Goal: Information Seeking & Learning: Learn about a topic

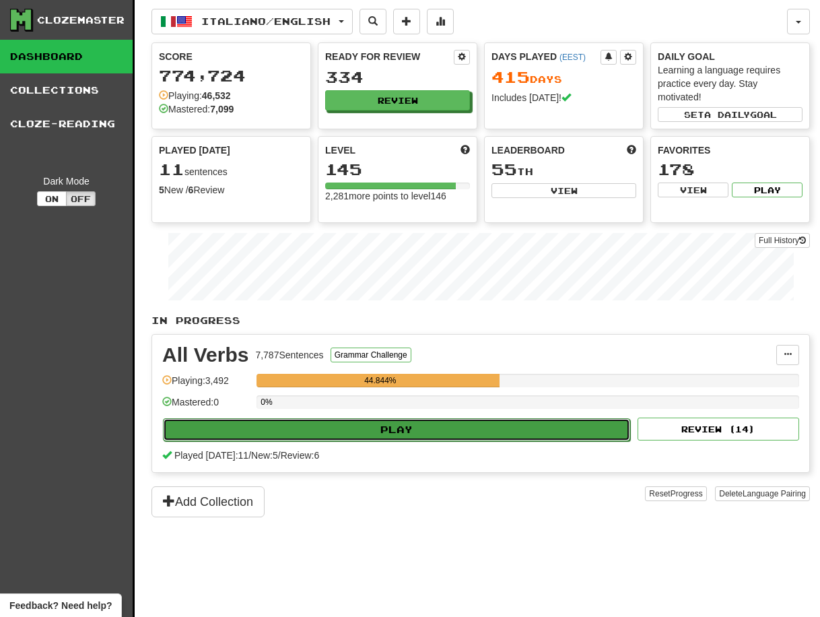
click at [403, 429] on button "Play" at bounding box center [396, 429] width 467 height 23
select select "**"
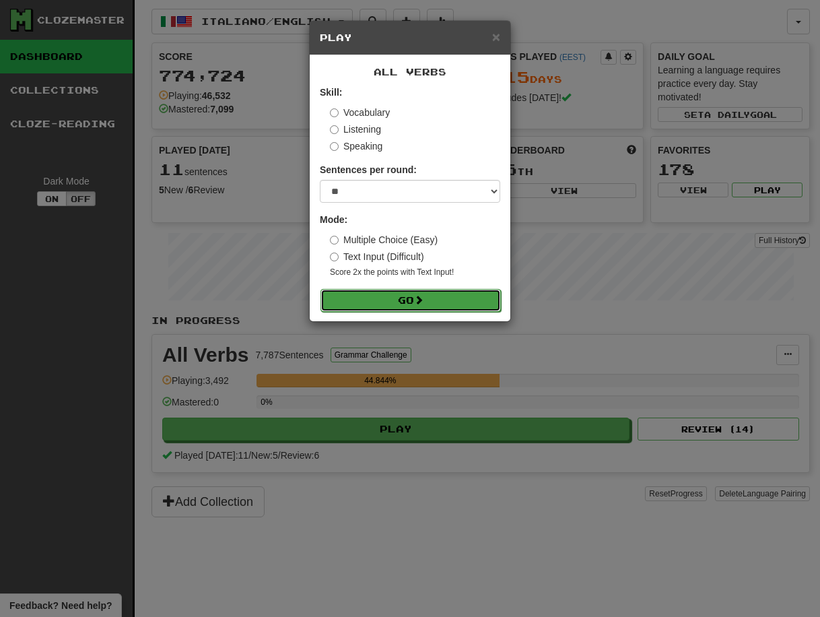
click at [415, 298] on button "Go" at bounding box center [410, 300] width 180 height 23
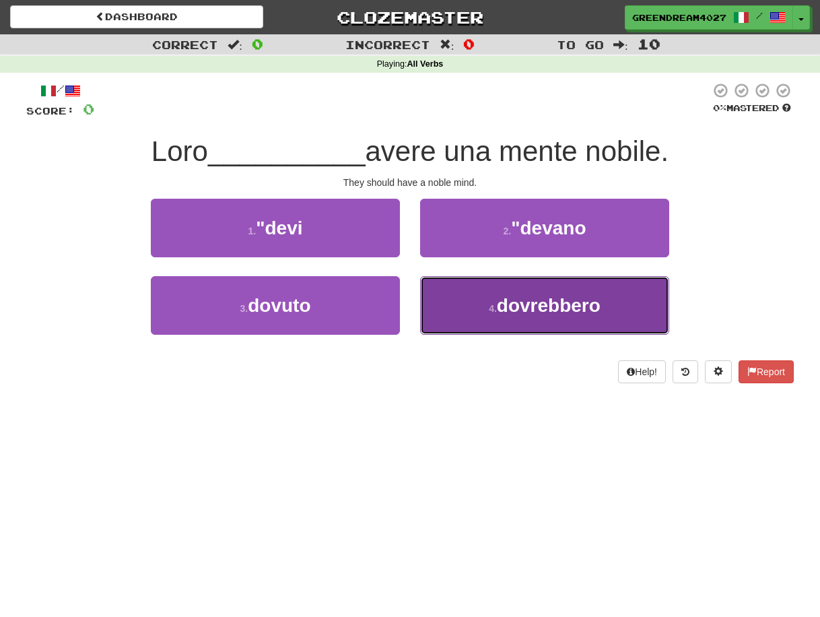
click at [498, 312] on span "dovrebbero" at bounding box center [549, 305] width 104 height 21
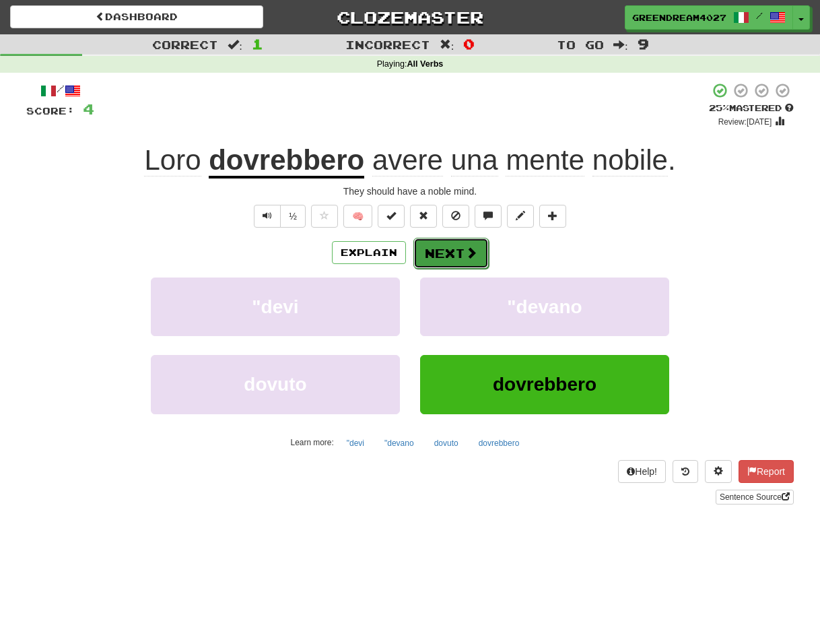
click at [453, 255] on button "Next" at bounding box center [450, 253] width 75 height 31
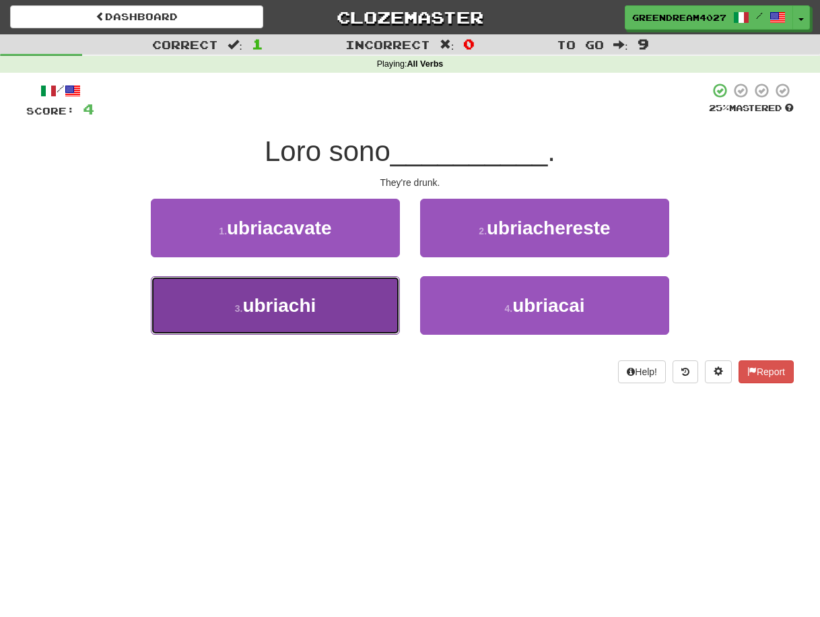
click at [362, 311] on button "3 . ubriachi" at bounding box center [275, 305] width 249 height 59
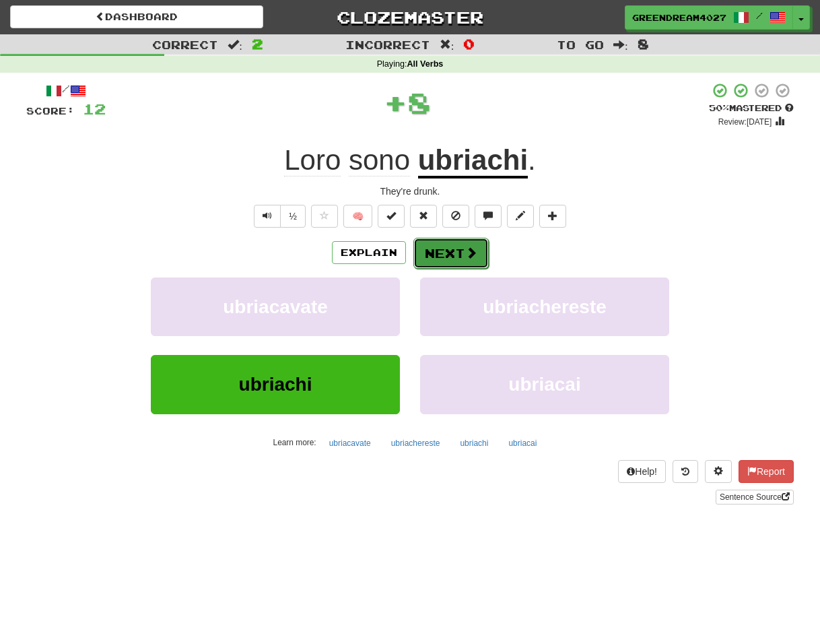
click at [454, 255] on button "Next" at bounding box center [450, 253] width 75 height 31
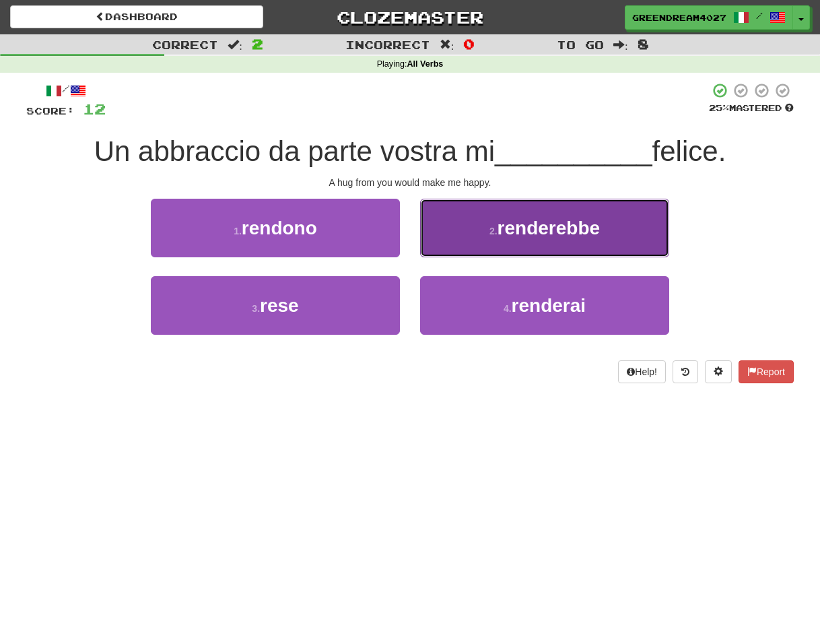
click at [505, 227] on span "renderebbe" at bounding box center [549, 227] width 103 height 21
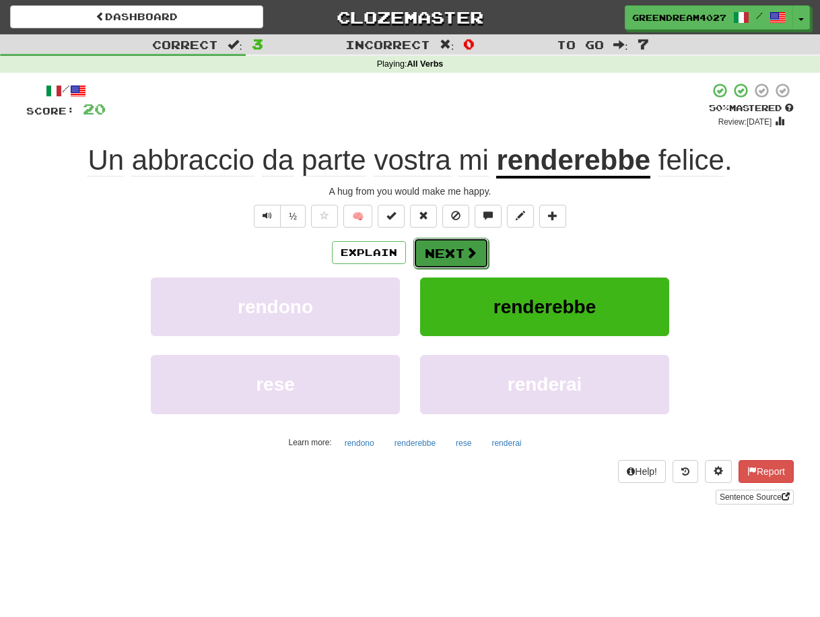
click at [450, 250] on button "Next" at bounding box center [450, 253] width 75 height 31
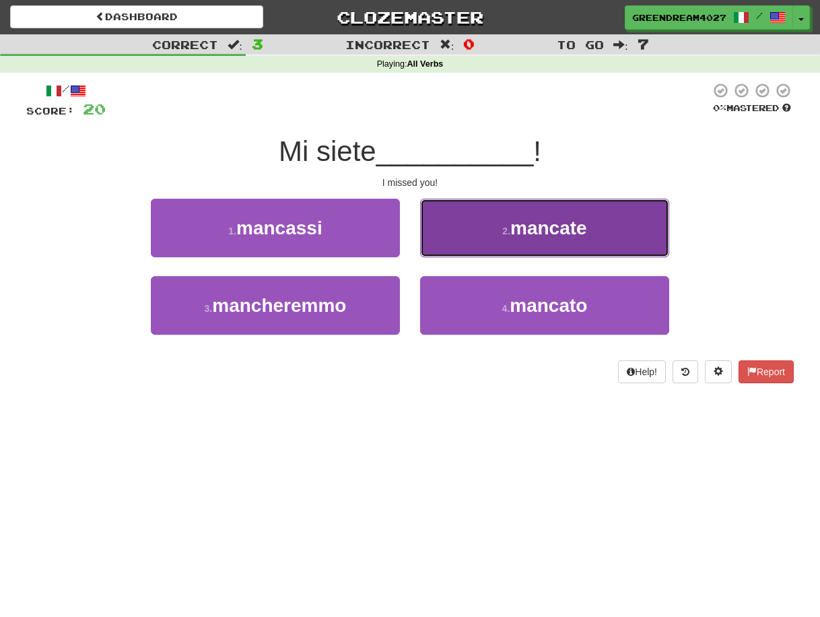
click at [538, 238] on button "2 . mancate" at bounding box center [544, 228] width 249 height 59
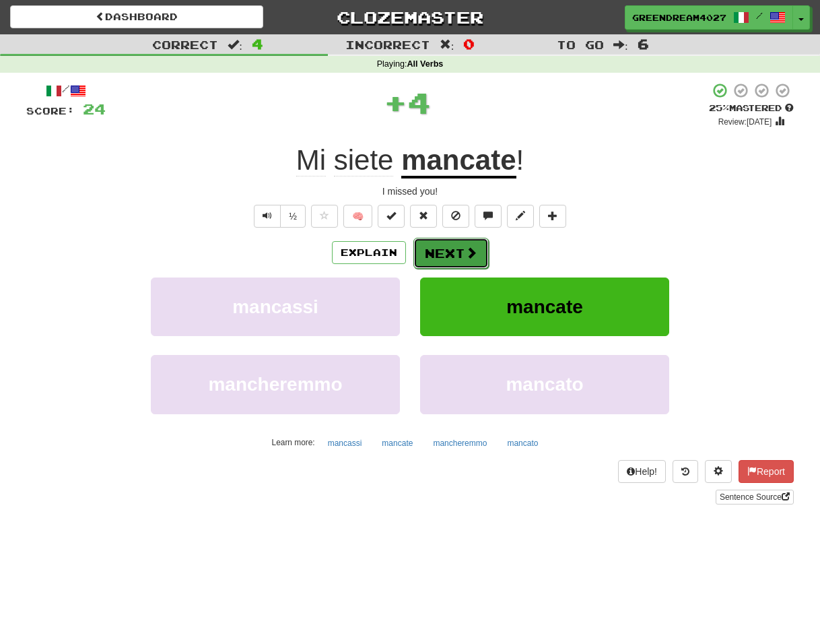
click at [444, 252] on button "Next" at bounding box center [450, 253] width 75 height 31
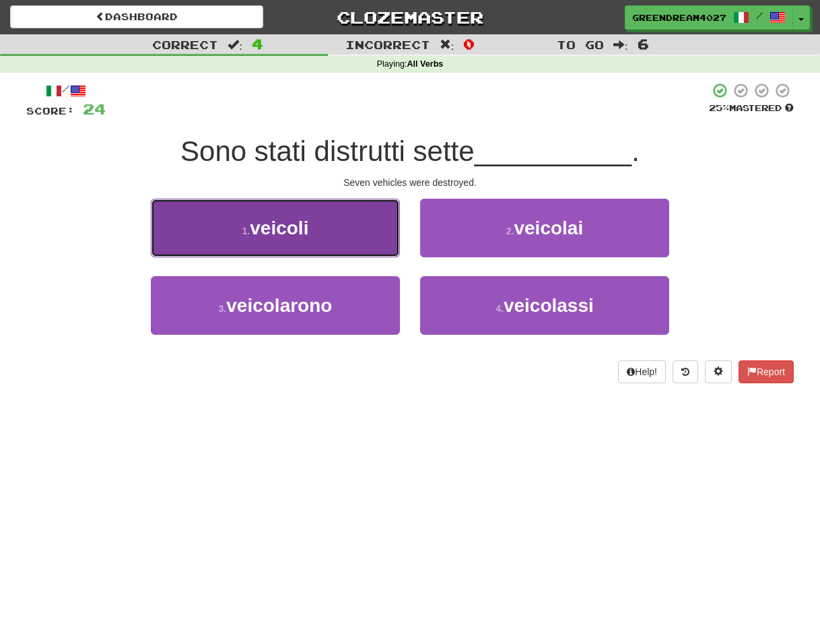
click at [307, 233] on span "veicoli" at bounding box center [279, 227] width 59 height 21
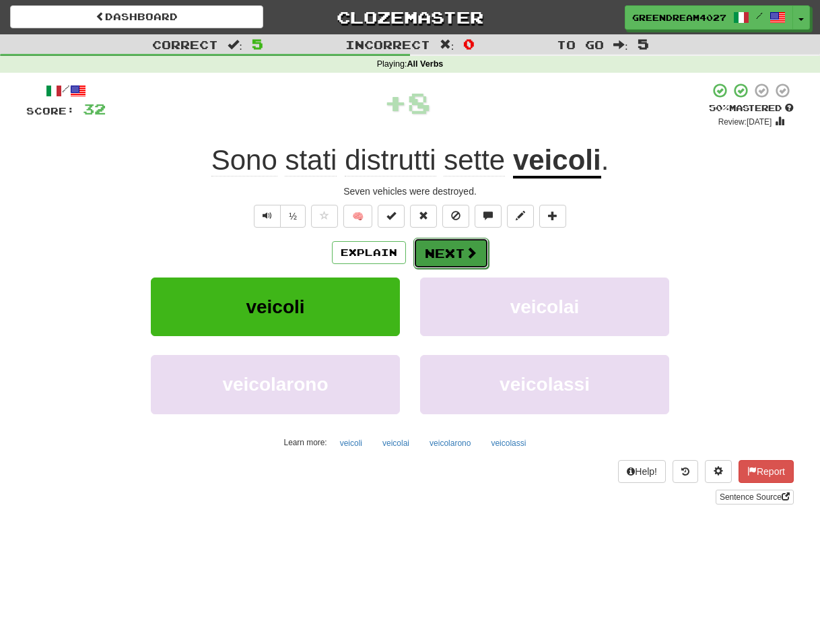
click at [445, 253] on button "Next" at bounding box center [450, 253] width 75 height 31
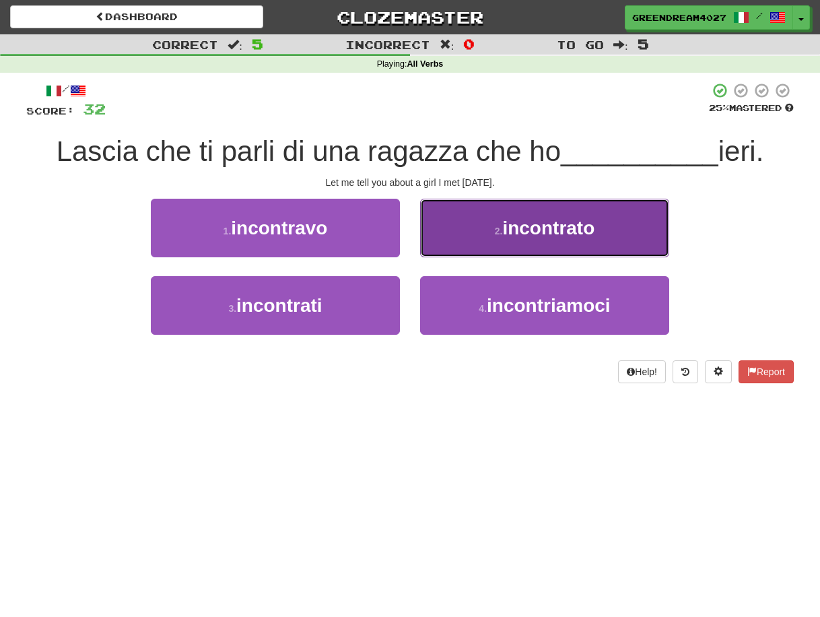
click at [566, 236] on span "incontrato" at bounding box center [548, 227] width 92 height 21
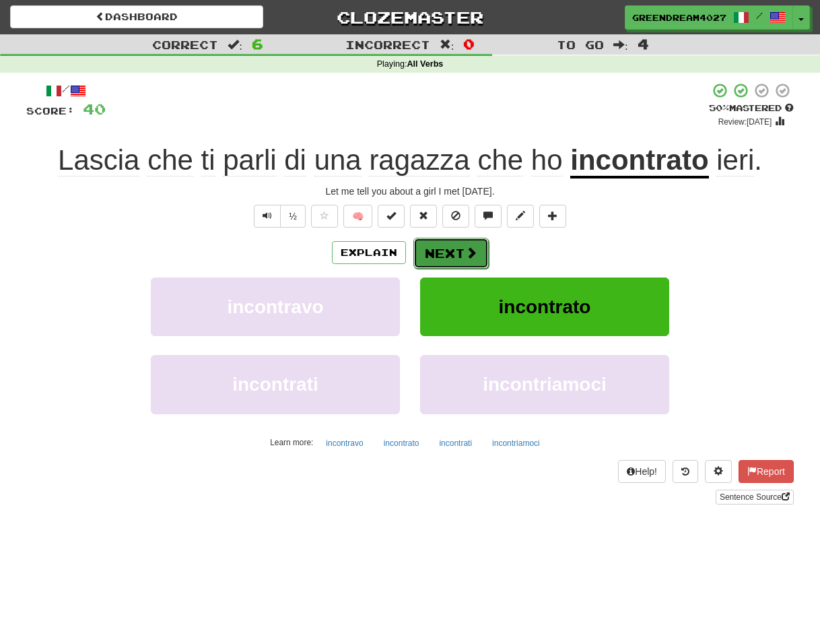
click at [455, 249] on button "Next" at bounding box center [450, 253] width 75 height 31
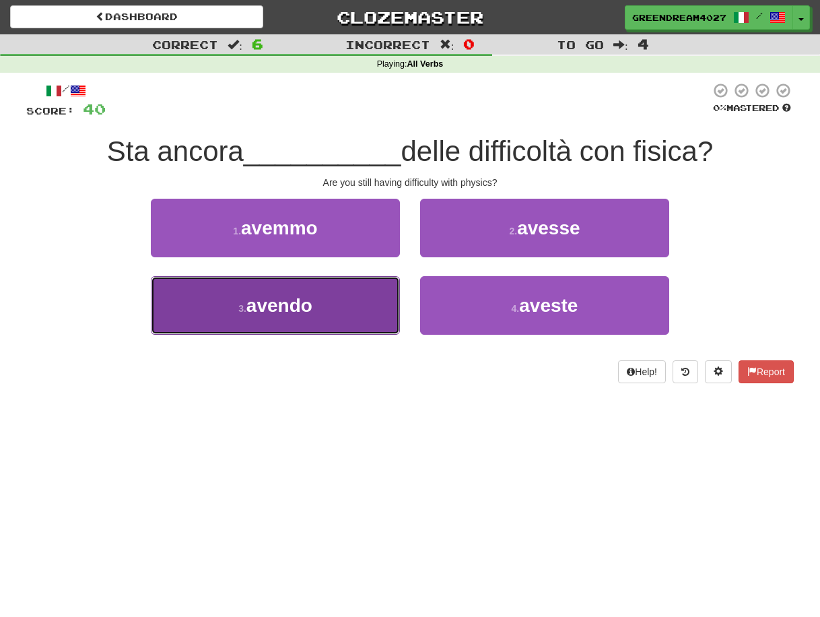
click at [344, 311] on button "3 . avendo" at bounding box center [275, 305] width 249 height 59
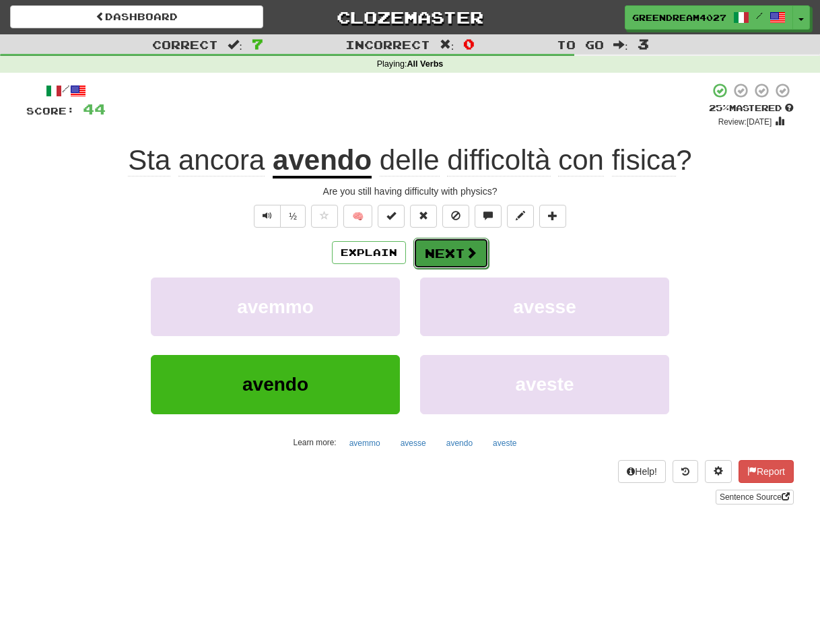
click at [449, 250] on button "Next" at bounding box center [450, 253] width 75 height 31
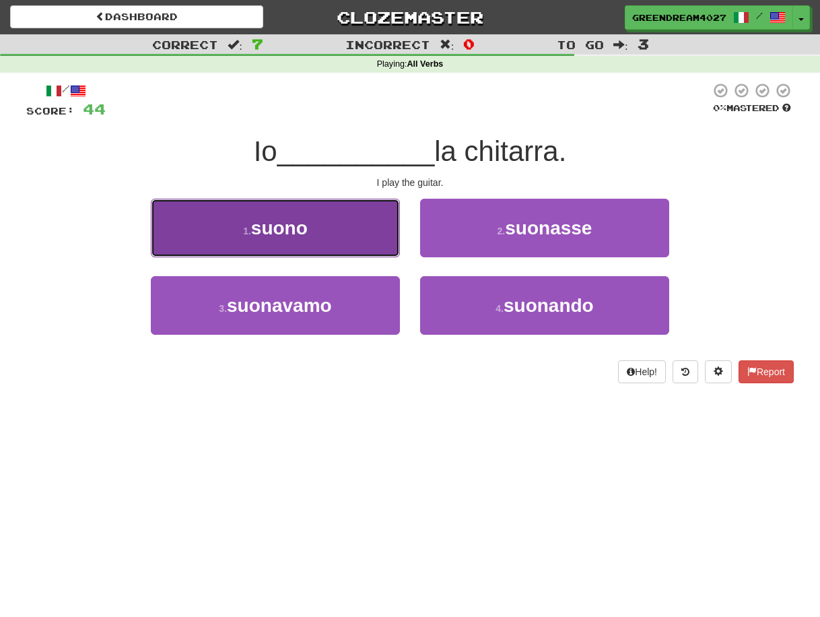
click at [345, 230] on button "1 . suono" at bounding box center [275, 228] width 249 height 59
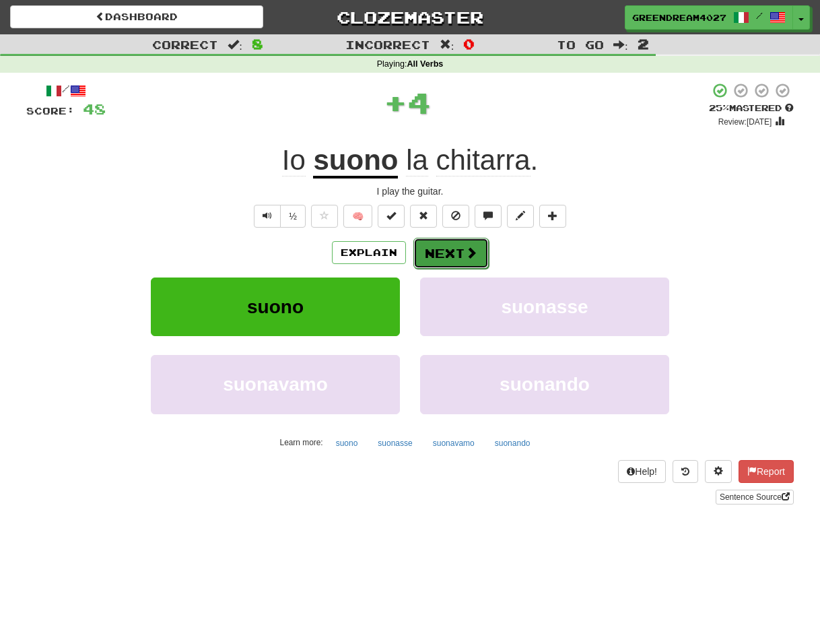
click at [438, 248] on button "Next" at bounding box center [450, 253] width 75 height 31
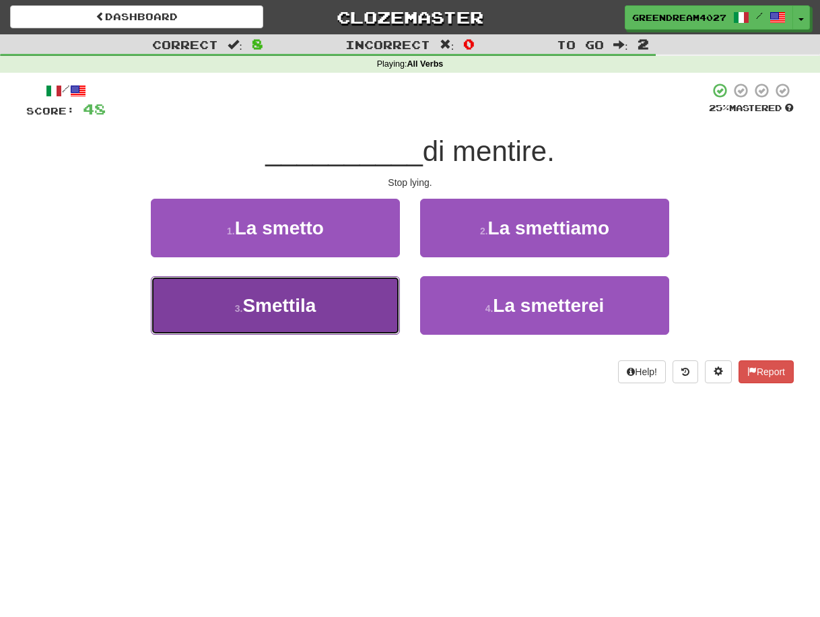
click at [350, 308] on button "3 . Smettila" at bounding box center [275, 305] width 249 height 59
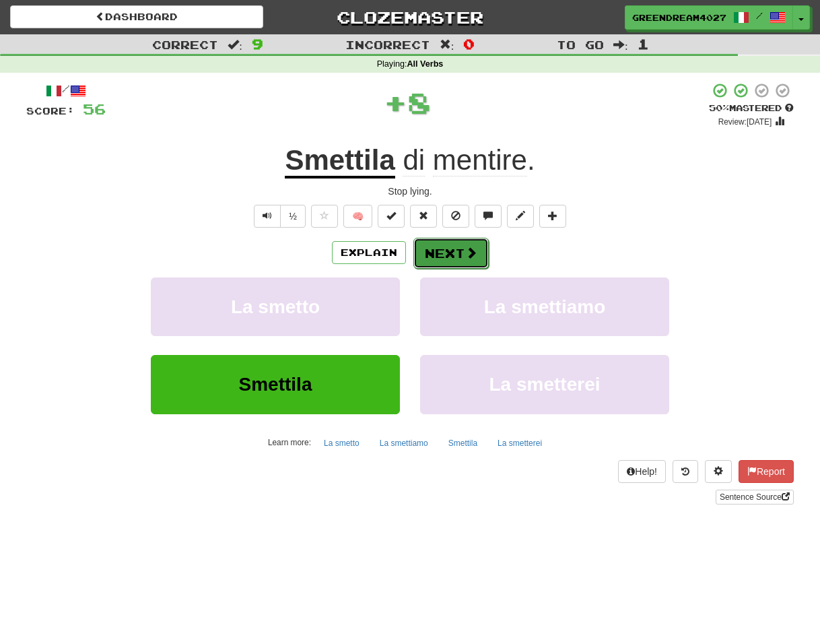
click at [447, 251] on button "Next" at bounding box center [450, 253] width 75 height 31
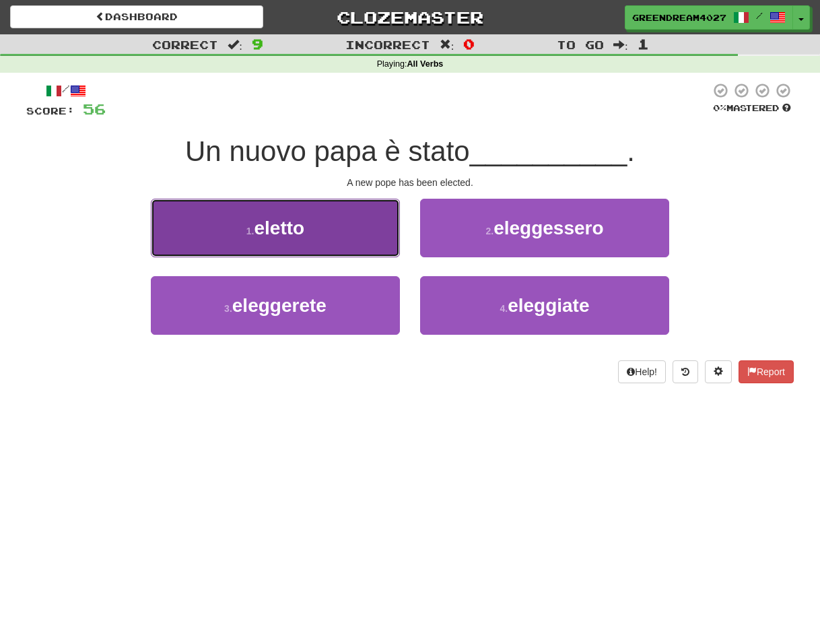
click at [304, 224] on span "eletto" at bounding box center [280, 227] width 50 height 21
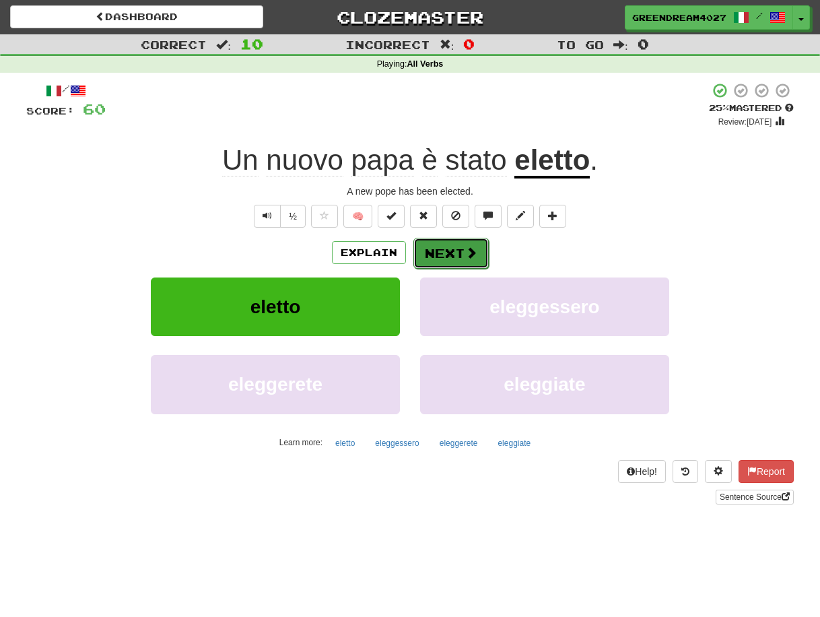
click at [446, 250] on button "Next" at bounding box center [450, 253] width 75 height 31
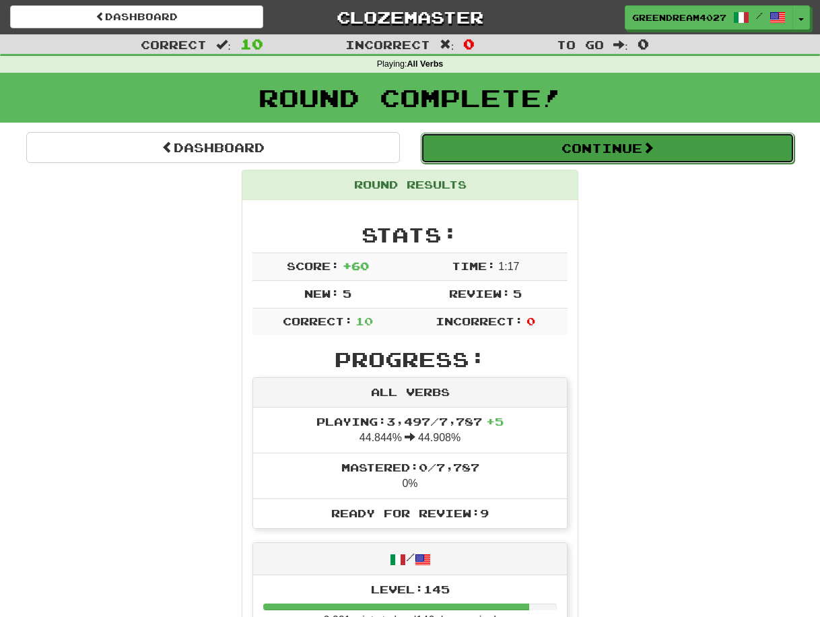
click at [576, 145] on button "Continue" at bounding box center [608, 148] width 374 height 31
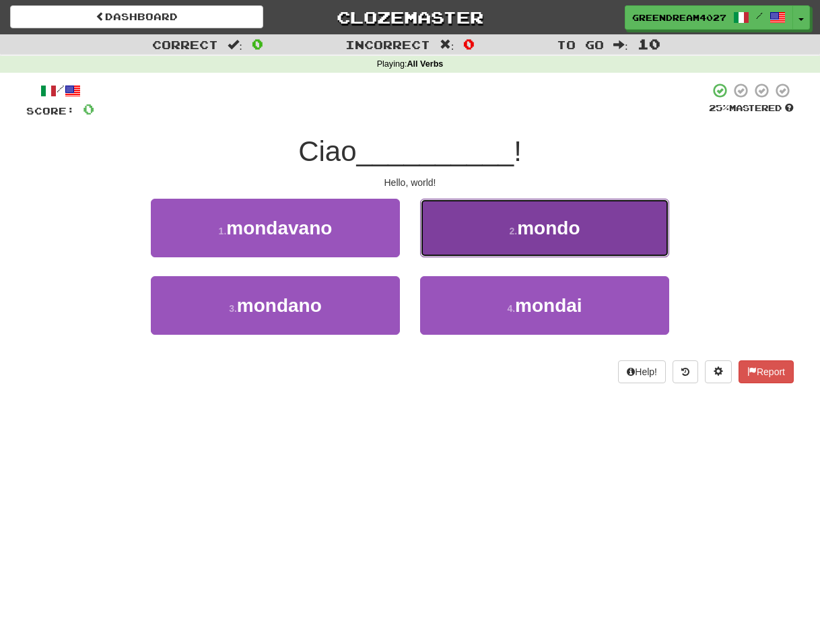
click at [480, 238] on button "2 . mondo" at bounding box center [544, 228] width 249 height 59
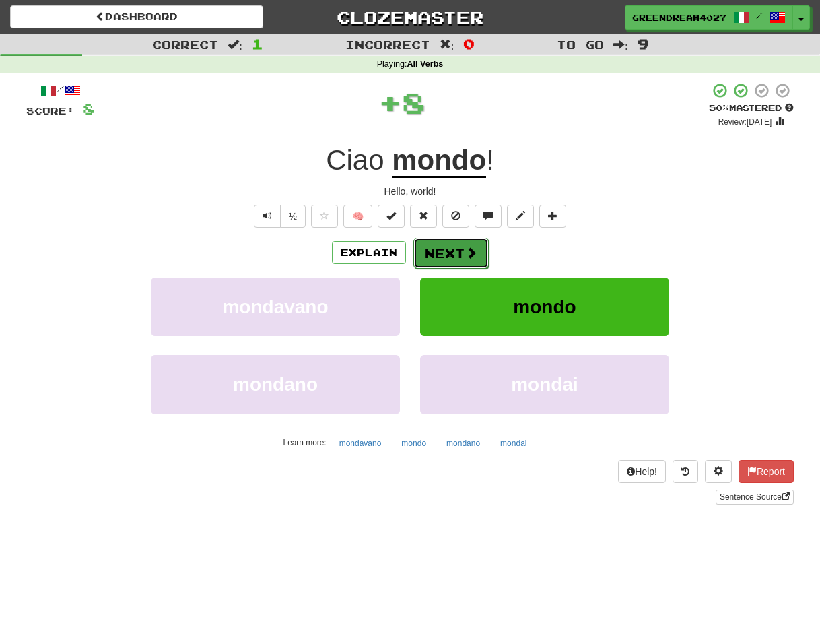
click at [448, 255] on button "Next" at bounding box center [450, 253] width 75 height 31
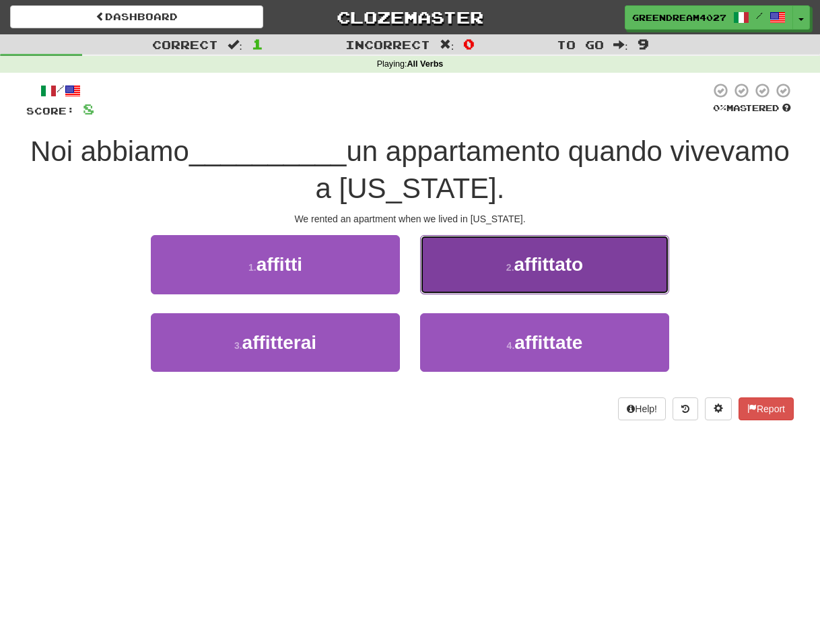
click at [534, 271] on span "affittato" at bounding box center [548, 264] width 69 height 21
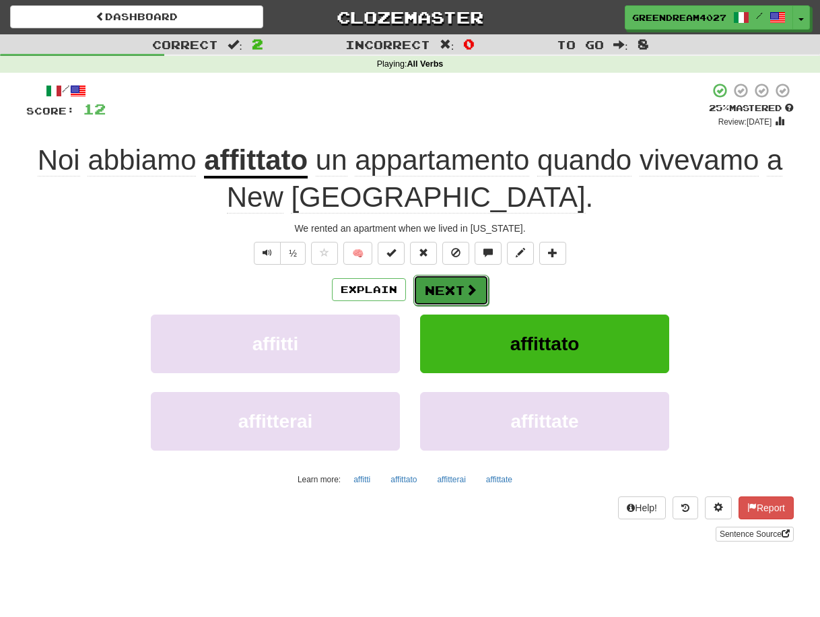
click at [450, 285] on button "Next" at bounding box center [450, 290] width 75 height 31
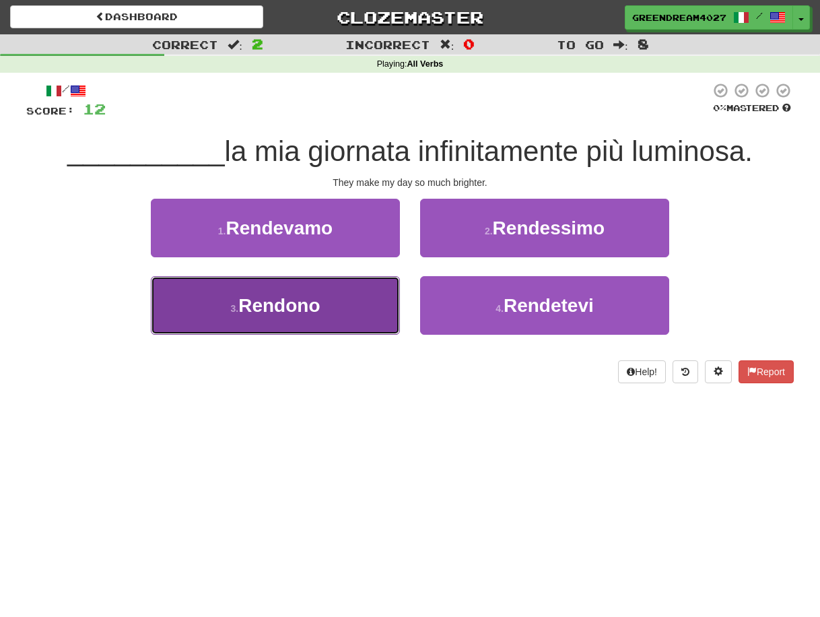
click at [345, 321] on button "3 . Rendono" at bounding box center [275, 305] width 249 height 59
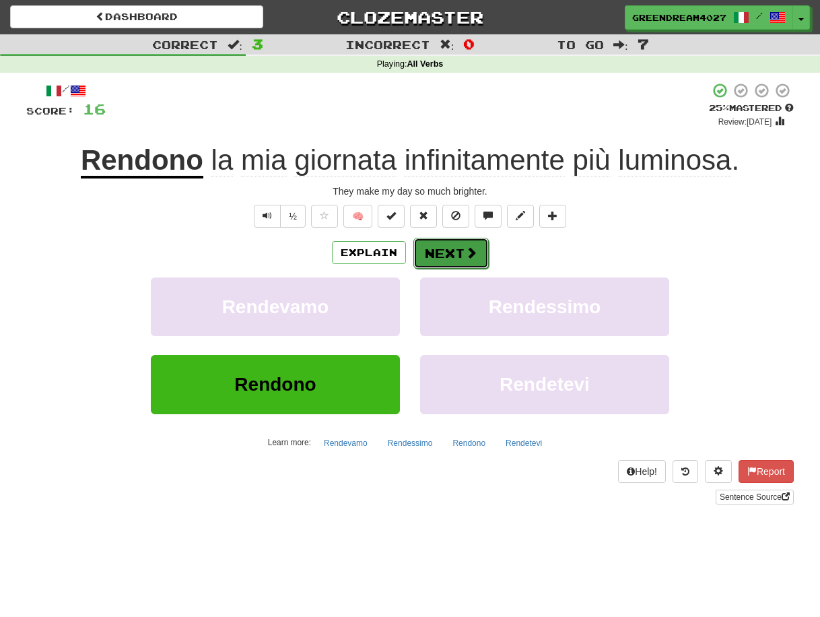
click at [458, 250] on button "Next" at bounding box center [450, 253] width 75 height 31
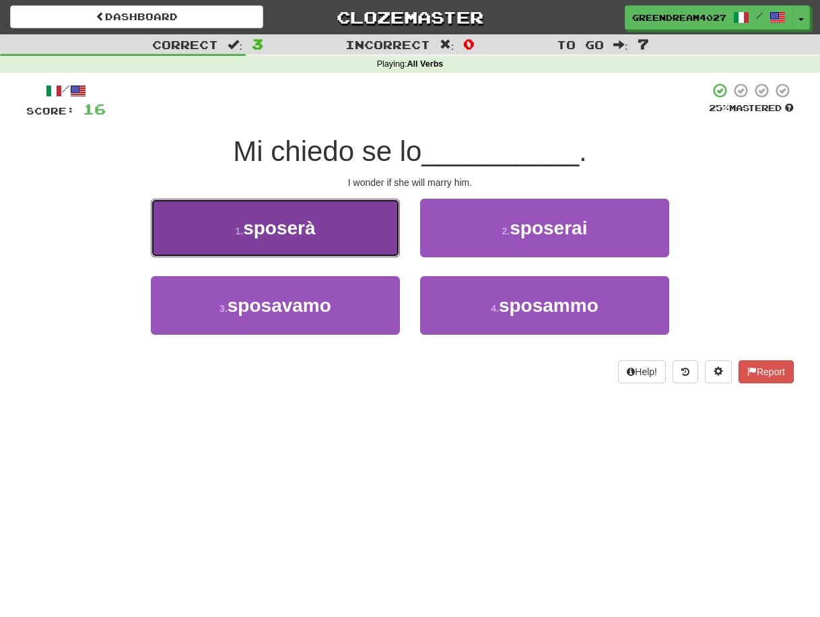
click at [347, 232] on button "1 . sposerà" at bounding box center [275, 228] width 249 height 59
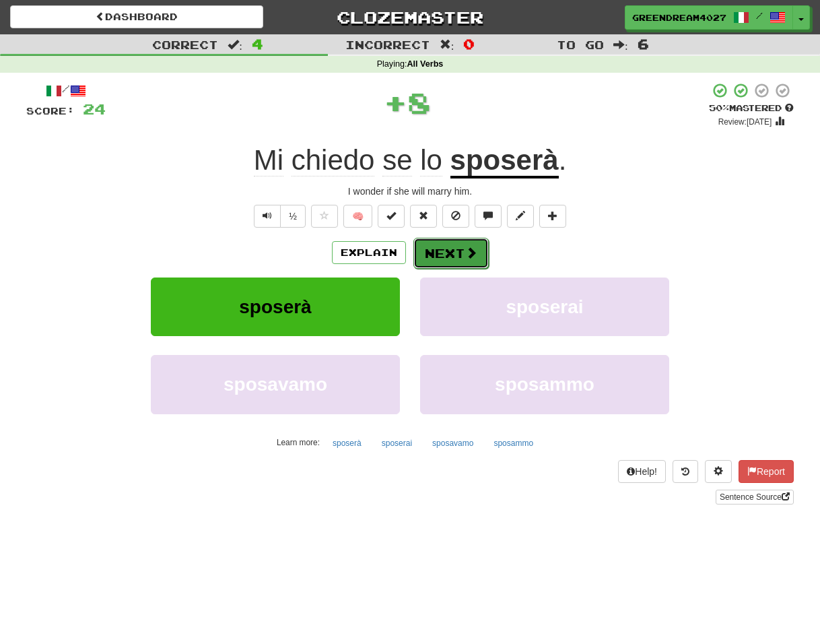
click at [444, 252] on button "Next" at bounding box center [450, 253] width 75 height 31
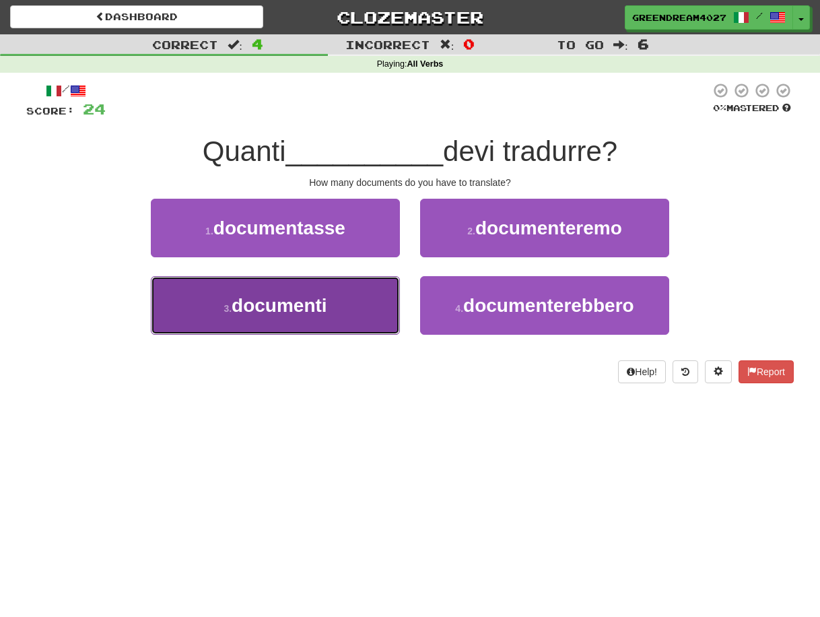
click at [350, 313] on button "3 . documenti" at bounding box center [275, 305] width 249 height 59
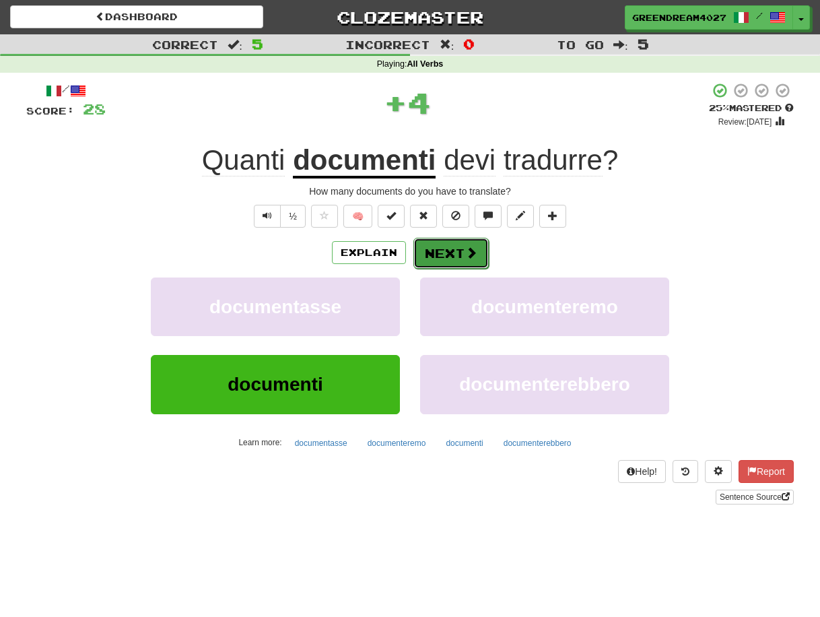
click at [446, 251] on button "Next" at bounding box center [450, 253] width 75 height 31
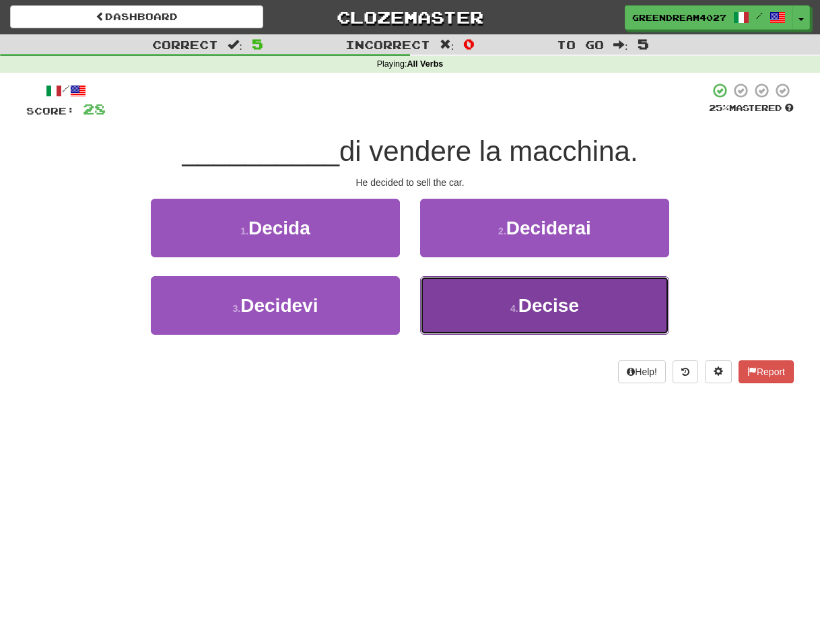
click at [520, 311] on span "Decise" at bounding box center [548, 305] width 61 height 21
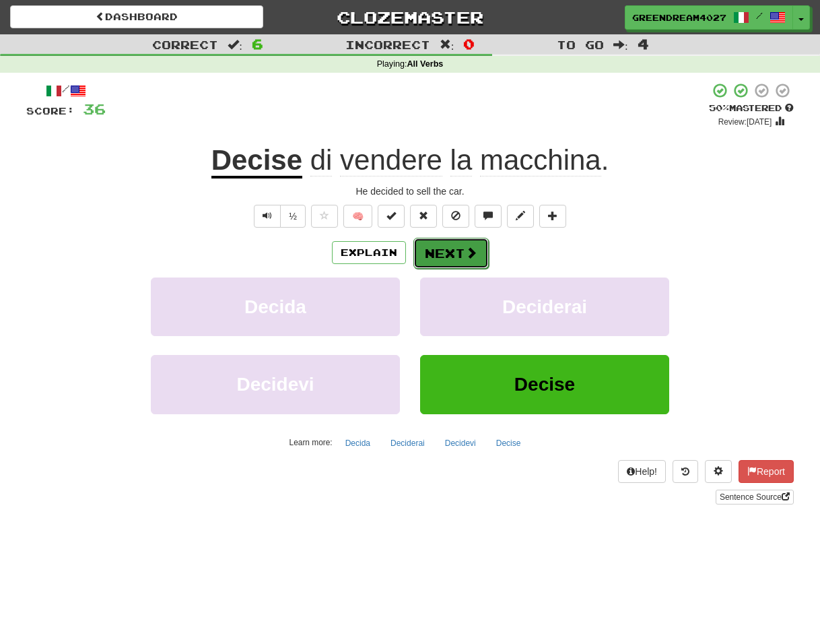
click at [453, 250] on button "Next" at bounding box center [450, 253] width 75 height 31
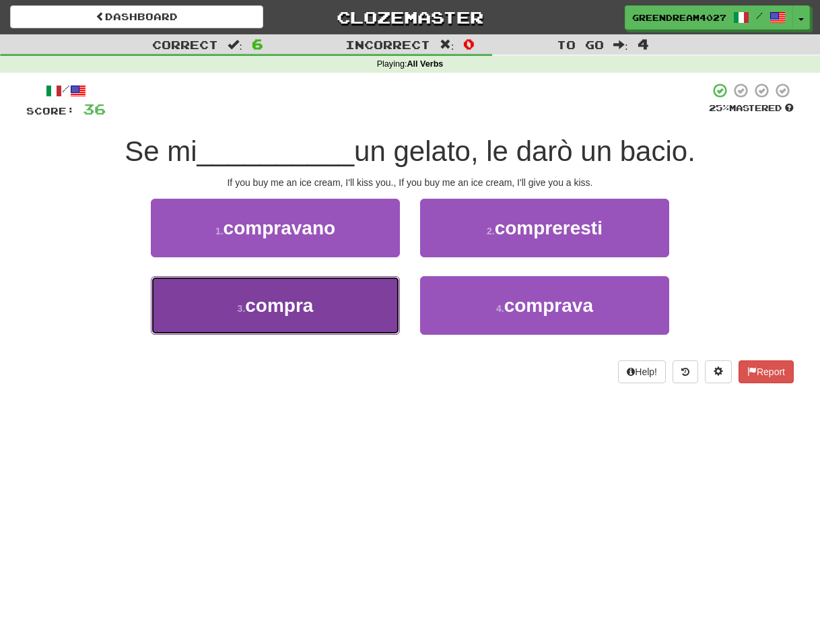
click at [317, 316] on button "3 . compra" at bounding box center [275, 305] width 249 height 59
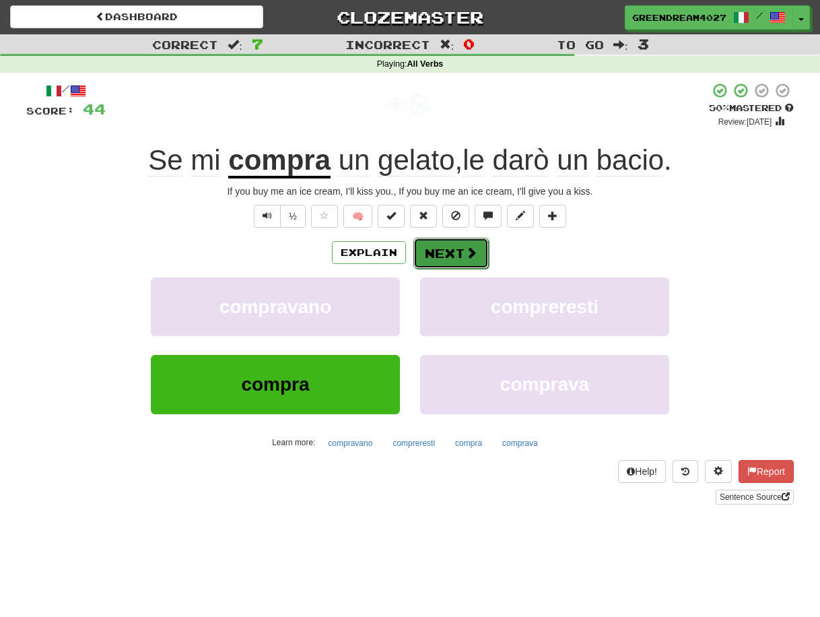
click at [449, 251] on button "Next" at bounding box center [450, 253] width 75 height 31
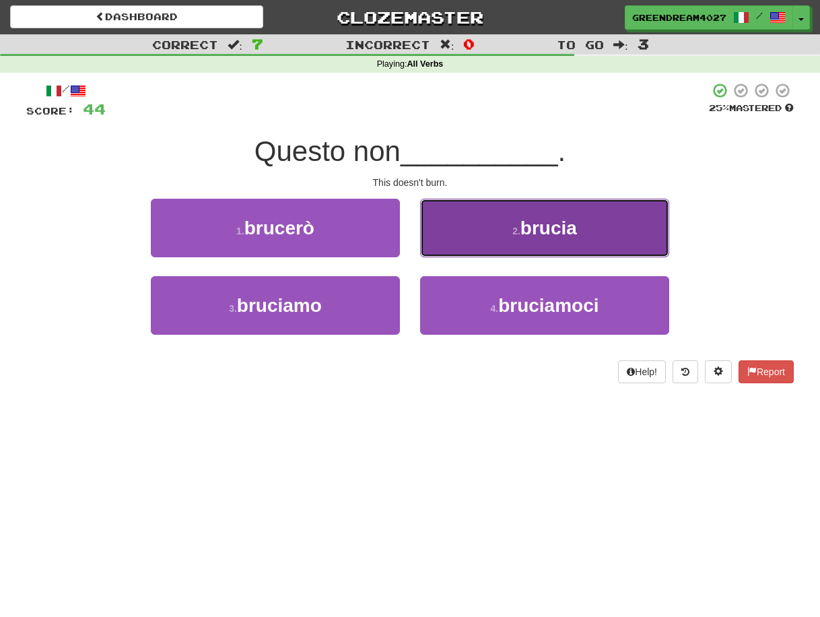
click at [520, 226] on small "2 ." at bounding box center [516, 231] width 8 height 11
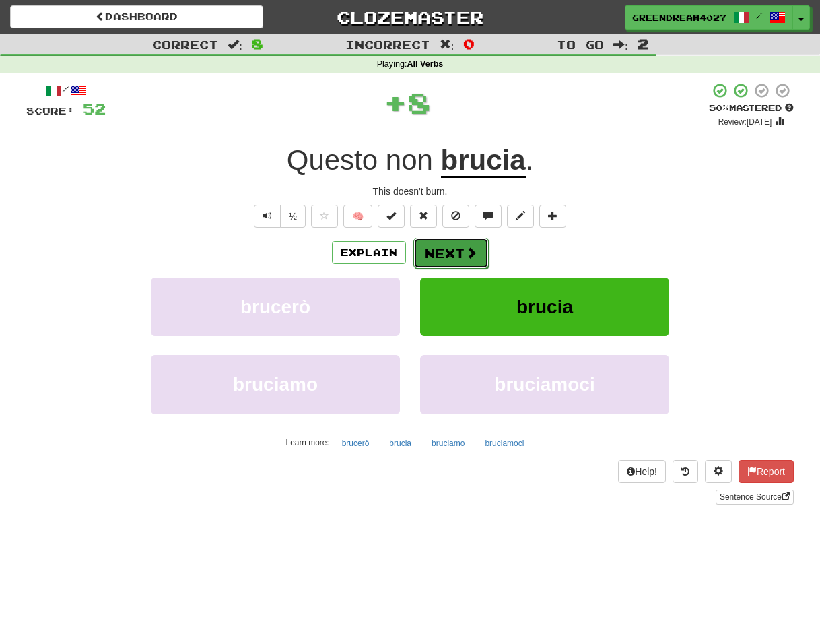
click at [457, 246] on button "Next" at bounding box center [450, 253] width 75 height 31
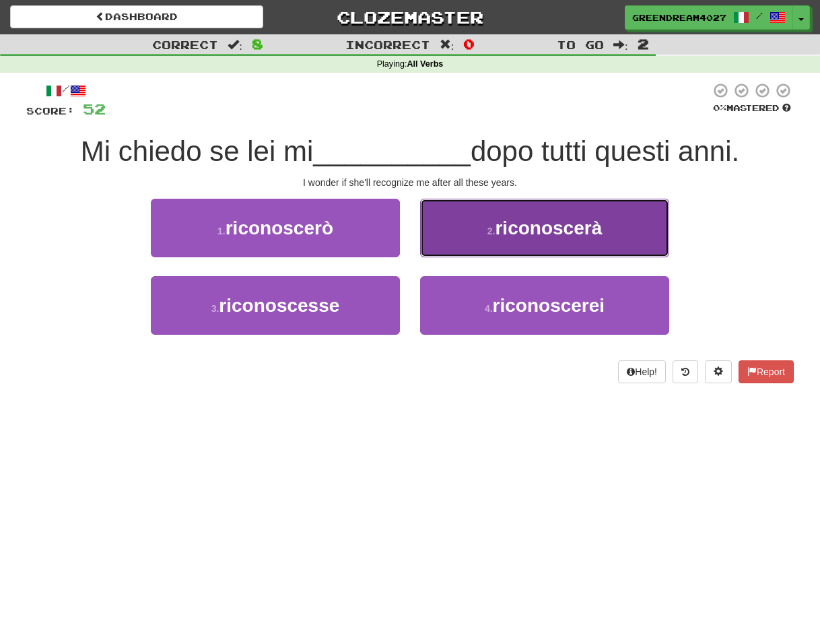
click at [505, 236] on span "riconoscerà" at bounding box center [548, 227] width 107 height 21
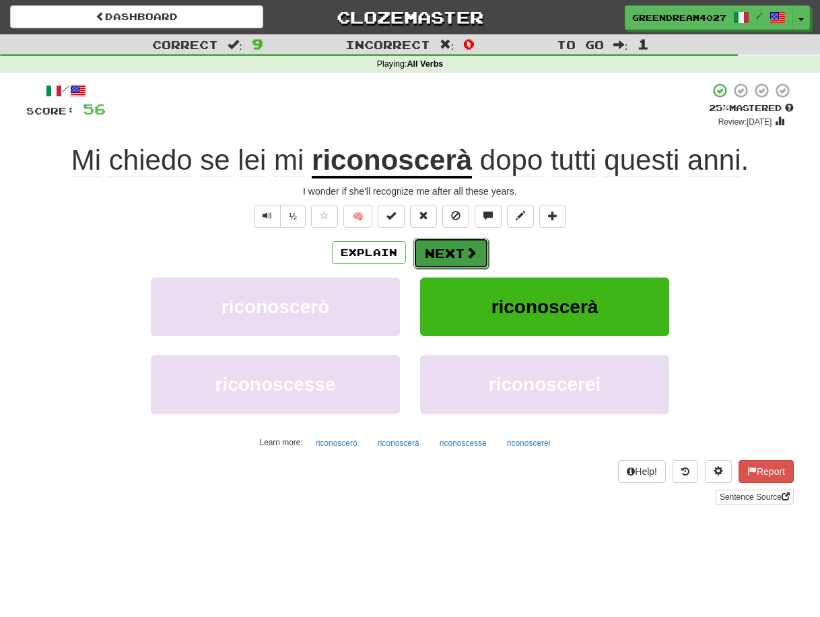
click at [452, 251] on button "Next" at bounding box center [450, 253] width 75 height 31
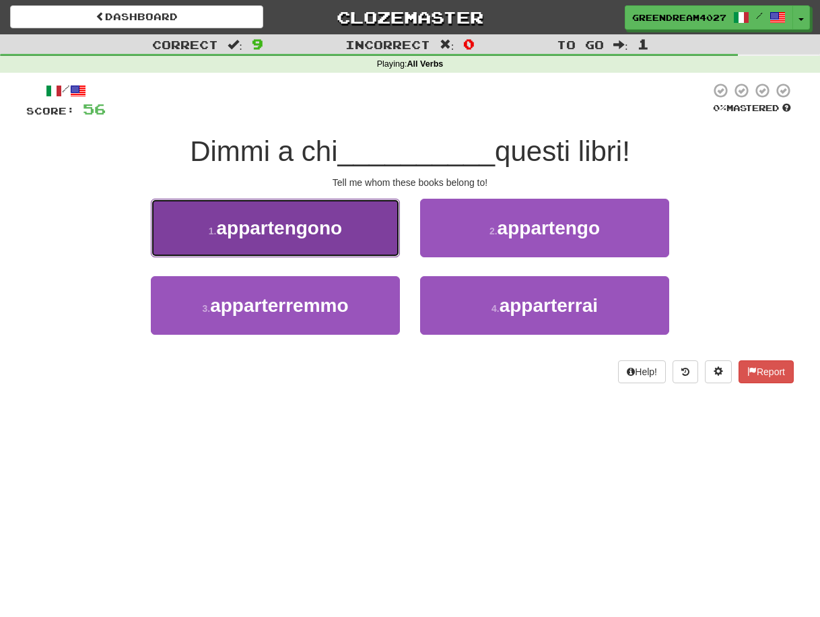
click at [300, 230] on span "appartengono" at bounding box center [280, 227] width 126 height 21
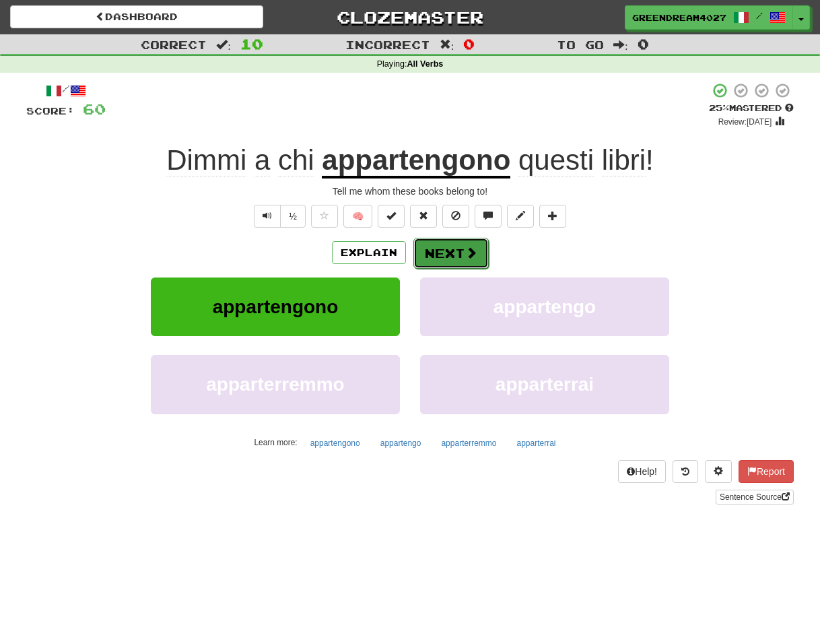
click at [444, 249] on button "Next" at bounding box center [450, 253] width 75 height 31
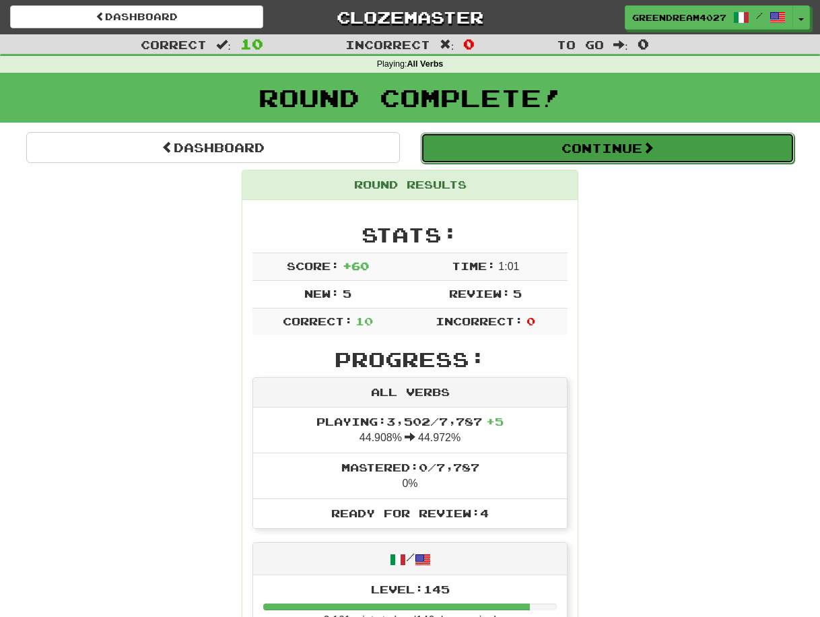
click at [566, 147] on button "Continue" at bounding box center [608, 148] width 374 height 31
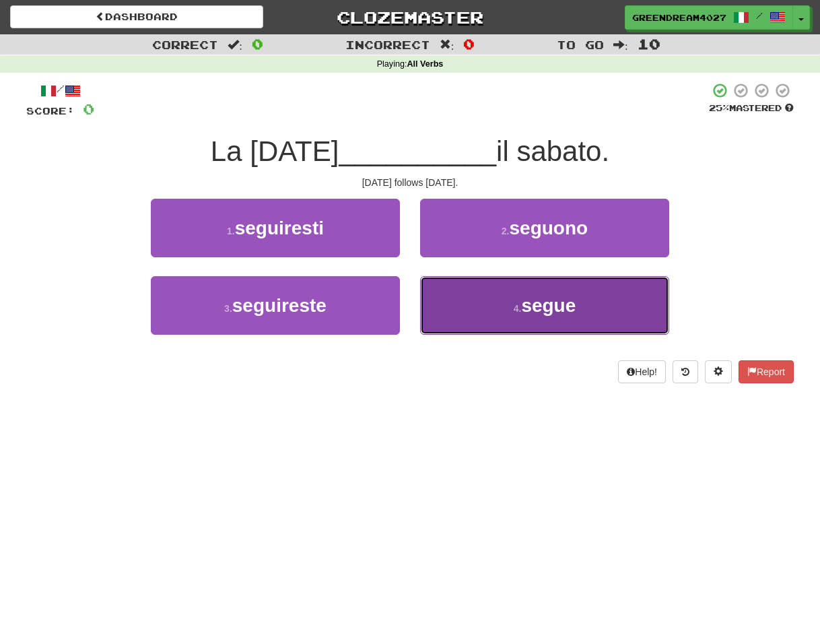
click at [492, 308] on button "4 . segue" at bounding box center [544, 305] width 249 height 59
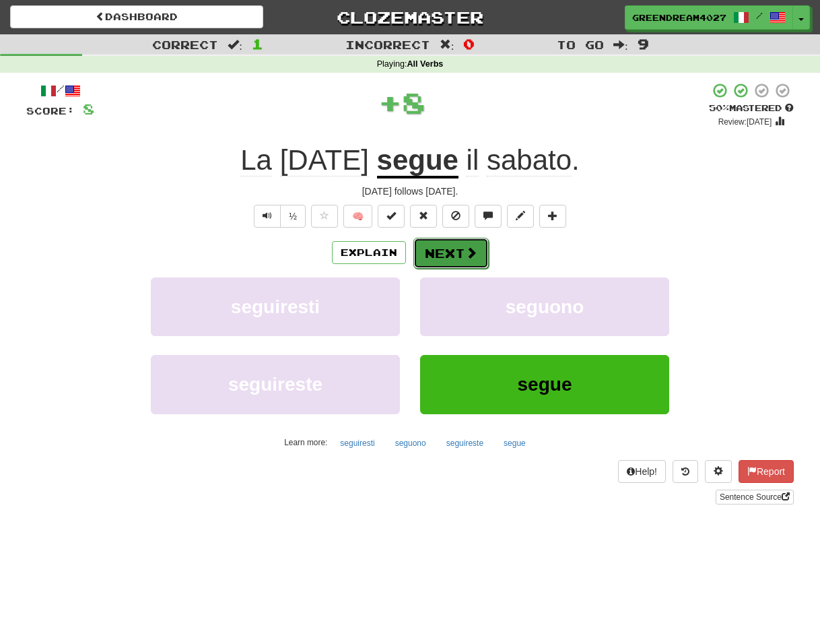
click at [455, 250] on button "Next" at bounding box center [450, 253] width 75 height 31
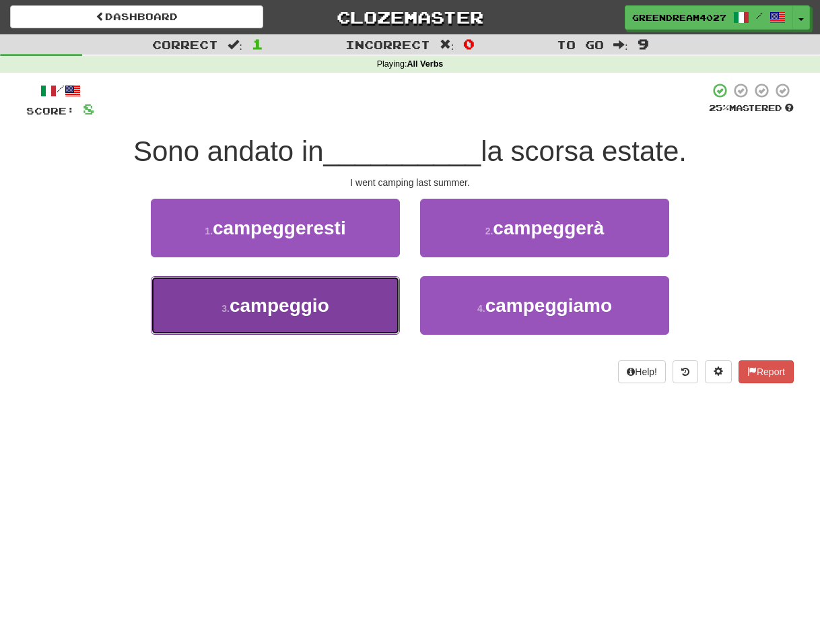
click at [355, 316] on button "3 . campeggio" at bounding box center [275, 305] width 249 height 59
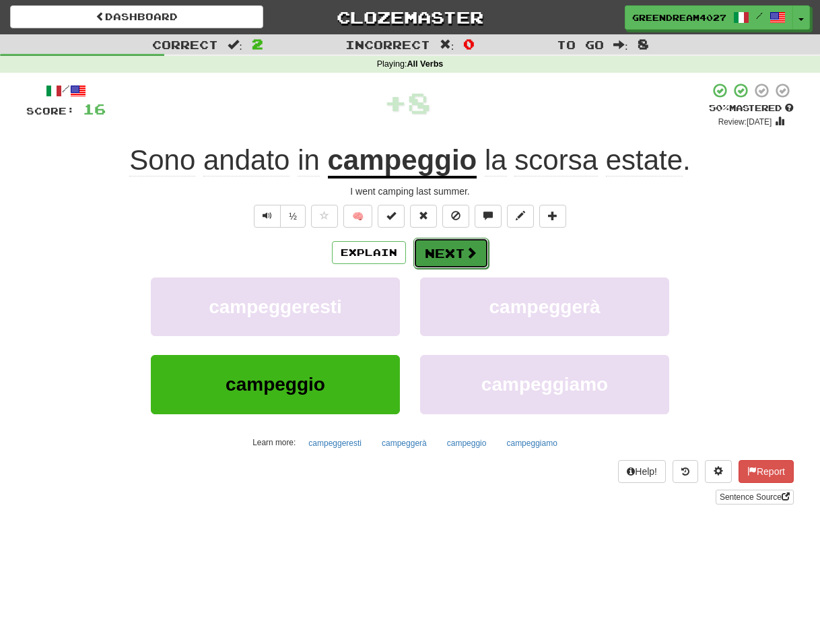
click at [454, 254] on button "Next" at bounding box center [450, 253] width 75 height 31
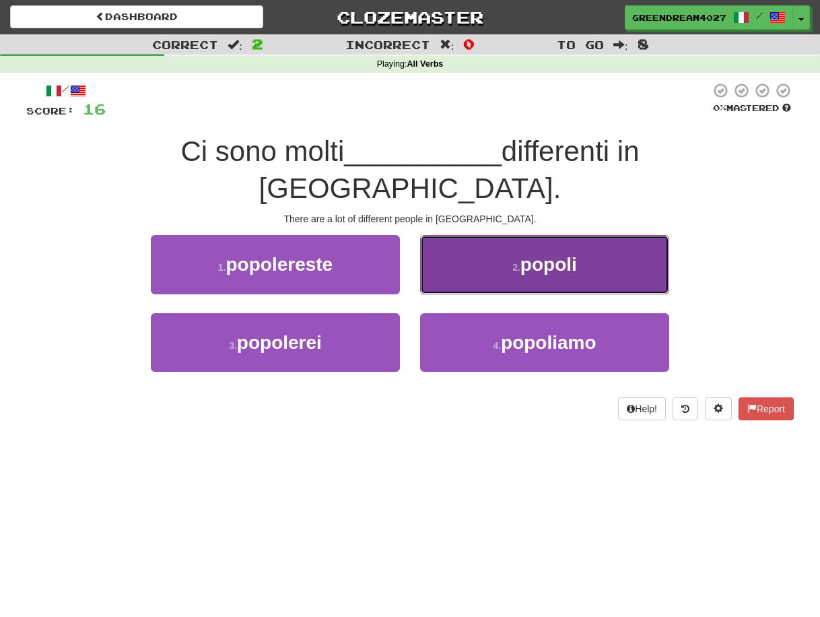
click at [529, 254] on span "popoli" at bounding box center [548, 264] width 57 height 21
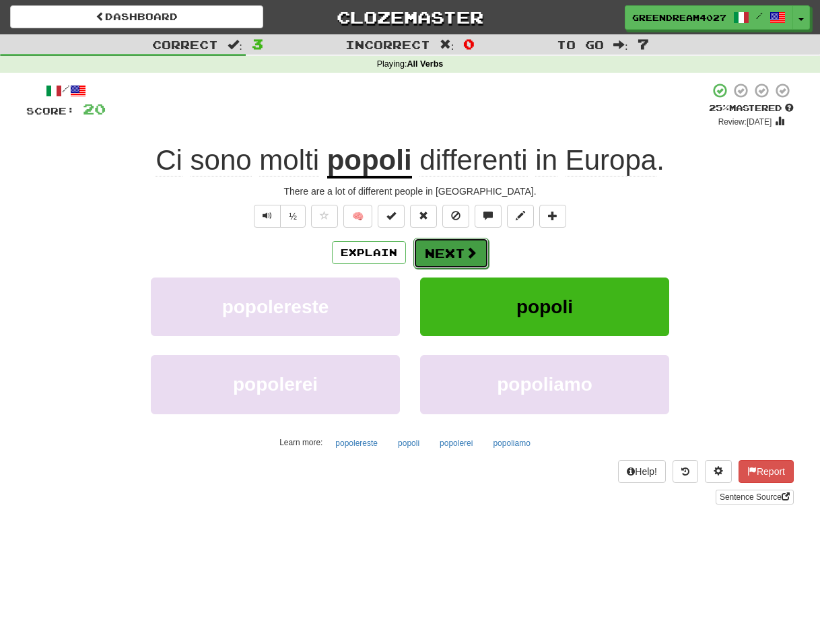
click at [450, 251] on button "Next" at bounding box center [450, 253] width 75 height 31
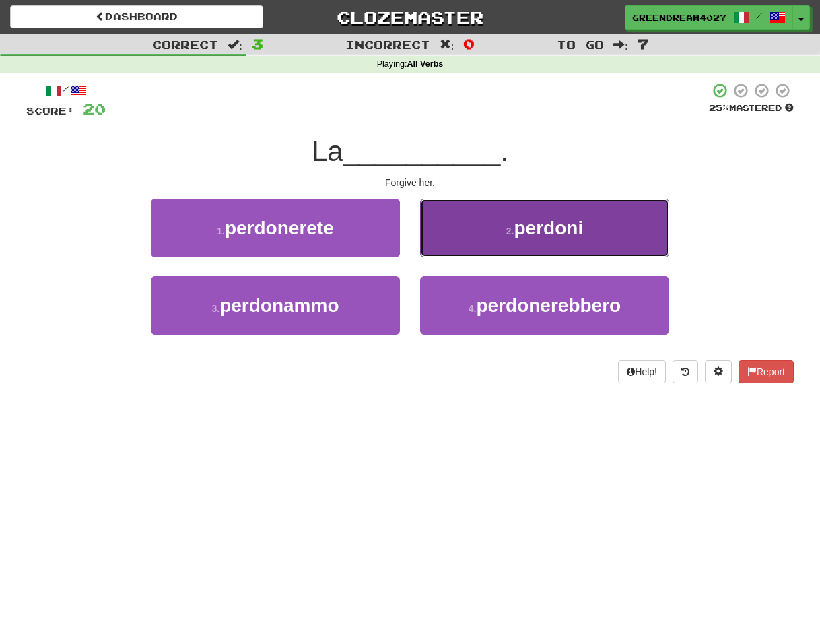
click at [487, 231] on button "2 . perdoni" at bounding box center [544, 228] width 249 height 59
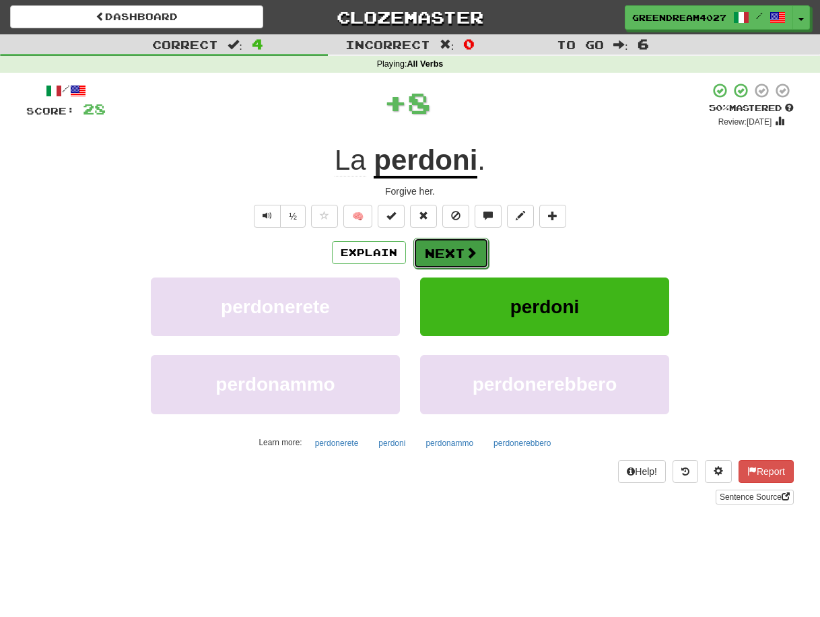
click at [452, 248] on button "Next" at bounding box center [450, 253] width 75 height 31
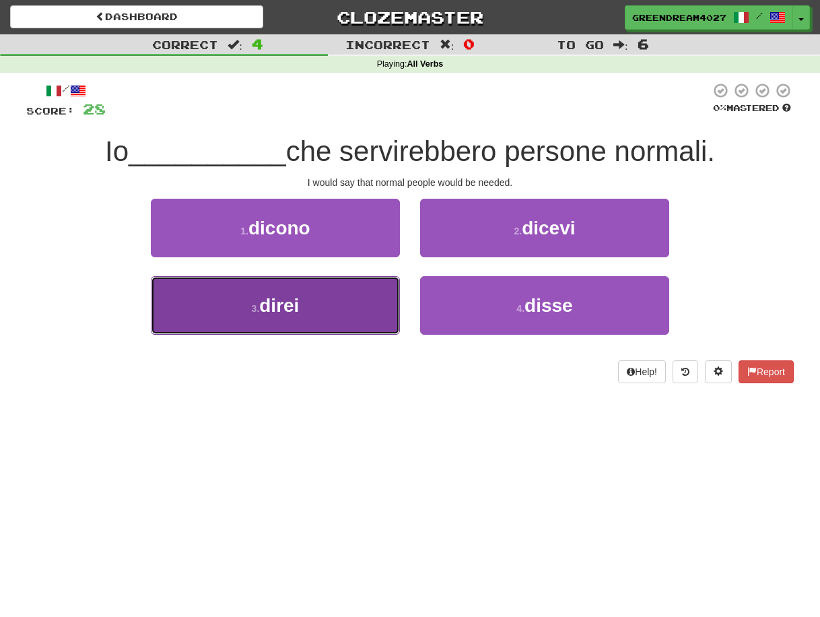
click at [355, 312] on button "3 . direi" at bounding box center [275, 305] width 249 height 59
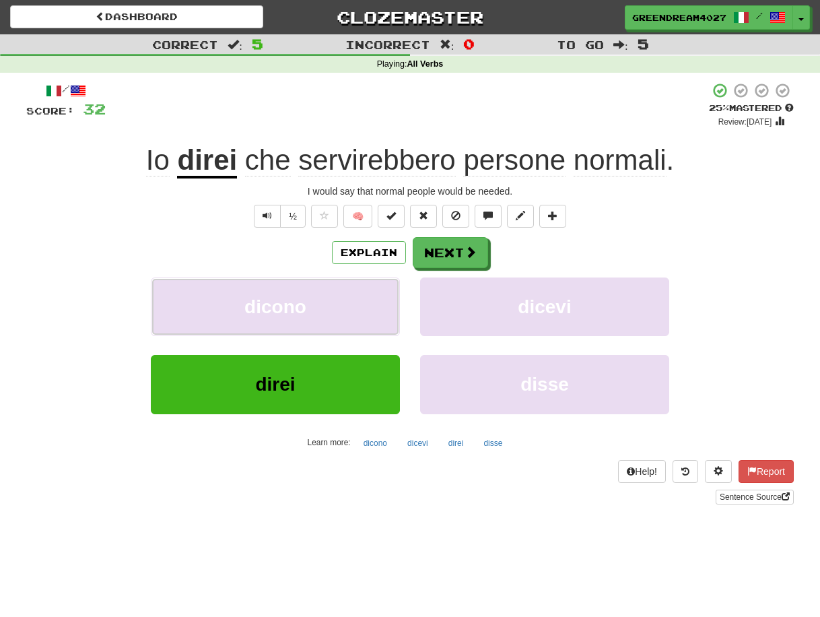
click at [355, 312] on button "dicono" at bounding box center [275, 306] width 249 height 59
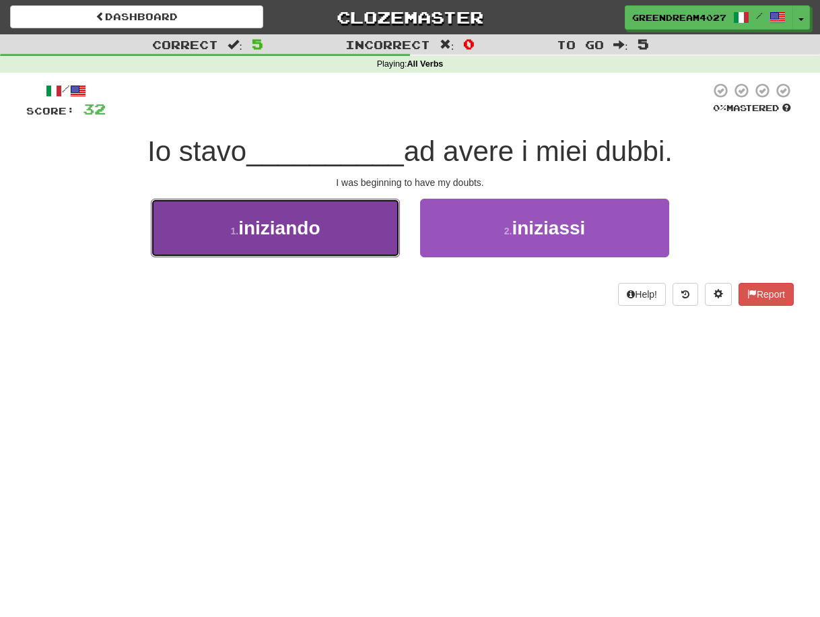
click at [284, 233] on span "iniziando" at bounding box center [278, 227] width 81 height 21
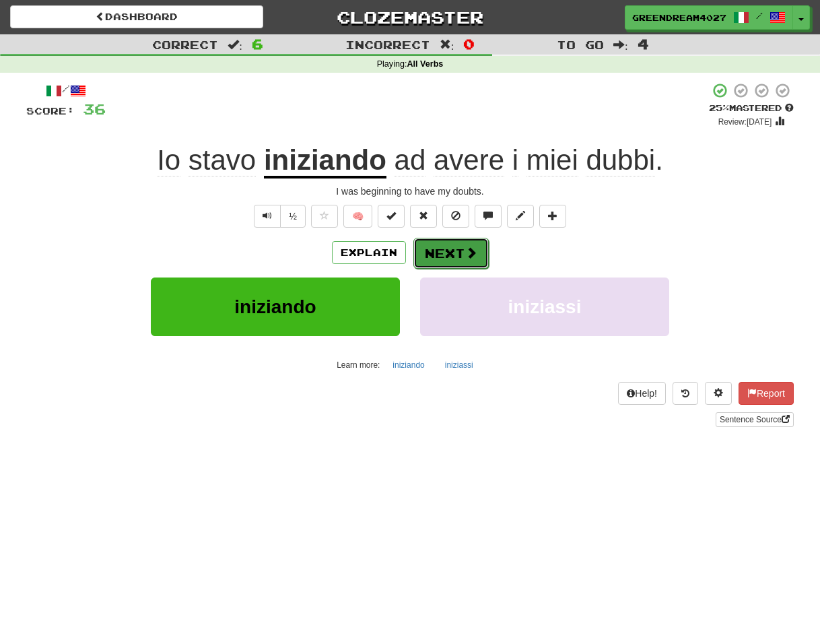
click at [450, 252] on button "Next" at bounding box center [450, 253] width 75 height 31
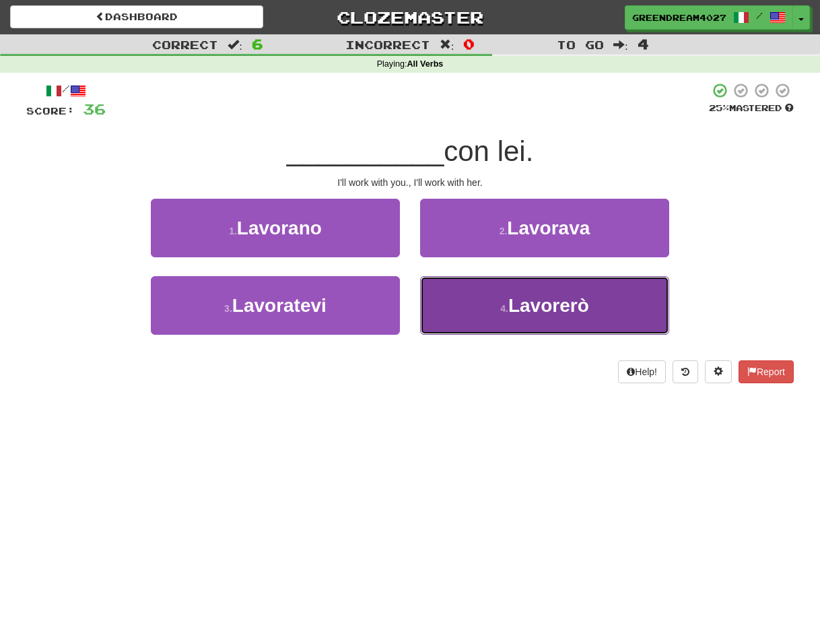
click at [492, 316] on button "4 . Lavorerò" at bounding box center [544, 305] width 249 height 59
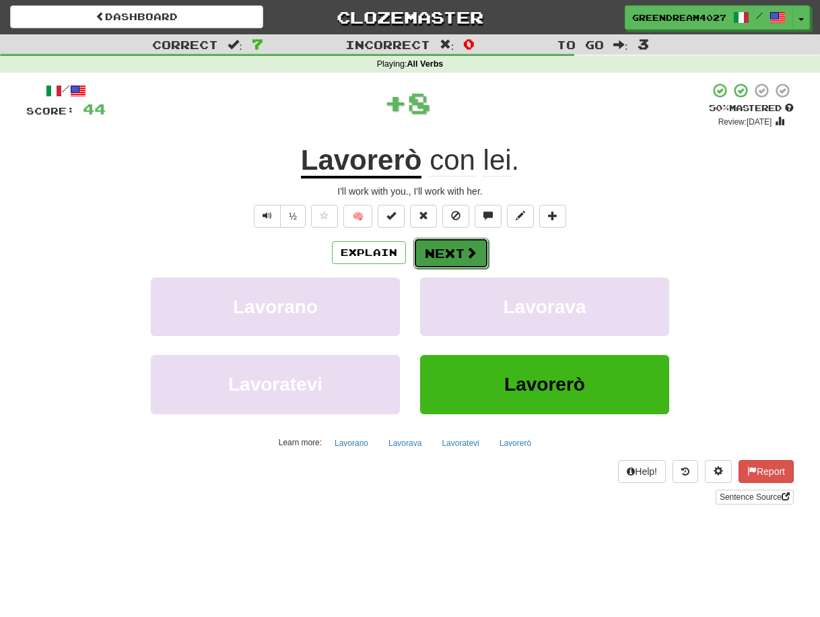
click at [455, 252] on button "Next" at bounding box center [450, 253] width 75 height 31
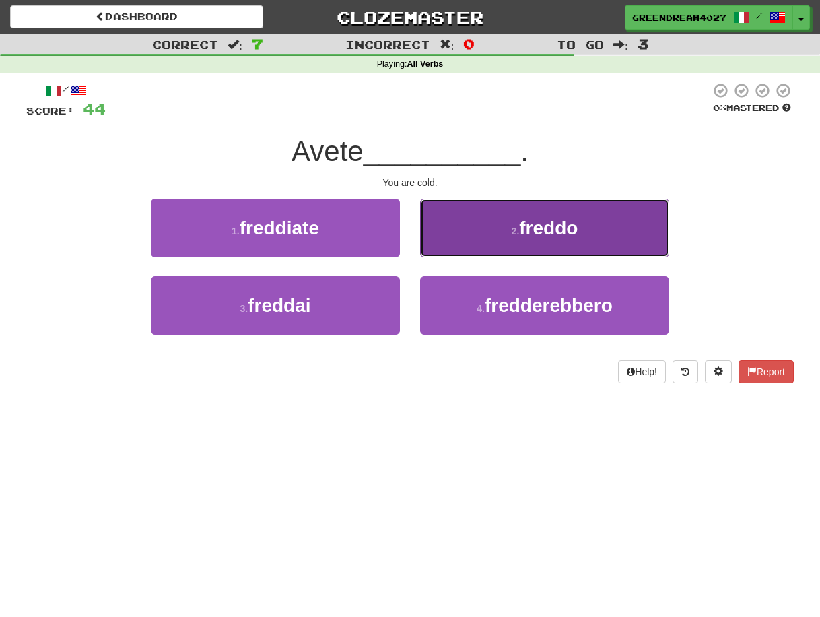
click at [496, 230] on button "2 . freddo" at bounding box center [544, 228] width 249 height 59
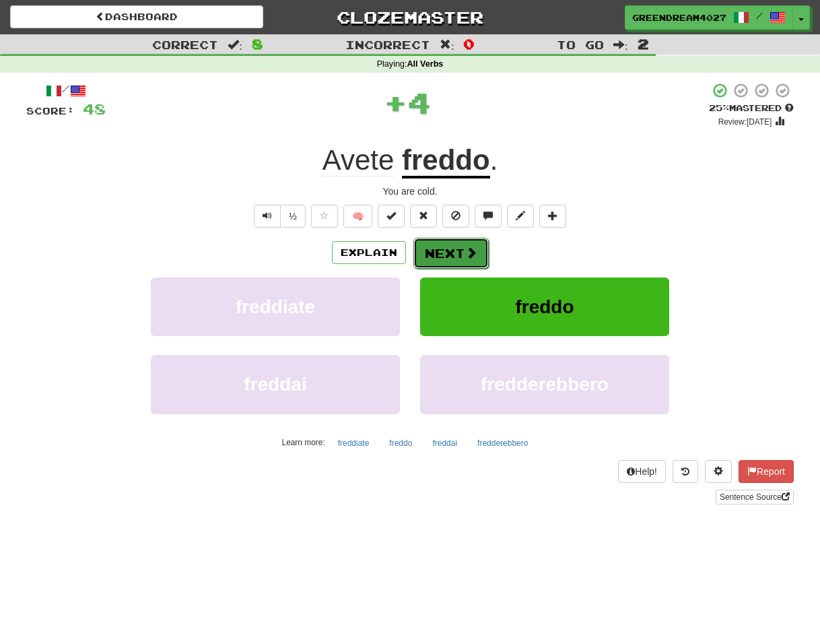
click at [453, 252] on button "Next" at bounding box center [450, 253] width 75 height 31
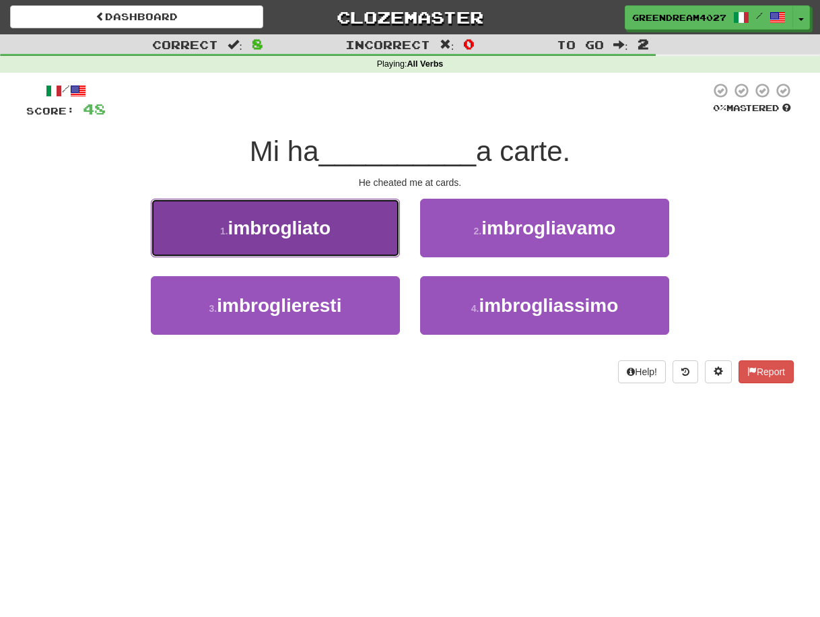
click at [262, 227] on span "imbrogliato" at bounding box center [279, 227] width 102 height 21
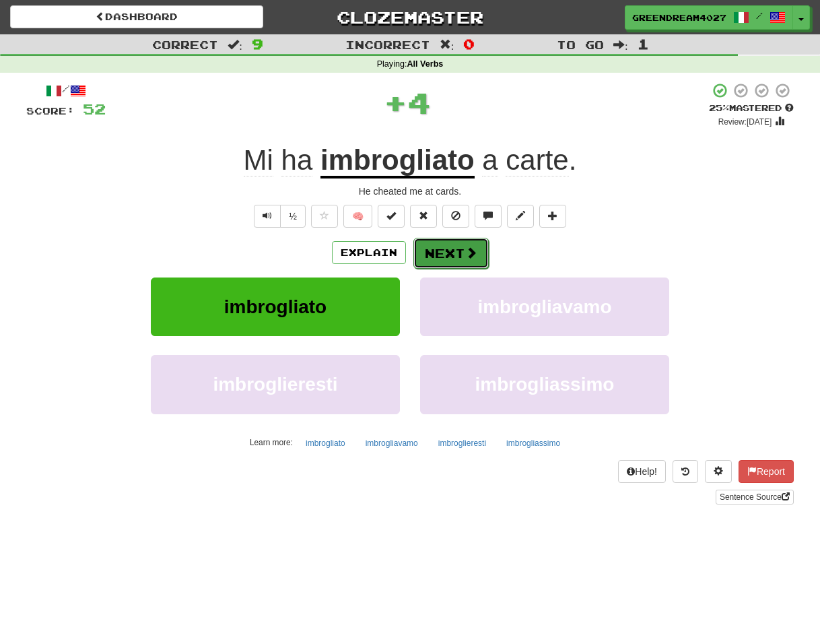
click at [438, 252] on button "Next" at bounding box center [450, 253] width 75 height 31
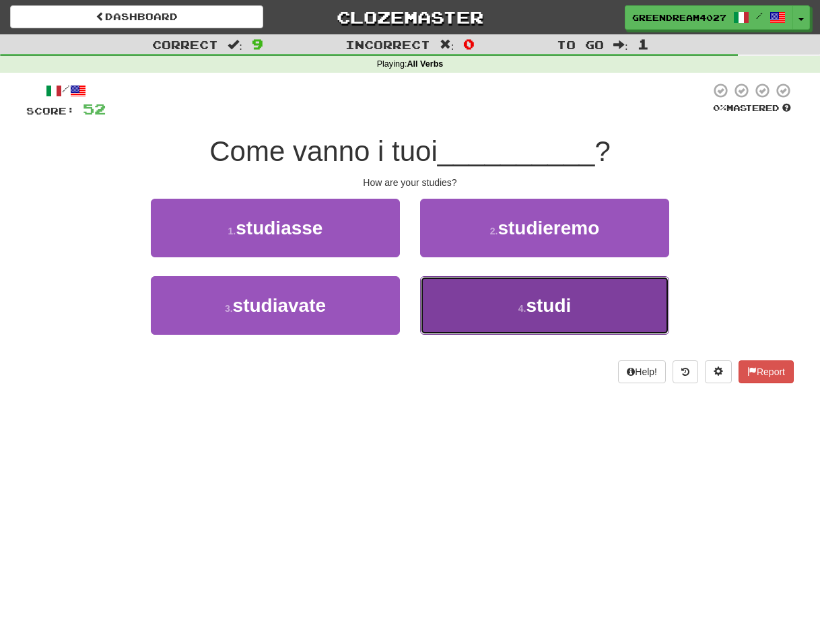
click at [485, 310] on button "4 . studi" at bounding box center [544, 305] width 249 height 59
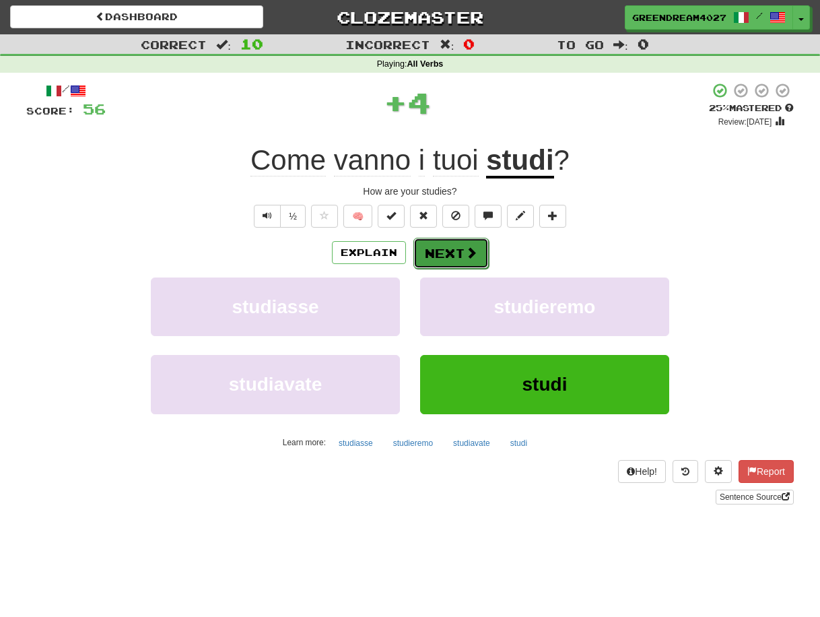
click at [452, 253] on button "Next" at bounding box center [450, 253] width 75 height 31
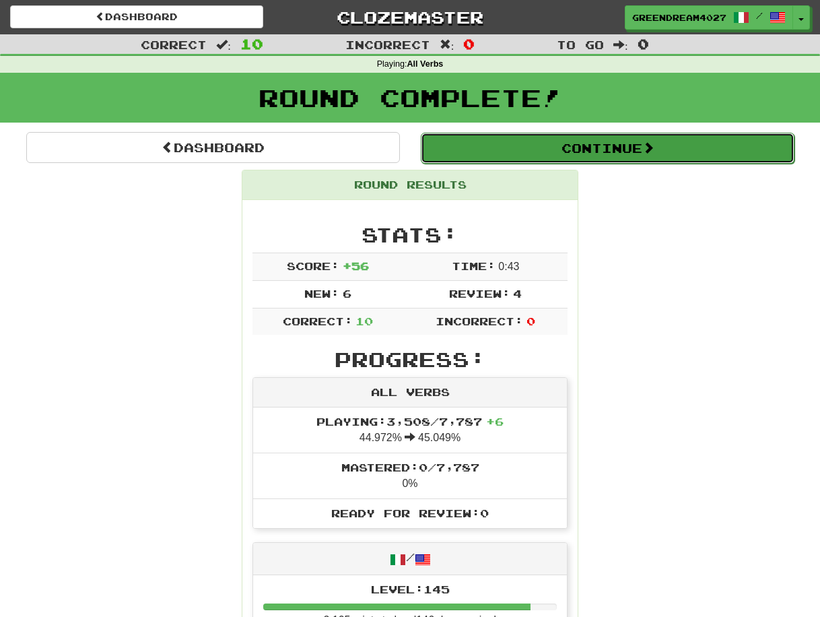
click at [607, 151] on button "Continue" at bounding box center [608, 148] width 374 height 31
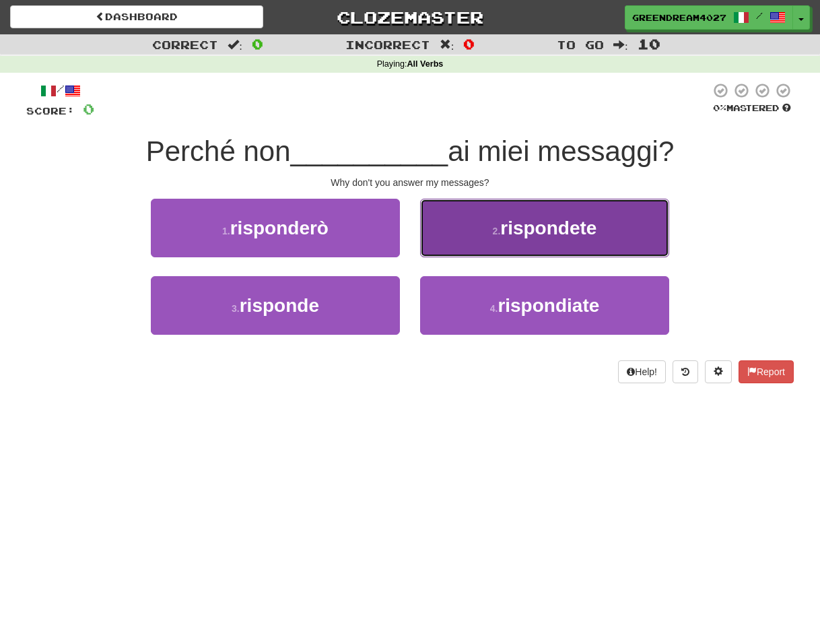
click at [523, 231] on span "rispondete" at bounding box center [548, 227] width 96 height 21
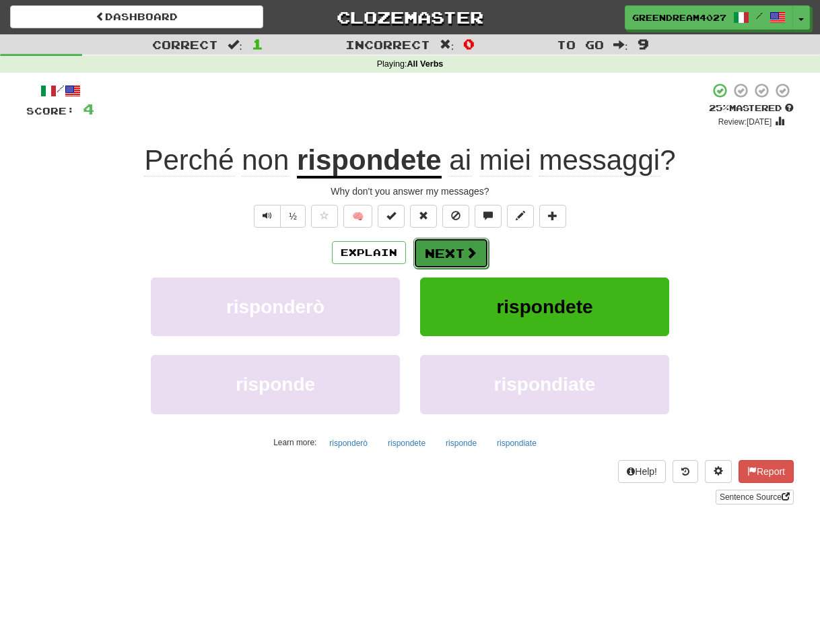
click at [448, 252] on button "Next" at bounding box center [450, 253] width 75 height 31
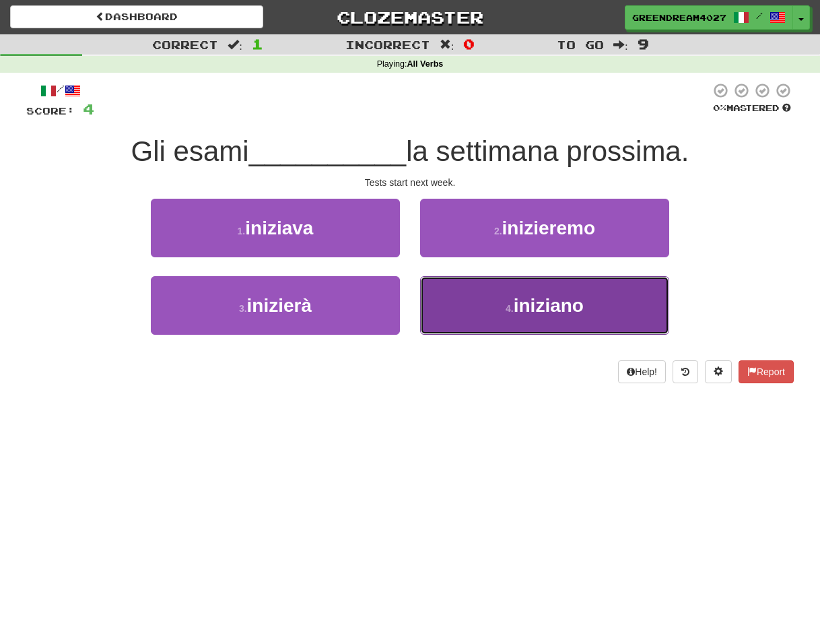
click at [514, 311] on small "4 ." at bounding box center [510, 308] width 8 height 11
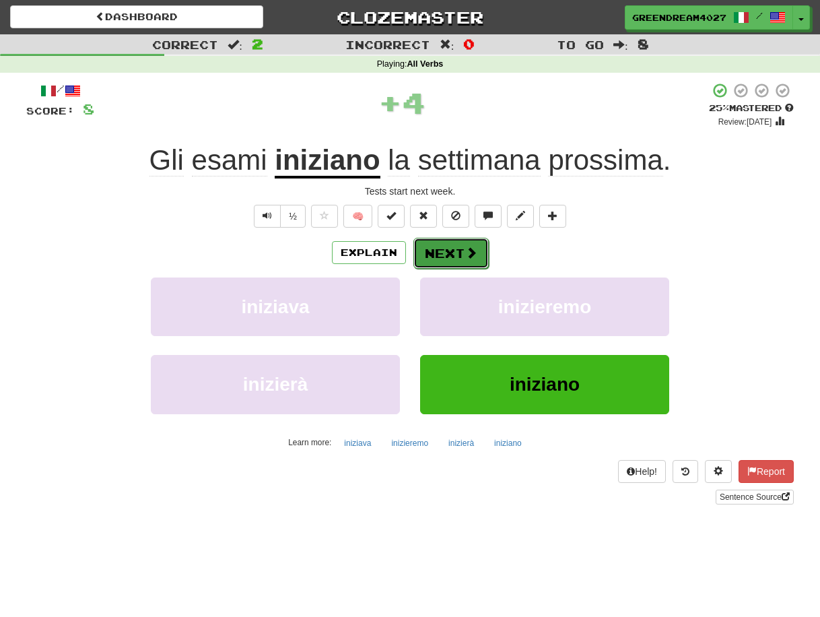
click at [450, 250] on button "Next" at bounding box center [450, 253] width 75 height 31
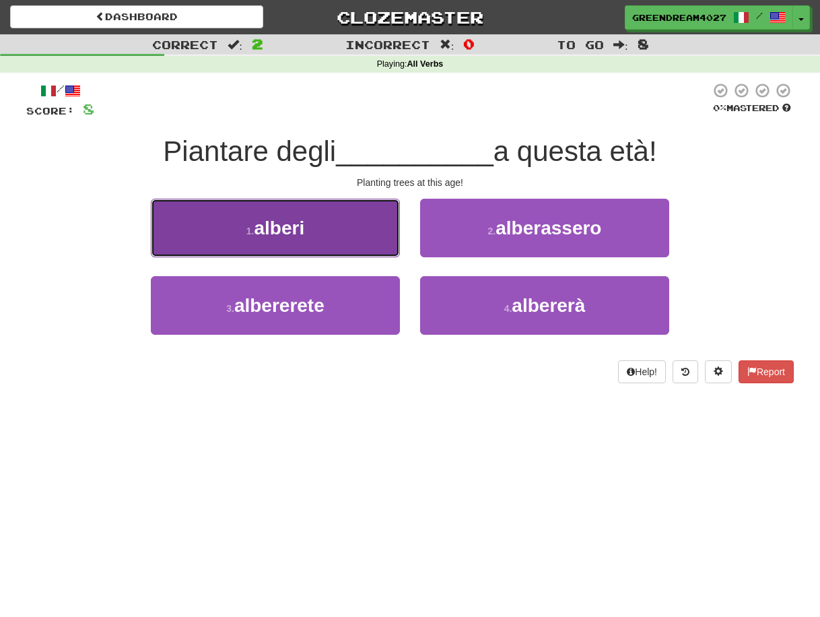
click at [307, 231] on button "1 . alberi" at bounding box center [275, 228] width 249 height 59
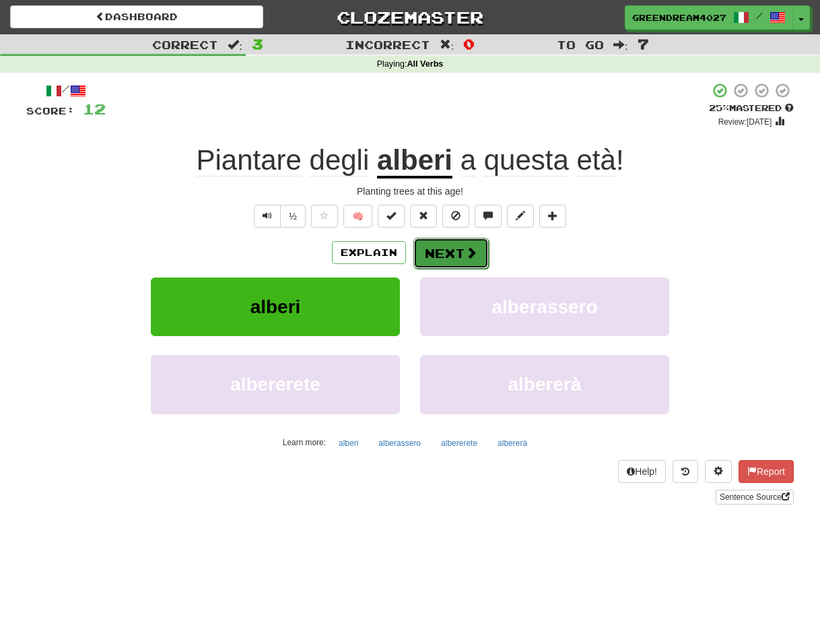
click at [448, 255] on button "Next" at bounding box center [450, 253] width 75 height 31
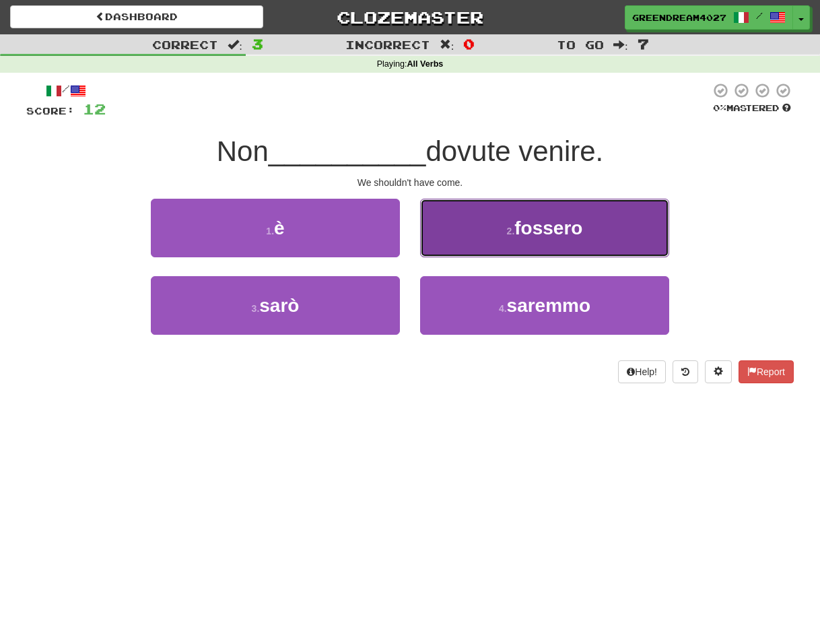
click at [512, 235] on small "2 ." at bounding box center [511, 231] width 8 height 11
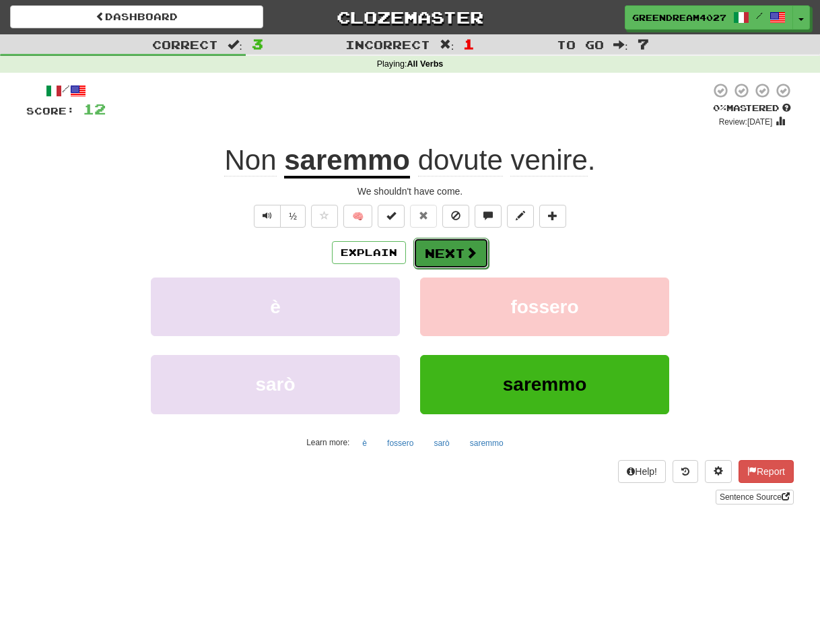
click at [448, 252] on button "Next" at bounding box center [450, 253] width 75 height 31
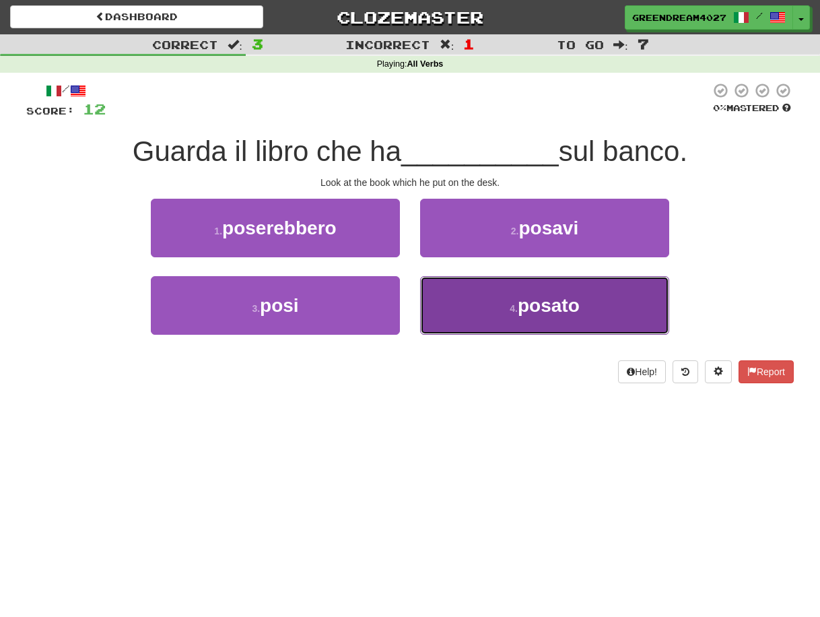
click at [477, 316] on button "4 . posato" at bounding box center [544, 305] width 249 height 59
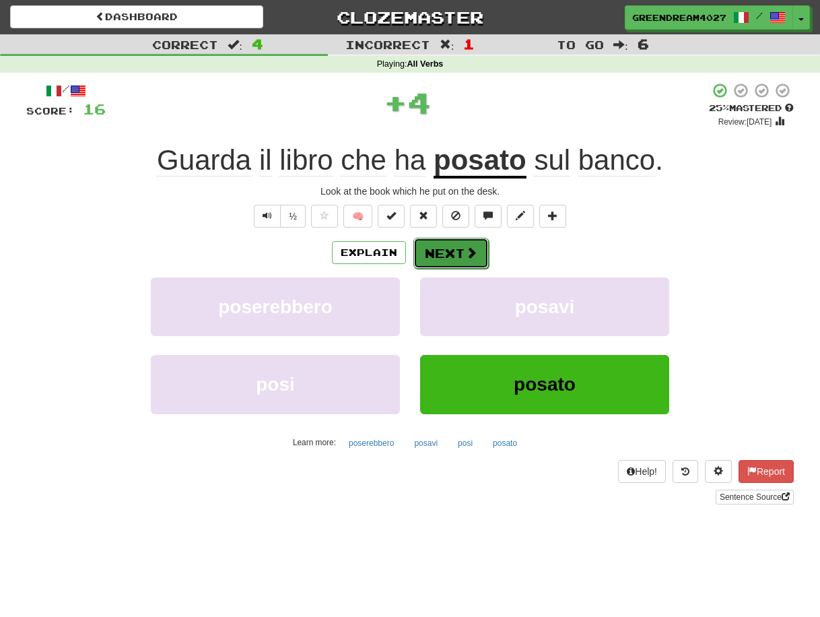
click at [441, 250] on button "Next" at bounding box center [450, 253] width 75 height 31
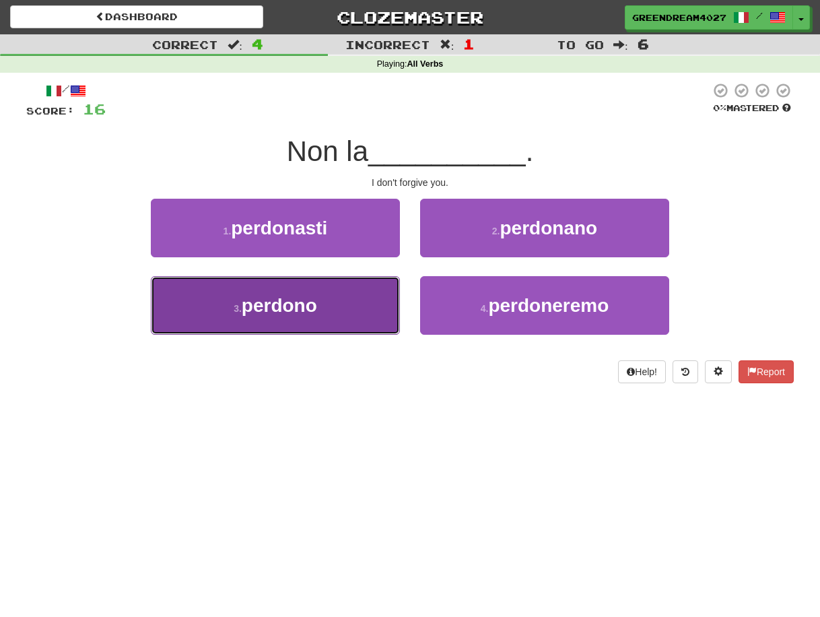
click at [361, 321] on button "3 . perdono" at bounding box center [275, 305] width 249 height 59
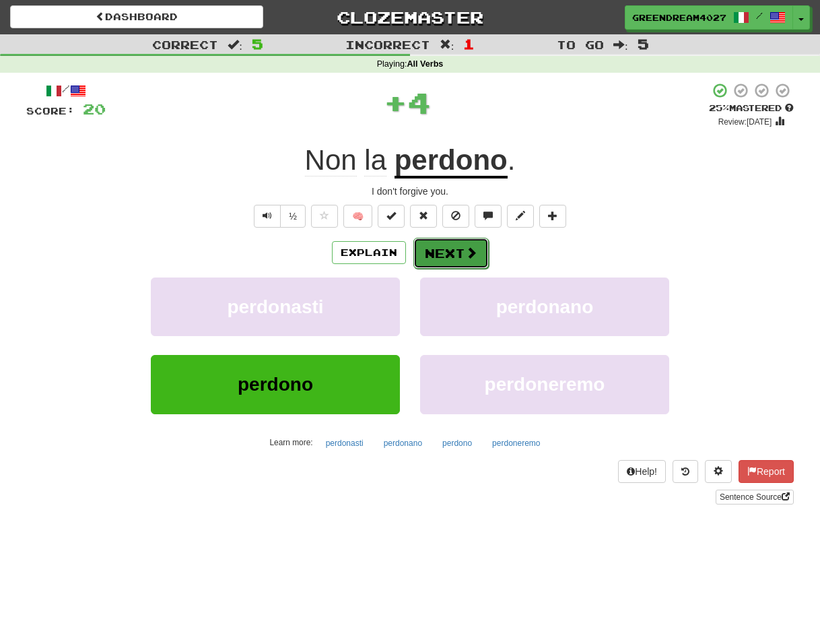
click at [443, 252] on button "Next" at bounding box center [450, 253] width 75 height 31
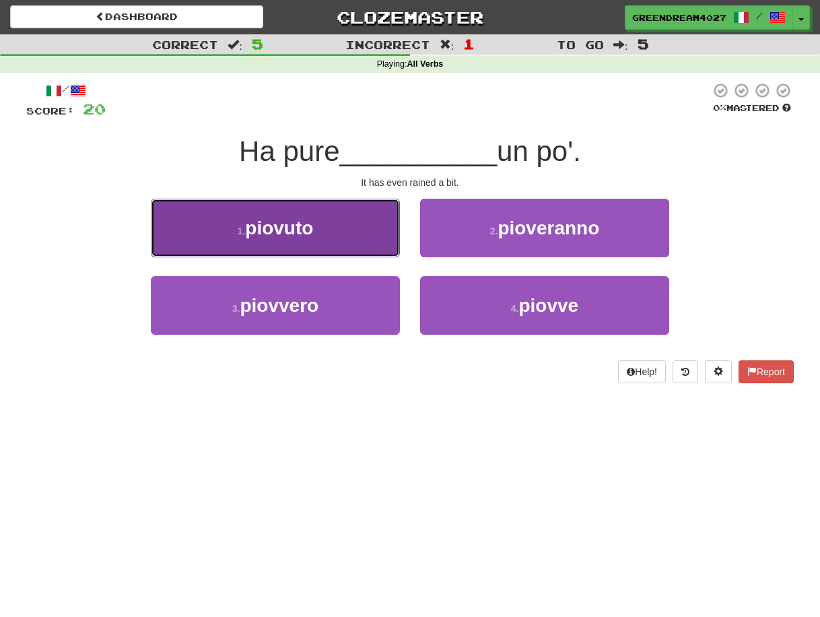
click at [303, 227] on span "piovuto" at bounding box center [279, 227] width 68 height 21
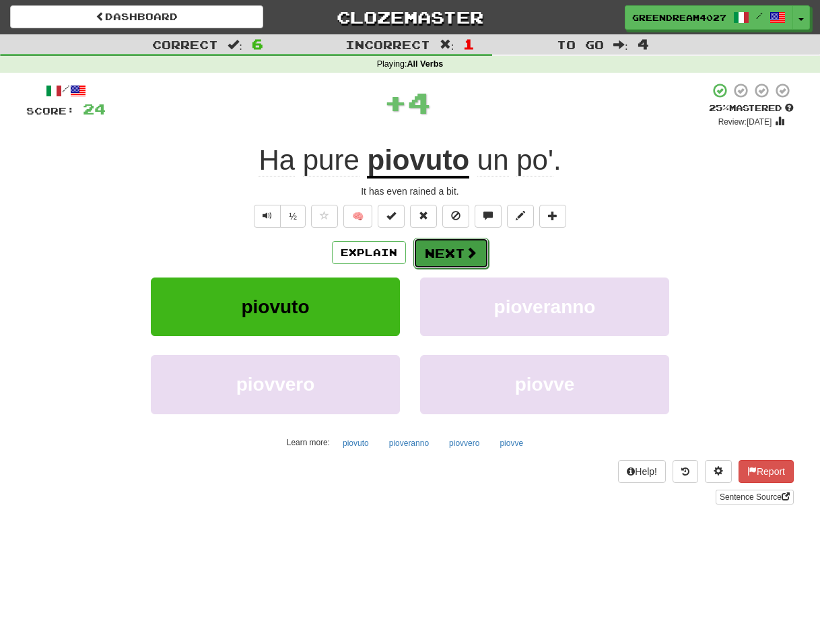
click at [452, 250] on button "Next" at bounding box center [450, 253] width 75 height 31
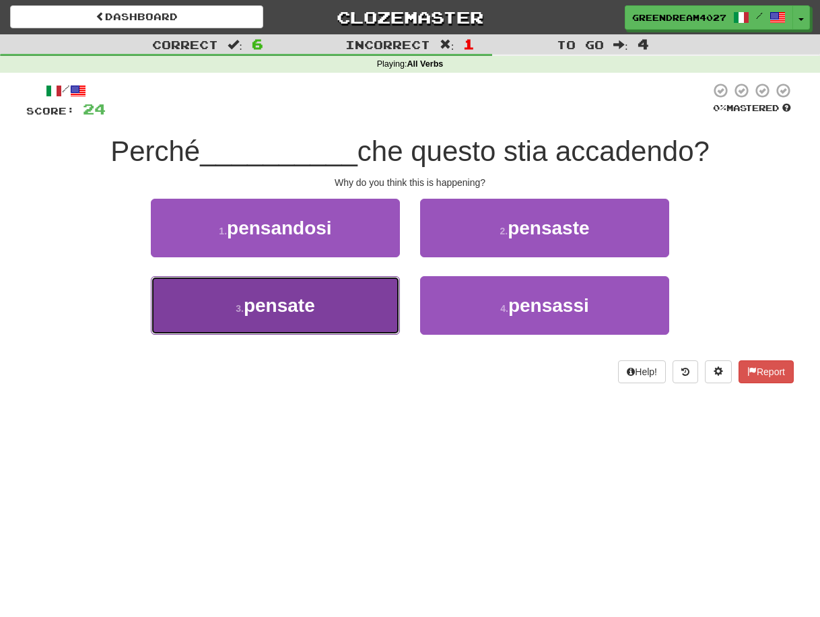
click at [327, 316] on button "3 . pensate" at bounding box center [275, 305] width 249 height 59
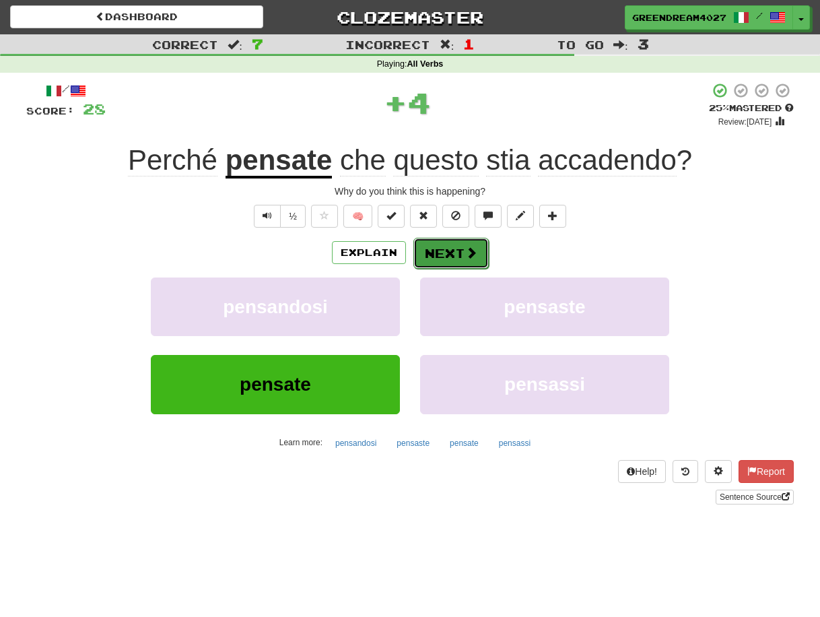
click at [438, 251] on button "Next" at bounding box center [450, 253] width 75 height 31
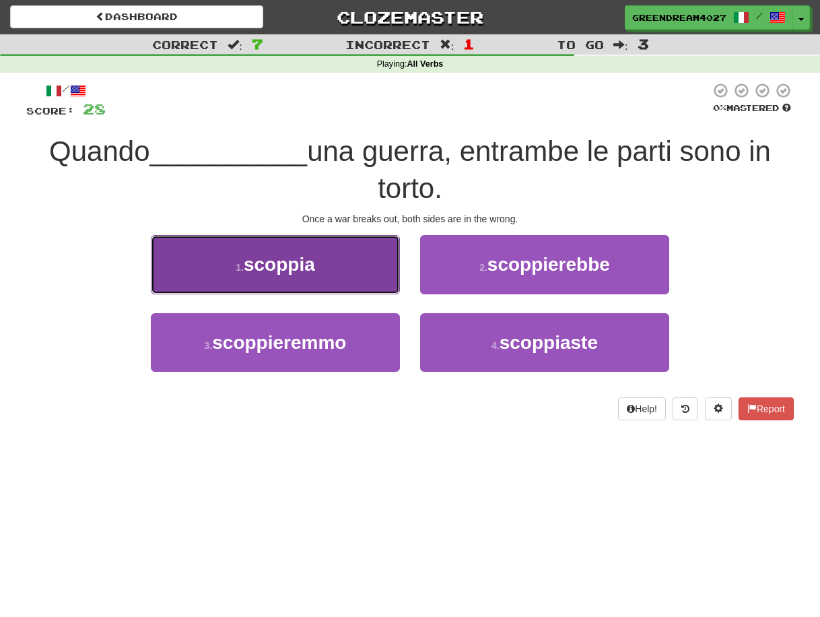
click at [306, 267] on span "scoppia" at bounding box center [279, 264] width 71 height 21
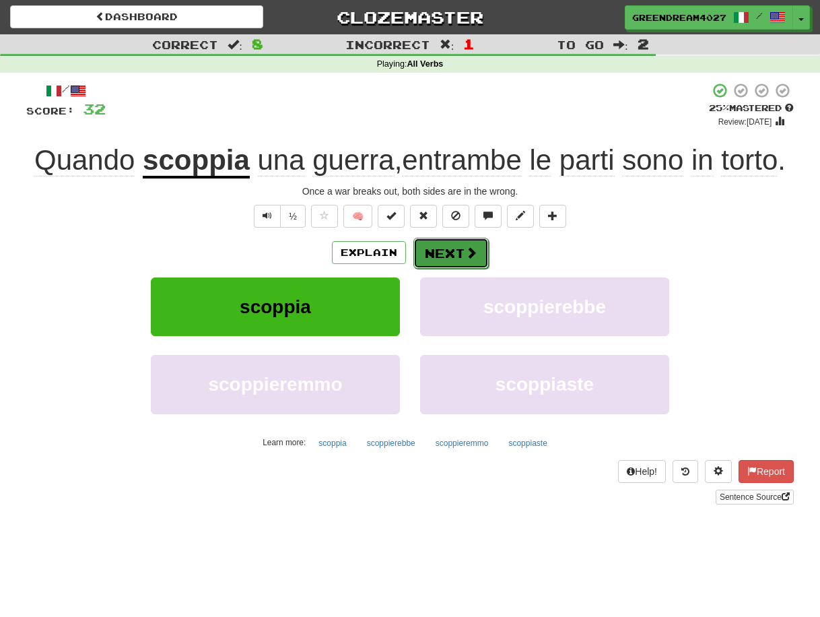
click at [448, 252] on button "Next" at bounding box center [450, 253] width 75 height 31
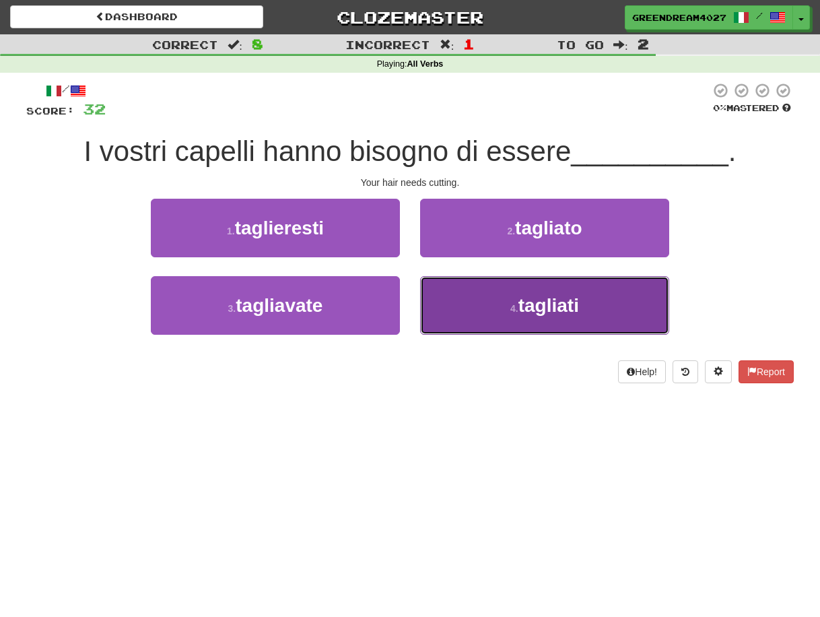
click at [514, 314] on small "4 ." at bounding box center [514, 308] width 8 height 11
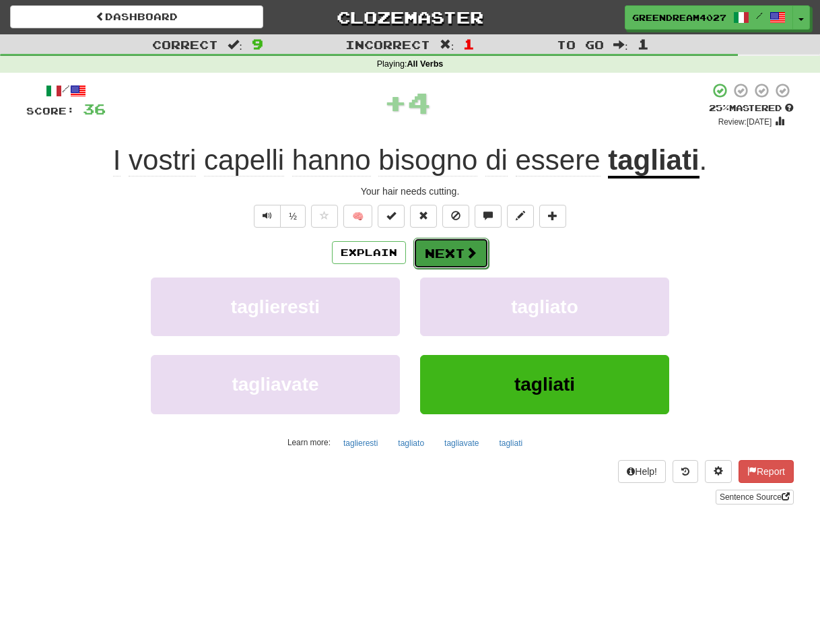
click at [438, 252] on button "Next" at bounding box center [450, 253] width 75 height 31
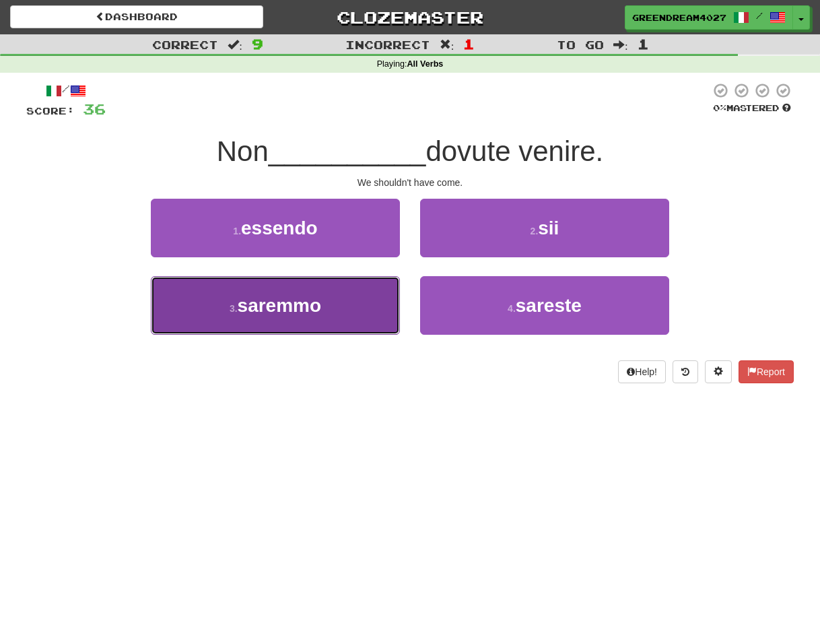
click at [334, 313] on button "3 . saremmo" at bounding box center [275, 305] width 249 height 59
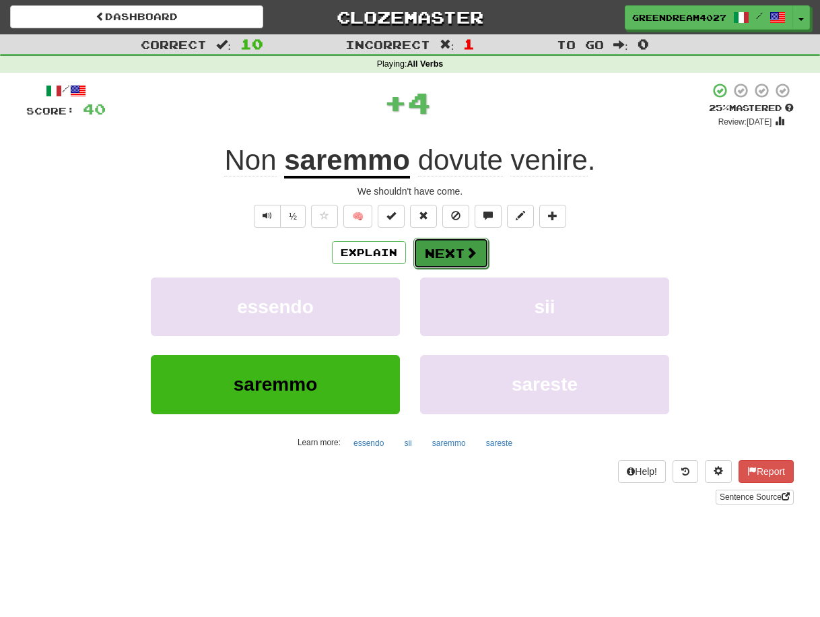
click at [440, 250] on button "Next" at bounding box center [450, 253] width 75 height 31
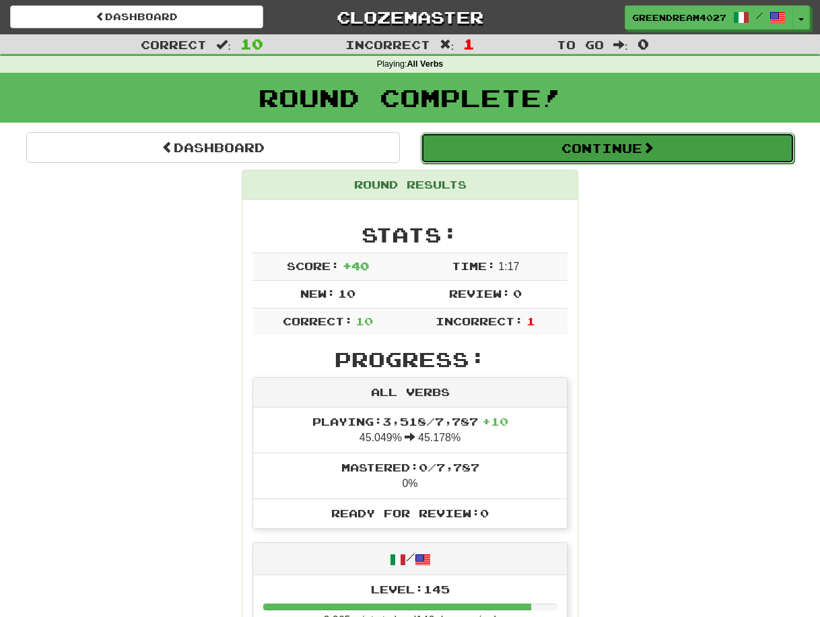
click at [566, 146] on button "Continue" at bounding box center [608, 148] width 374 height 31
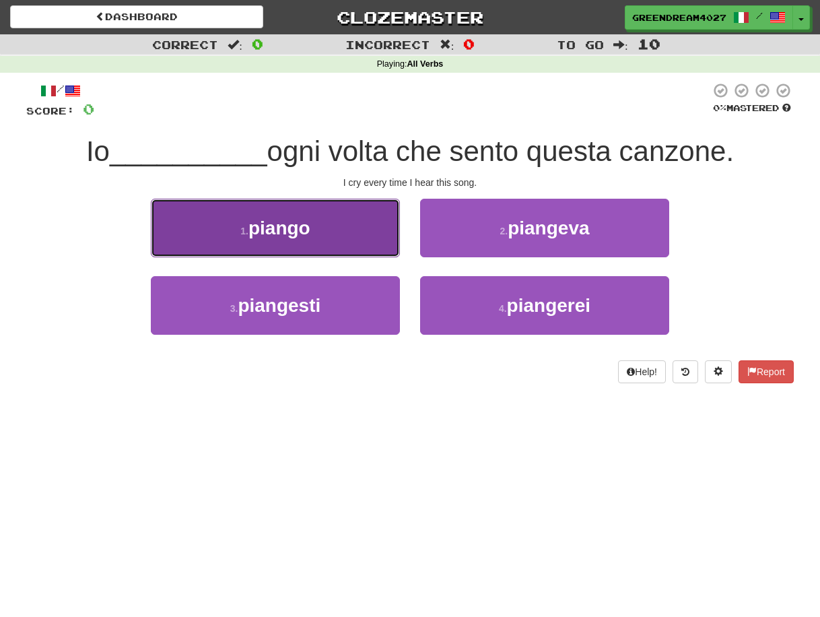
click at [343, 233] on button "1 . piango" at bounding box center [275, 228] width 249 height 59
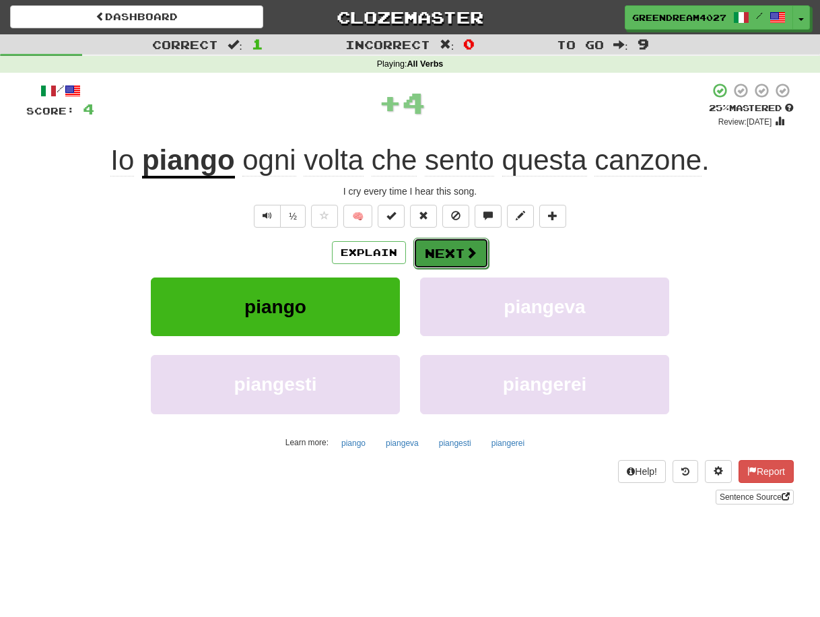
click at [454, 254] on button "Next" at bounding box center [450, 253] width 75 height 31
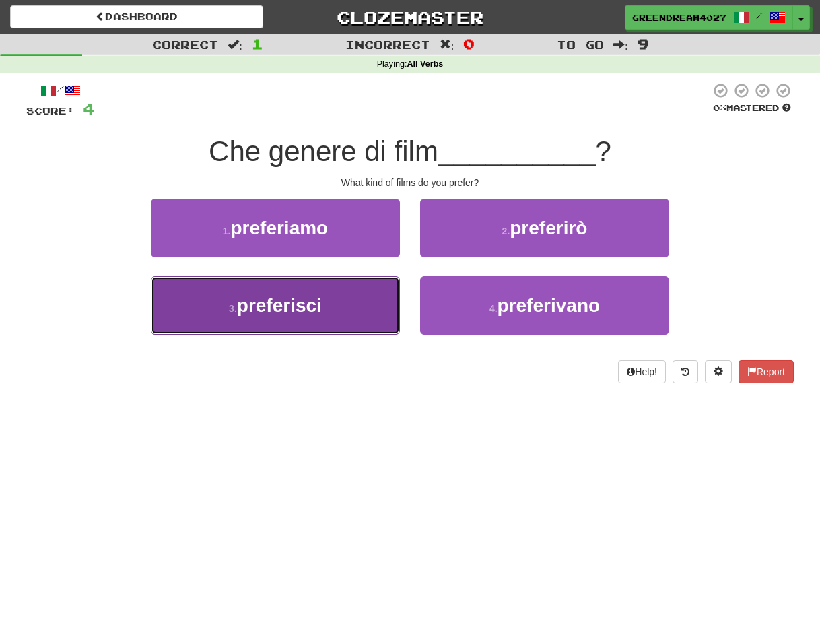
click at [356, 308] on button "3 . preferisci" at bounding box center [275, 305] width 249 height 59
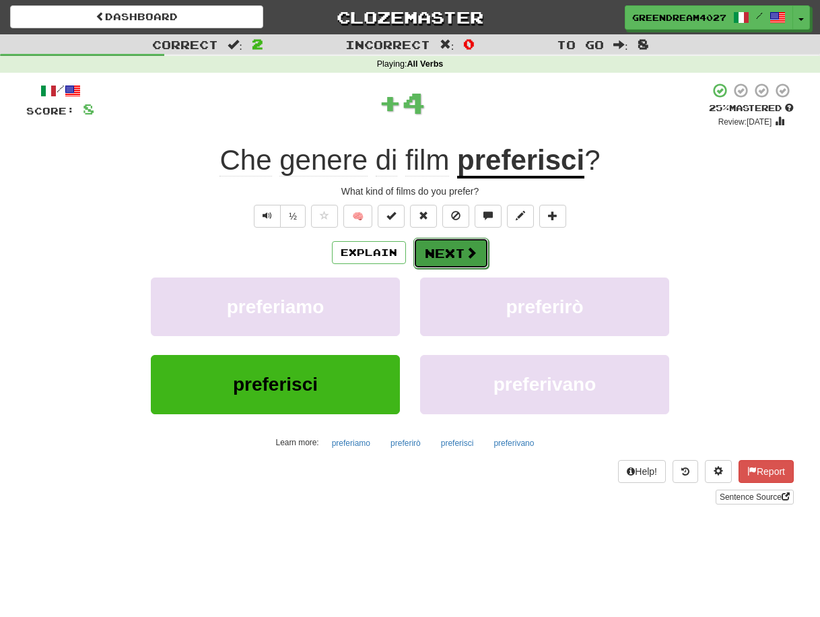
click at [449, 255] on button "Next" at bounding box center [450, 253] width 75 height 31
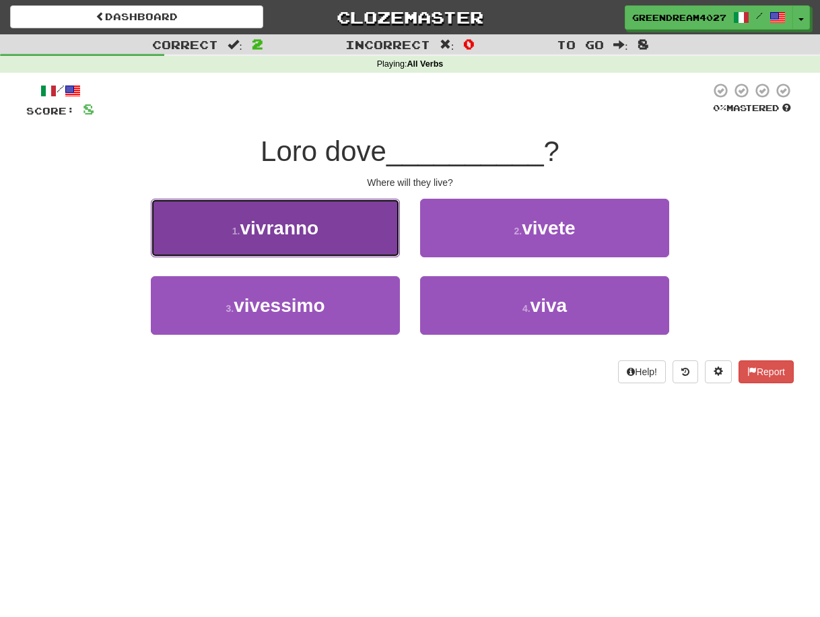
click at [312, 230] on span "vivranno" at bounding box center [279, 227] width 79 height 21
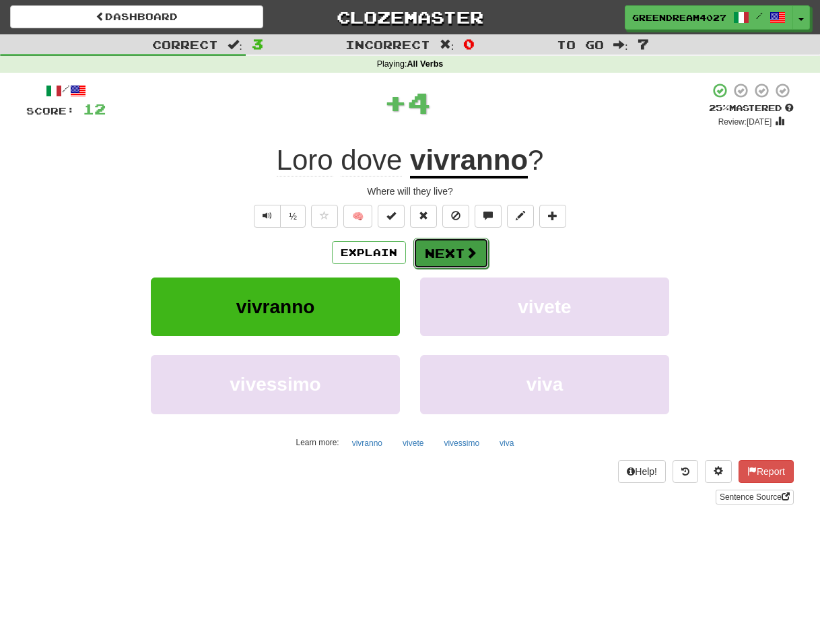
click at [446, 248] on button "Next" at bounding box center [450, 253] width 75 height 31
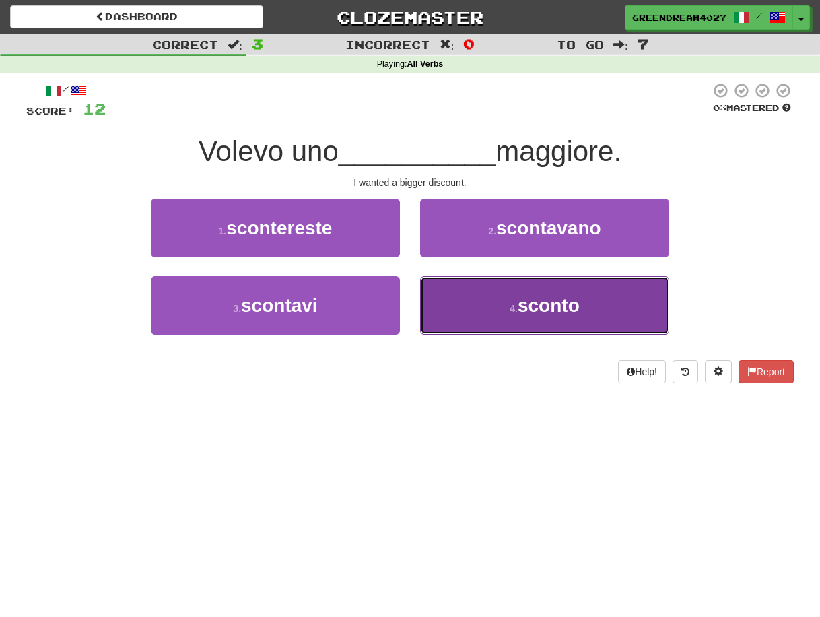
click at [477, 316] on button "4 . sconto" at bounding box center [544, 305] width 249 height 59
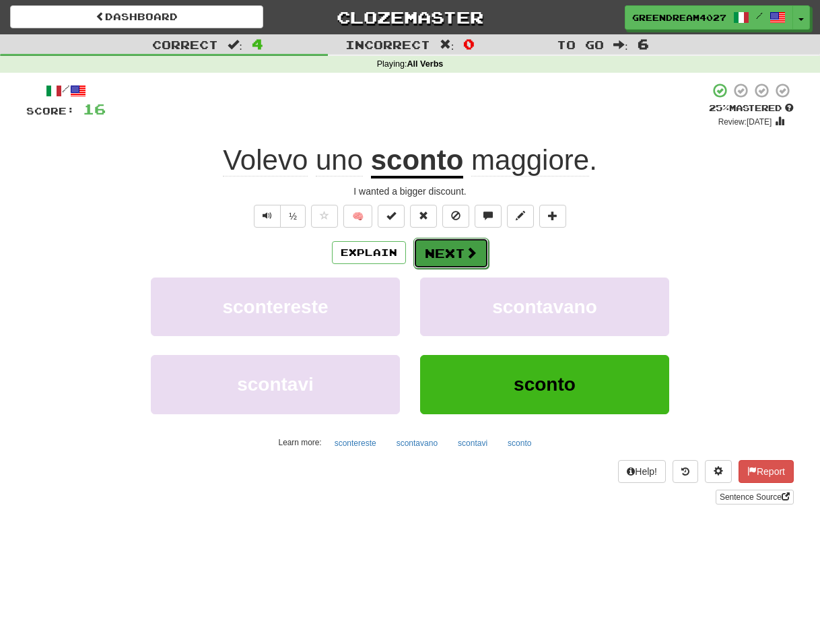
click at [455, 253] on button "Next" at bounding box center [450, 253] width 75 height 31
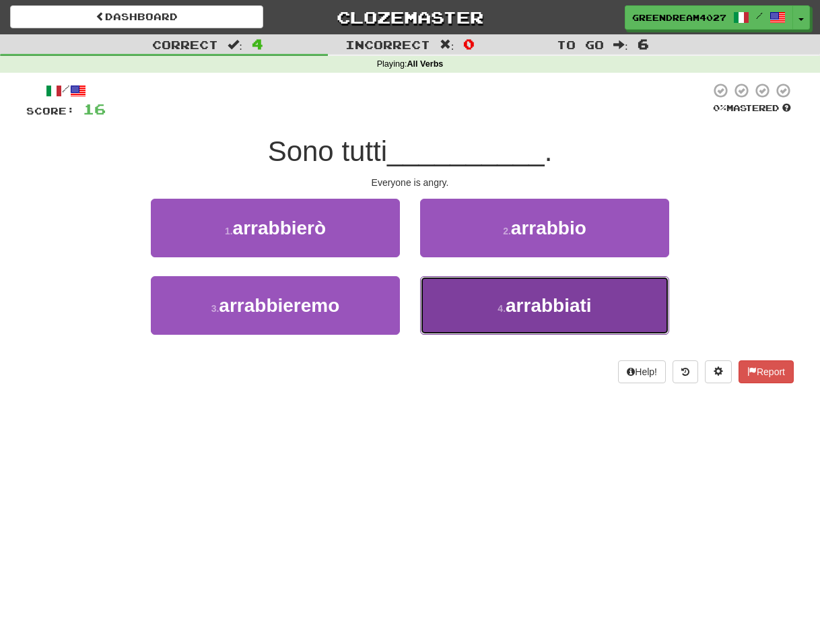
click at [500, 321] on button "4 . arrabbiati" at bounding box center [544, 305] width 249 height 59
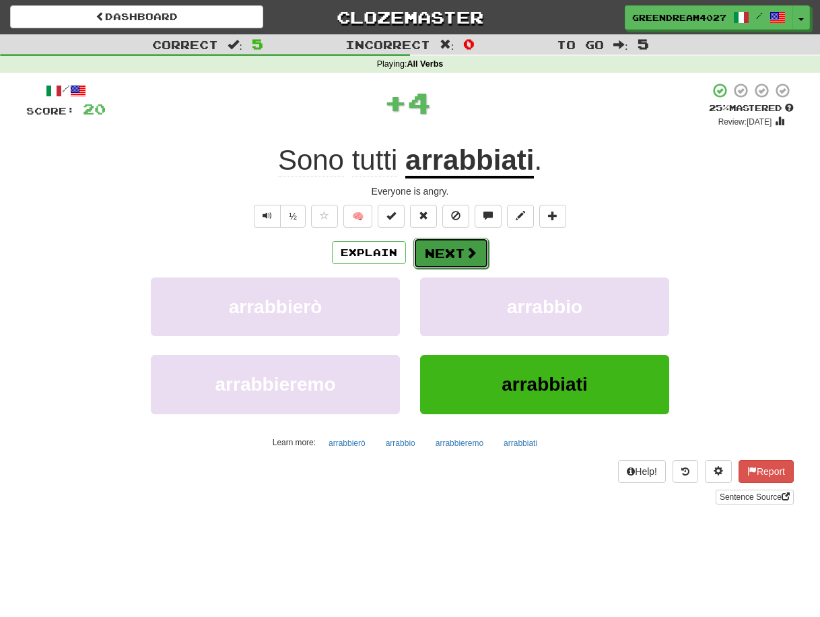
click at [454, 250] on button "Next" at bounding box center [450, 253] width 75 height 31
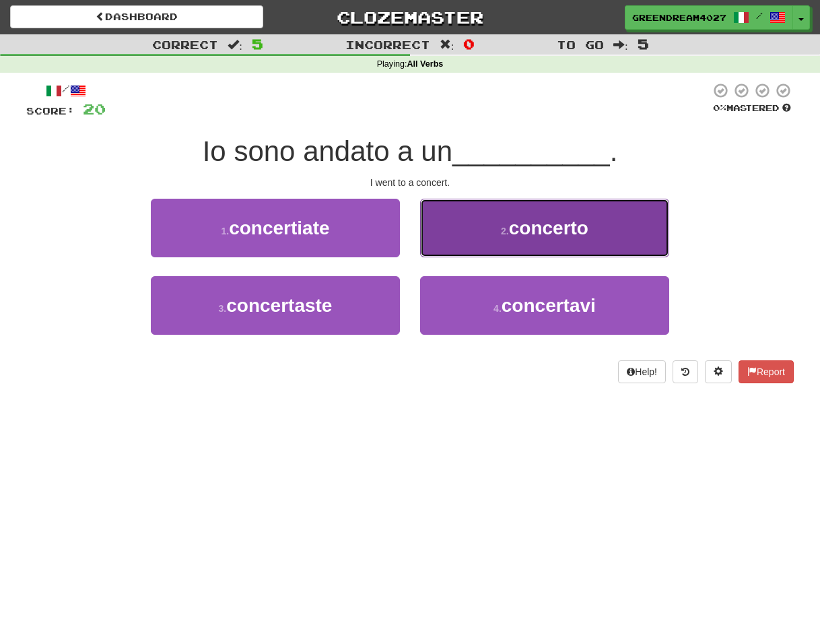
click at [556, 232] on span "concerto" at bounding box center [548, 227] width 79 height 21
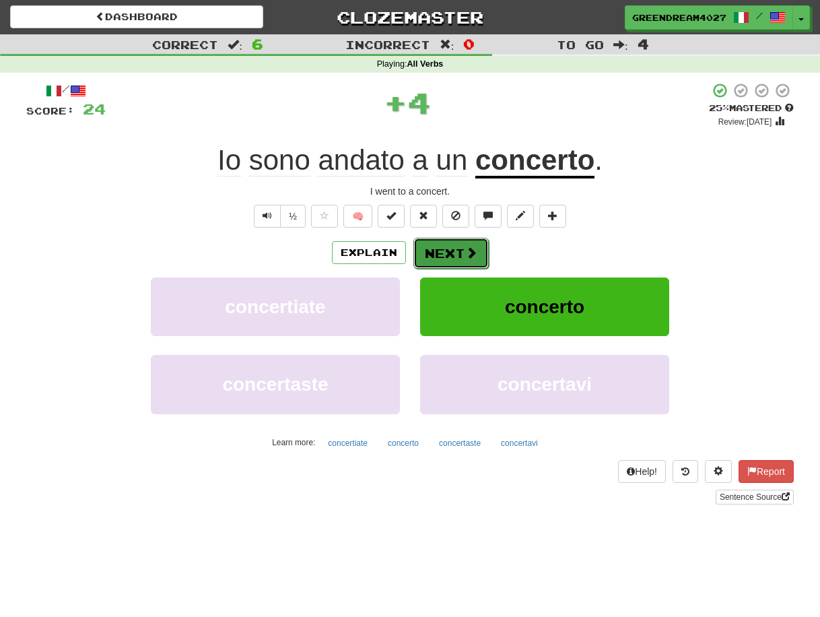
click at [452, 253] on button "Next" at bounding box center [450, 253] width 75 height 31
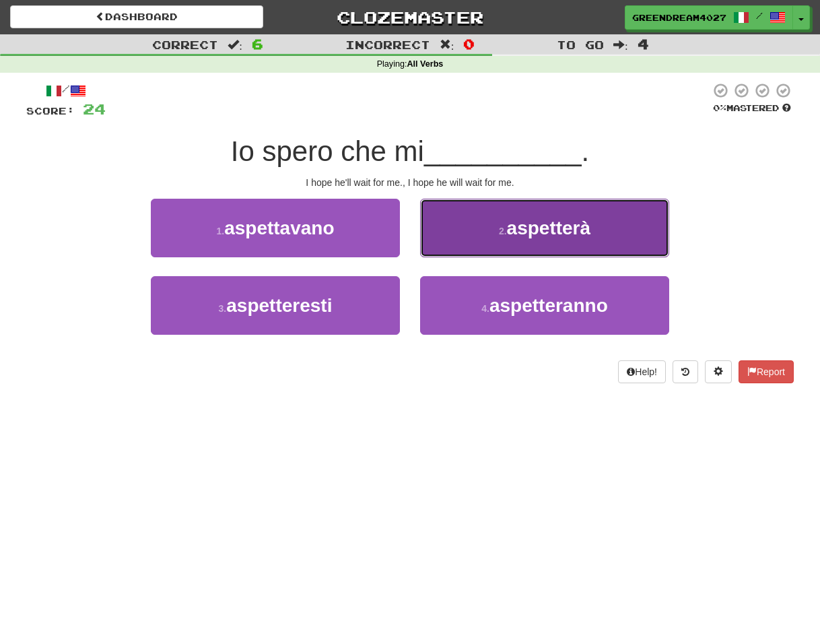
click at [537, 228] on span "aspetterà" at bounding box center [549, 227] width 84 height 21
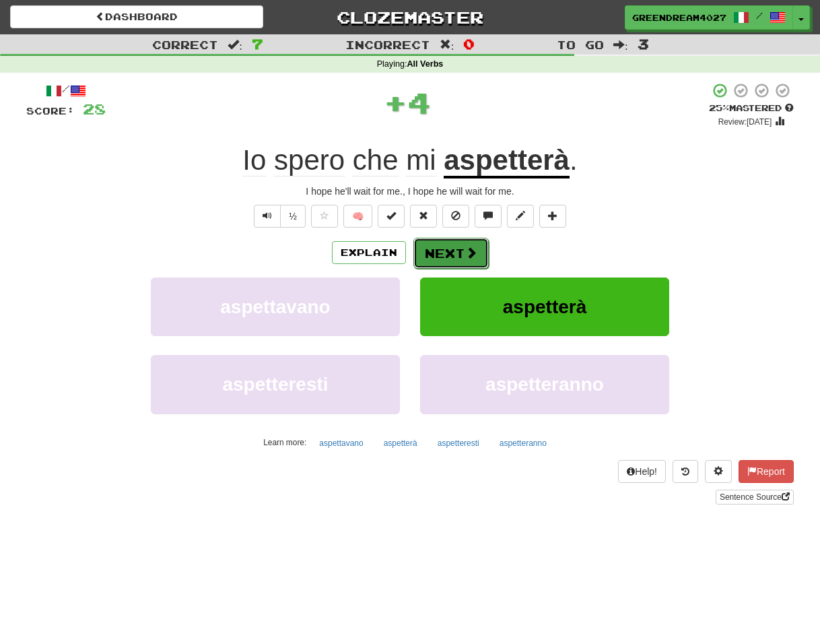
click at [449, 250] on button "Next" at bounding box center [450, 253] width 75 height 31
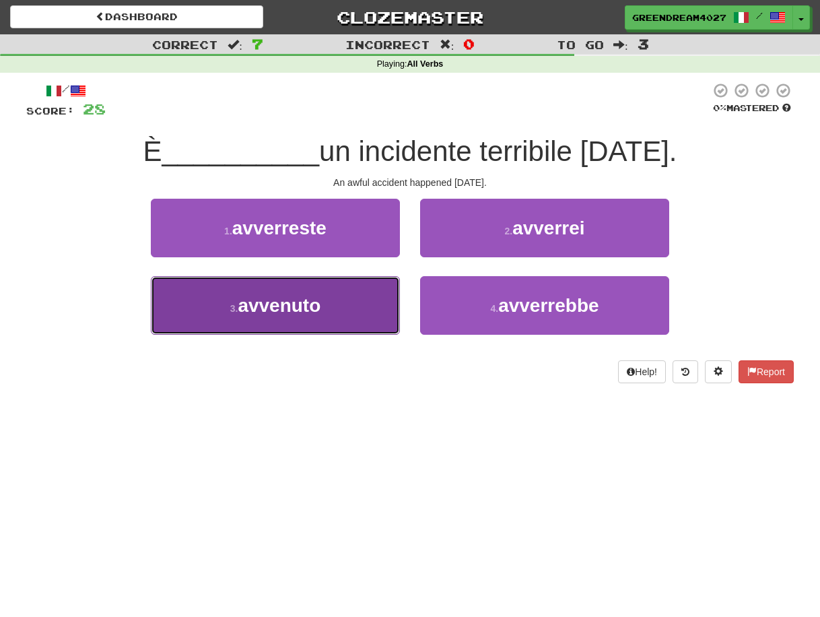
click at [360, 316] on button "3 . avvenuto" at bounding box center [275, 305] width 249 height 59
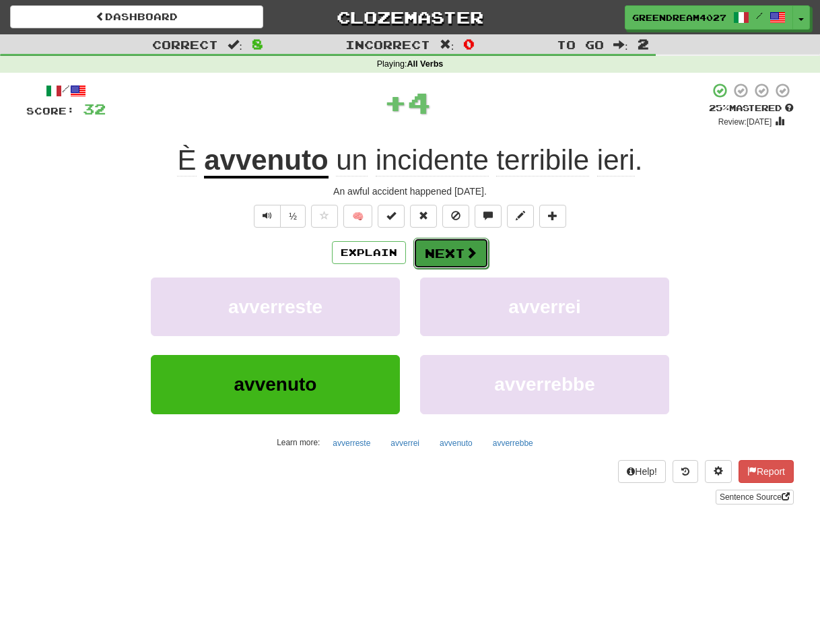
click at [445, 253] on button "Next" at bounding box center [450, 253] width 75 height 31
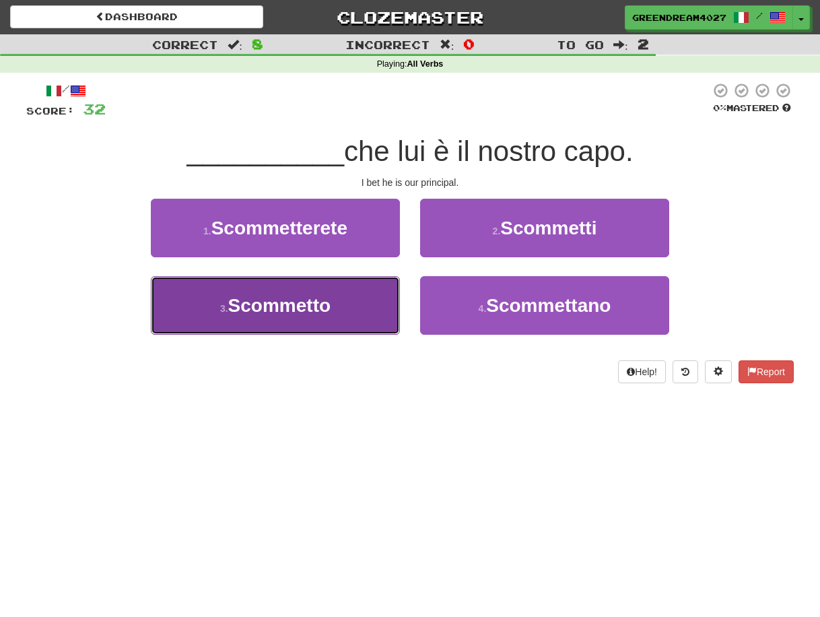
click at [376, 318] on button "3 . Scommetto" at bounding box center [275, 305] width 249 height 59
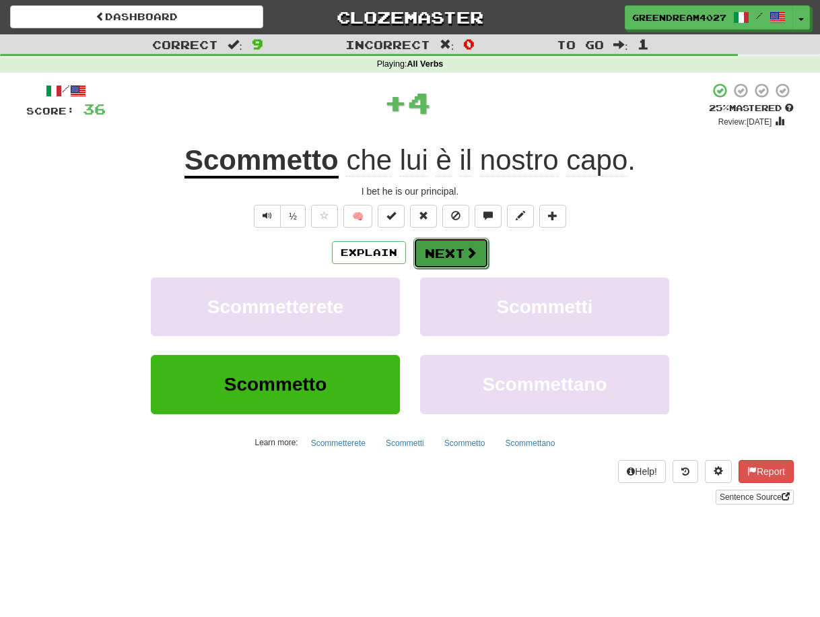
click at [450, 251] on button "Next" at bounding box center [450, 253] width 75 height 31
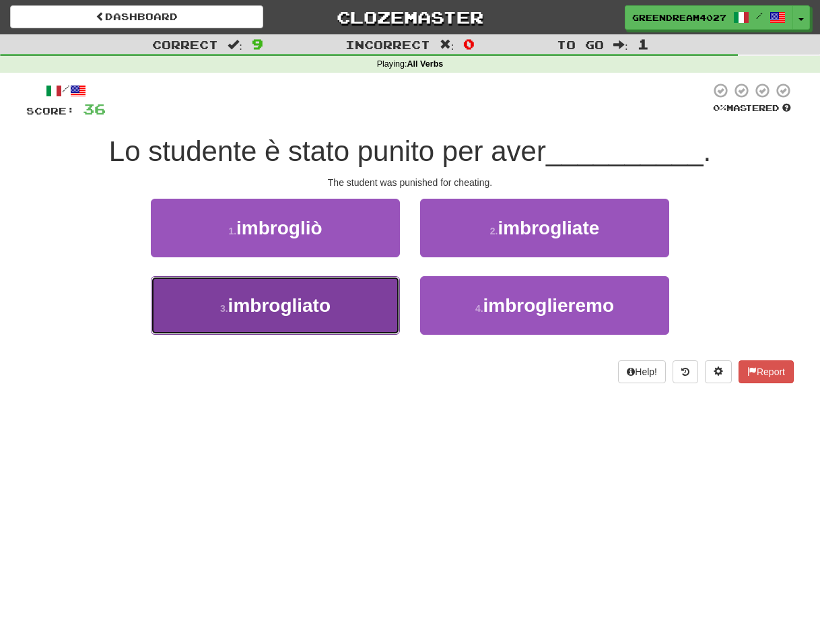
click at [333, 306] on button "3 . imbrogliato" at bounding box center [275, 305] width 249 height 59
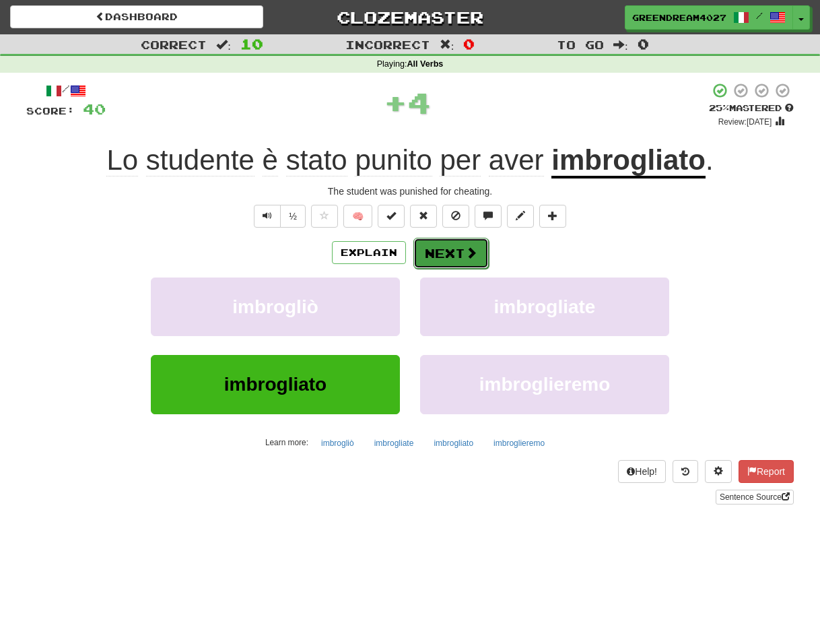
click at [448, 252] on button "Next" at bounding box center [450, 253] width 75 height 31
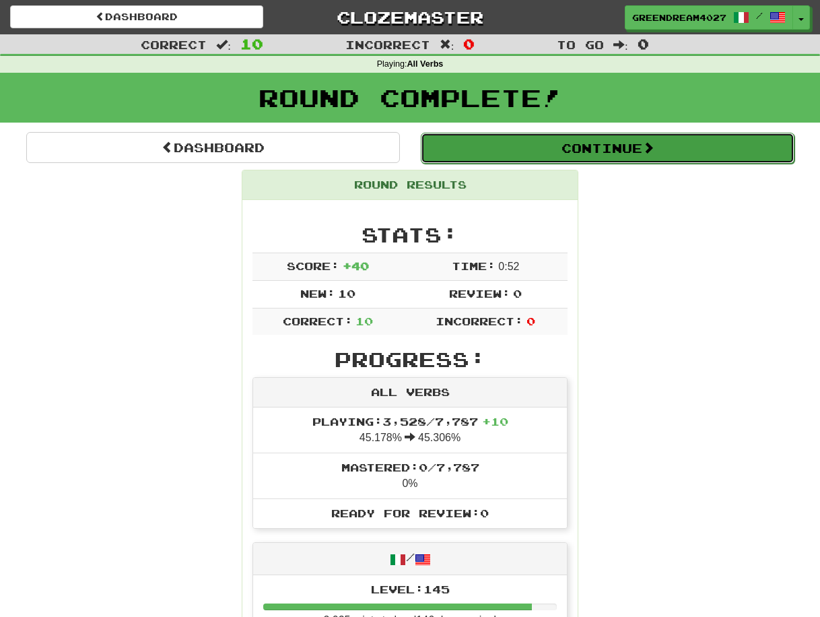
click at [610, 148] on button "Continue" at bounding box center [608, 148] width 374 height 31
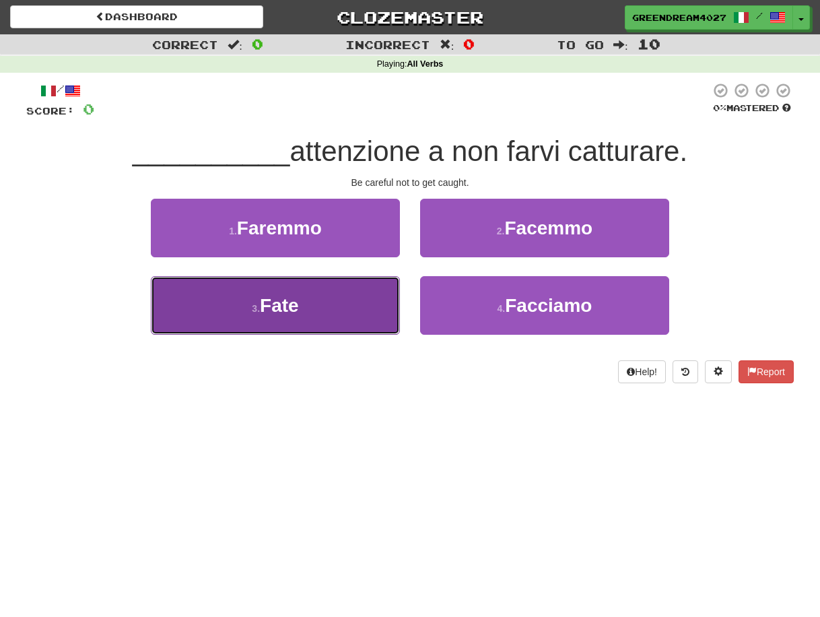
click at [322, 325] on button "3 . Fate" at bounding box center [275, 305] width 249 height 59
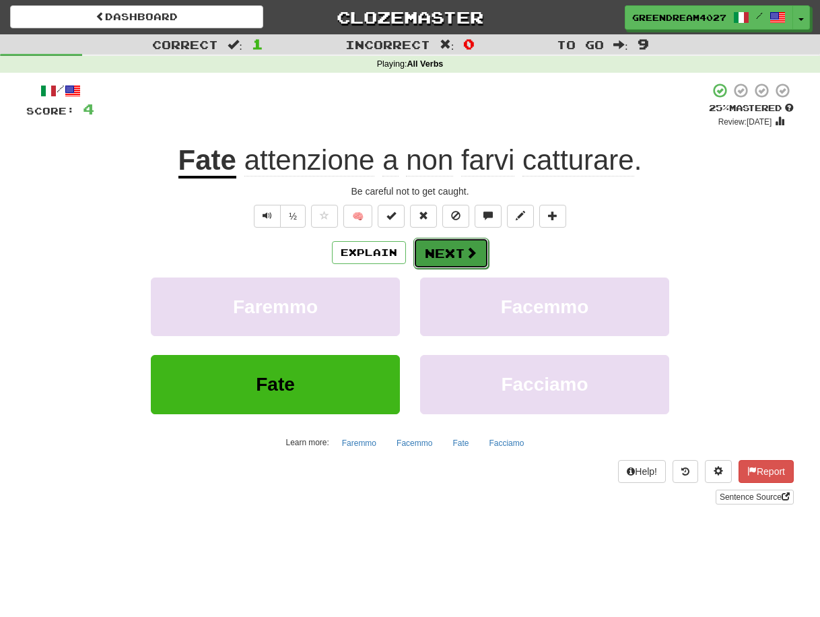
click at [451, 252] on button "Next" at bounding box center [450, 253] width 75 height 31
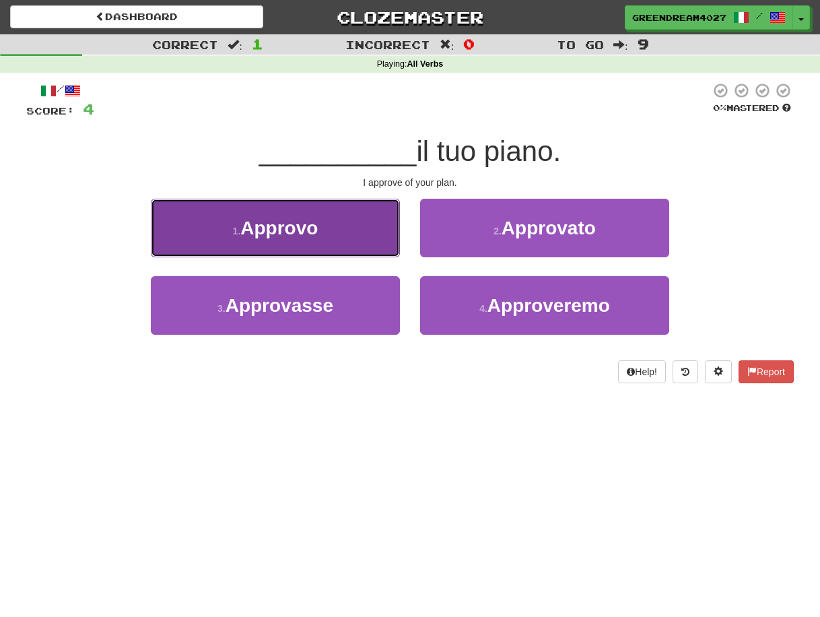
click at [333, 238] on button "1 . Approvo" at bounding box center [275, 228] width 249 height 59
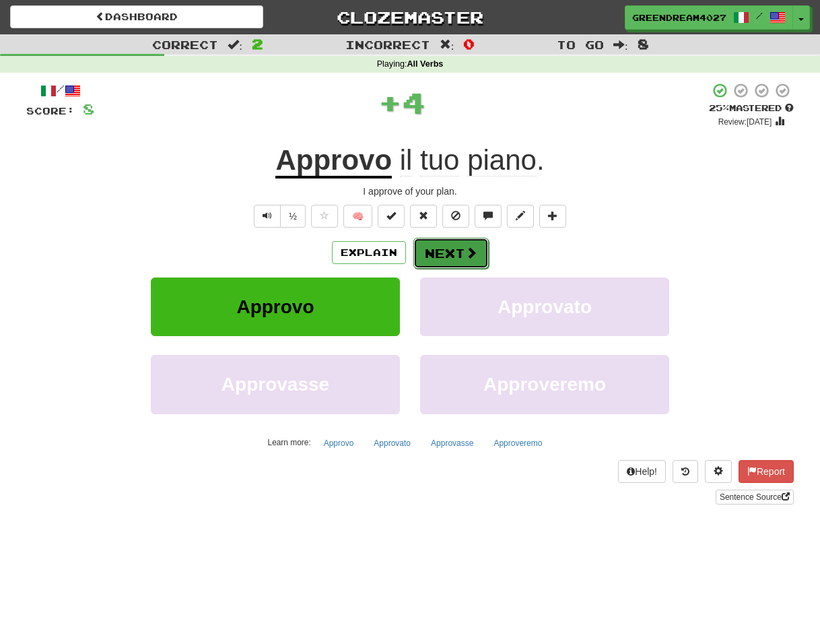
click at [450, 252] on button "Next" at bounding box center [450, 253] width 75 height 31
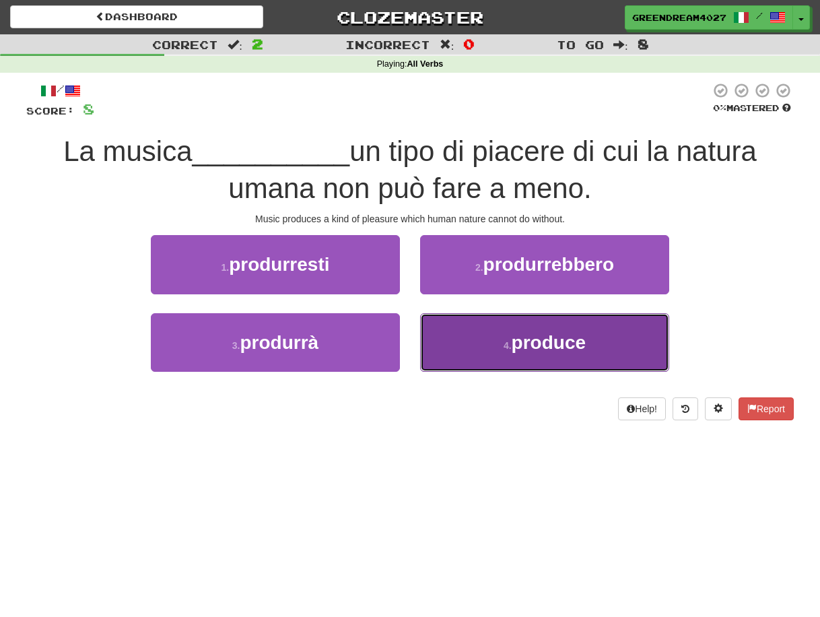
click at [512, 349] on small "4 ." at bounding box center [508, 345] width 8 height 11
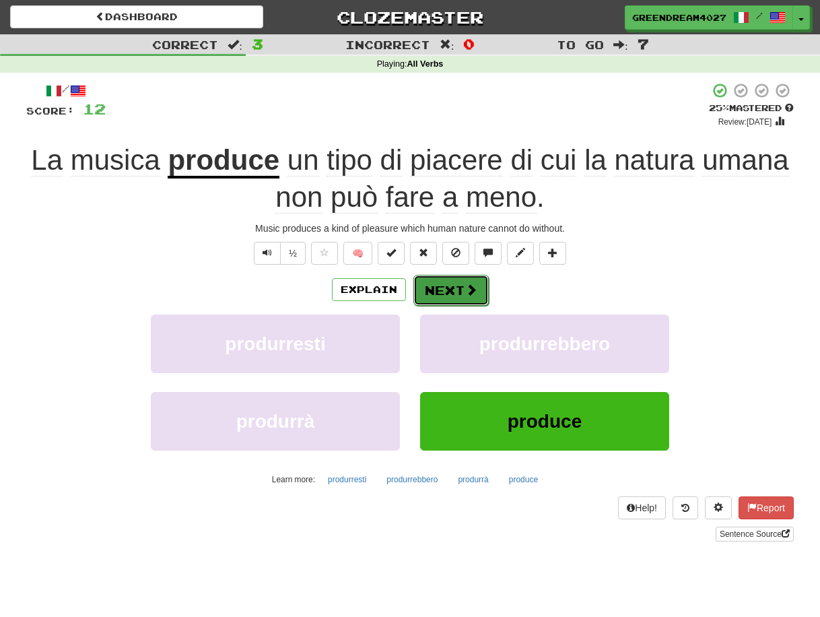
click at [455, 286] on button "Next" at bounding box center [450, 290] width 75 height 31
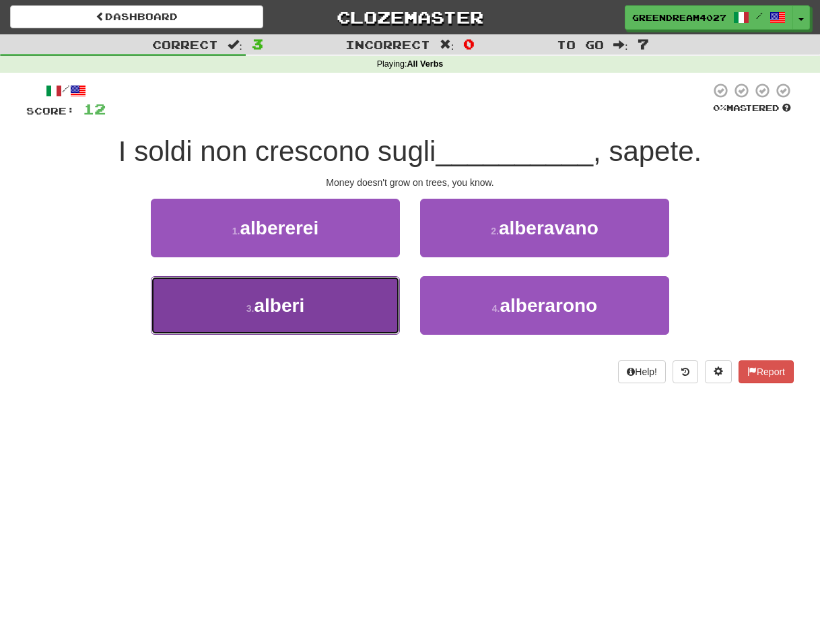
click at [341, 308] on button "3 . alberi" at bounding box center [275, 305] width 249 height 59
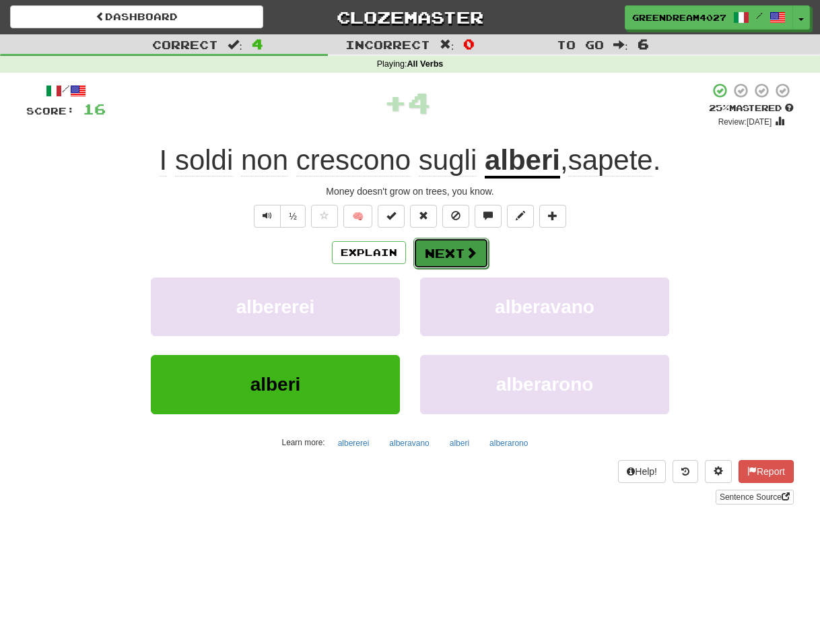
click at [446, 250] on button "Next" at bounding box center [450, 253] width 75 height 31
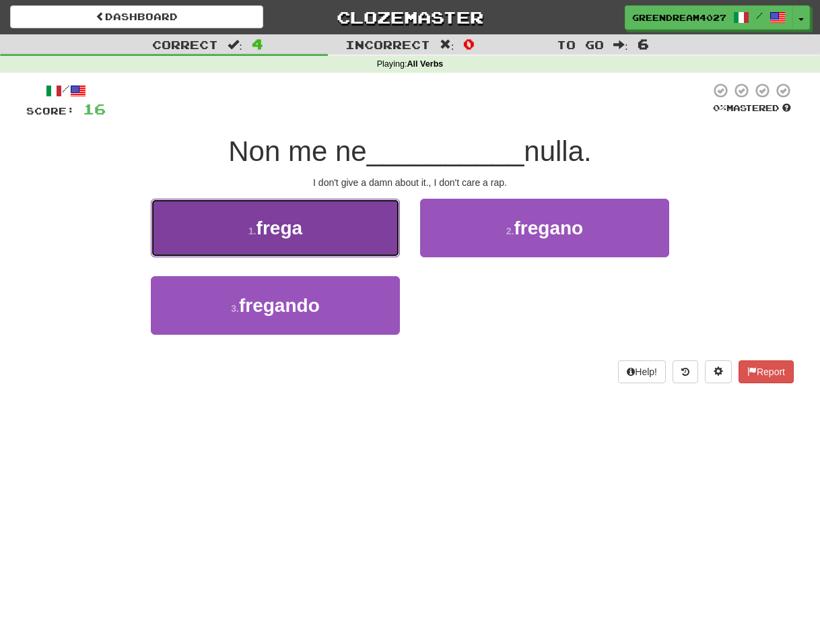
click at [343, 226] on button "1 . frega" at bounding box center [275, 228] width 249 height 59
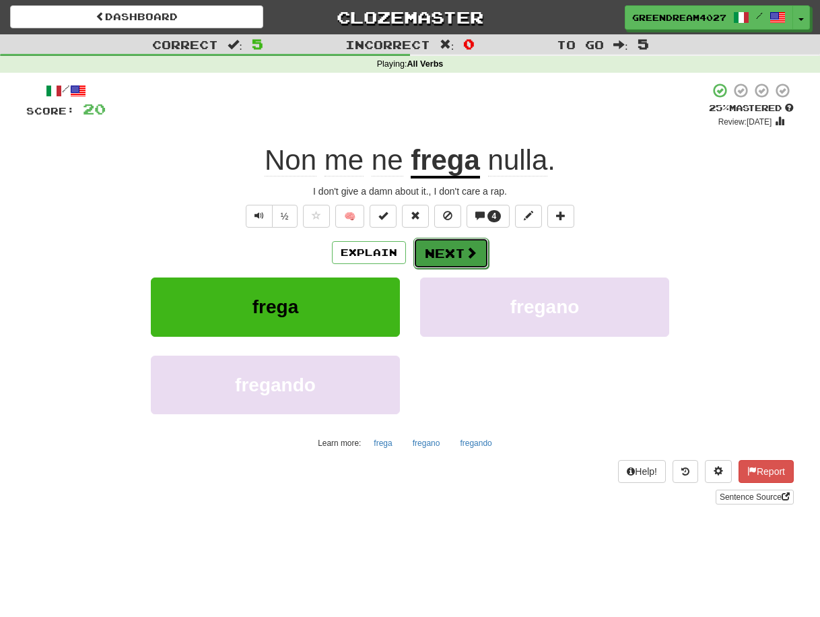
click at [450, 253] on button "Next" at bounding box center [450, 253] width 75 height 31
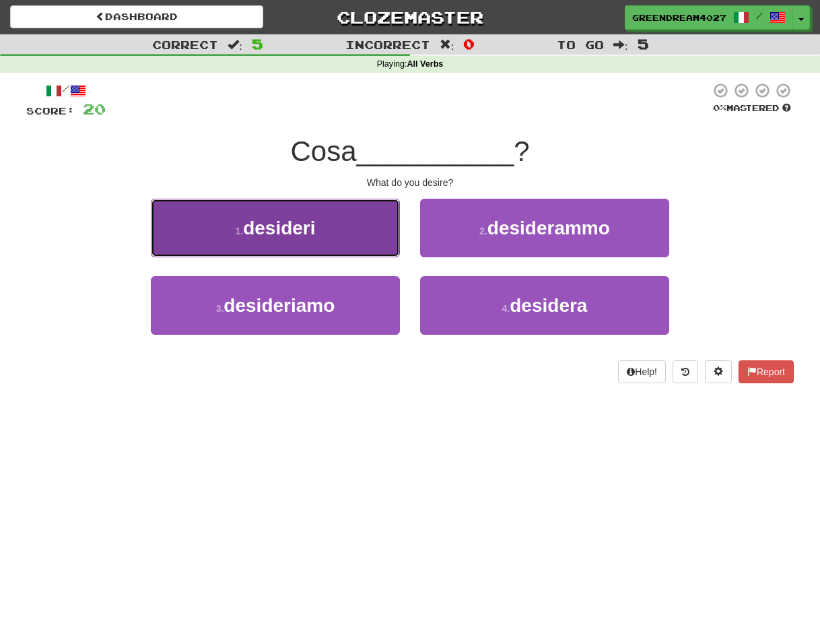
click at [331, 226] on button "1 . desideri" at bounding box center [275, 228] width 249 height 59
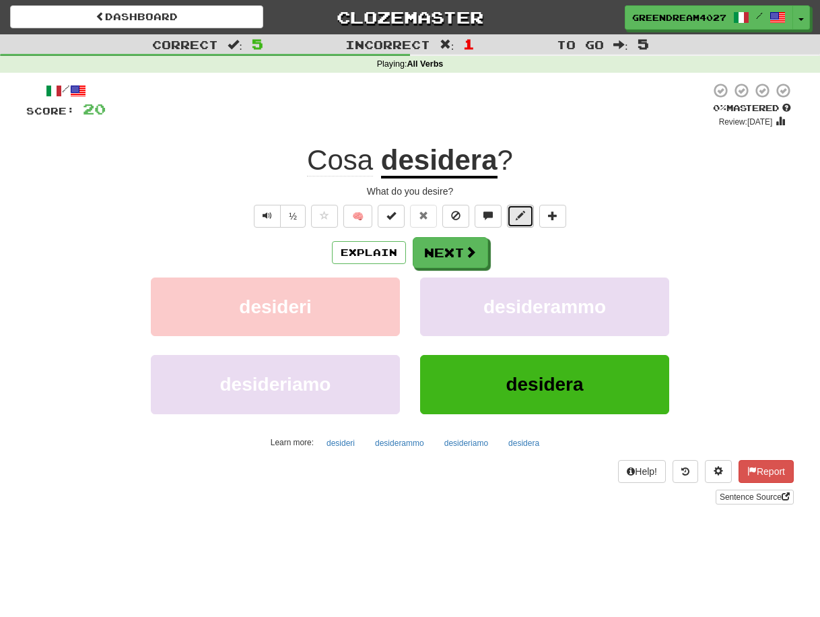
click at [518, 217] on span at bounding box center [520, 215] width 9 height 9
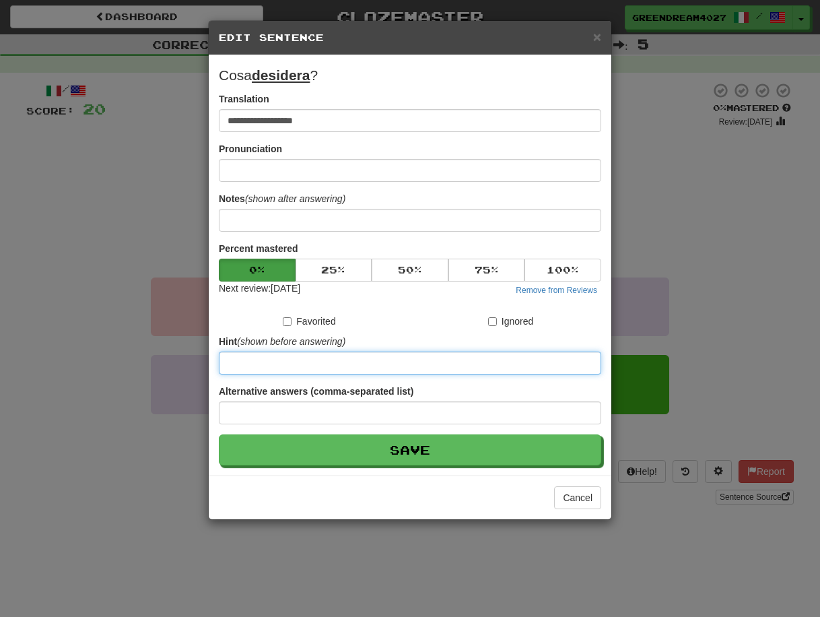
click at [298, 363] on input at bounding box center [410, 362] width 382 height 23
type input "***"
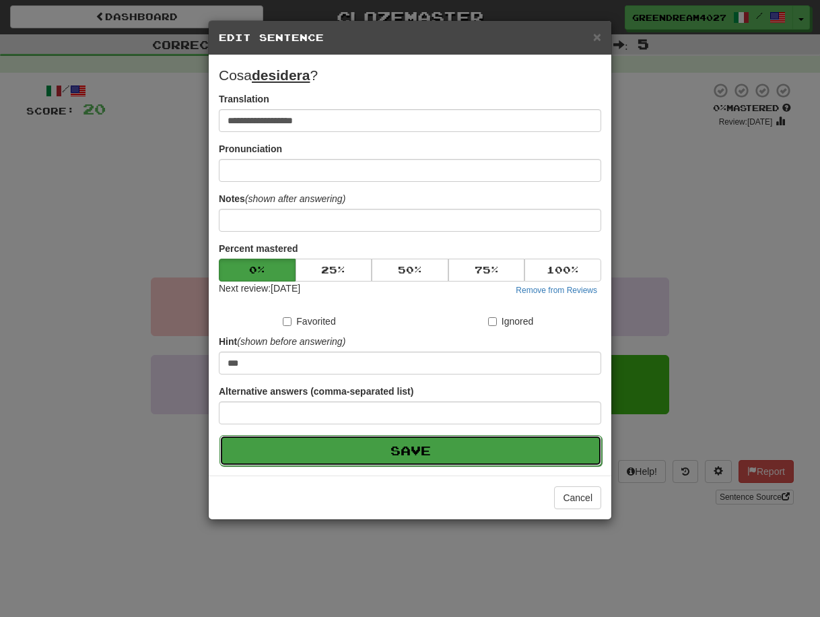
click at [410, 450] on button "Save" at bounding box center [411, 450] width 382 height 31
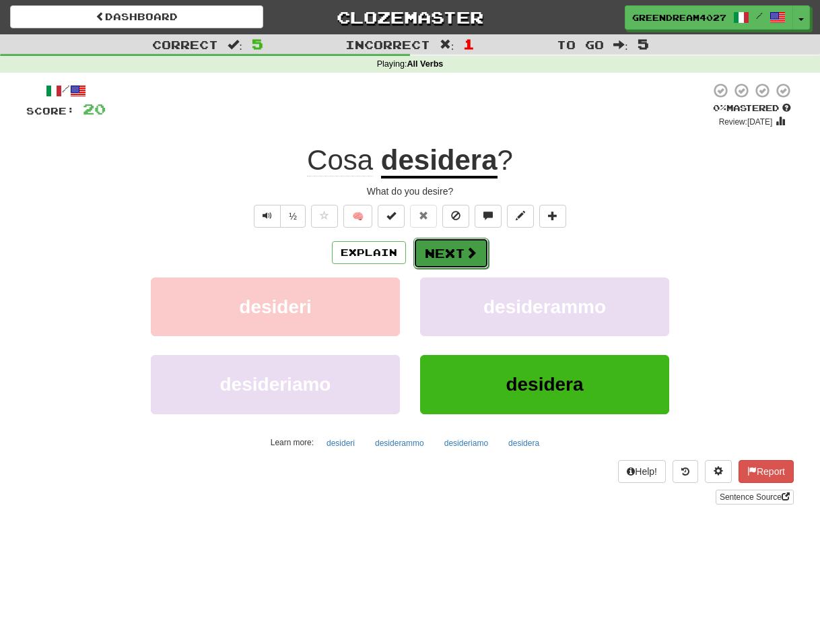
click at [459, 252] on button "Next" at bounding box center [450, 253] width 75 height 31
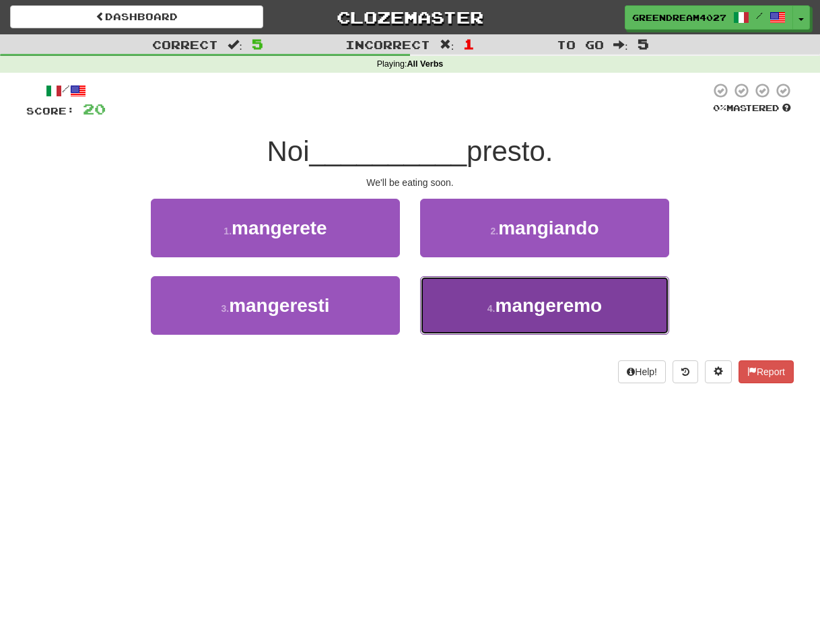
click at [520, 312] on span "mangeremo" at bounding box center [548, 305] width 107 height 21
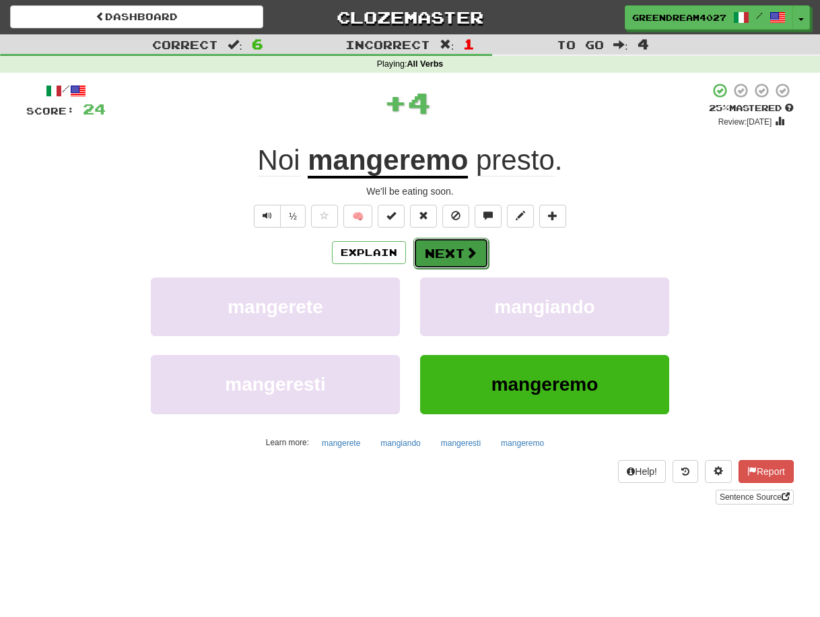
click at [451, 250] on button "Next" at bounding box center [450, 253] width 75 height 31
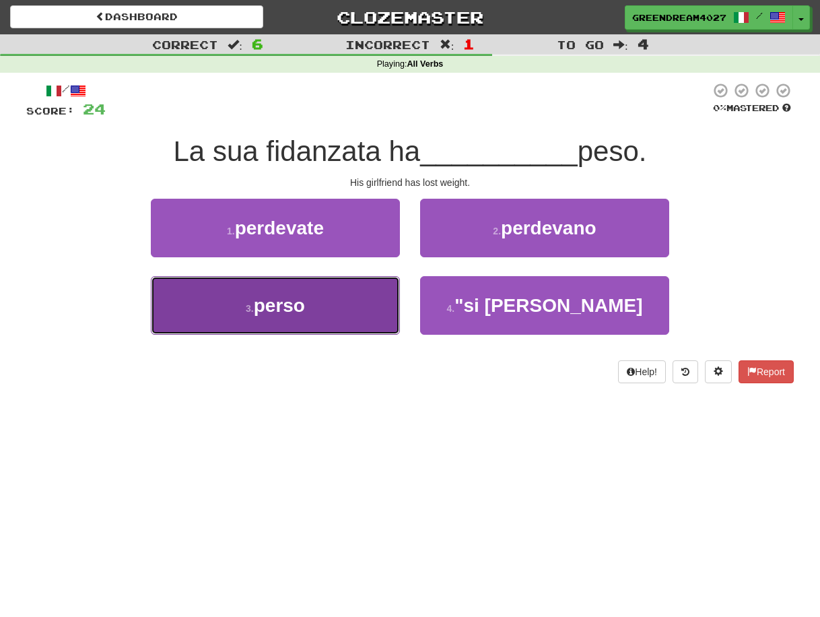
click at [360, 312] on button "3 . perso" at bounding box center [275, 305] width 249 height 59
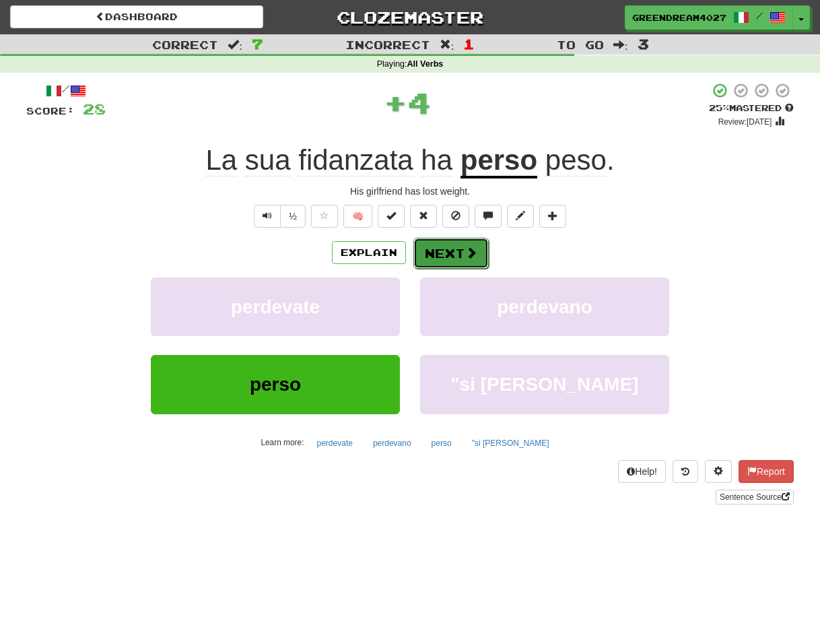
click at [459, 252] on button "Next" at bounding box center [450, 253] width 75 height 31
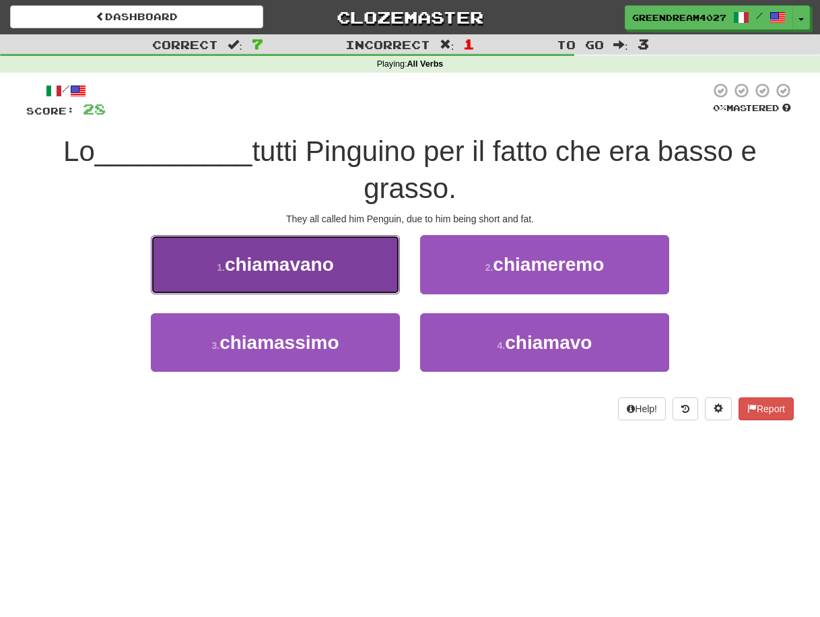
click at [331, 269] on span "chiamavano" at bounding box center [279, 264] width 109 height 21
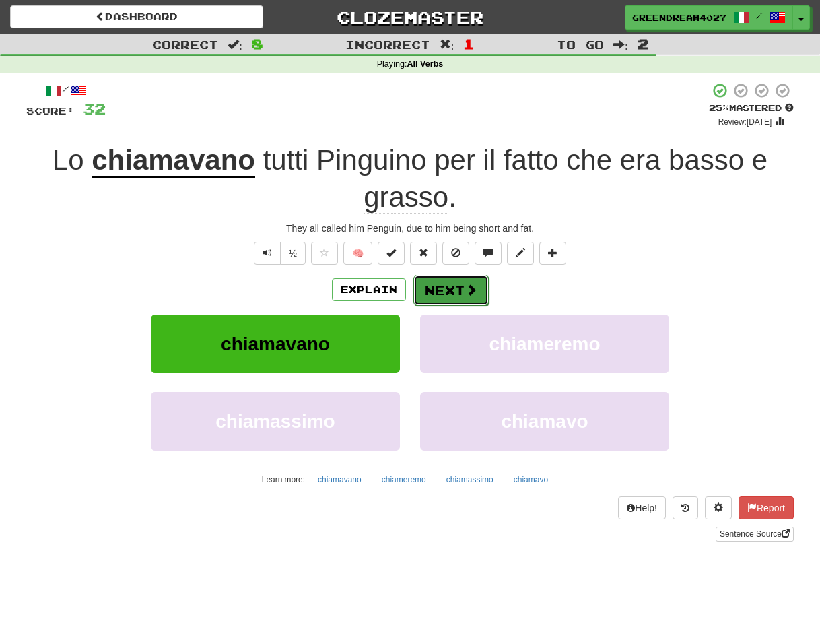
click at [444, 290] on button "Next" at bounding box center [450, 290] width 75 height 31
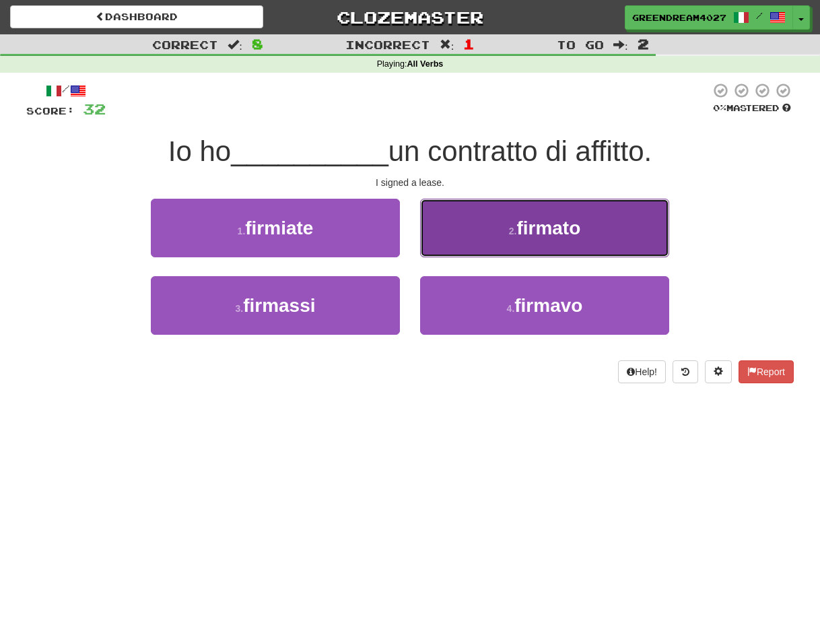
click at [546, 238] on button "2 . firmato" at bounding box center [544, 228] width 249 height 59
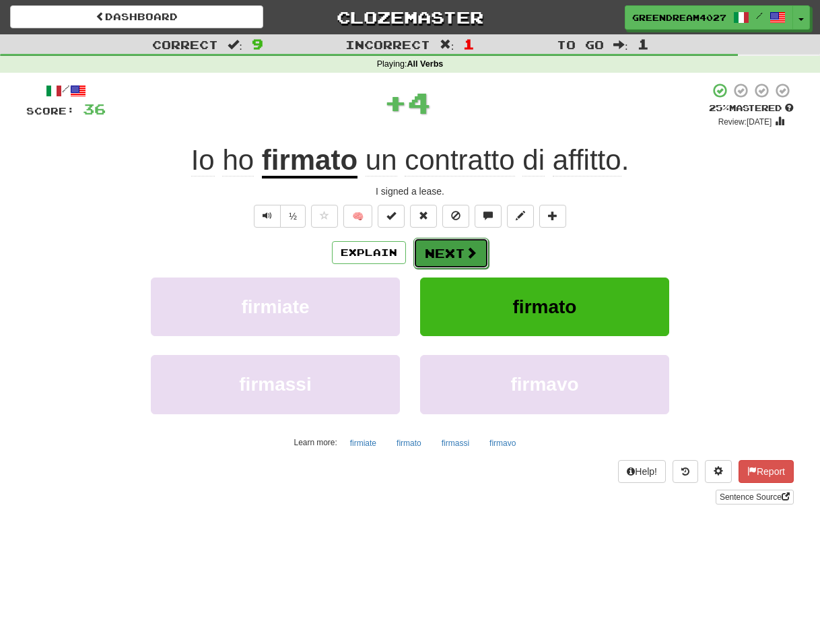
click at [452, 250] on button "Next" at bounding box center [450, 253] width 75 height 31
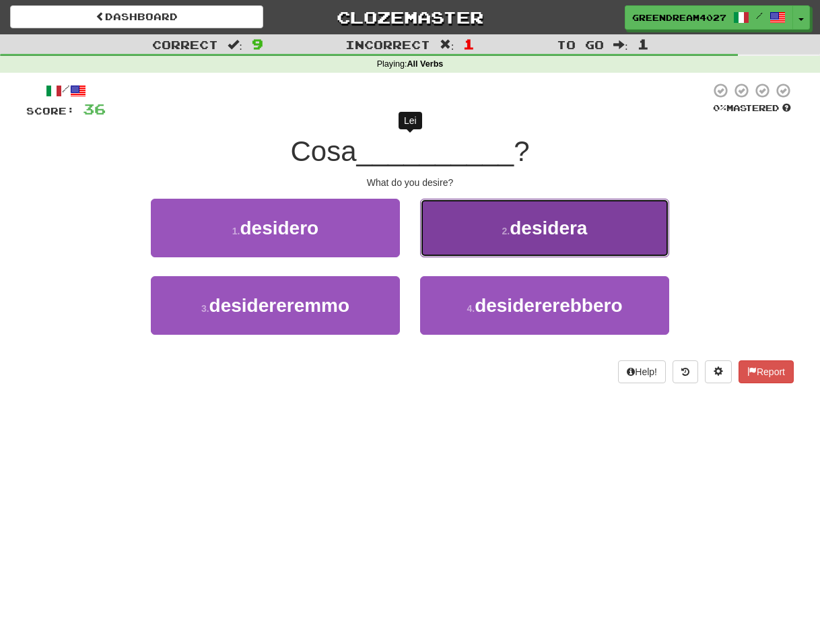
click at [556, 229] on span "desidera" at bounding box center [548, 227] width 77 height 21
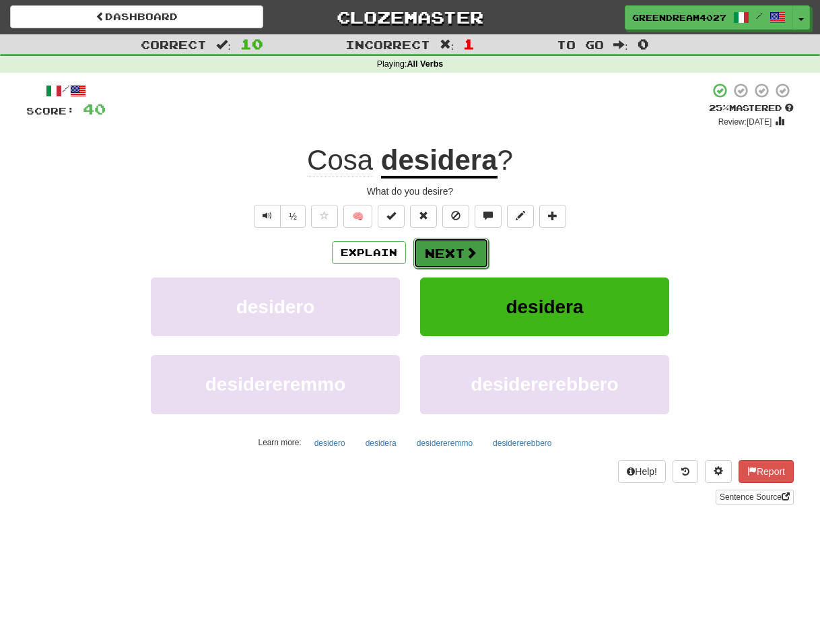
click at [438, 248] on button "Next" at bounding box center [450, 253] width 75 height 31
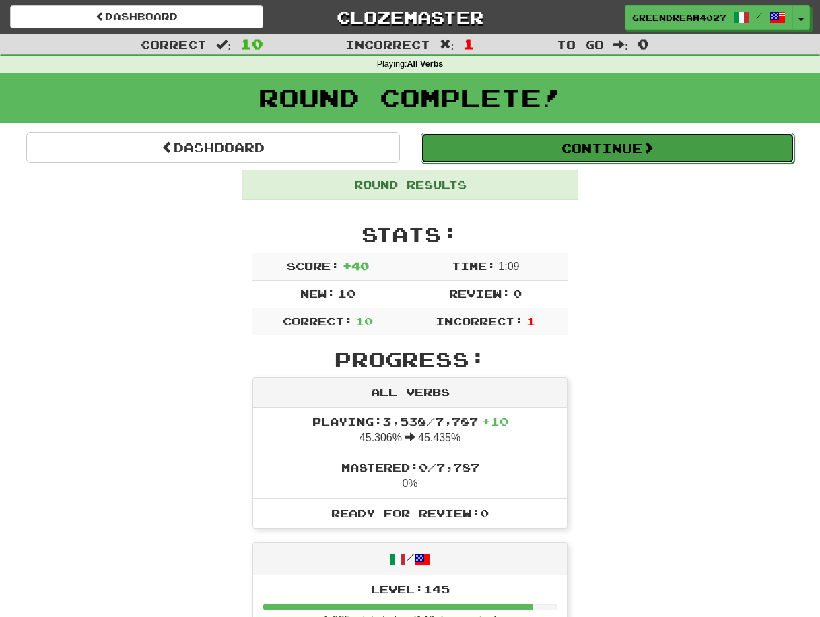
click at [602, 153] on button "Continue" at bounding box center [608, 148] width 374 height 31
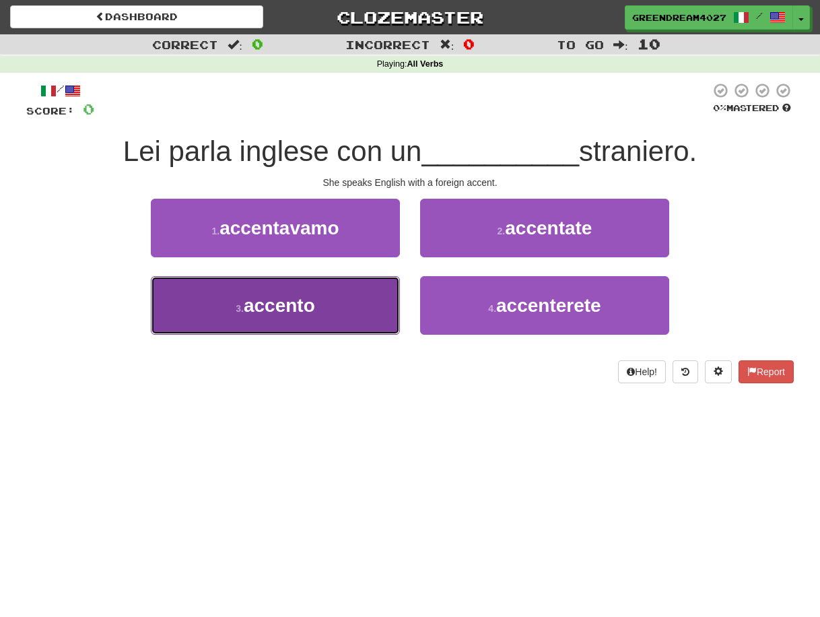
click at [354, 312] on button "3 . accento" at bounding box center [275, 305] width 249 height 59
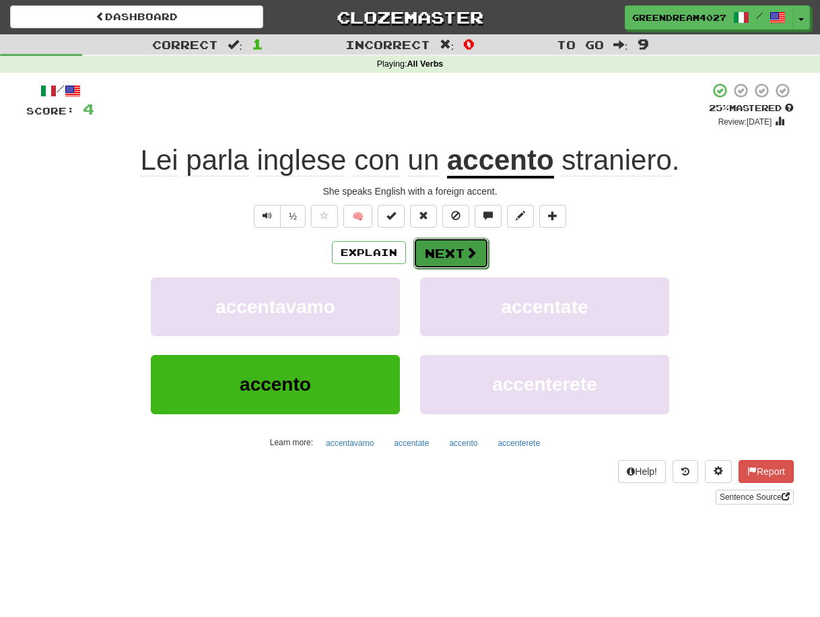
click at [458, 250] on button "Next" at bounding box center [450, 253] width 75 height 31
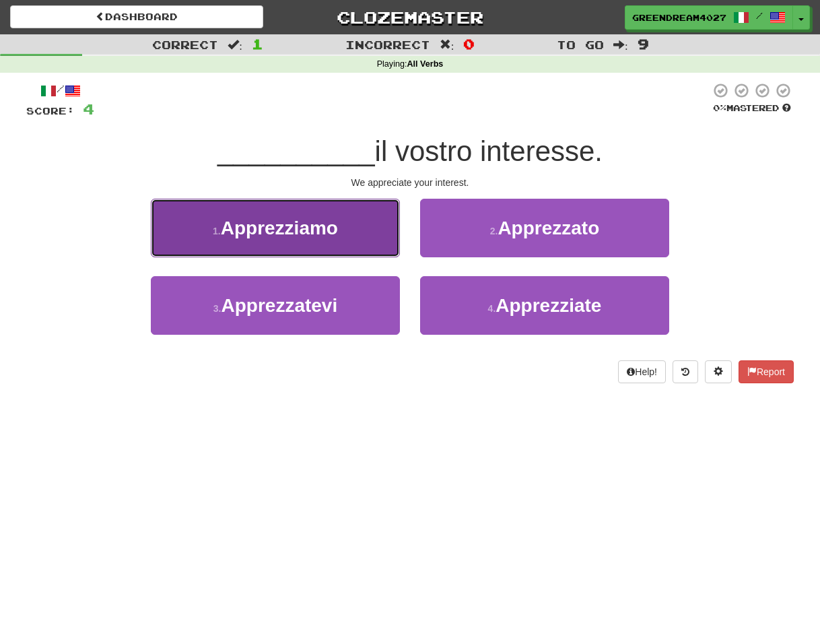
click at [312, 230] on span "Apprezziamo" at bounding box center [279, 227] width 117 height 21
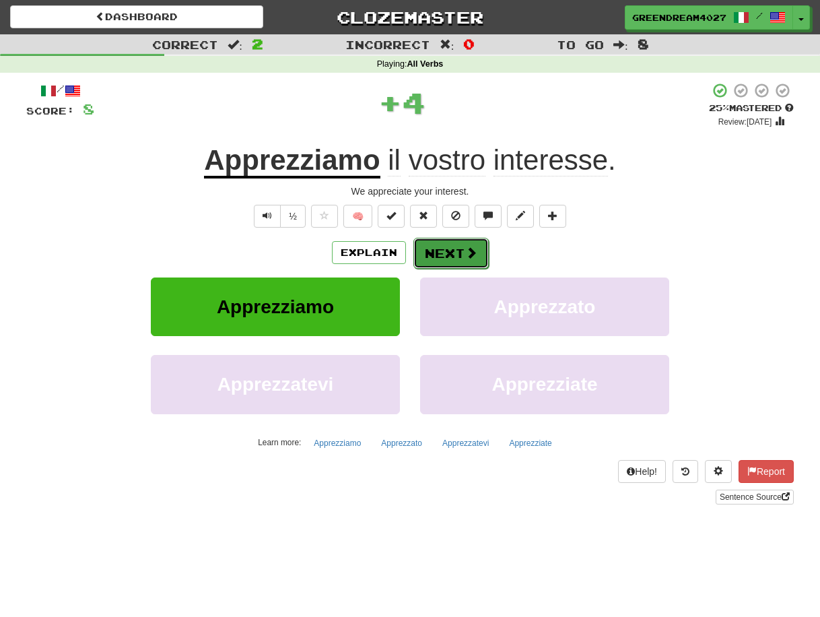
click at [454, 251] on button "Next" at bounding box center [450, 253] width 75 height 31
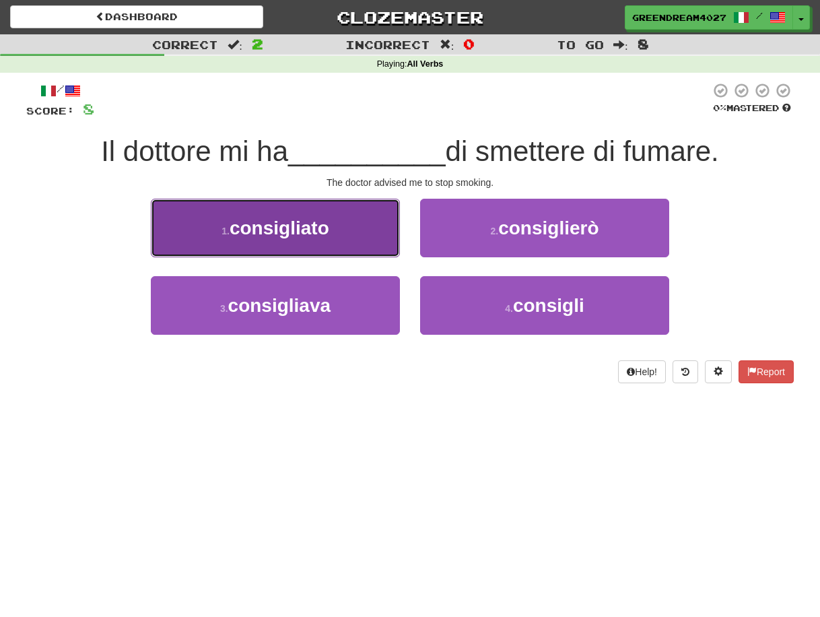
click at [328, 226] on span "consigliato" at bounding box center [280, 227] width 100 height 21
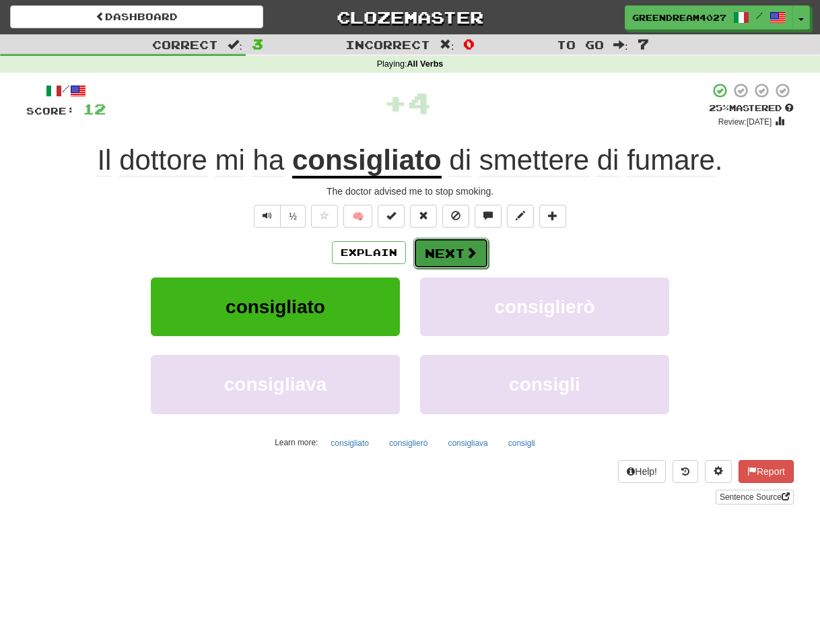
click at [459, 248] on button "Next" at bounding box center [450, 253] width 75 height 31
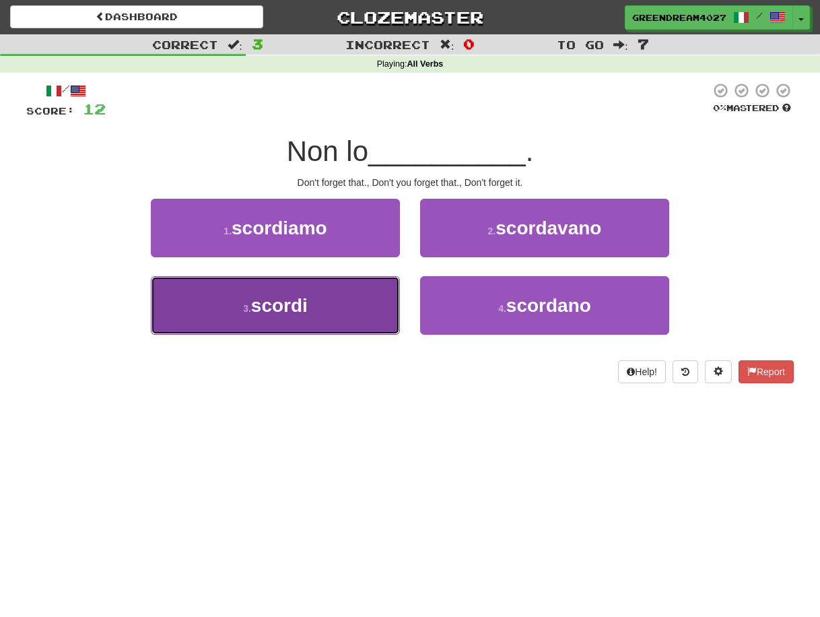
click at [372, 313] on button "3 . scordi" at bounding box center [275, 305] width 249 height 59
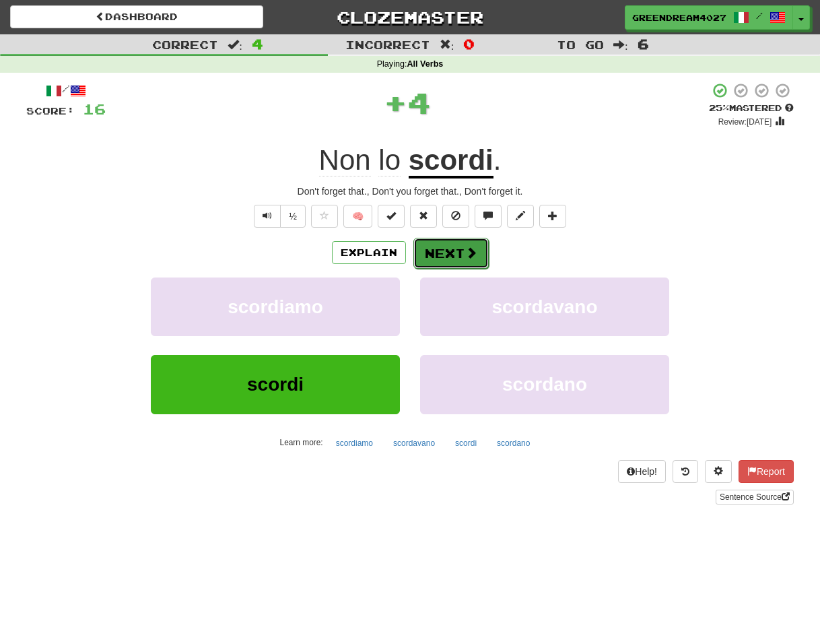
click at [463, 252] on button "Next" at bounding box center [450, 253] width 75 height 31
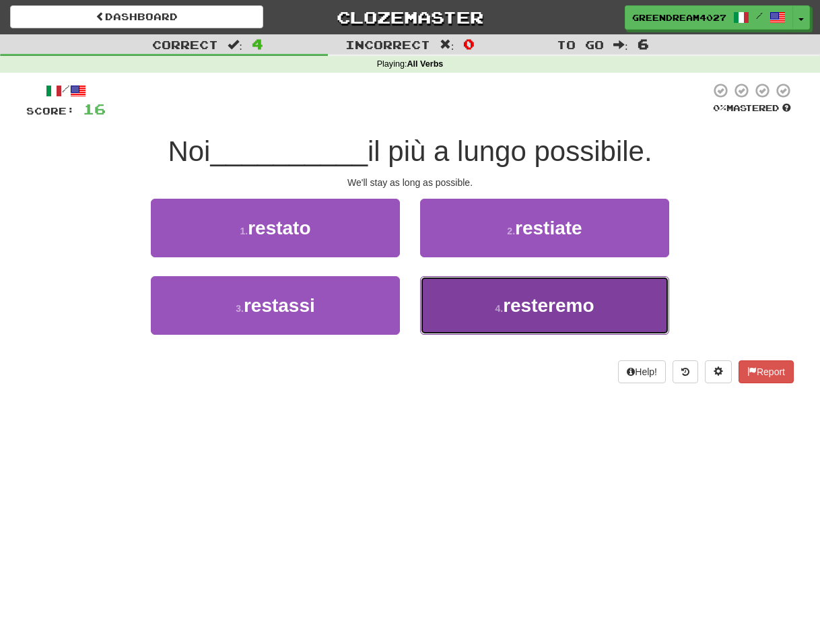
click at [518, 312] on span "resteremo" at bounding box center [548, 305] width 91 height 21
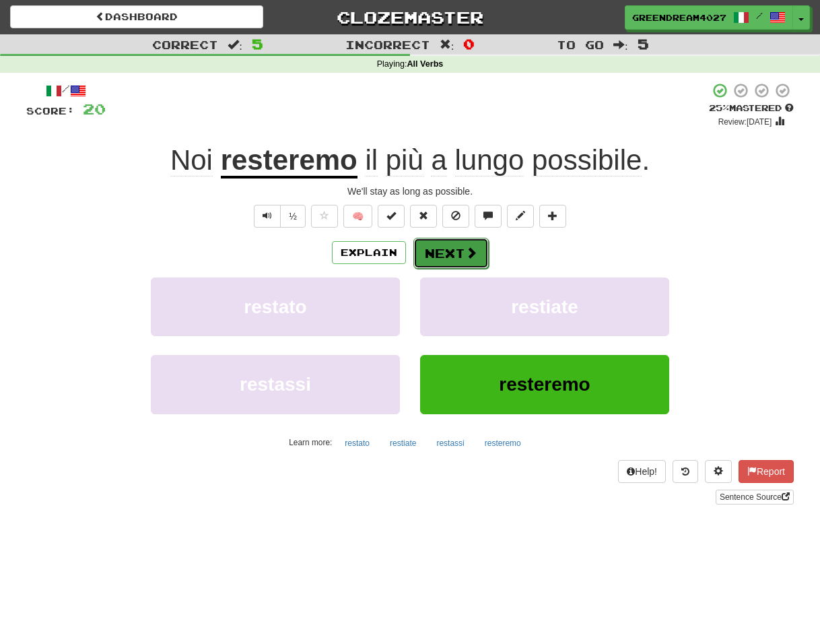
click at [461, 254] on button "Next" at bounding box center [450, 253] width 75 height 31
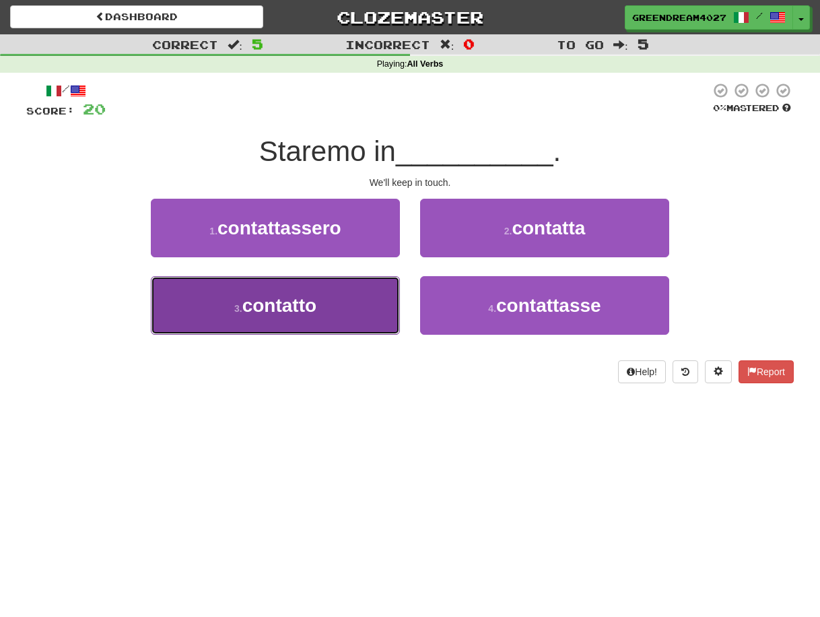
click at [352, 314] on button "3 . contatto" at bounding box center [275, 305] width 249 height 59
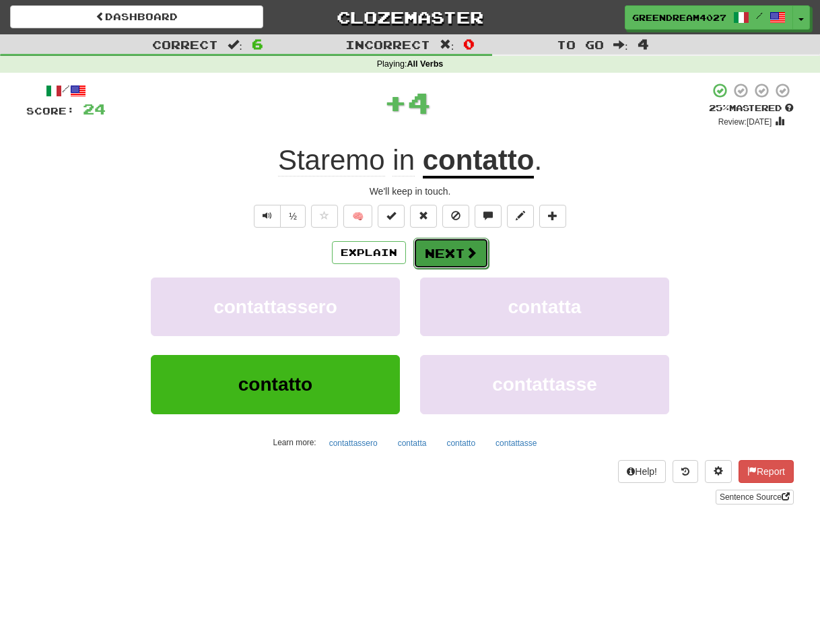
click at [456, 255] on button "Next" at bounding box center [450, 253] width 75 height 31
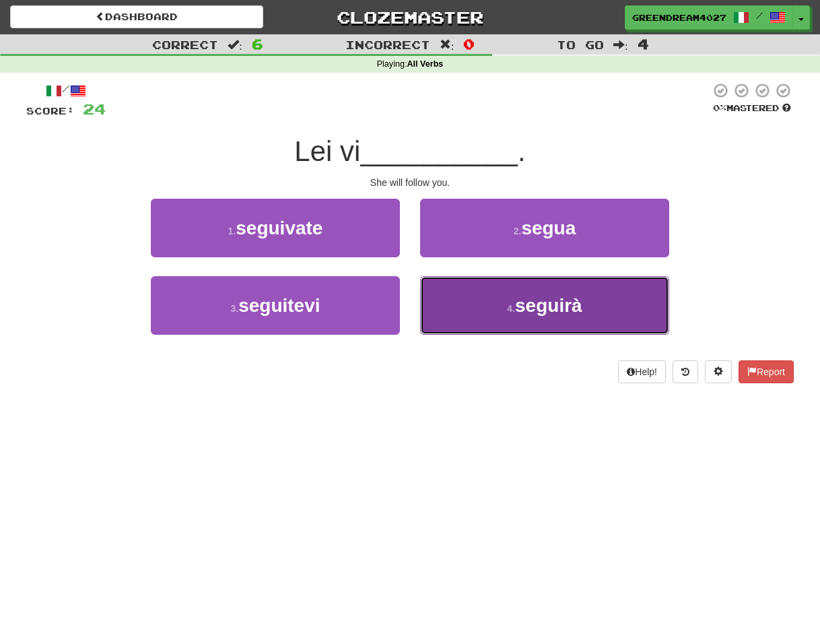
click at [519, 311] on span "seguirà" at bounding box center [548, 305] width 67 height 21
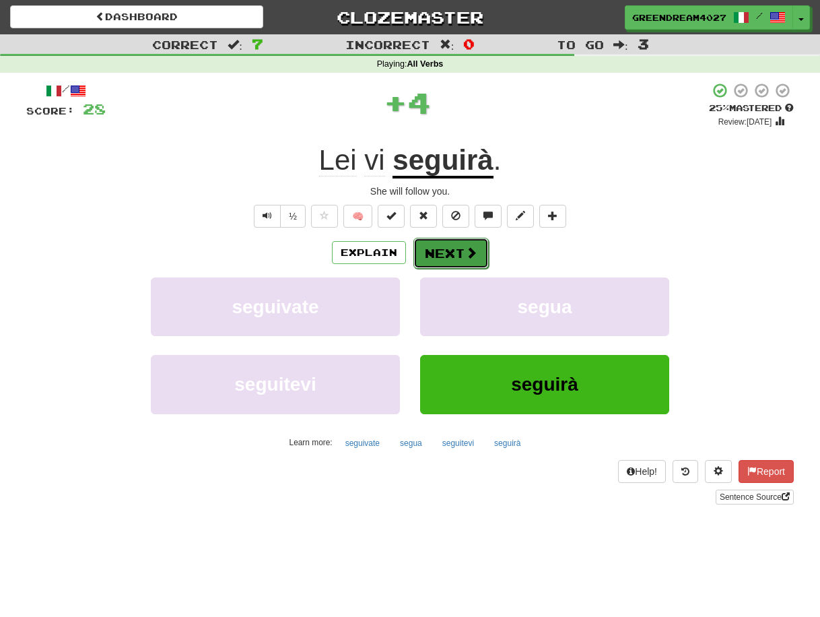
click at [457, 253] on button "Next" at bounding box center [450, 253] width 75 height 31
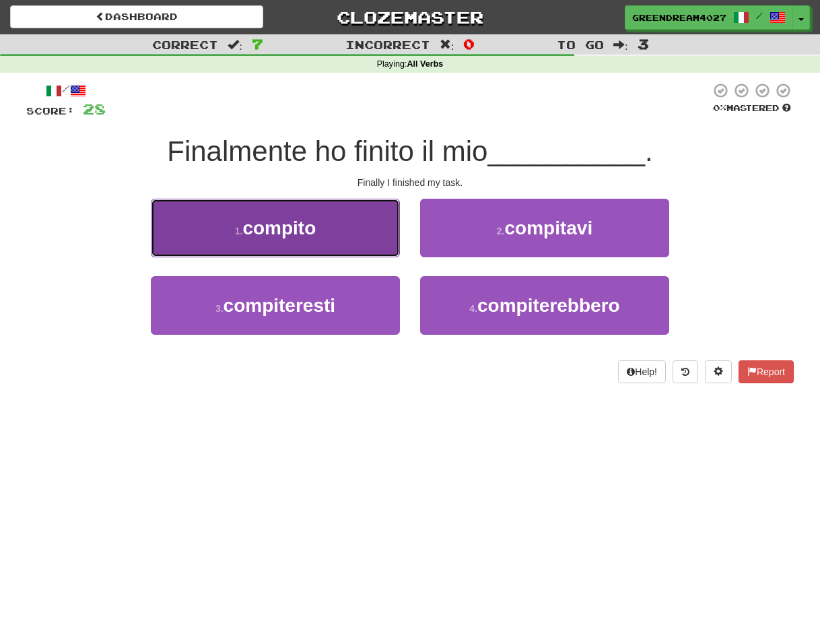
click at [338, 230] on button "1 . compito" at bounding box center [275, 228] width 249 height 59
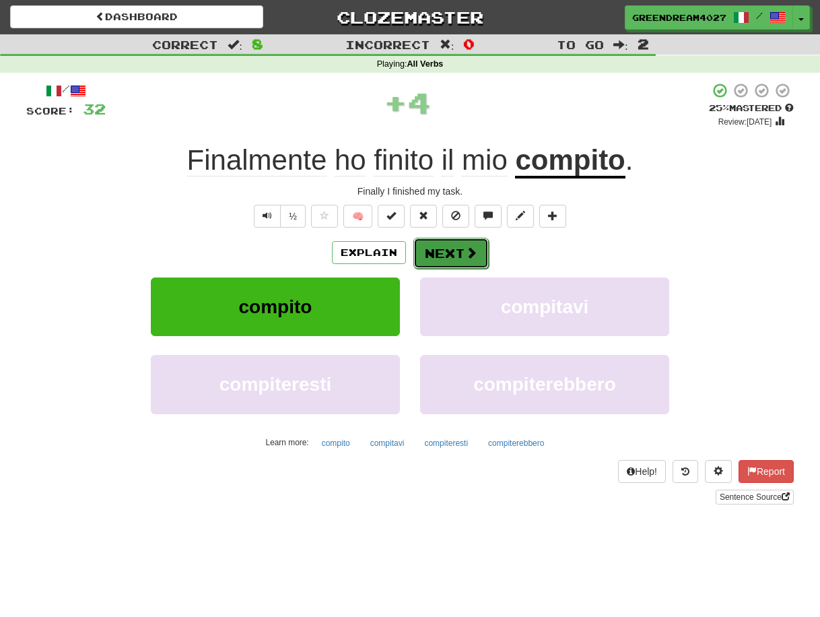
click at [449, 249] on button "Next" at bounding box center [450, 253] width 75 height 31
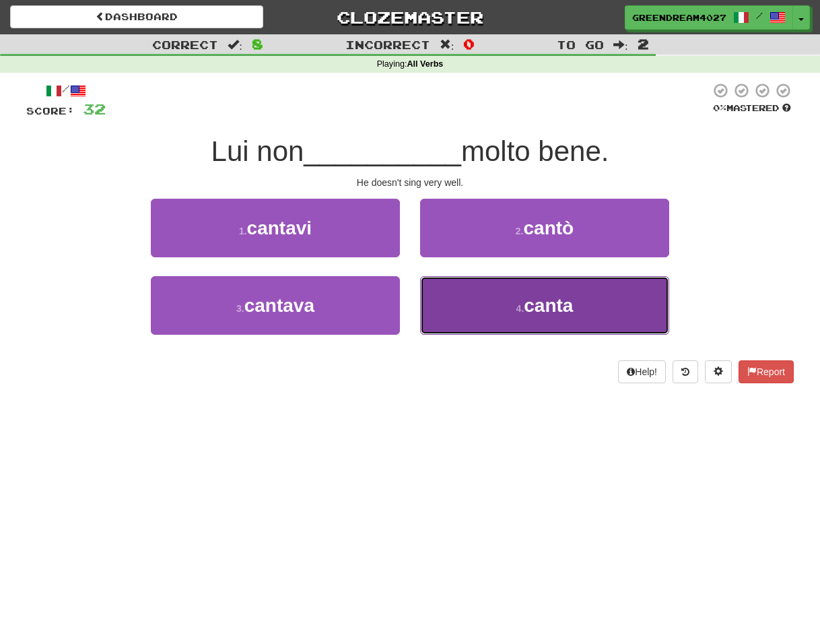
click at [510, 311] on button "4 . canta" at bounding box center [544, 305] width 249 height 59
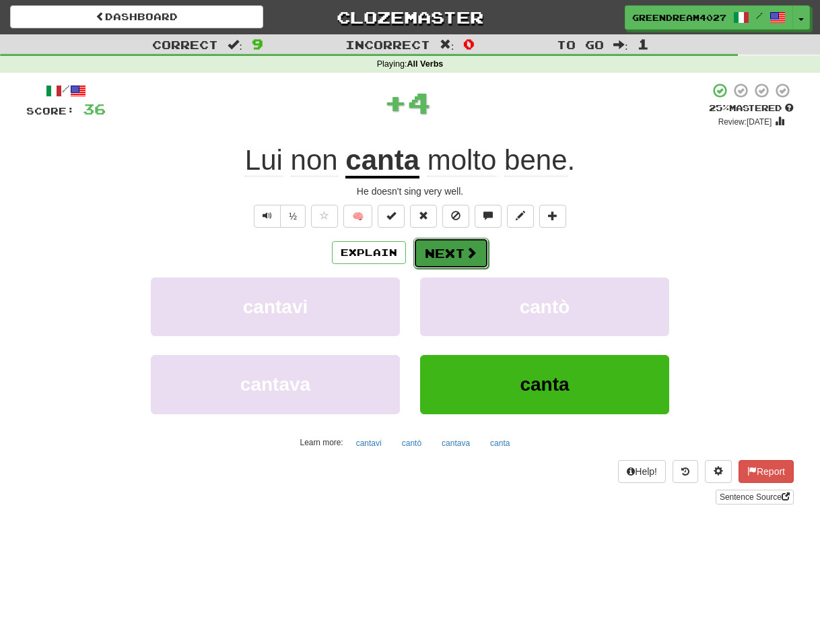
click at [457, 249] on button "Next" at bounding box center [450, 253] width 75 height 31
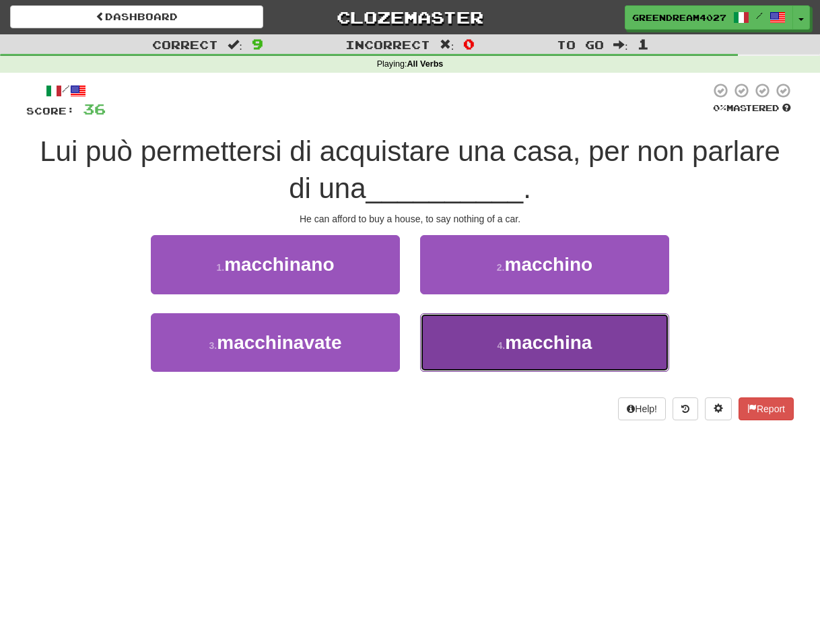
click at [529, 343] on span "macchina" at bounding box center [548, 342] width 87 height 21
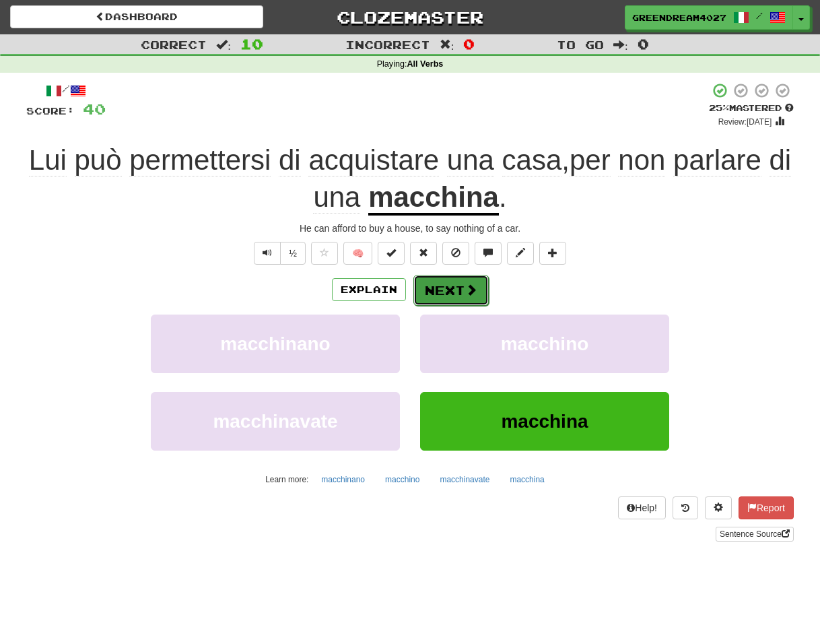
click at [445, 290] on button "Next" at bounding box center [450, 290] width 75 height 31
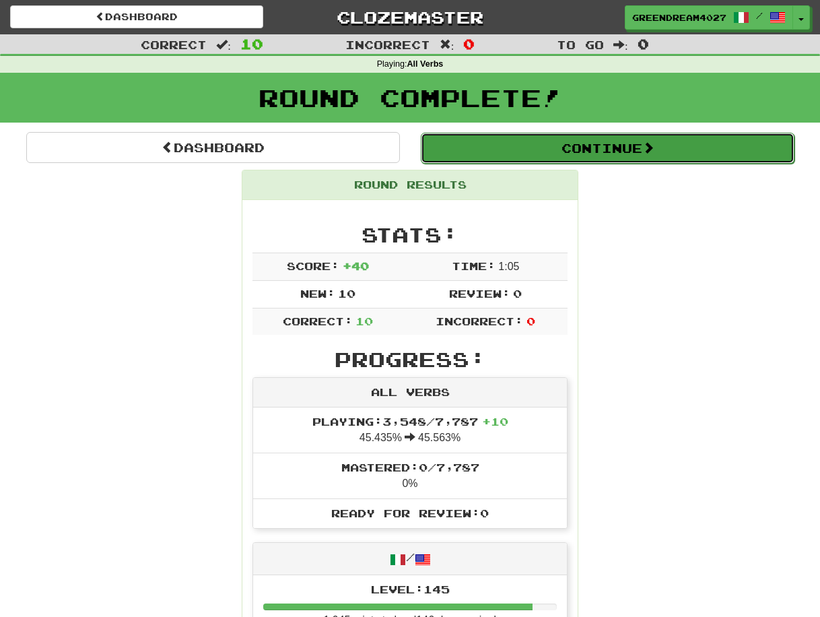
click at [612, 147] on button "Continue" at bounding box center [608, 148] width 374 height 31
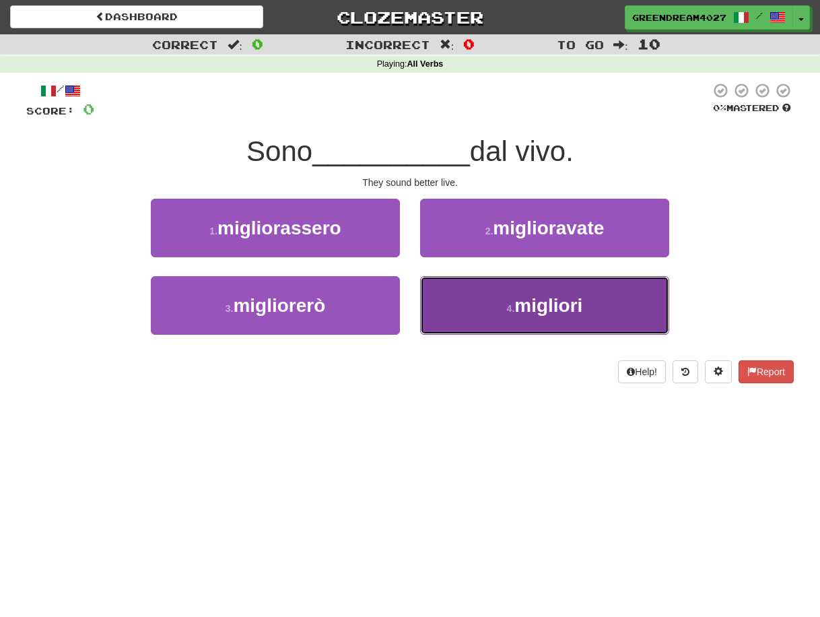
click at [503, 308] on button "4 . migliori" at bounding box center [544, 305] width 249 height 59
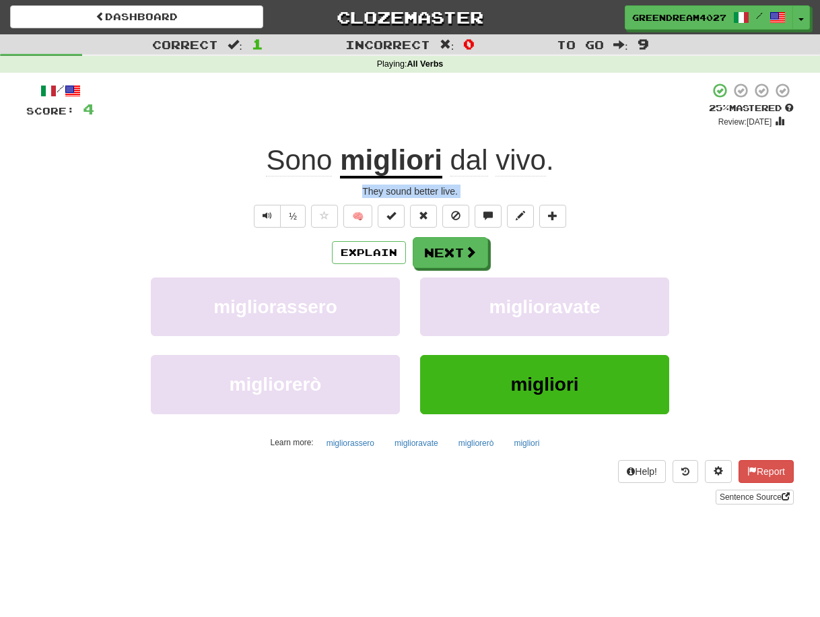
drag, startPoint x: 364, startPoint y: 191, endPoint x: 450, endPoint y: 199, distance: 87.2
click at [450, 199] on div "/ Score: 4 + 4 25 % Mastered Review: 2025-08-20 Sono migliori dal vivo . They s…" at bounding box center [410, 293] width 768 height 422
click at [442, 167] on div at bounding box center [442, 167] width 0 height 0
click at [413, 190] on div "They sound better live." at bounding box center [410, 190] width 768 height 13
click at [444, 250] on button "Next" at bounding box center [450, 253] width 75 height 31
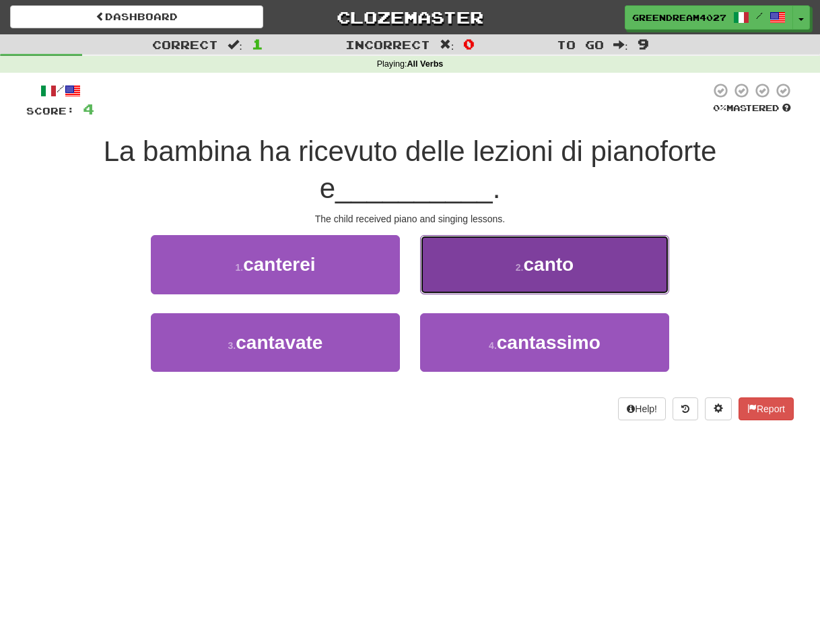
click at [552, 274] on span "canto" at bounding box center [549, 264] width 50 height 21
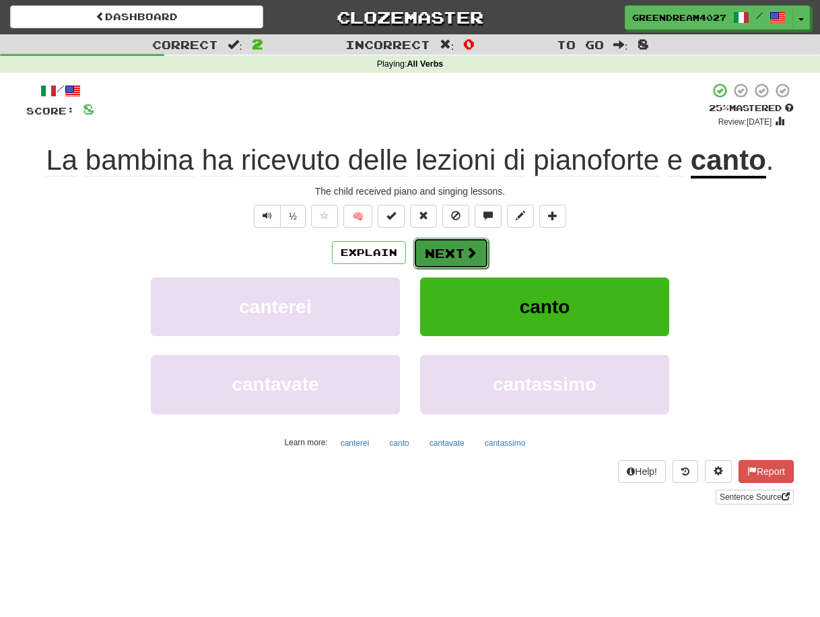
click at [446, 248] on button "Next" at bounding box center [450, 253] width 75 height 31
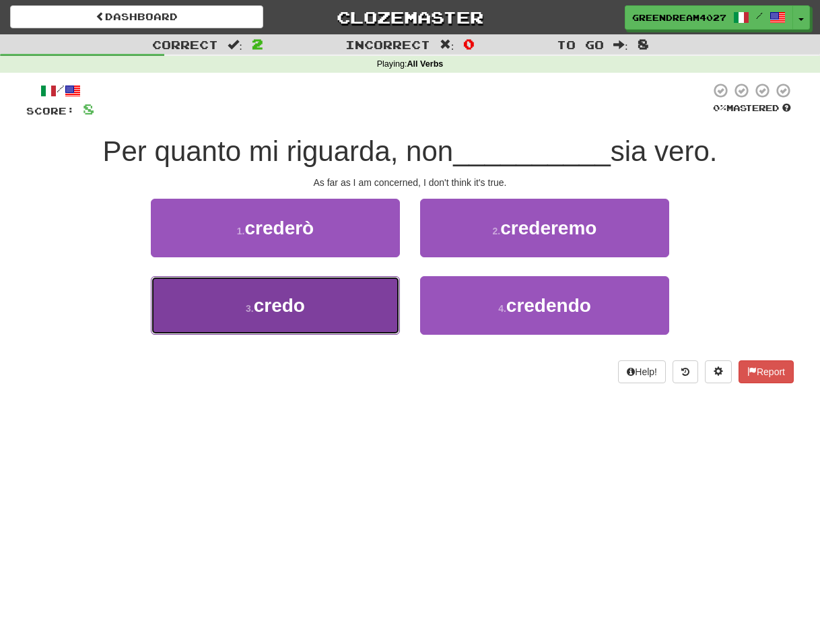
click at [312, 310] on button "3 . credo" at bounding box center [275, 305] width 249 height 59
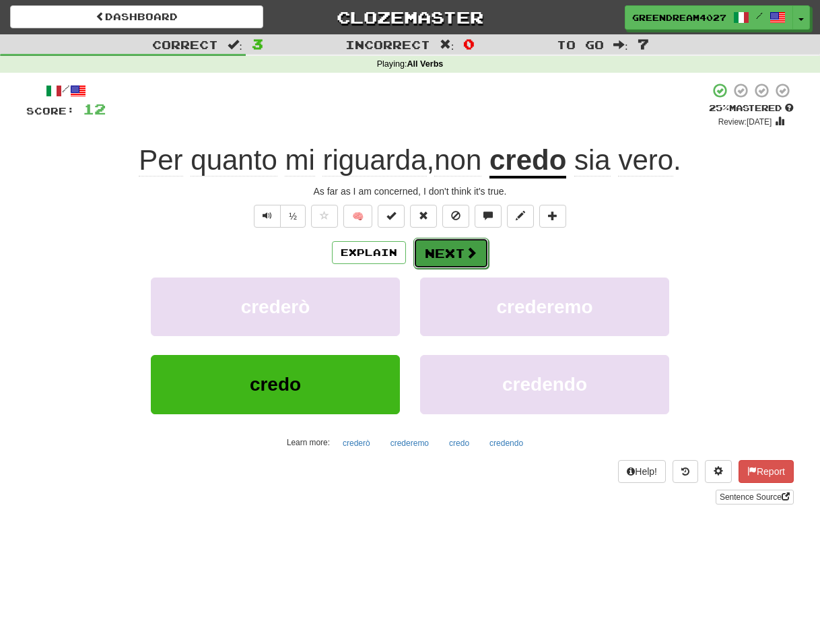
click at [448, 250] on button "Next" at bounding box center [450, 253] width 75 height 31
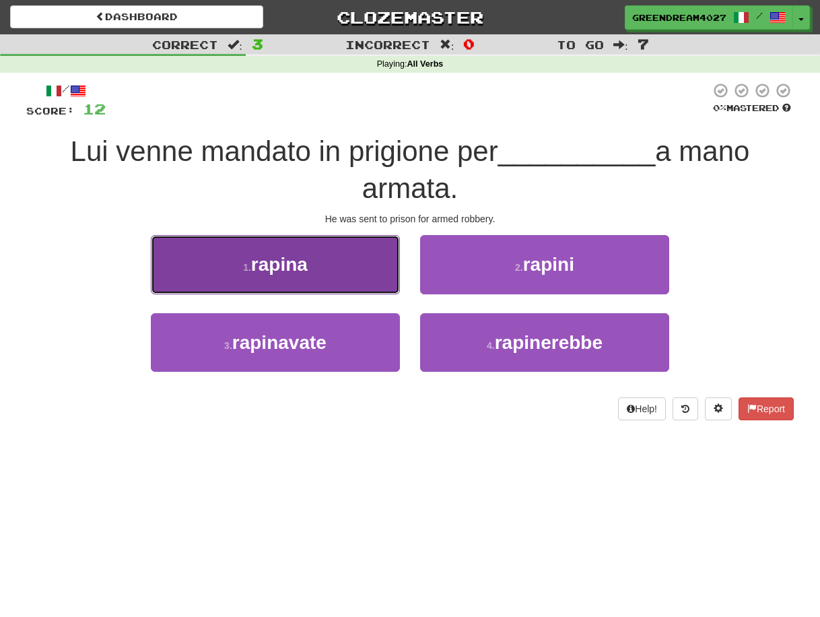
click at [351, 270] on button "1 . rapina" at bounding box center [275, 264] width 249 height 59
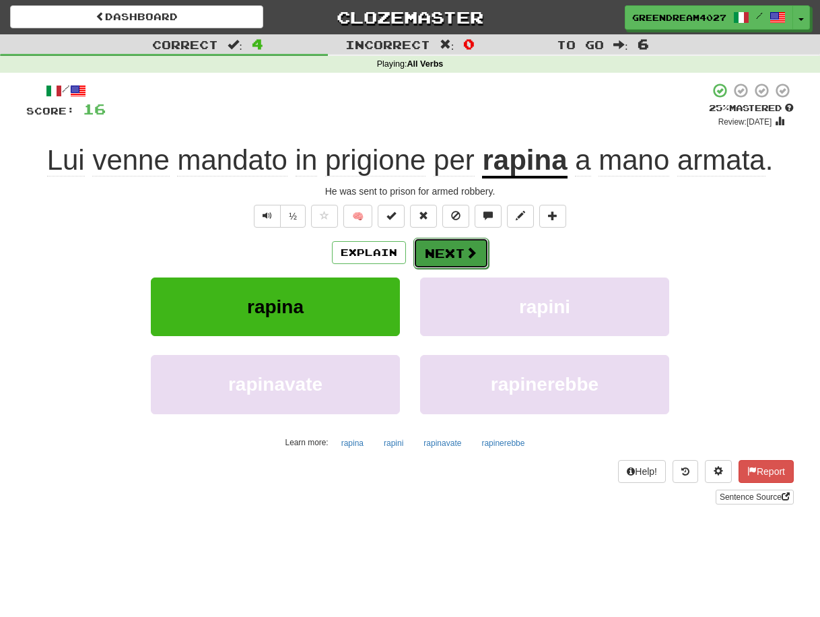
click at [457, 251] on button "Next" at bounding box center [450, 253] width 75 height 31
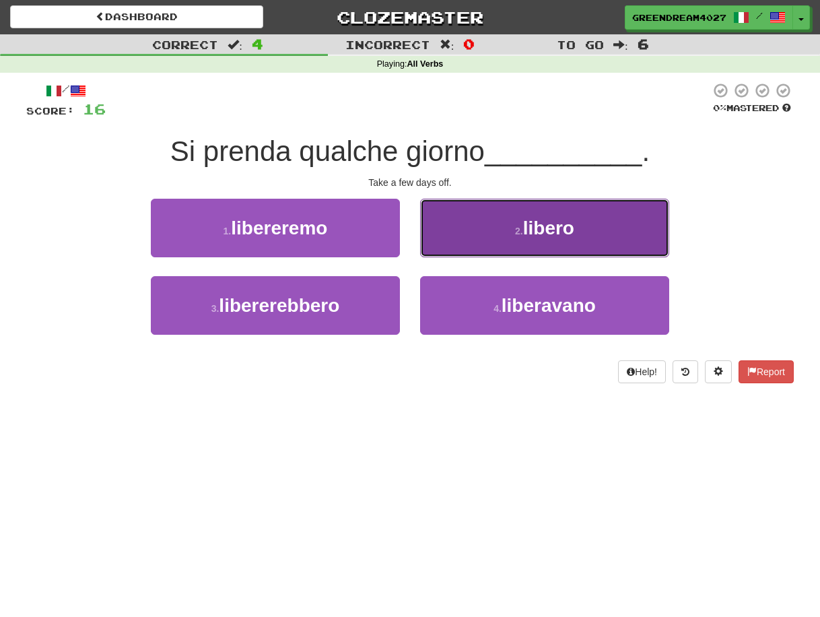
click at [492, 224] on button "2 . libero" at bounding box center [544, 228] width 249 height 59
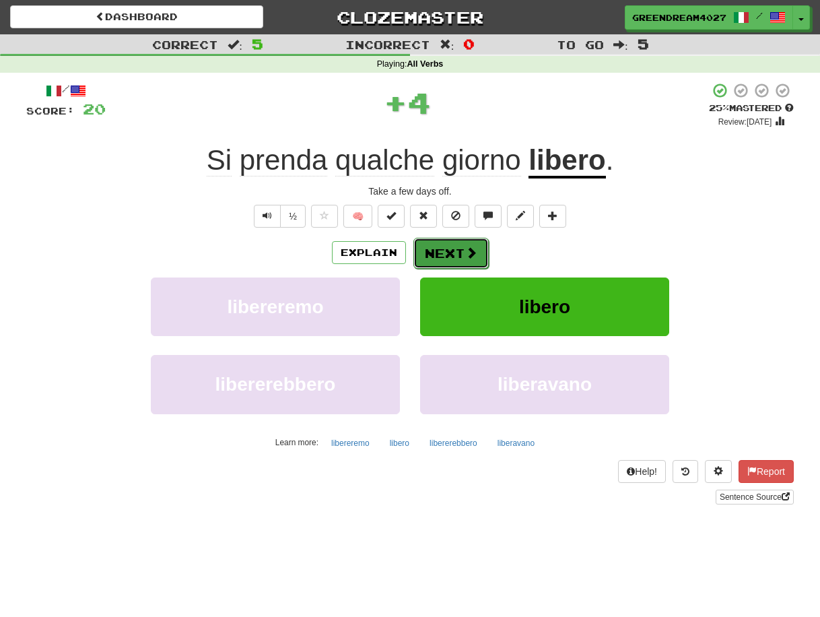
click at [452, 246] on button "Next" at bounding box center [450, 253] width 75 height 31
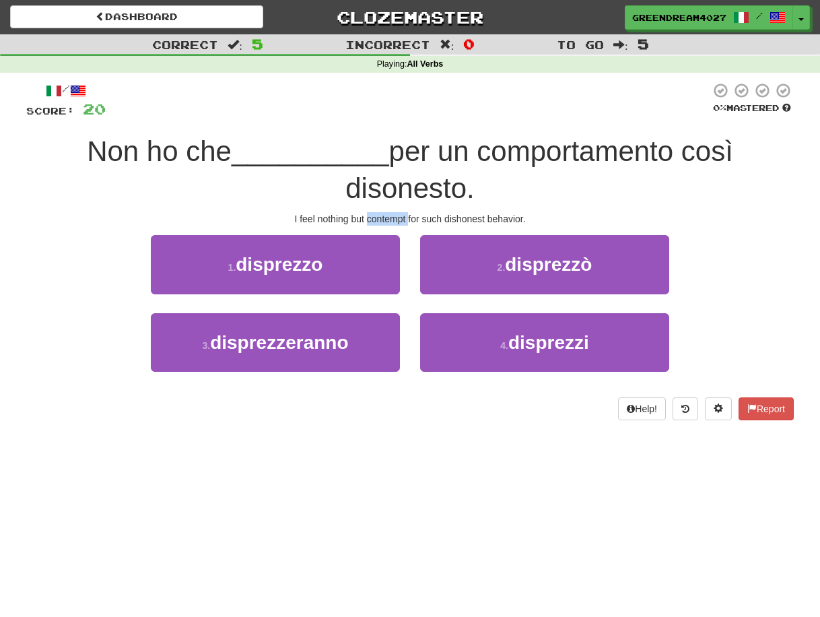
drag, startPoint x: 366, startPoint y: 219, endPoint x: 408, endPoint y: 220, distance: 42.4
click at [408, 220] on div "I feel nothing but contempt for such dishonest behavior." at bounding box center [410, 218] width 768 height 13
click at [399, 225] on div at bounding box center [399, 225] width 0 height 0
click at [390, 216] on div "I feel nothing but contempt for such dishonest behavior." at bounding box center [410, 218] width 768 height 13
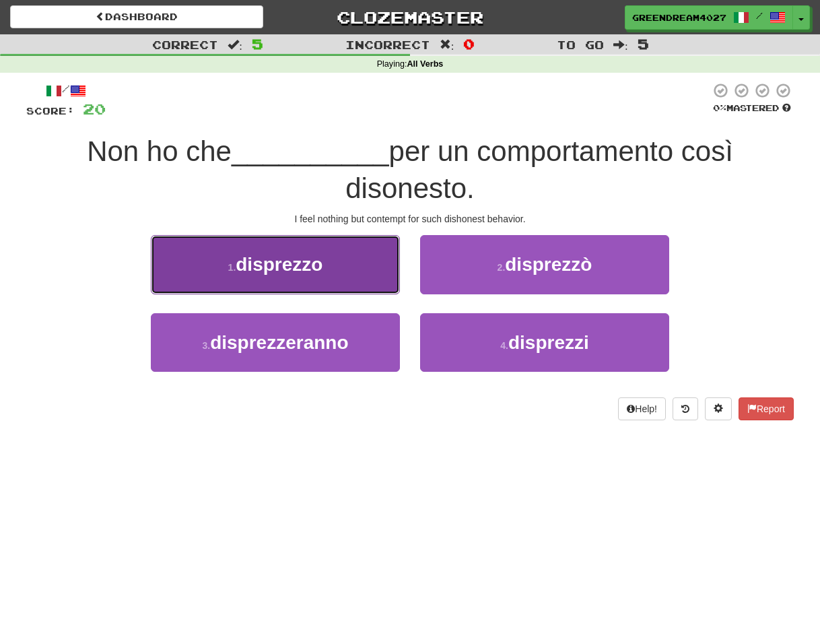
click at [286, 265] on span "disprezzo" at bounding box center [279, 264] width 87 height 21
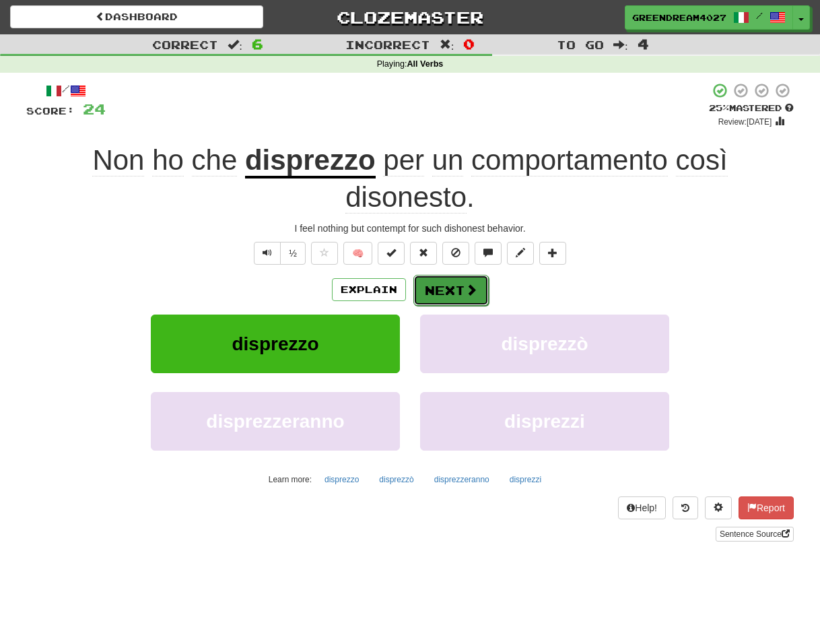
click at [455, 284] on button "Next" at bounding box center [450, 290] width 75 height 31
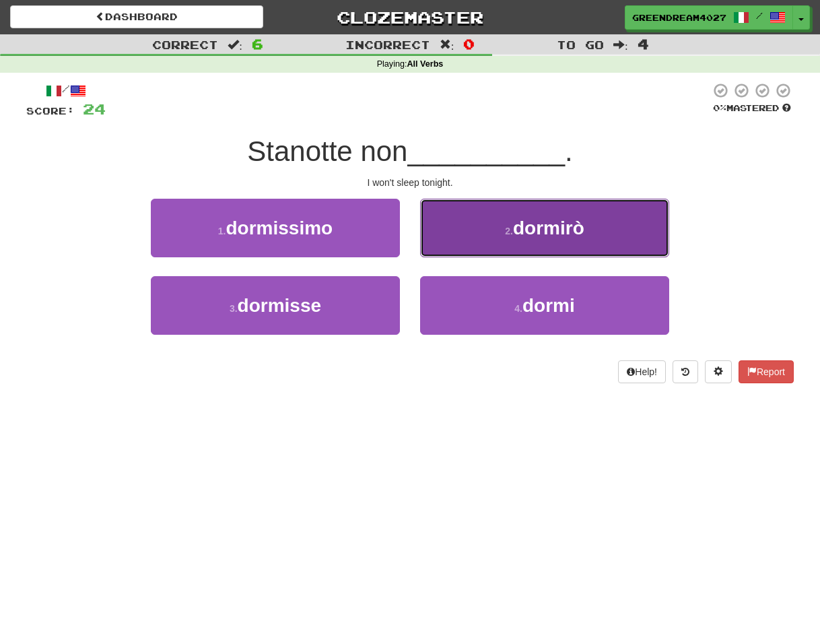
click at [549, 234] on span "dormirò" at bounding box center [548, 227] width 71 height 21
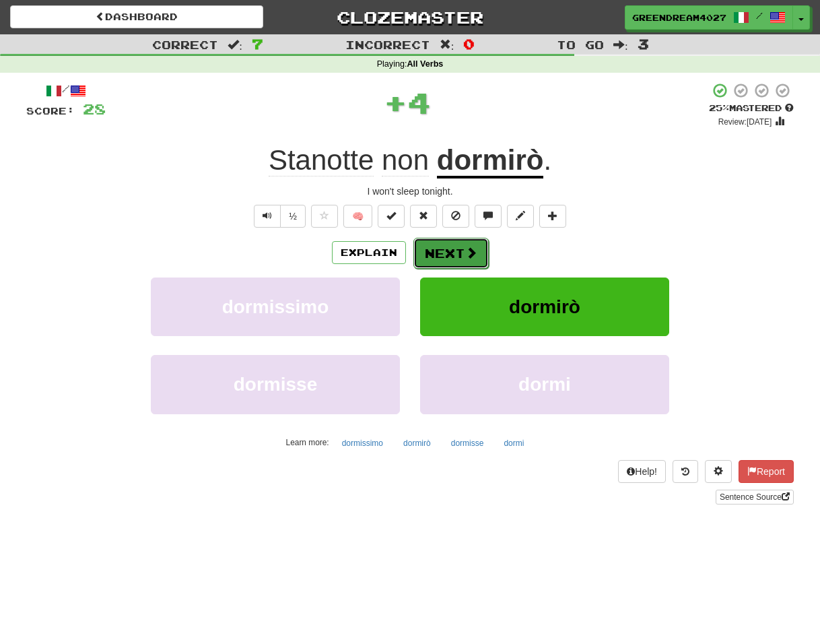
click at [451, 248] on button "Next" at bounding box center [450, 253] width 75 height 31
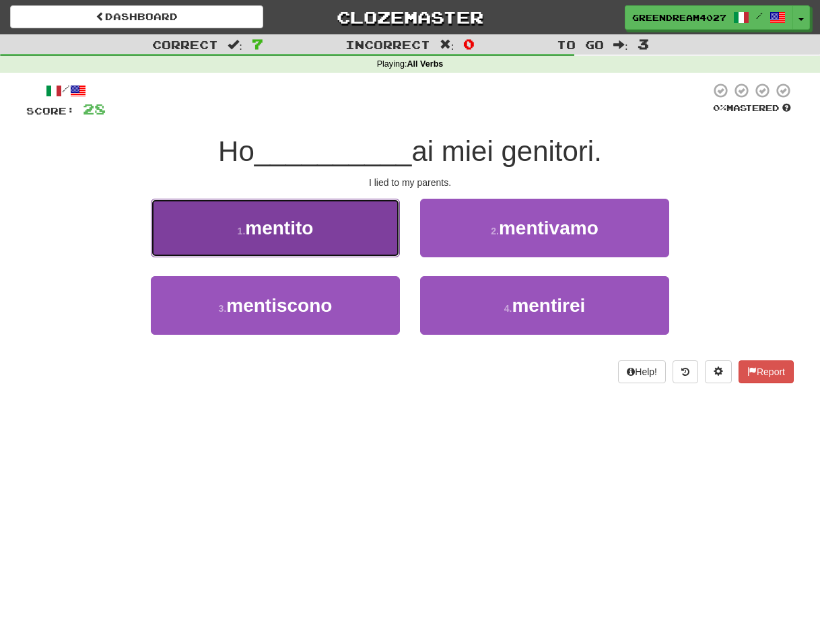
click at [348, 231] on button "1 . mentito" at bounding box center [275, 228] width 249 height 59
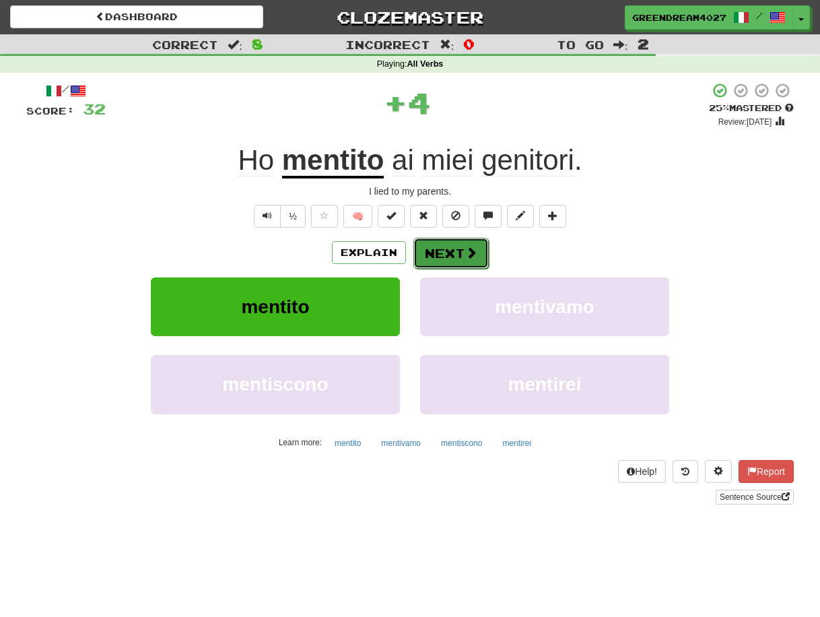
click at [452, 252] on button "Next" at bounding box center [450, 253] width 75 height 31
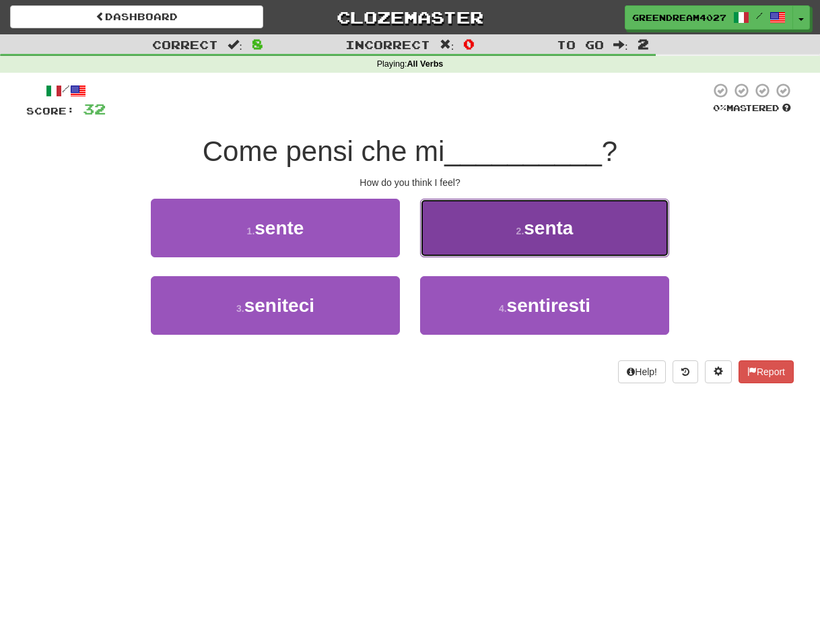
click at [525, 231] on span "senta" at bounding box center [548, 227] width 49 height 21
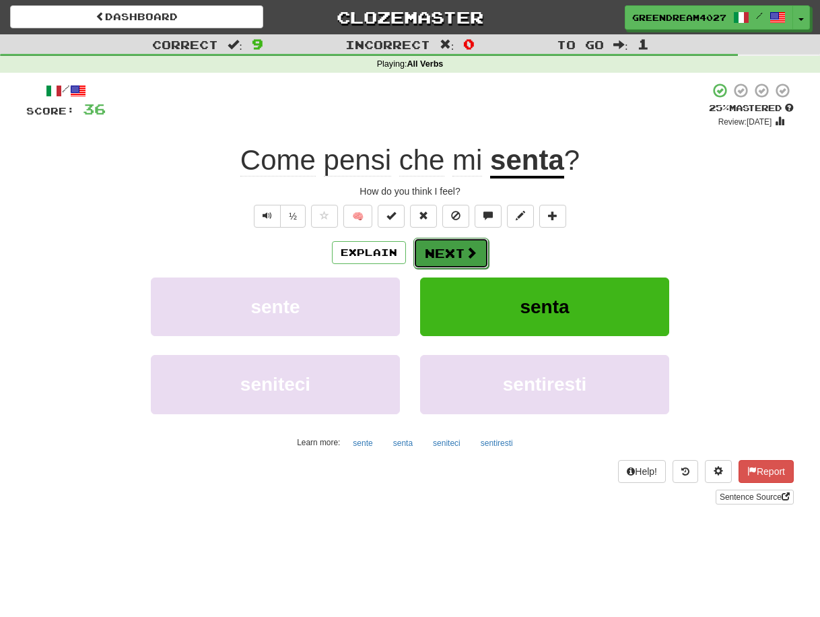
click at [452, 249] on button "Next" at bounding box center [450, 253] width 75 height 31
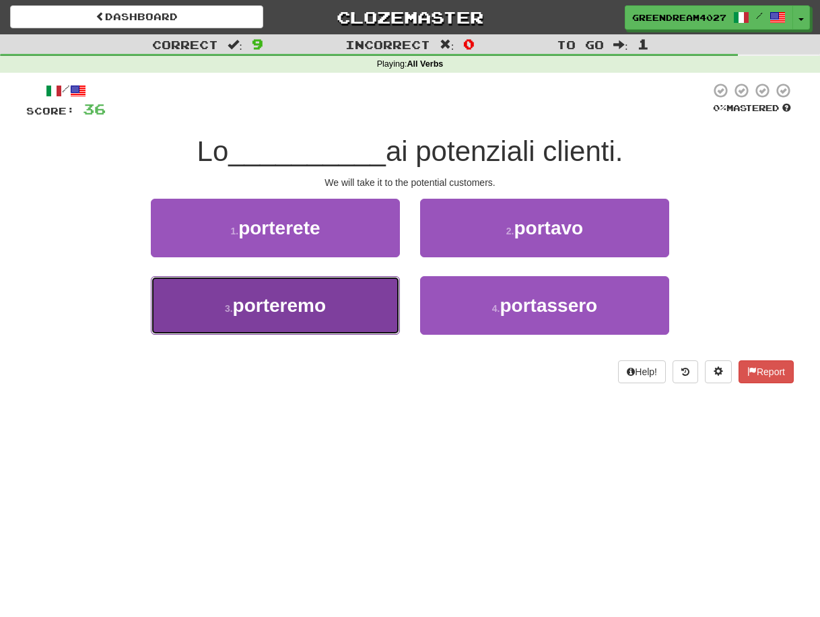
click at [336, 310] on button "3 . porteremo" at bounding box center [275, 305] width 249 height 59
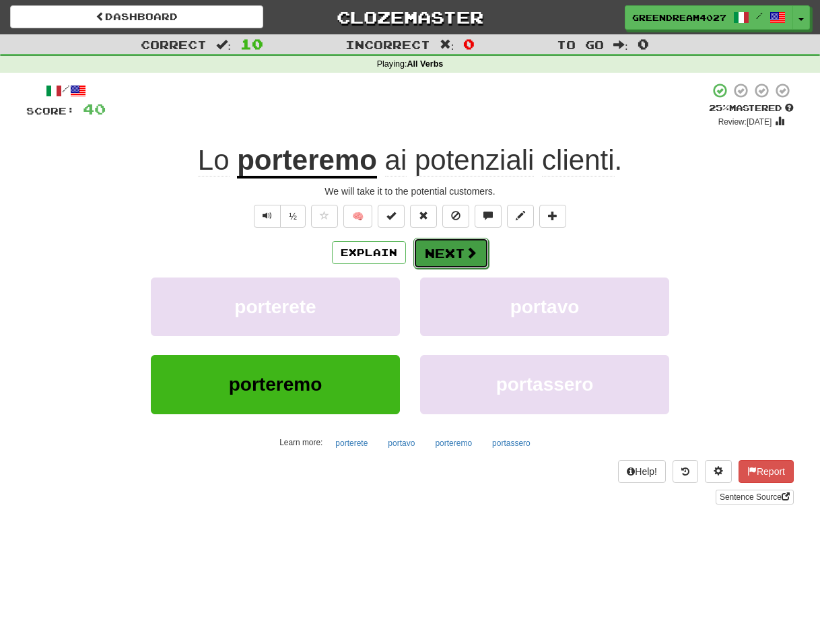
click at [442, 253] on button "Next" at bounding box center [450, 253] width 75 height 31
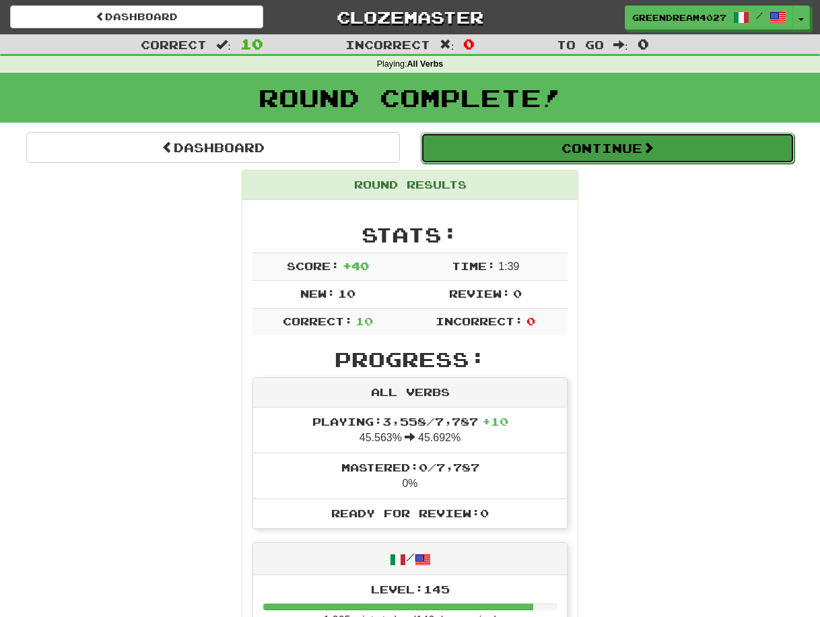
click at [602, 147] on button "Continue" at bounding box center [608, 148] width 374 height 31
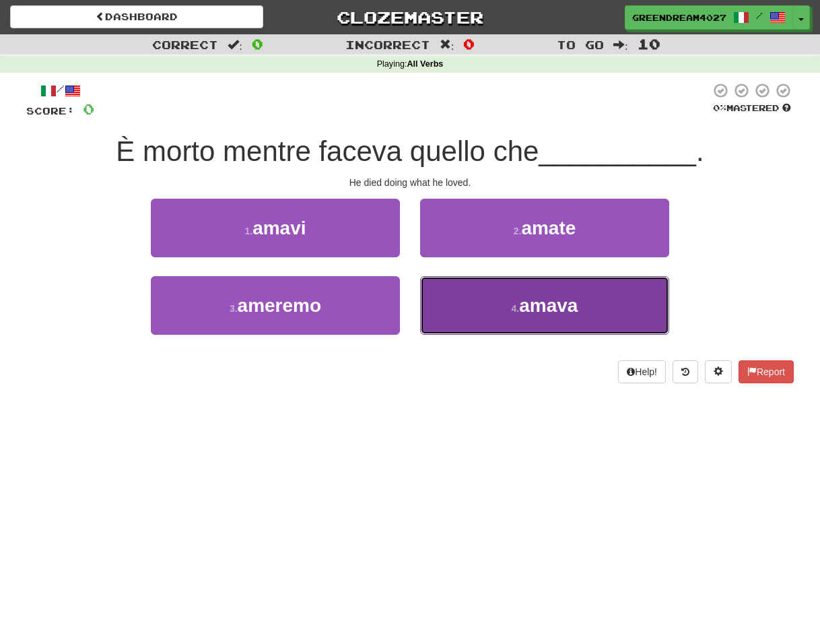
click at [532, 315] on span "amava" at bounding box center [548, 305] width 59 height 21
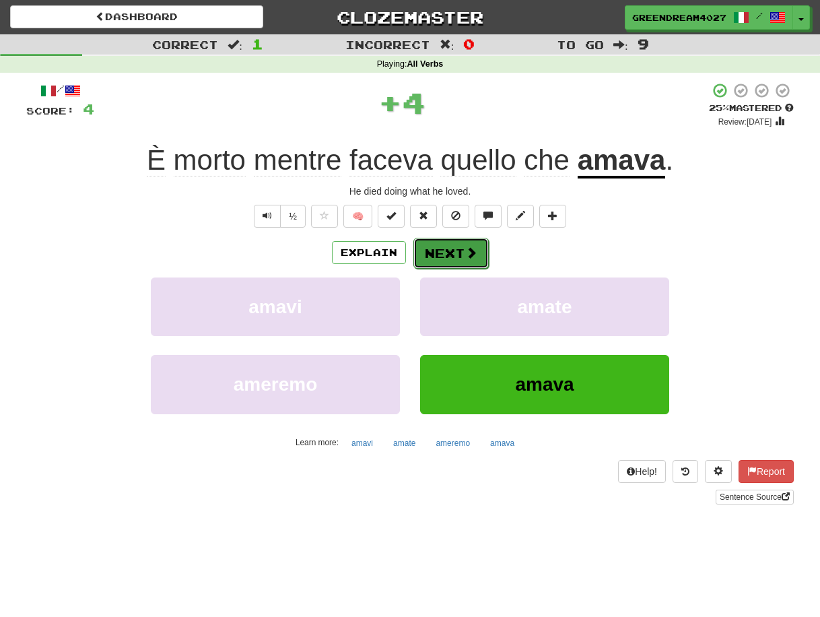
click at [456, 253] on button "Next" at bounding box center [450, 253] width 75 height 31
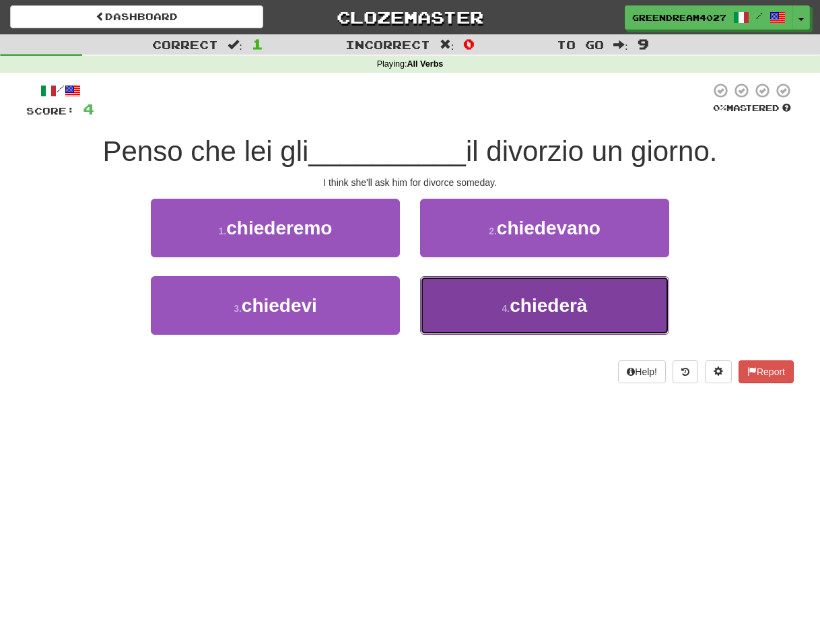
click at [511, 308] on span "chiederà" at bounding box center [548, 305] width 77 height 21
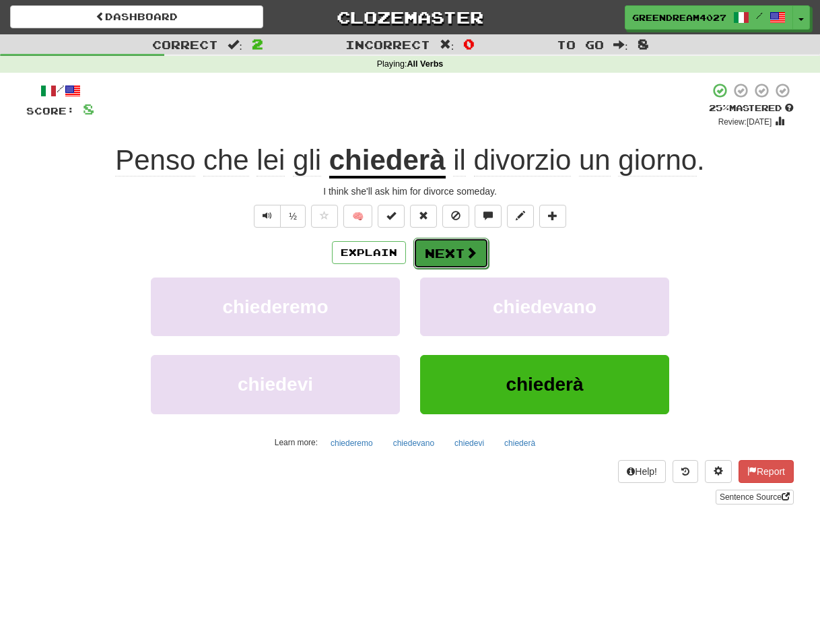
click at [458, 251] on button "Next" at bounding box center [450, 253] width 75 height 31
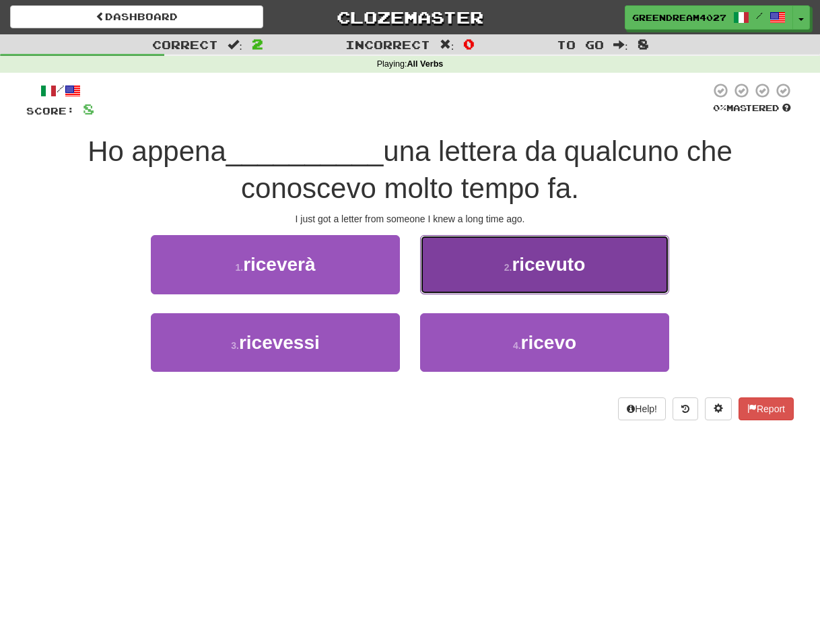
click at [504, 268] on small "2 ." at bounding box center [508, 267] width 8 height 11
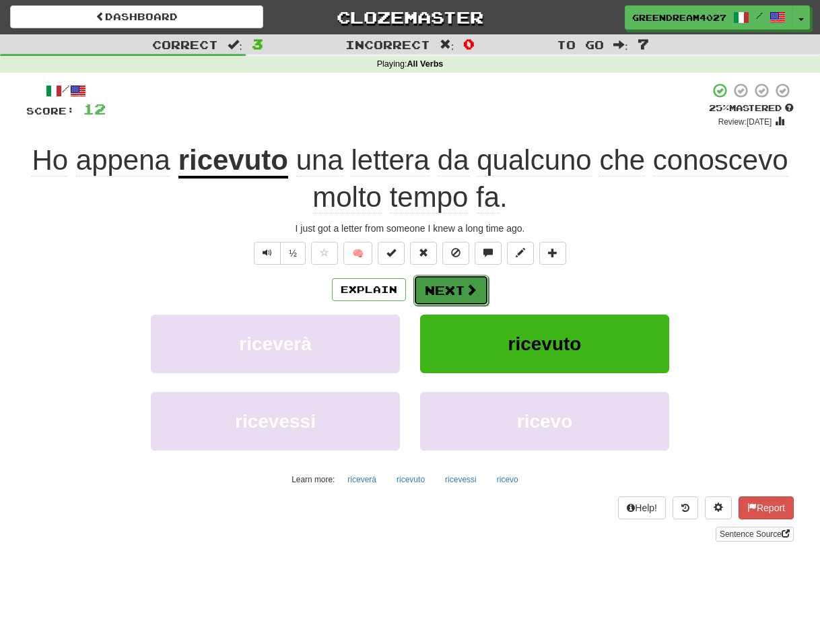
click at [450, 289] on button "Next" at bounding box center [450, 290] width 75 height 31
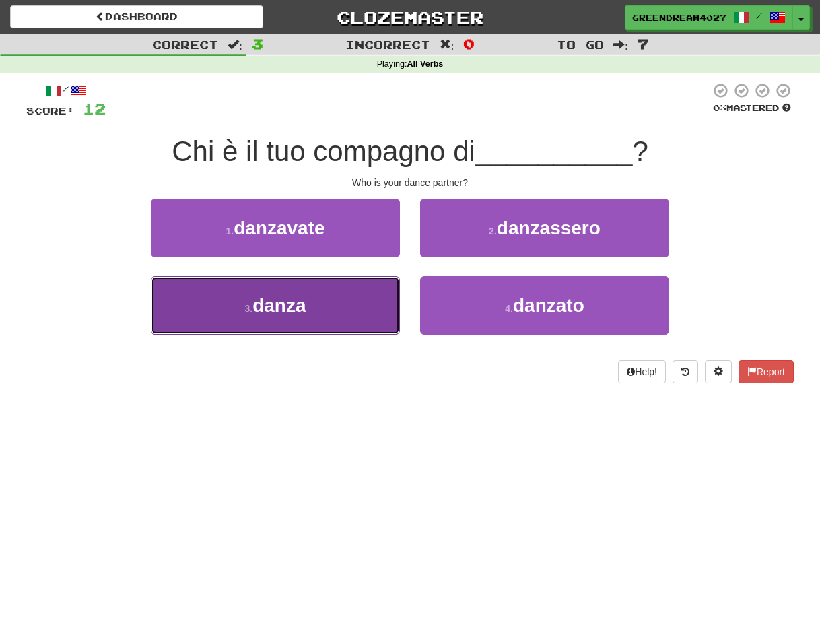
click at [360, 312] on button "3 . danza" at bounding box center [275, 305] width 249 height 59
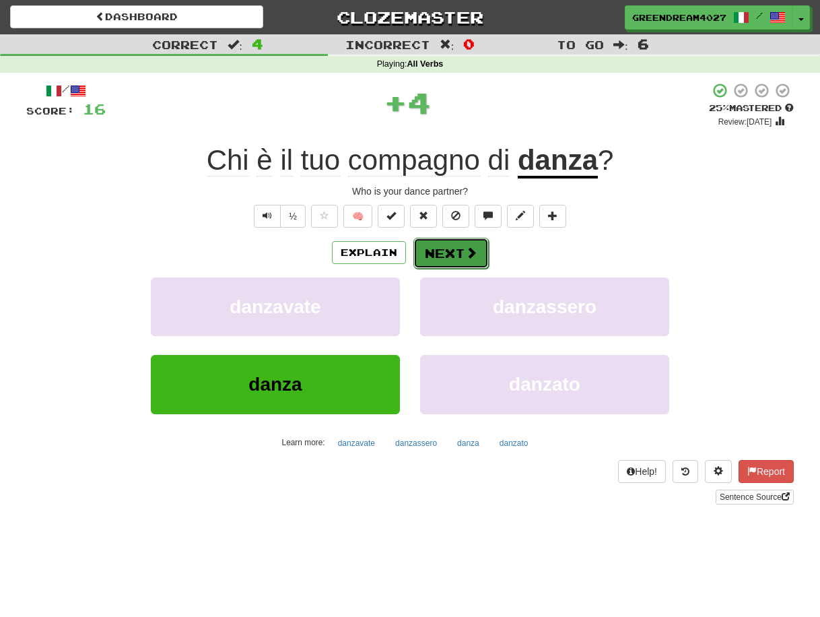
click at [447, 253] on button "Next" at bounding box center [450, 253] width 75 height 31
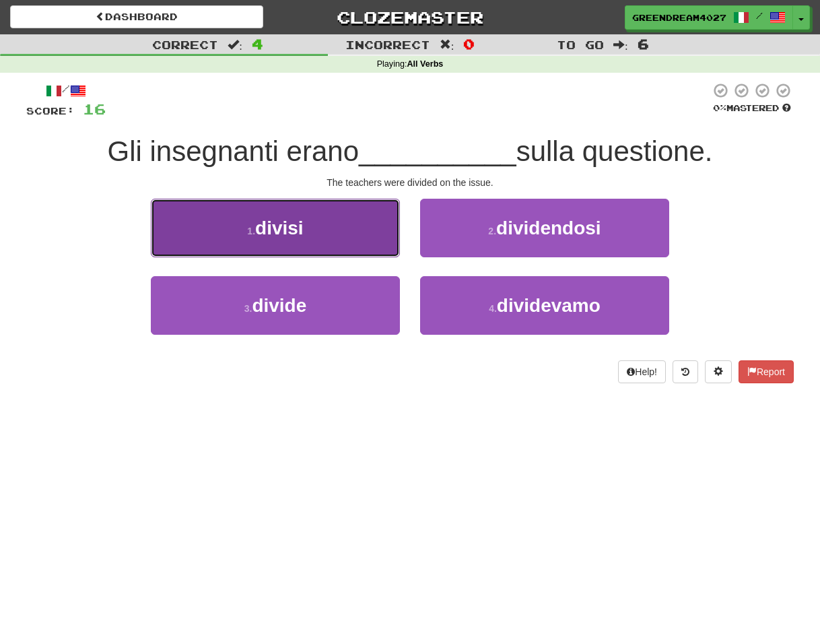
click at [324, 235] on button "1 . divisi" at bounding box center [275, 228] width 249 height 59
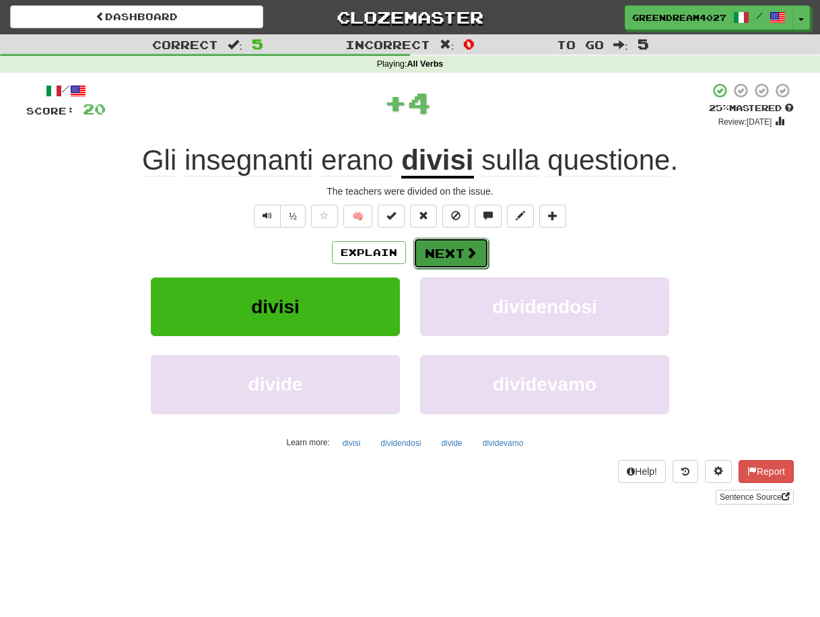
click at [455, 250] on button "Next" at bounding box center [450, 253] width 75 height 31
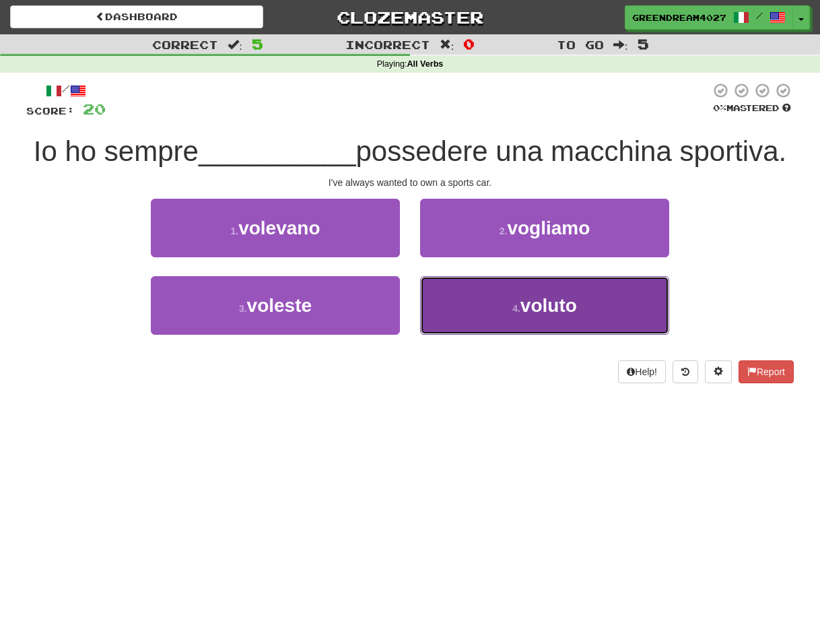
click at [495, 312] on button "4 . voluto" at bounding box center [544, 305] width 249 height 59
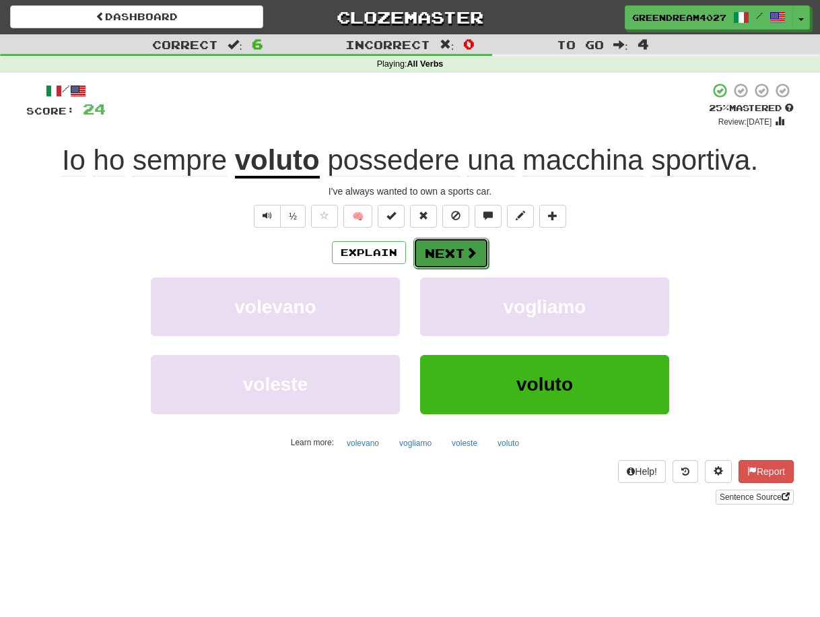
click at [458, 252] on button "Next" at bounding box center [450, 253] width 75 height 31
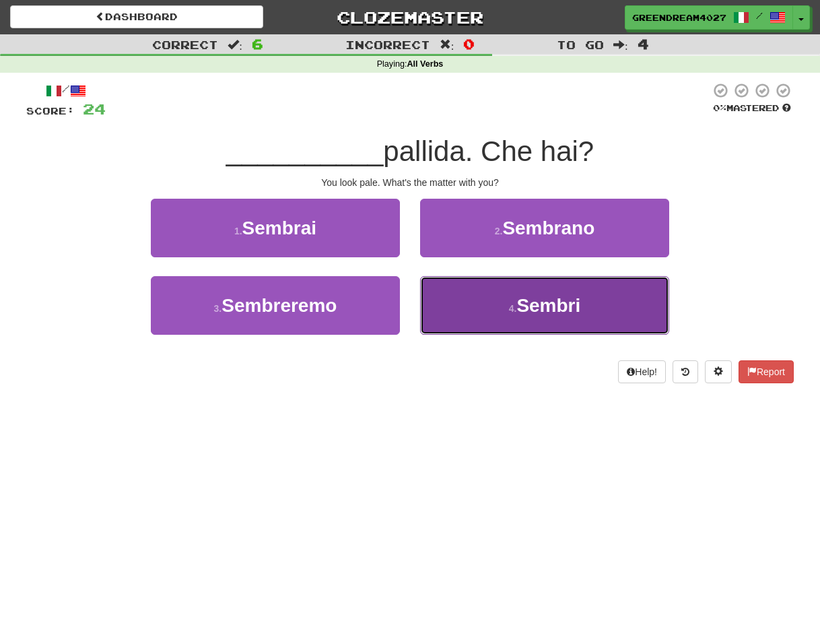
click at [472, 313] on button "4 . Sembri" at bounding box center [544, 305] width 249 height 59
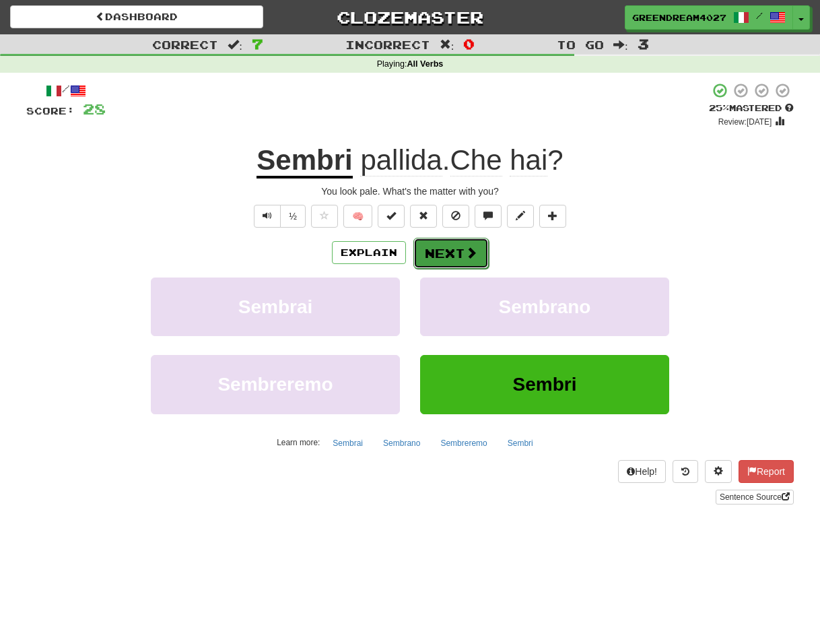
click at [463, 252] on button "Next" at bounding box center [450, 253] width 75 height 31
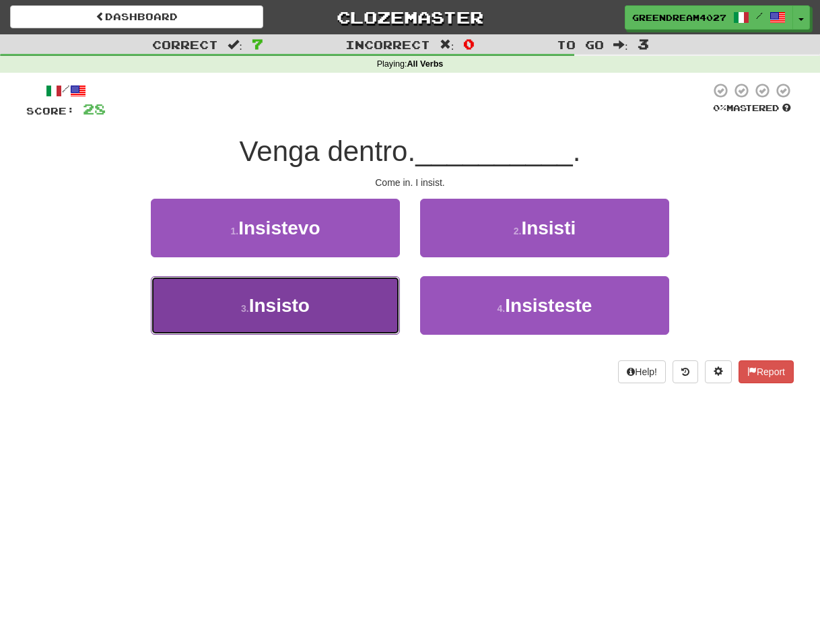
click at [366, 309] on button "3 . Insisto" at bounding box center [275, 305] width 249 height 59
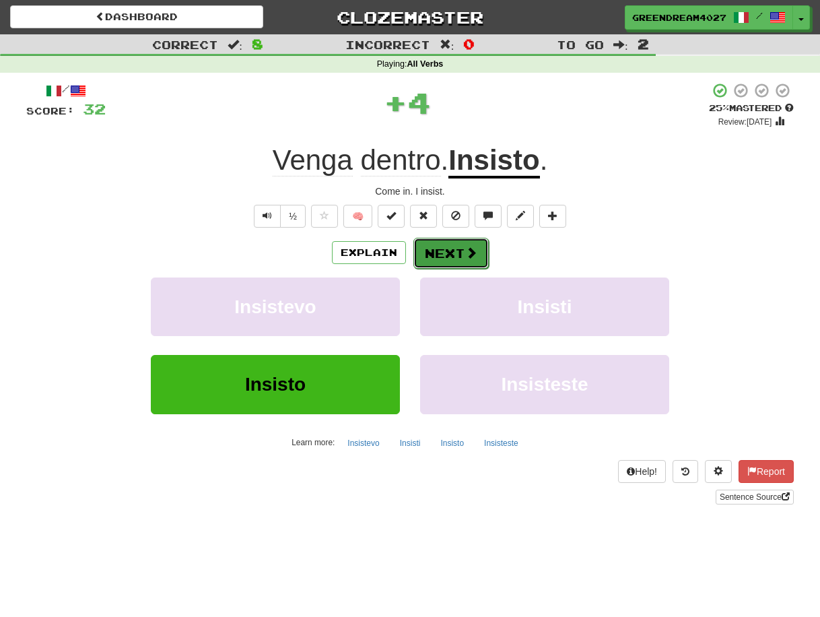
click at [442, 253] on button "Next" at bounding box center [450, 253] width 75 height 31
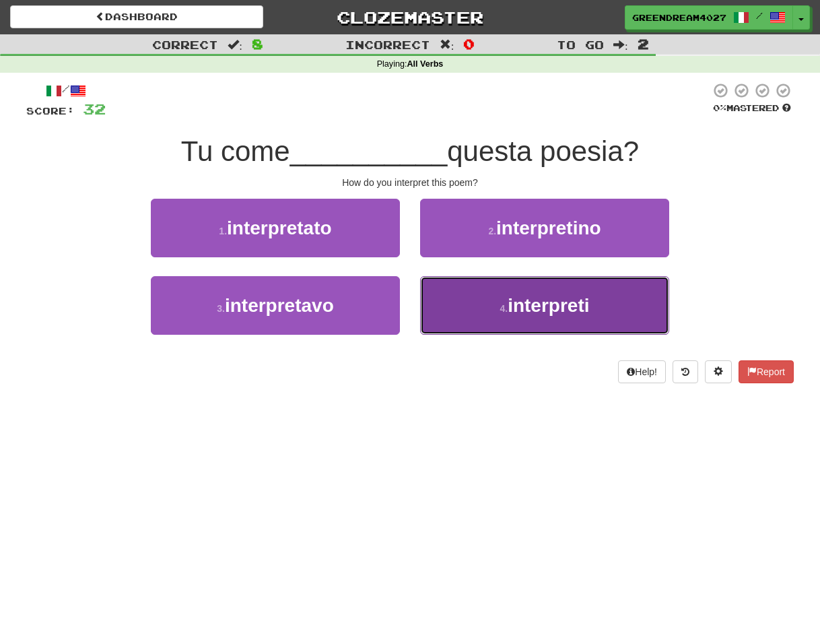
click at [492, 308] on button "4 . interpreti" at bounding box center [544, 305] width 249 height 59
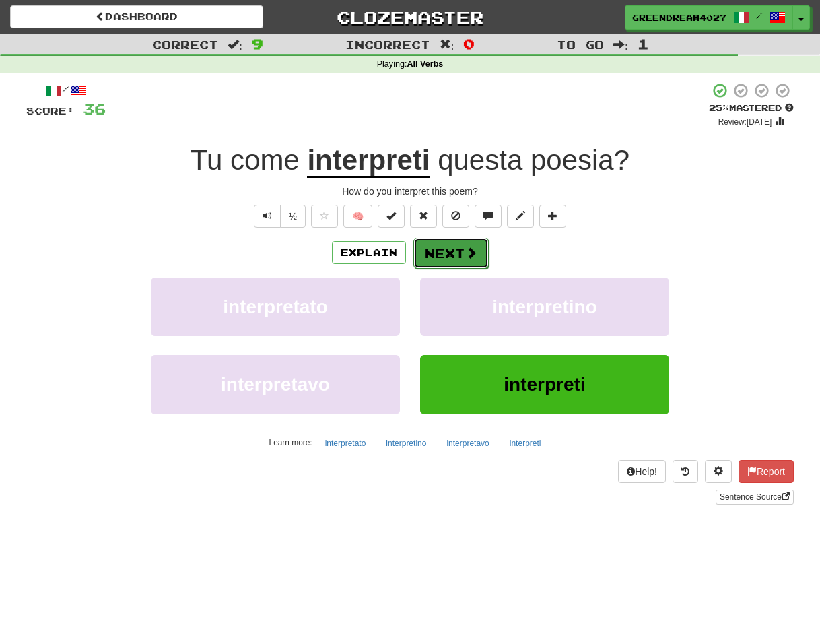
click at [449, 251] on button "Next" at bounding box center [450, 253] width 75 height 31
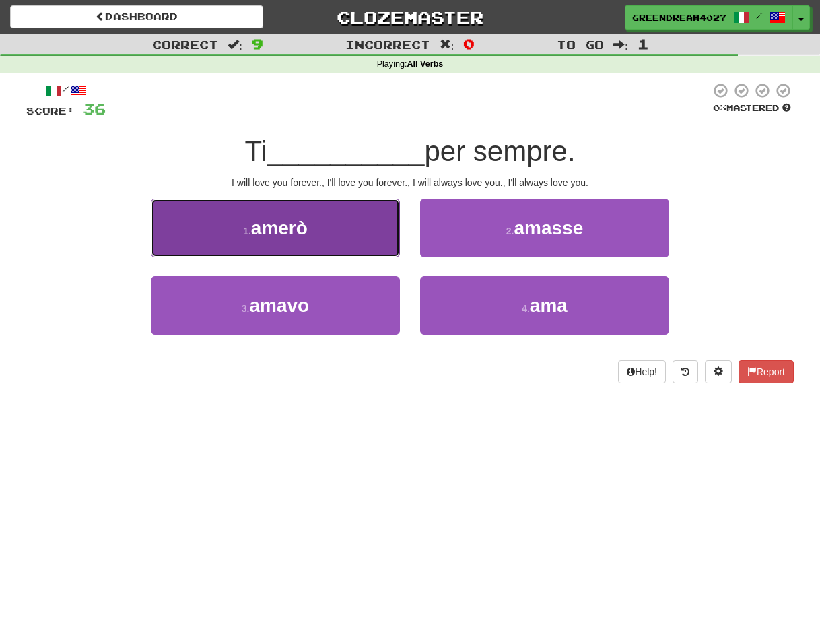
click at [340, 233] on button "1 . amerò" at bounding box center [275, 228] width 249 height 59
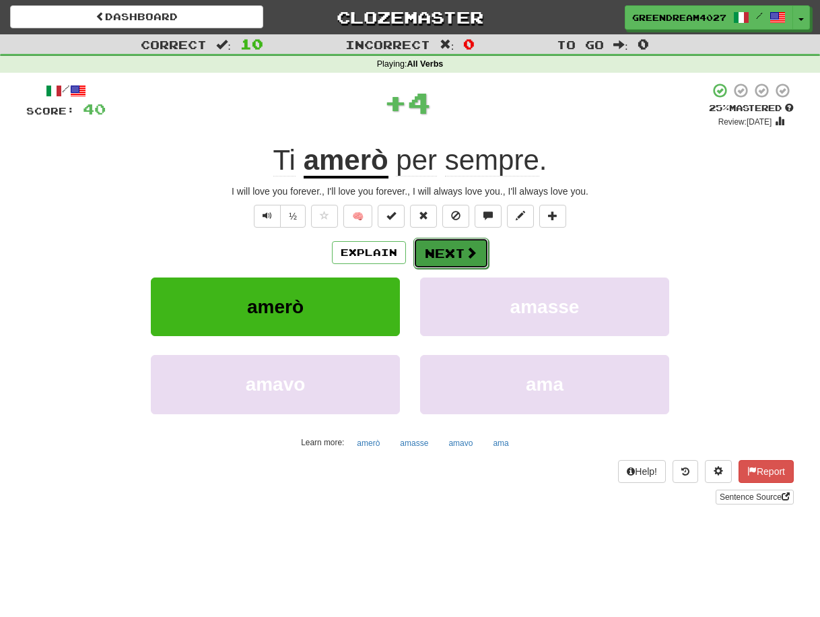
click at [457, 253] on button "Next" at bounding box center [450, 253] width 75 height 31
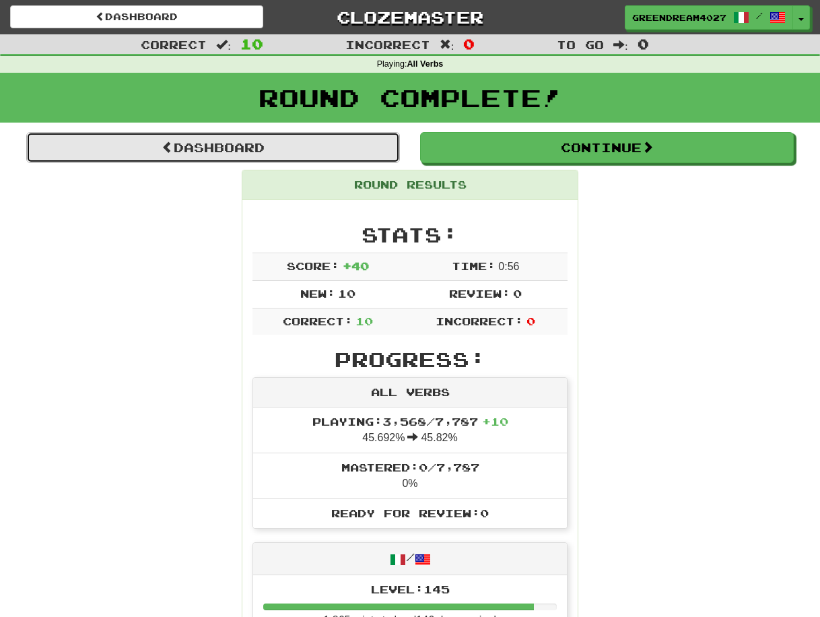
click at [230, 147] on link "Dashboard" at bounding box center [213, 147] width 374 height 31
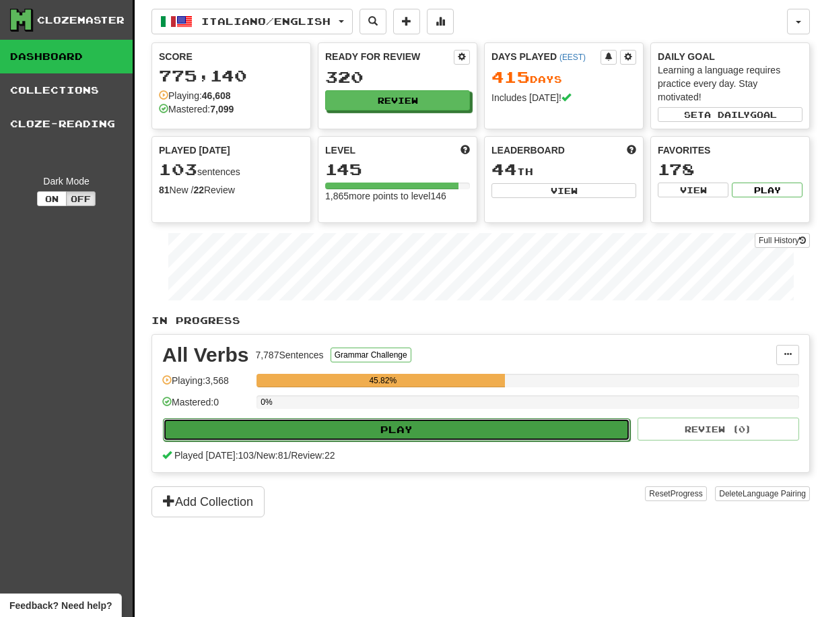
click at [422, 430] on button "Play" at bounding box center [396, 429] width 467 height 23
select select "**"
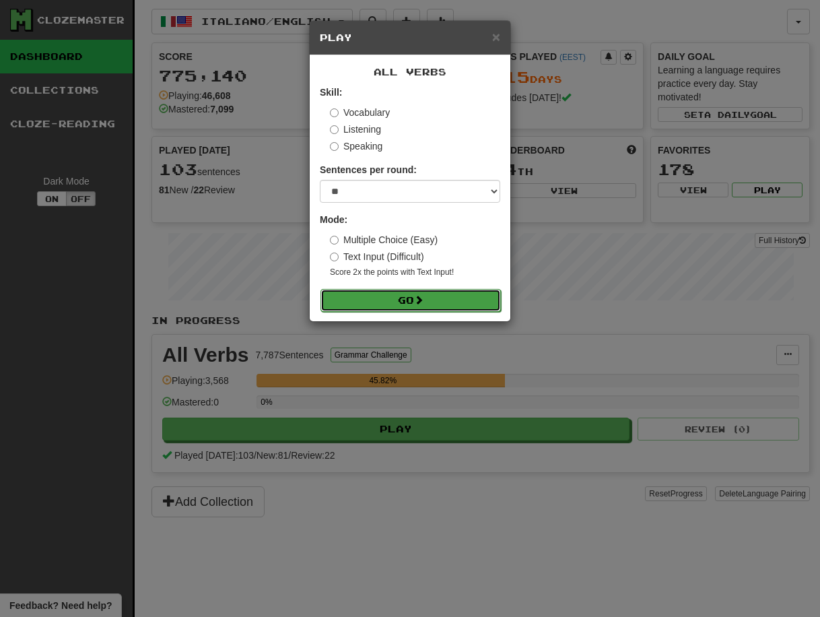
click at [424, 298] on span at bounding box center [418, 299] width 9 height 9
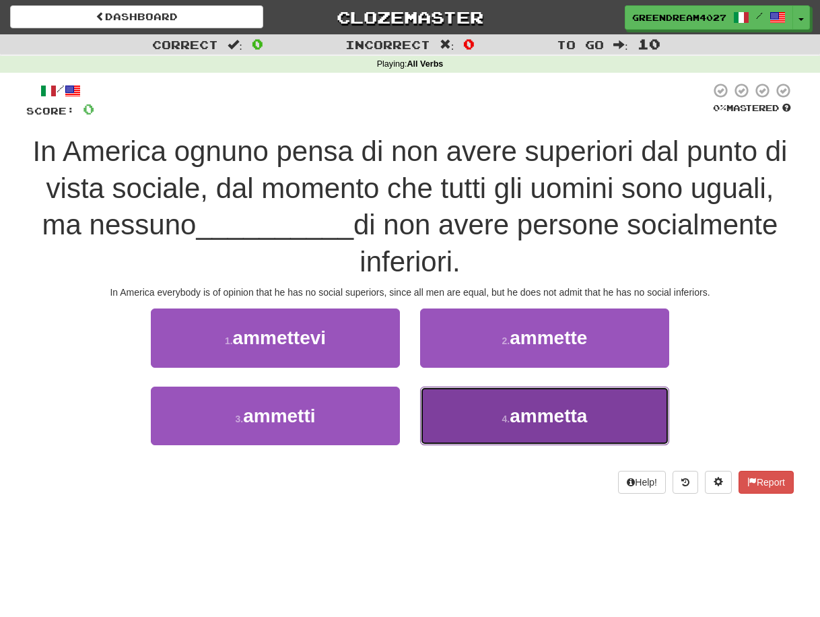
click at [535, 421] on span "ammetta" at bounding box center [548, 415] width 77 height 21
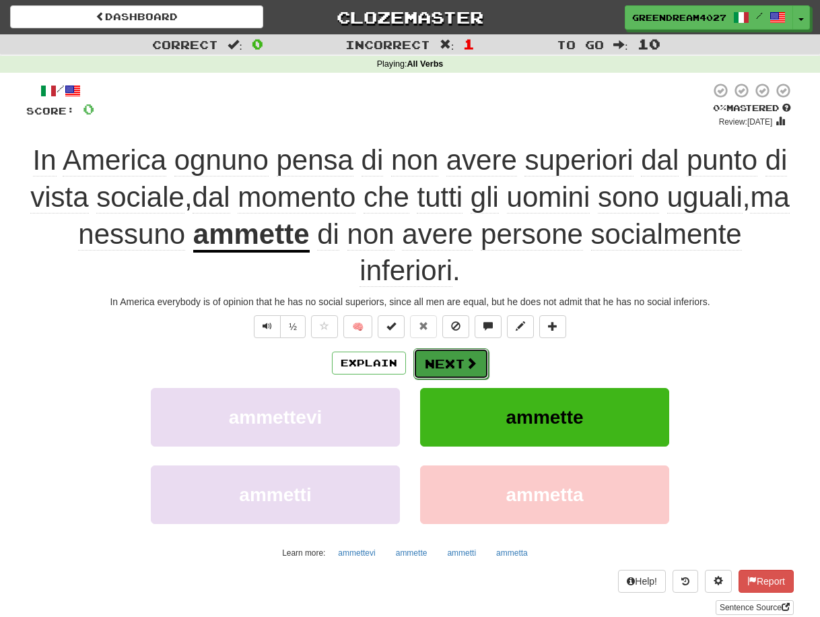
click at [454, 363] on button "Next" at bounding box center [450, 363] width 75 height 31
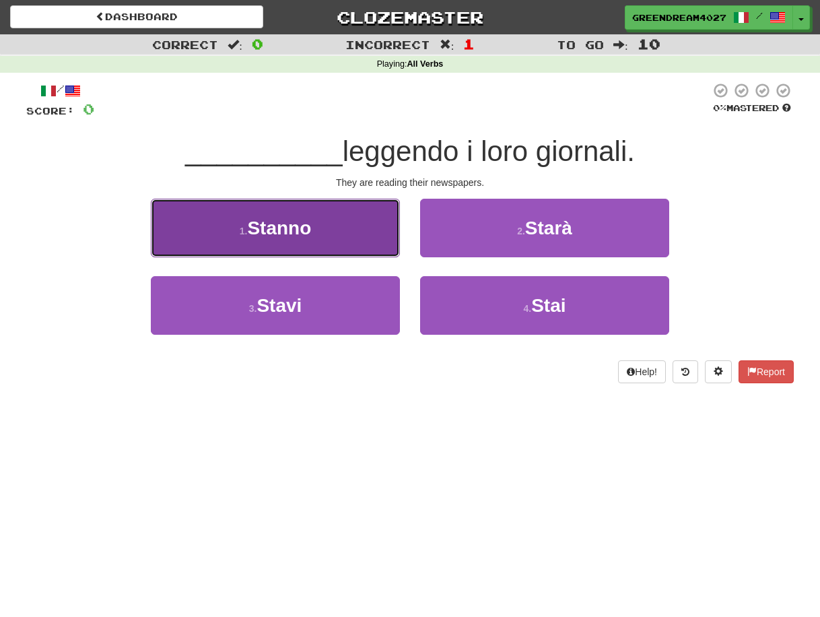
click at [344, 238] on button "1 . Stanno" at bounding box center [275, 228] width 249 height 59
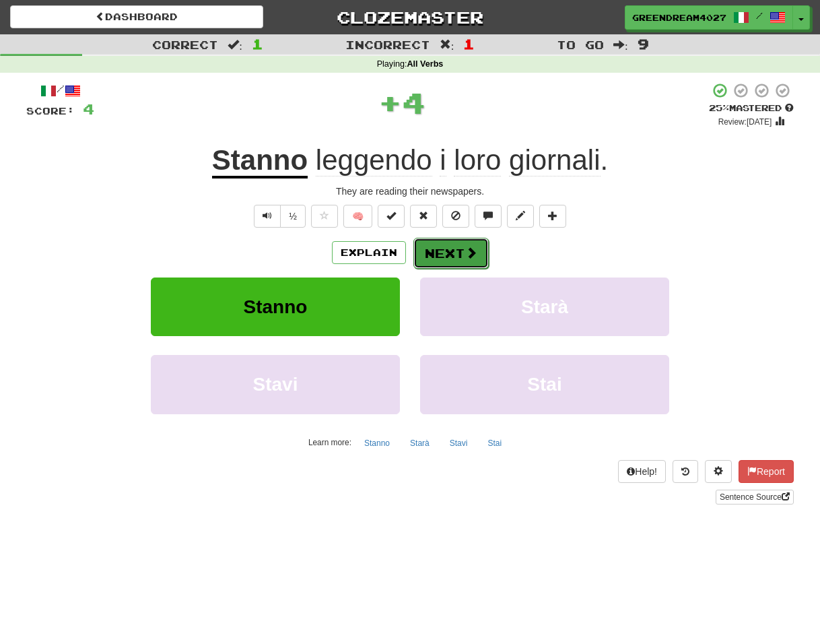
click at [454, 252] on button "Next" at bounding box center [450, 253] width 75 height 31
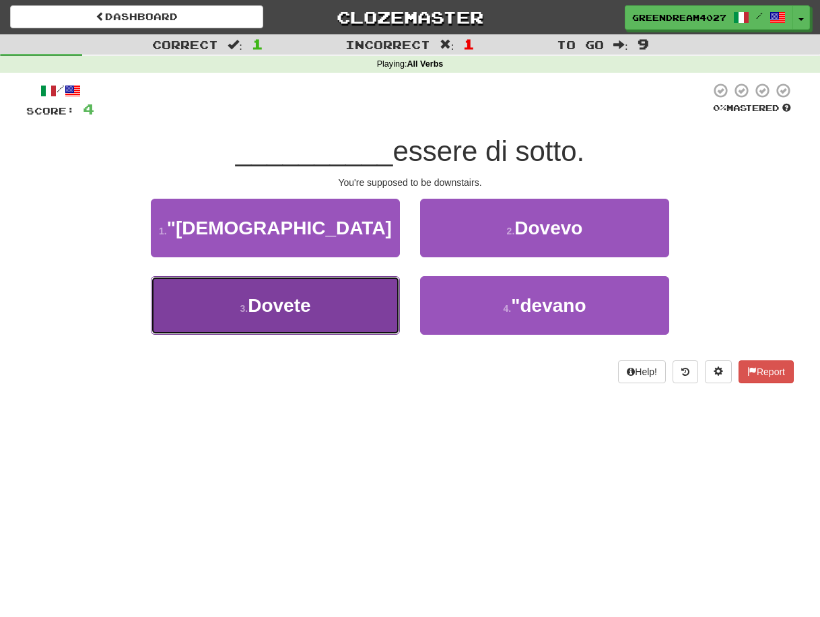
click at [337, 299] on button "3 . Dovete" at bounding box center [275, 305] width 249 height 59
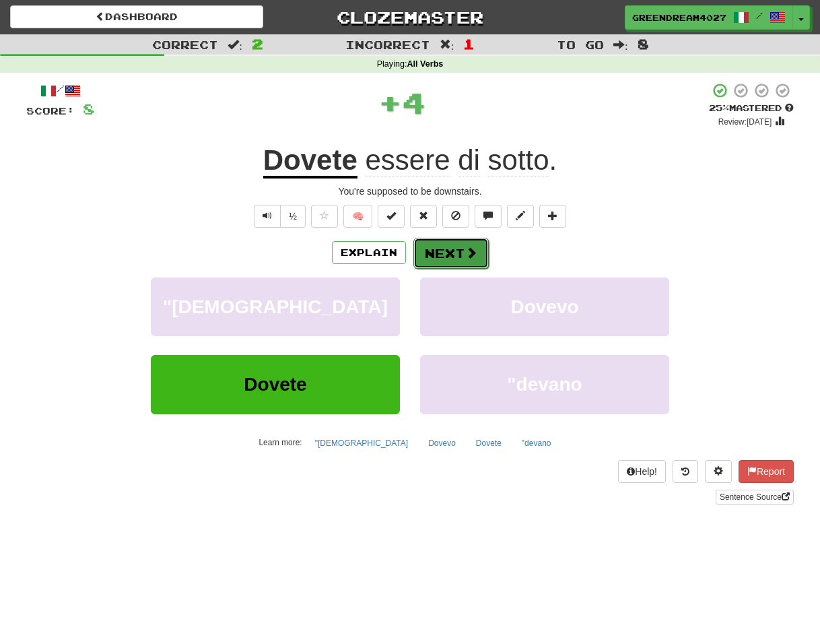
click at [445, 252] on button "Next" at bounding box center [450, 253] width 75 height 31
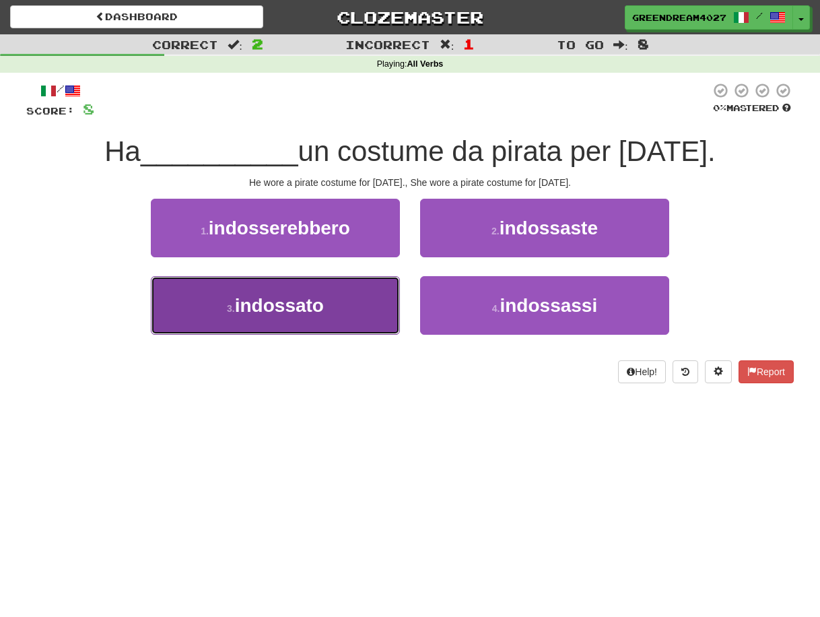
click at [356, 306] on button "3 . indossato" at bounding box center [275, 305] width 249 height 59
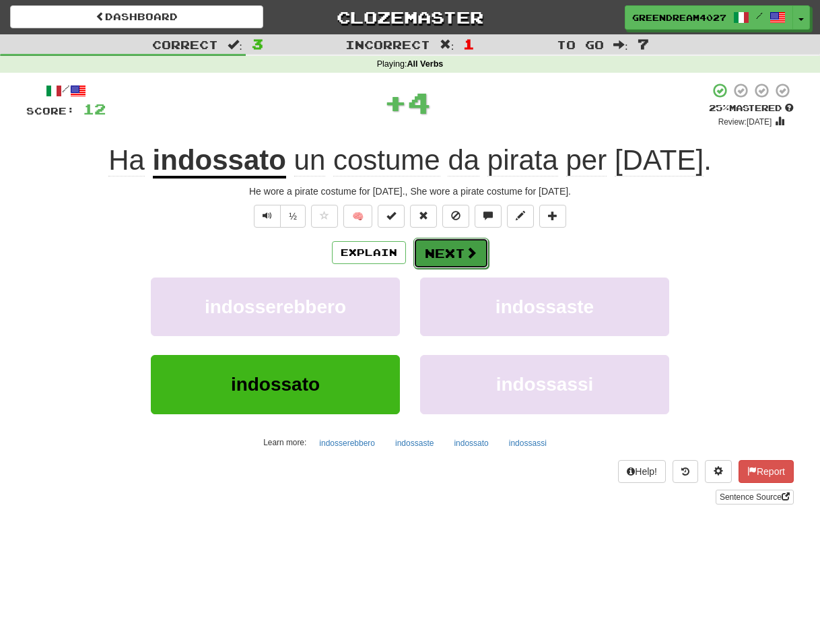
click at [440, 252] on button "Next" at bounding box center [450, 253] width 75 height 31
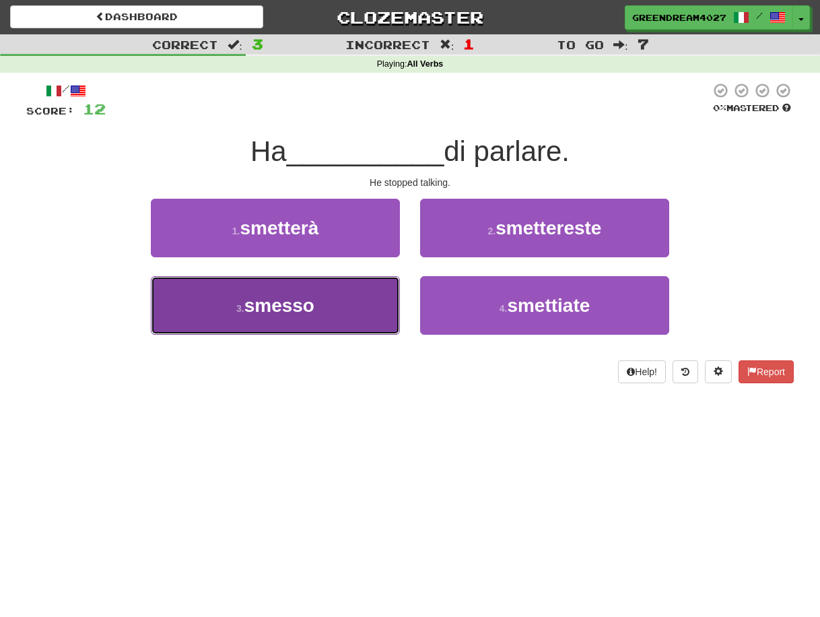
click at [329, 310] on button "3 . smesso" at bounding box center [275, 305] width 249 height 59
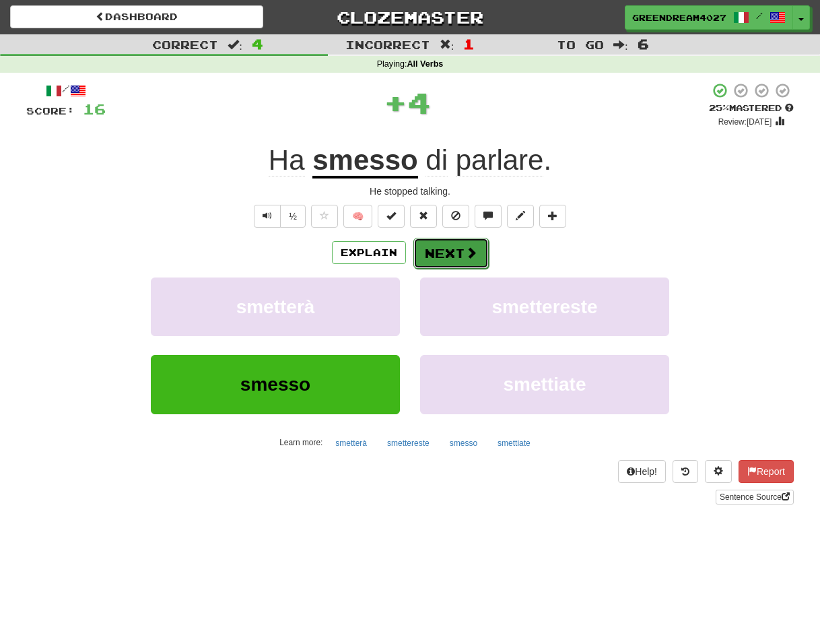
click at [455, 252] on button "Next" at bounding box center [450, 253] width 75 height 31
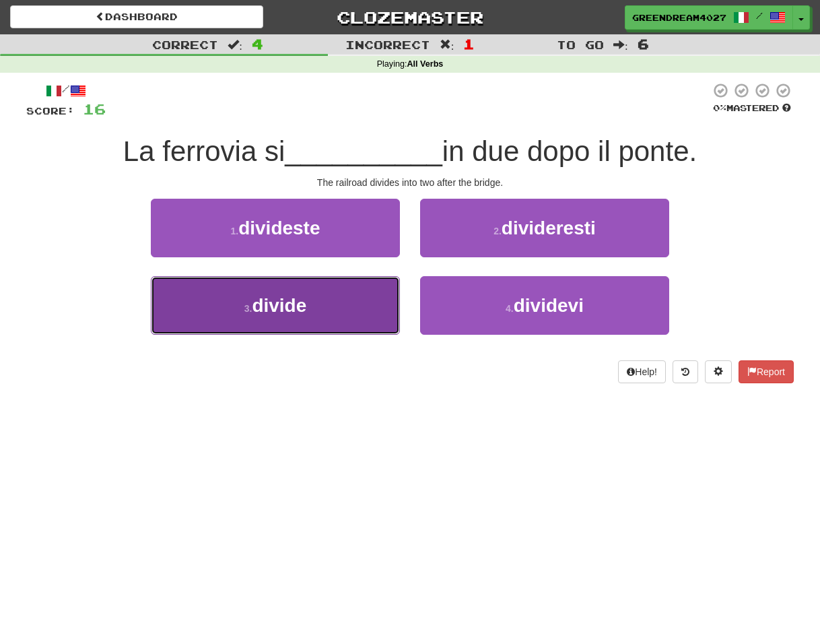
click at [341, 308] on button "3 . divide" at bounding box center [275, 305] width 249 height 59
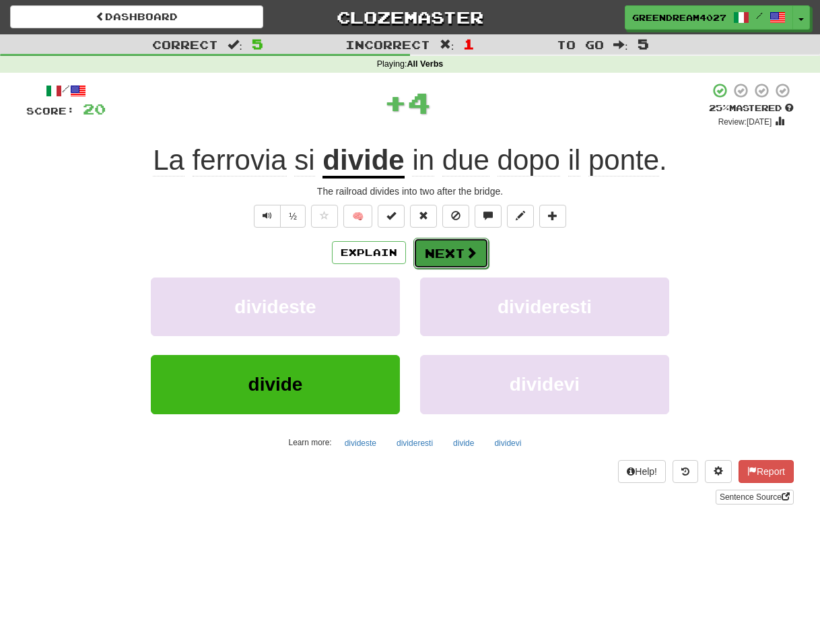
click at [463, 255] on button "Next" at bounding box center [450, 253] width 75 height 31
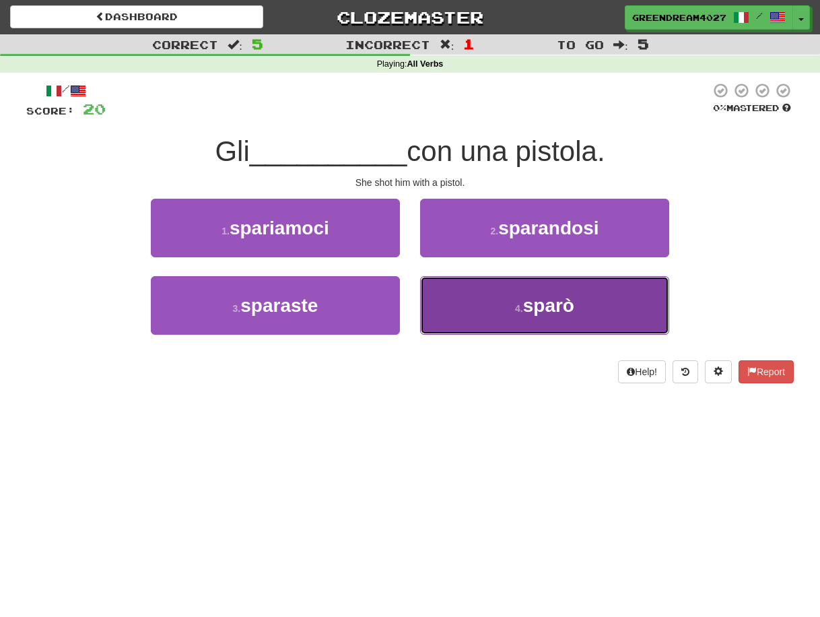
click at [504, 307] on button "4 . sparò" at bounding box center [544, 305] width 249 height 59
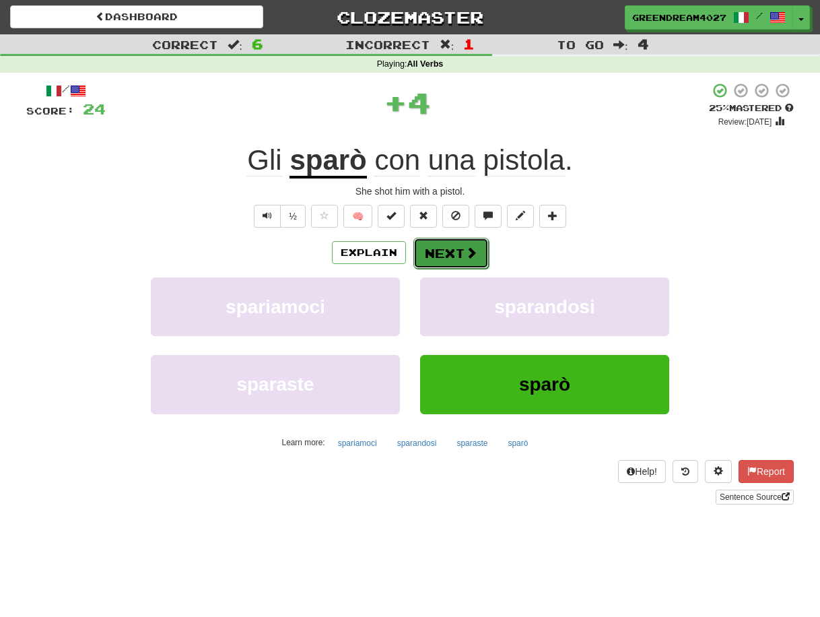
click at [459, 251] on button "Next" at bounding box center [450, 253] width 75 height 31
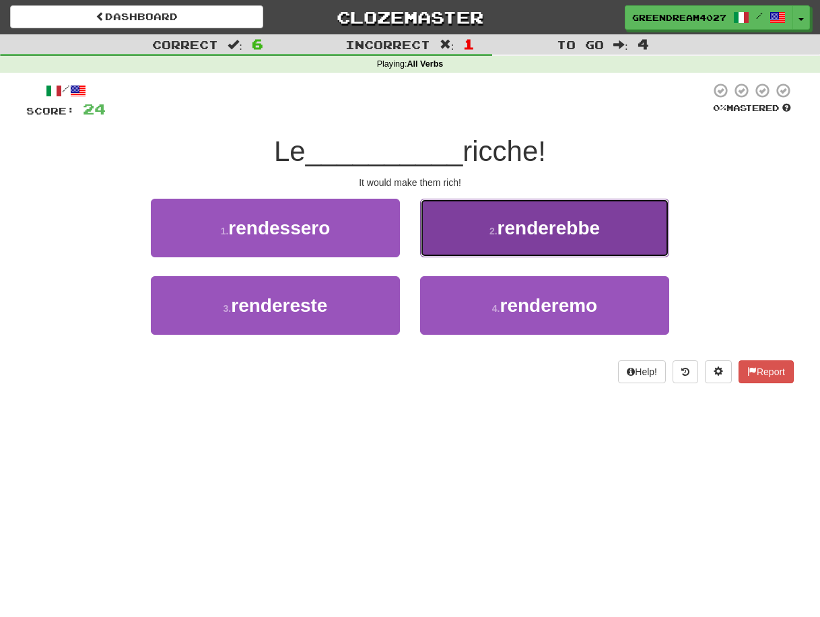
click at [543, 231] on span "renderebbe" at bounding box center [549, 227] width 103 height 21
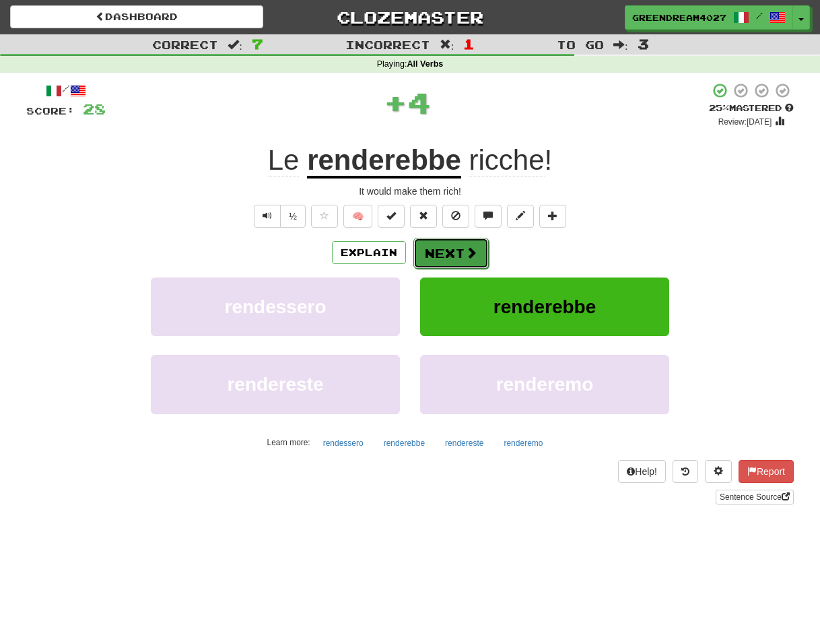
click at [455, 252] on button "Next" at bounding box center [450, 253] width 75 height 31
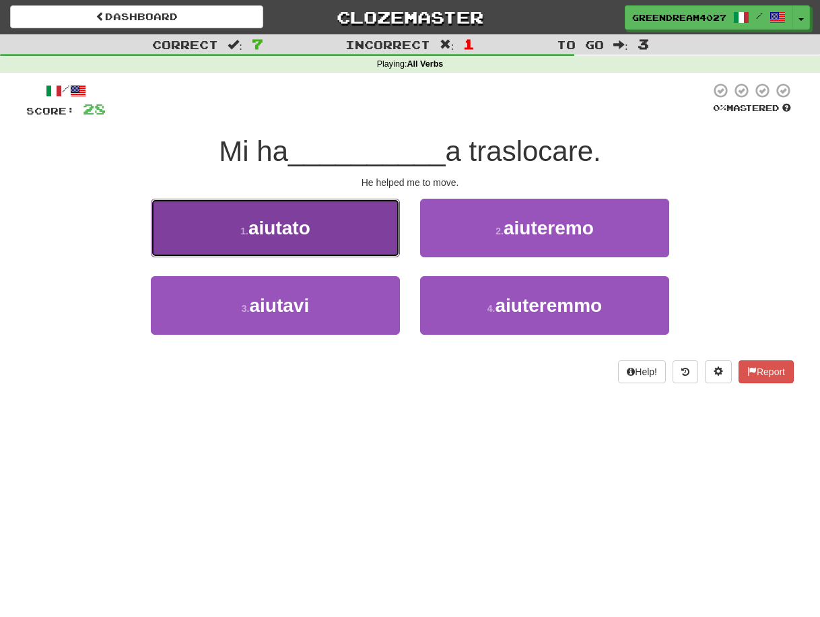
click at [341, 234] on button "1 . aiutato" at bounding box center [275, 228] width 249 height 59
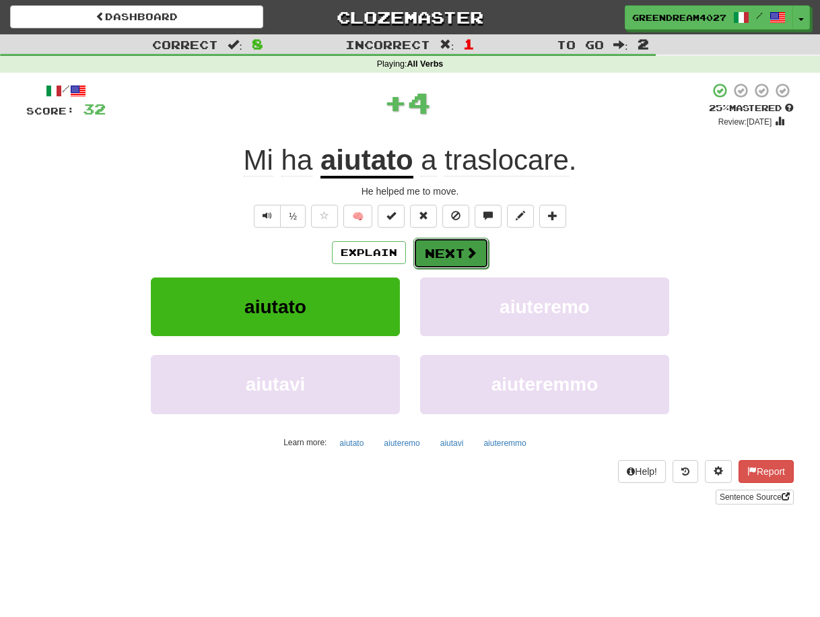
click at [455, 250] on button "Next" at bounding box center [450, 253] width 75 height 31
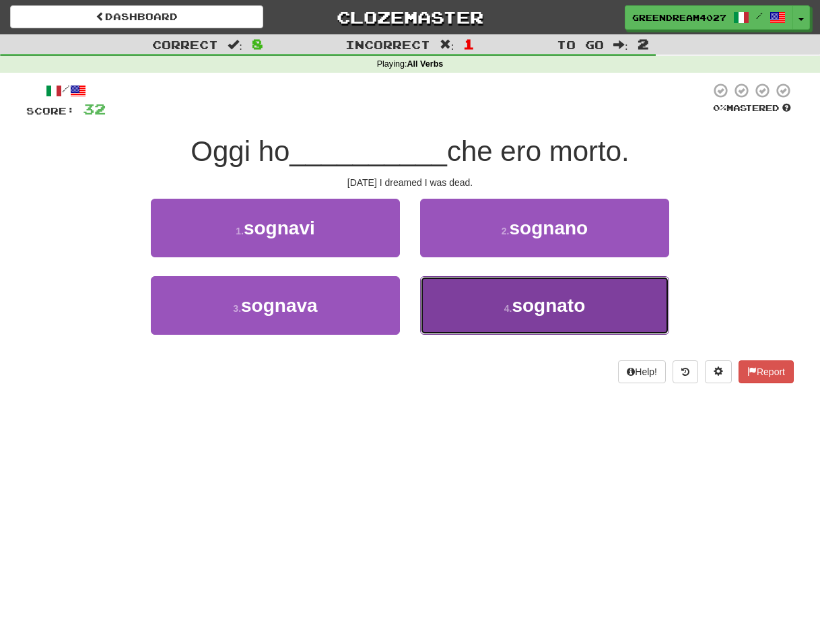
click at [498, 320] on button "4 . sognato" at bounding box center [544, 305] width 249 height 59
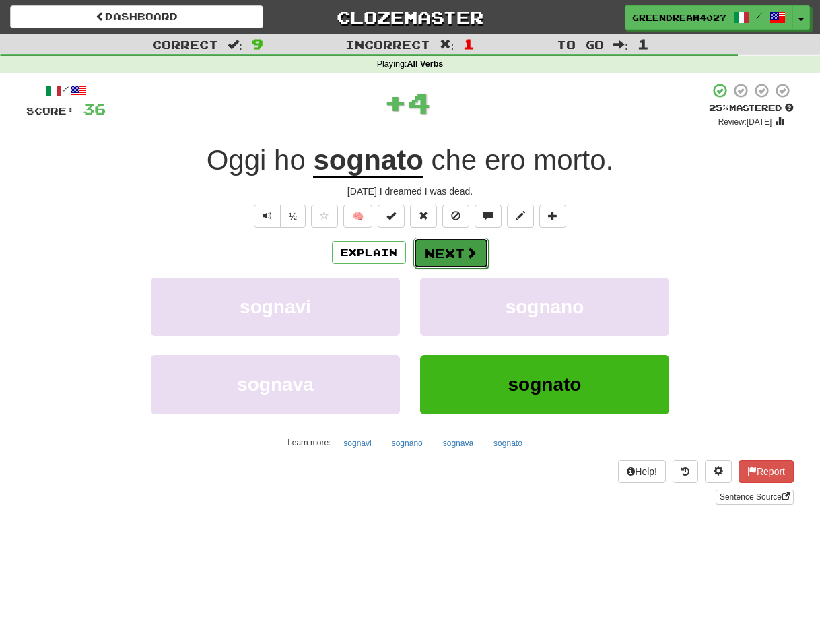
click at [459, 255] on button "Next" at bounding box center [450, 253] width 75 height 31
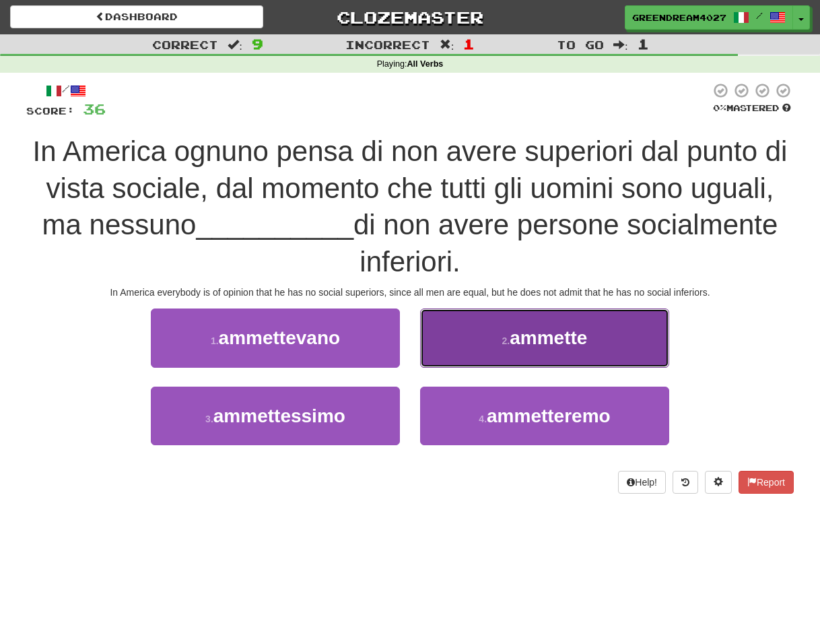
click at [483, 341] on button "2 . ammette" at bounding box center [544, 337] width 249 height 59
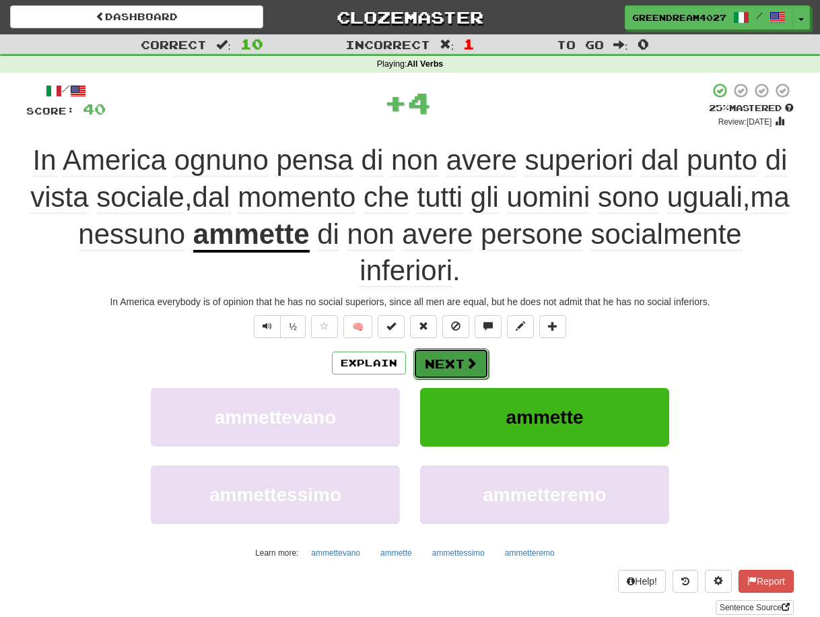
click at [427, 362] on button "Next" at bounding box center [450, 363] width 75 height 31
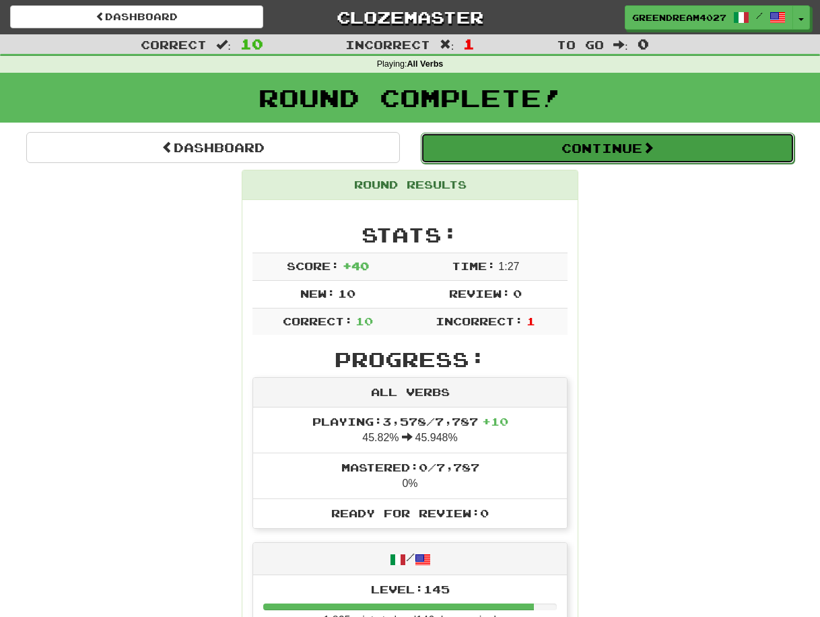
click at [617, 154] on button "Continue" at bounding box center [608, 148] width 374 height 31
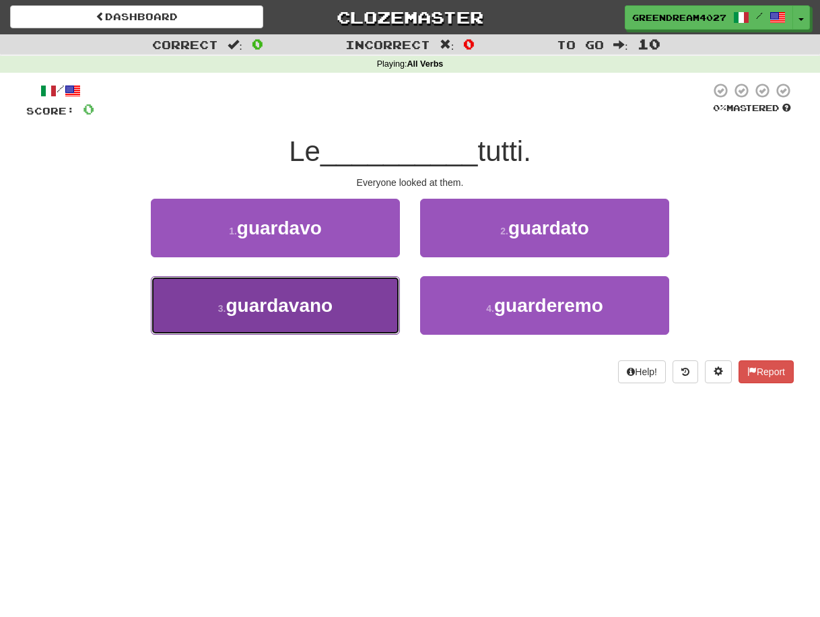
click at [338, 306] on button "3 . guardavano" at bounding box center [275, 305] width 249 height 59
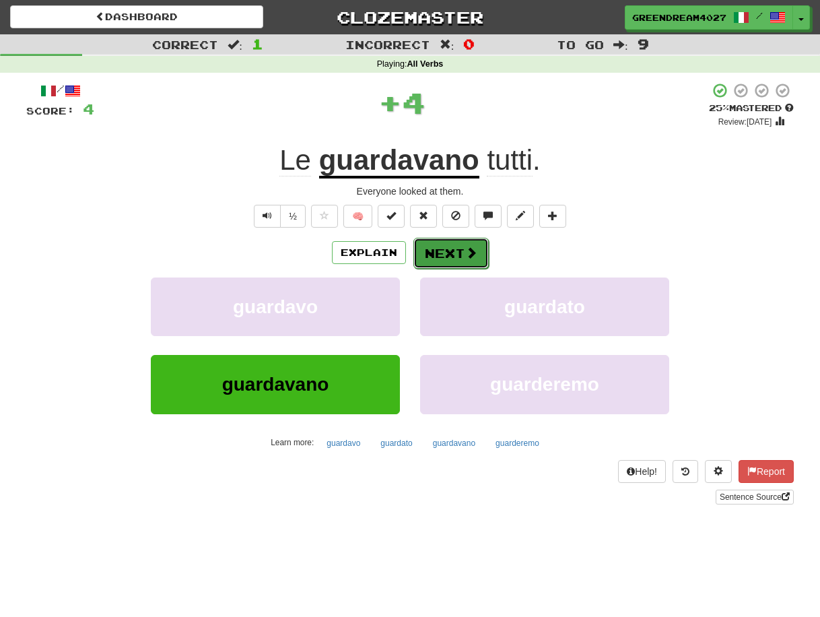
click at [451, 255] on button "Next" at bounding box center [450, 253] width 75 height 31
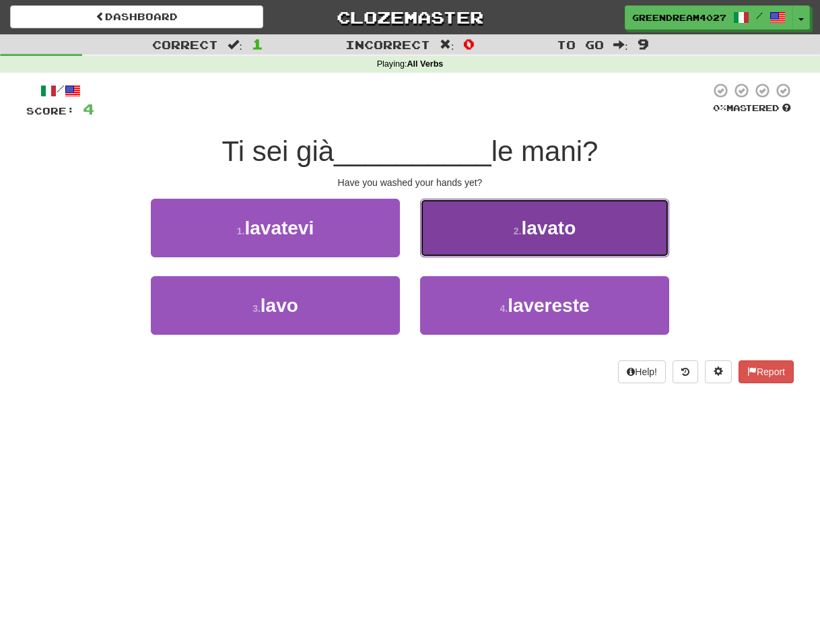
click at [503, 236] on button "2 . lavato" at bounding box center [544, 228] width 249 height 59
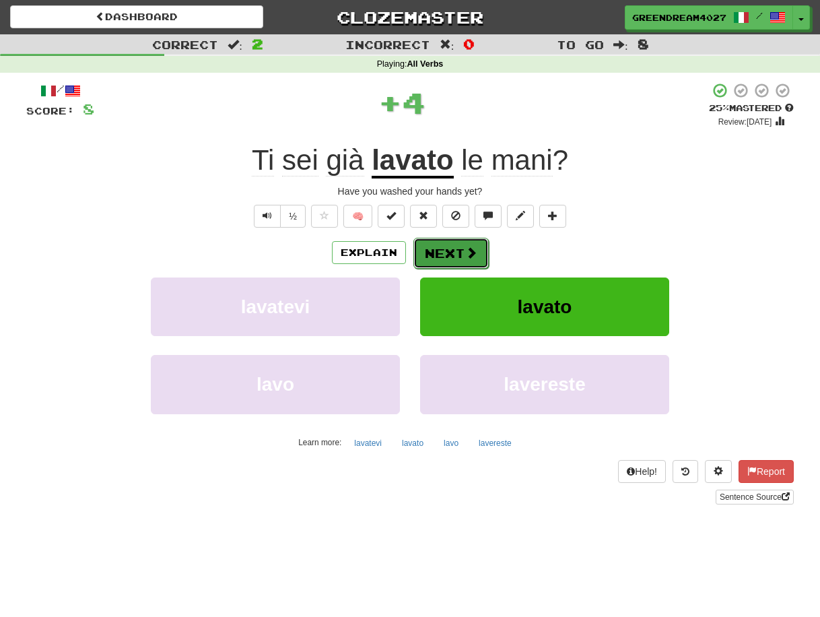
click at [457, 254] on button "Next" at bounding box center [450, 253] width 75 height 31
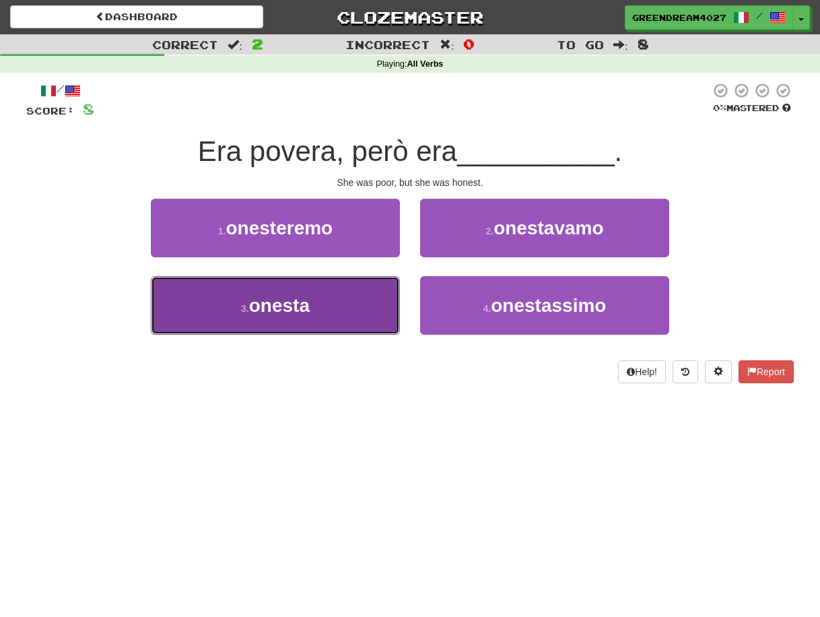
click at [356, 323] on button "3 . onesta" at bounding box center [275, 305] width 249 height 59
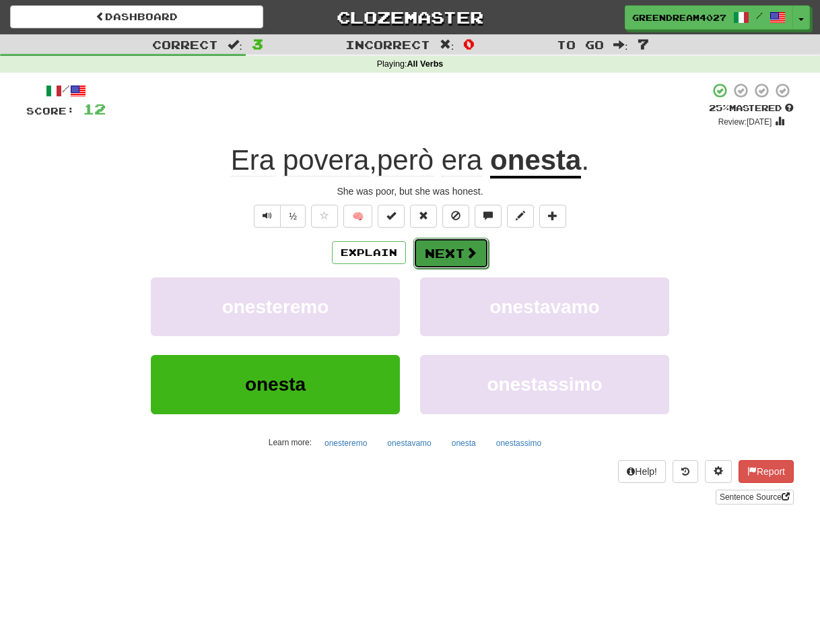
click at [443, 252] on button "Next" at bounding box center [450, 253] width 75 height 31
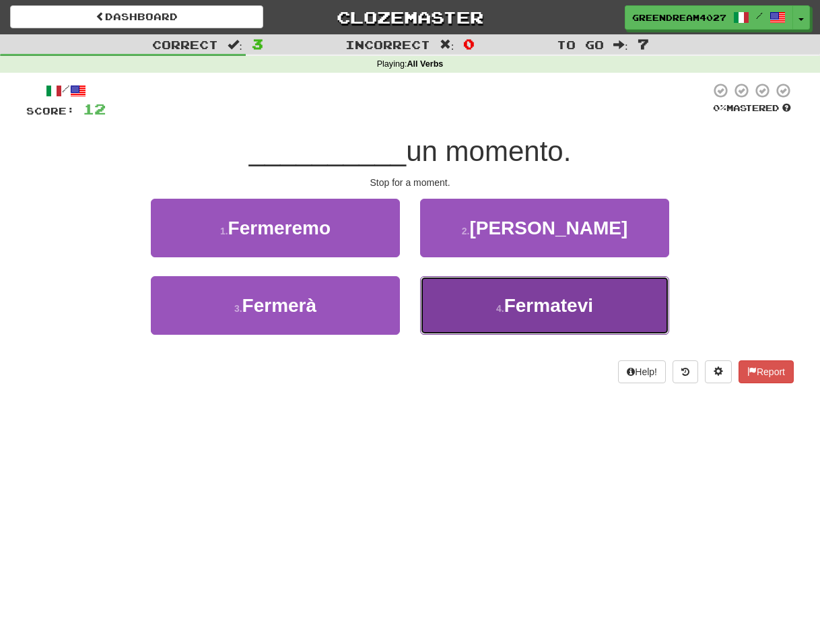
click at [487, 309] on button "4 . Fermatevi" at bounding box center [544, 305] width 249 height 59
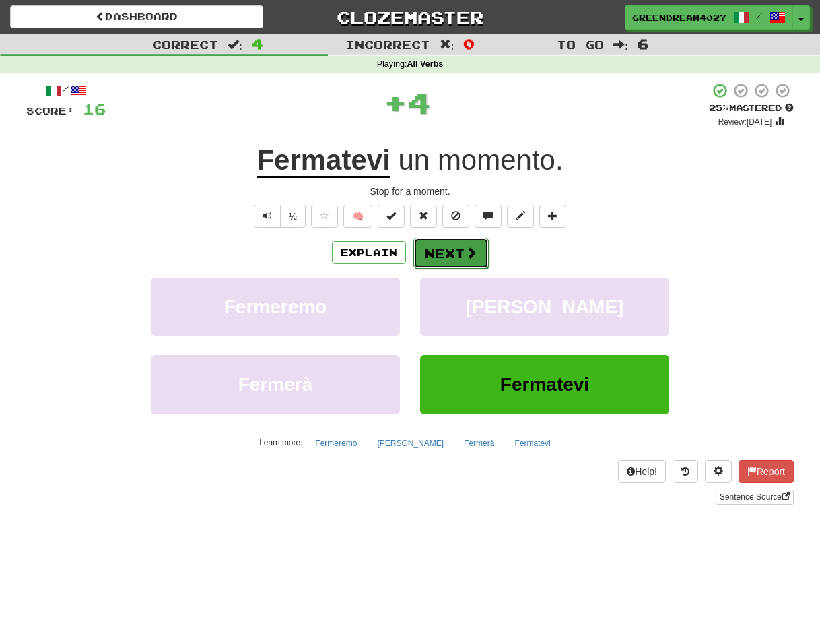
click at [450, 252] on button "Next" at bounding box center [450, 253] width 75 height 31
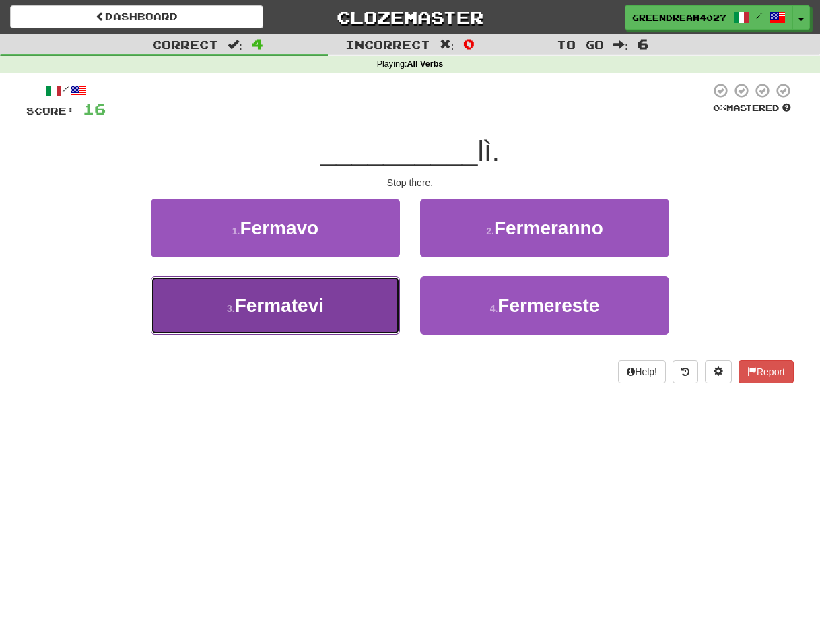
click at [358, 314] on button "3 . Fermatevi" at bounding box center [275, 305] width 249 height 59
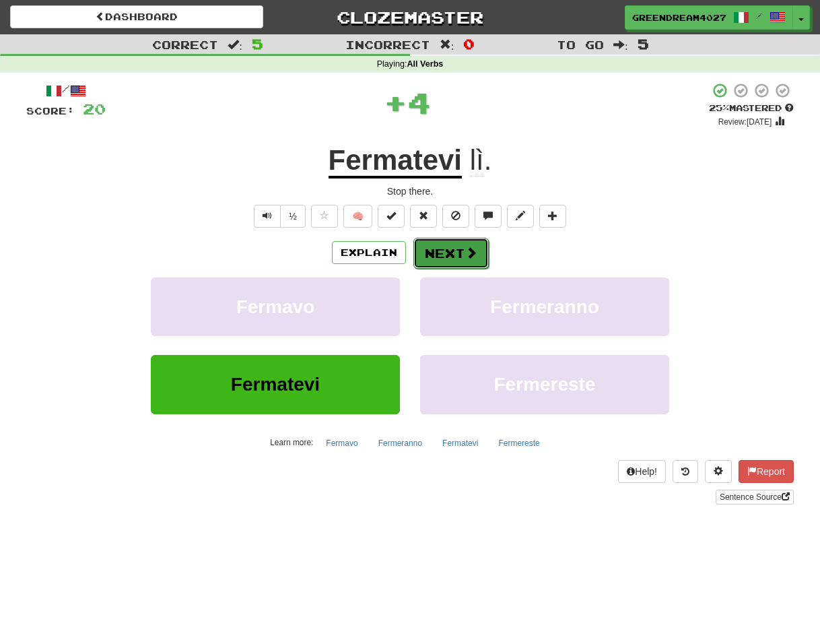
click at [447, 253] on button "Next" at bounding box center [450, 253] width 75 height 31
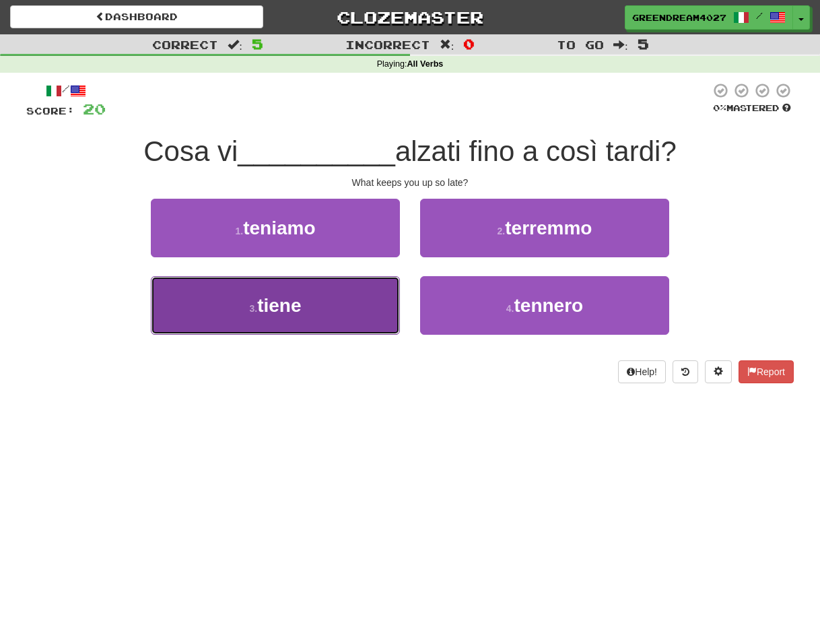
click at [359, 310] on button "3 . tiene" at bounding box center [275, 305] width 249 height 59
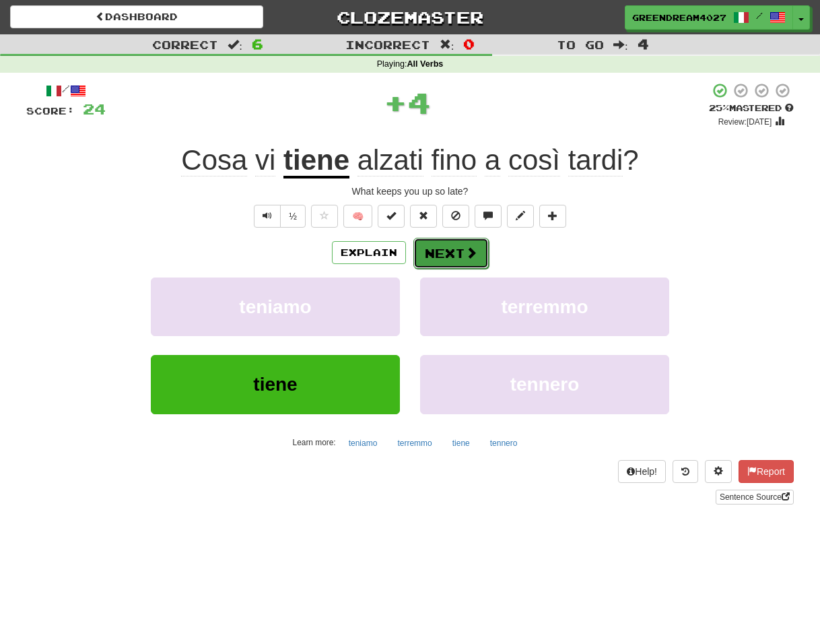
click at [451, 255] on button "Next" at bounding box center [450, 253] width 75 height 31
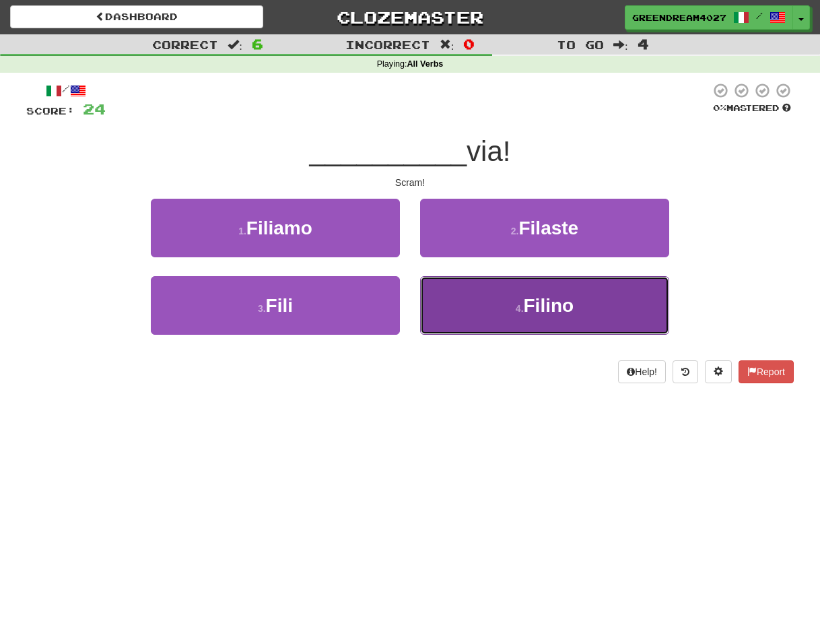
click at [506, 305] on button "4 . Filino" at bounding box center [544, 305] width 249 height 59
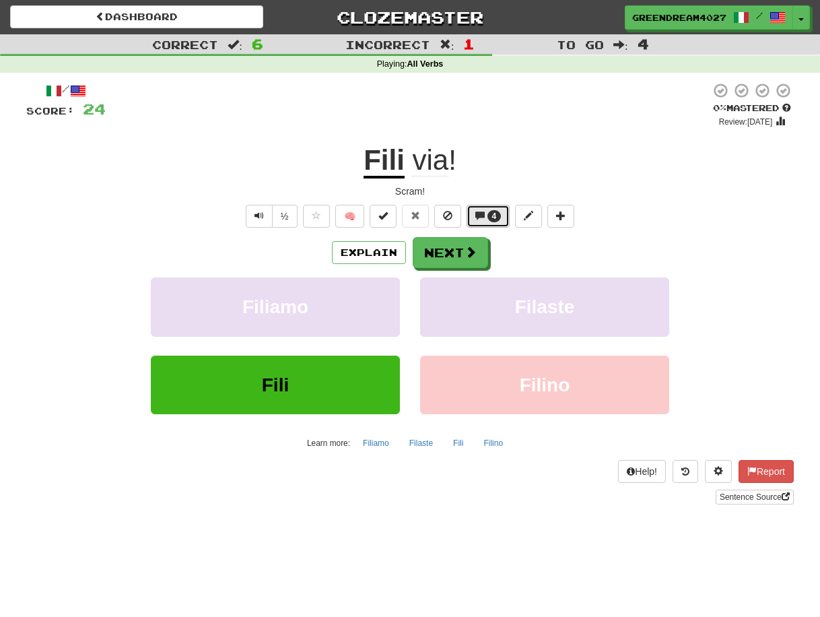
click at [496, 217] on span "4" at bounding box center [494, 216] width 14 height 12
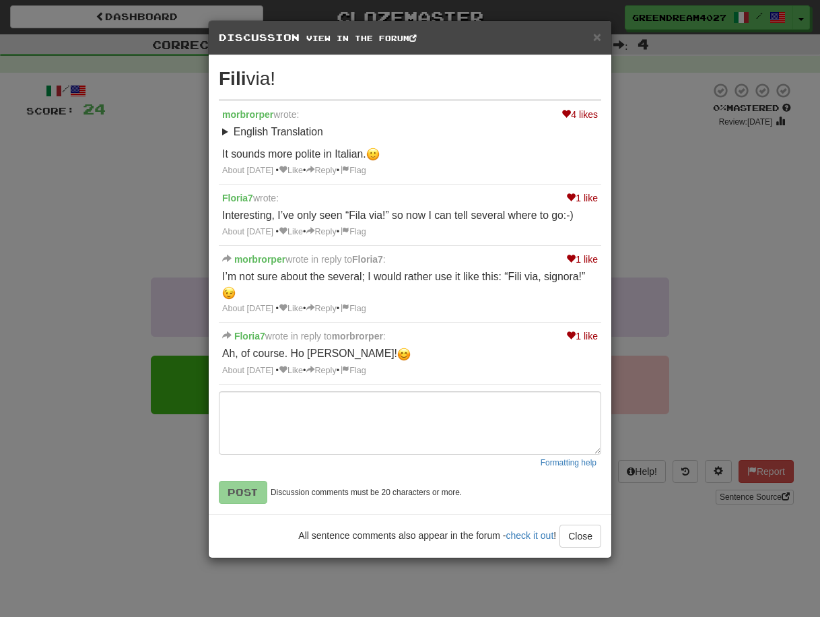
click at [707, 222] on div "× Discussion View in the forum Fili via! 4 likes morbrorper wrote: English Tran…" at bounding box center [410, 308] width 820 height 617
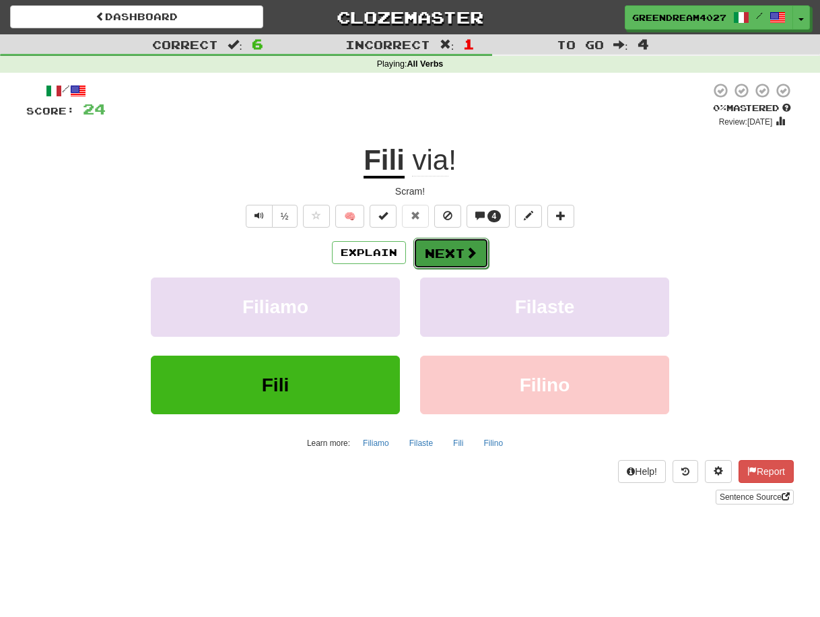
click at [457, 251] on button "Next" at bounding box center [450, 253] width 75 height 31
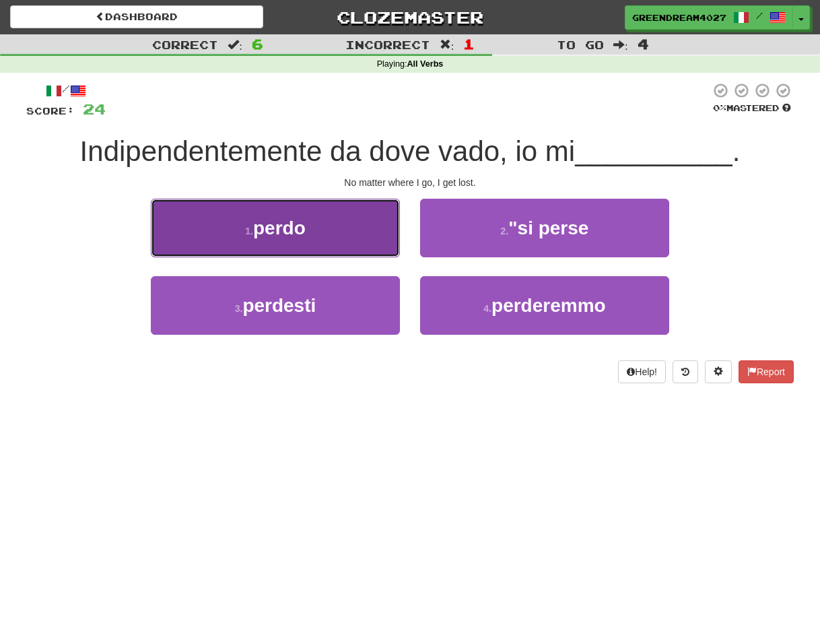
click at [365, 237] on button "1 . perdo" at bounding box center [275, 228] width 249 height 59
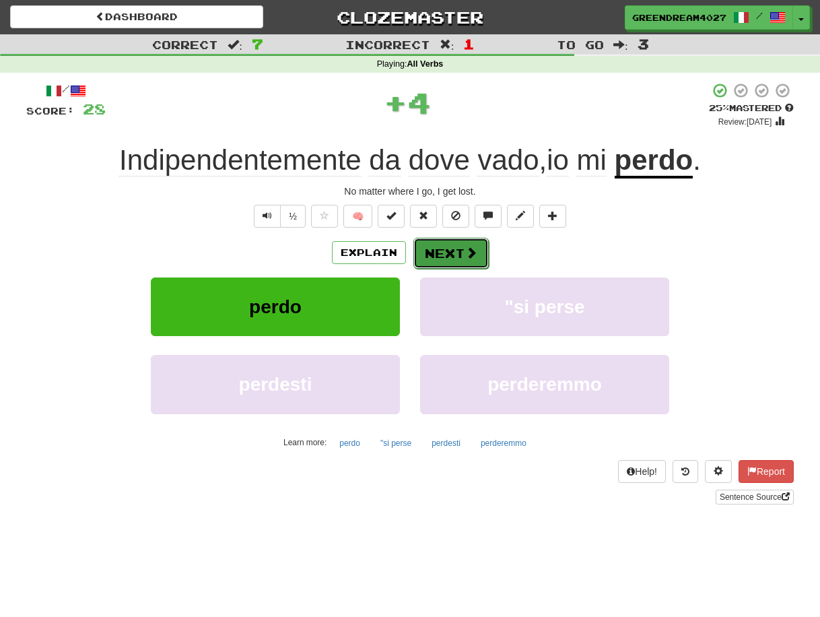
click at [455, 251] on button "Next" at bounding box center [450, 253] width 75 height 31
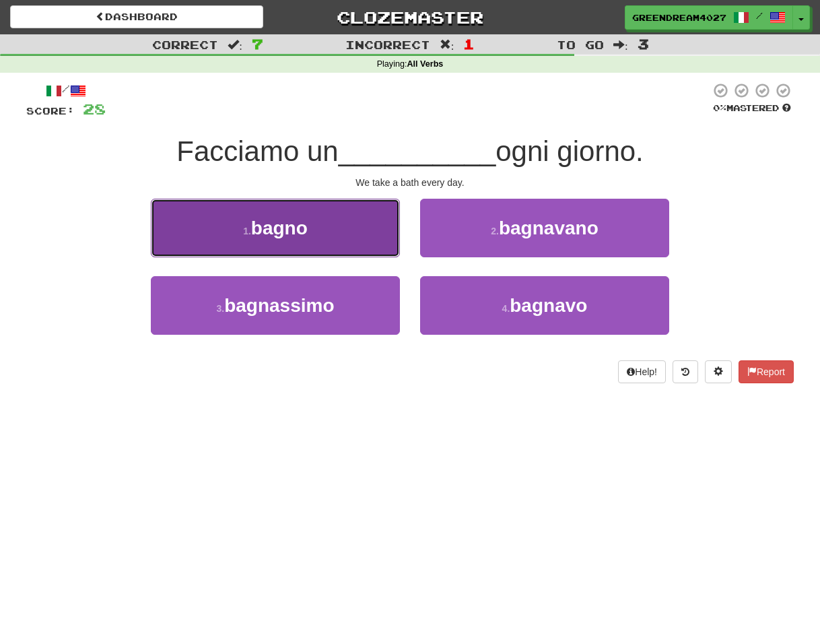
click at [352, 236] on button "1 . bagno" at bounding box center [275, 228] width 249 height 59
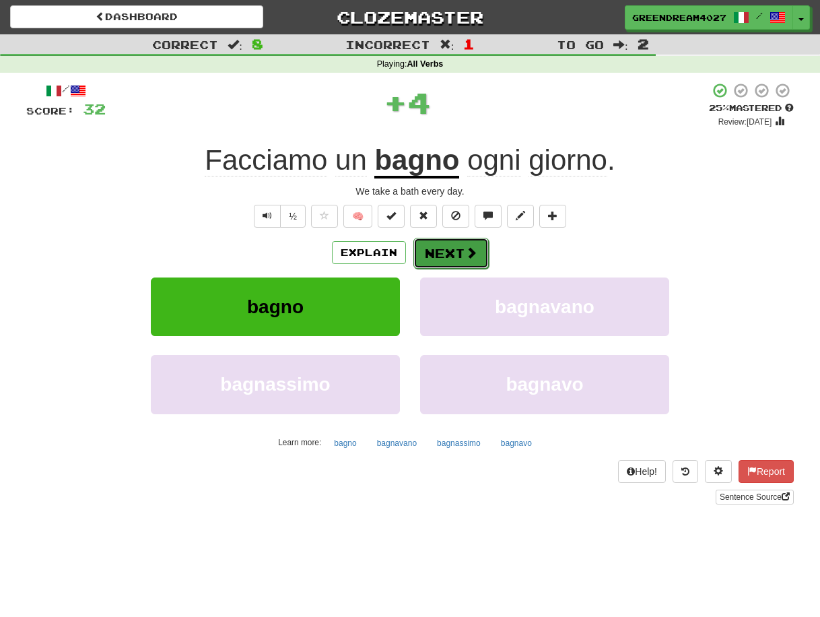
click at [436, 257] on button "Next" at bounding box center [450, 253] width 75 height 31
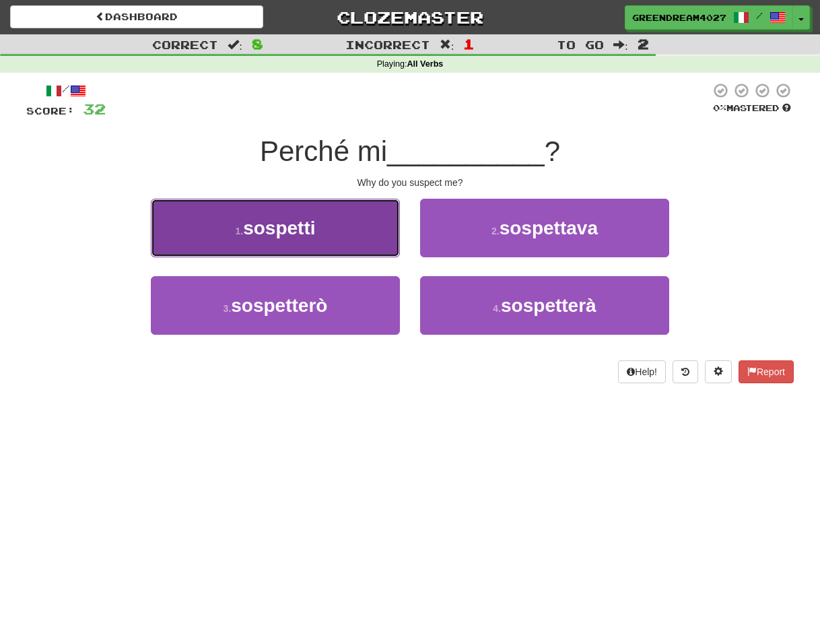
click at [357, 238] on button "1 . sospetti" at bounding box center [275, 228] width 249 height 59
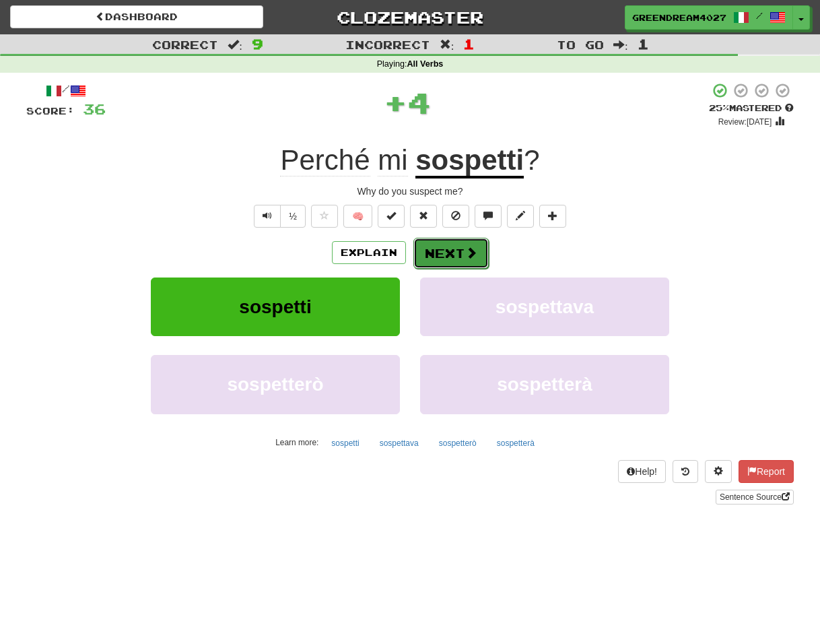
click at [438, 255] on button "Next" at bounding box center [450, 253] width 75 height 31
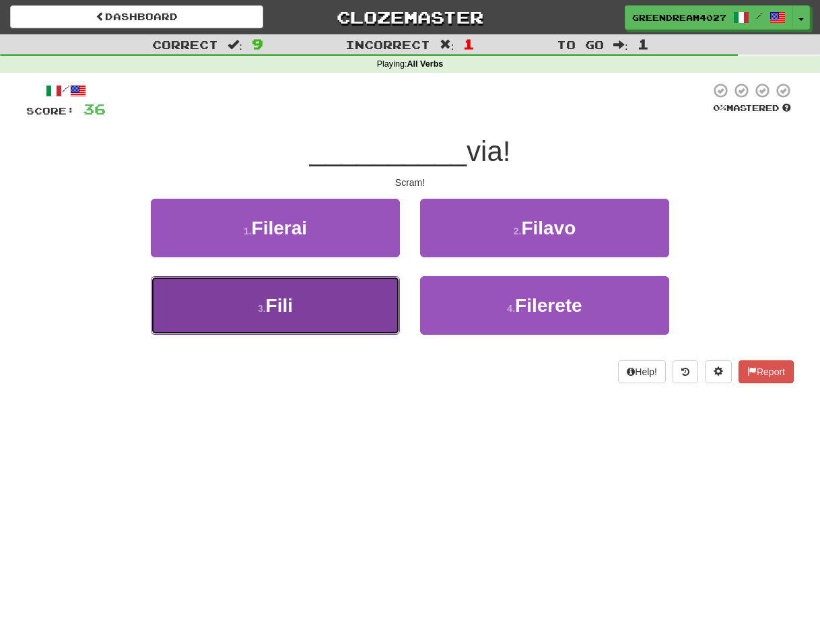
click at [364, 311] on button "3 . Fili" at bounding box center [275, 305] width 249 height 59
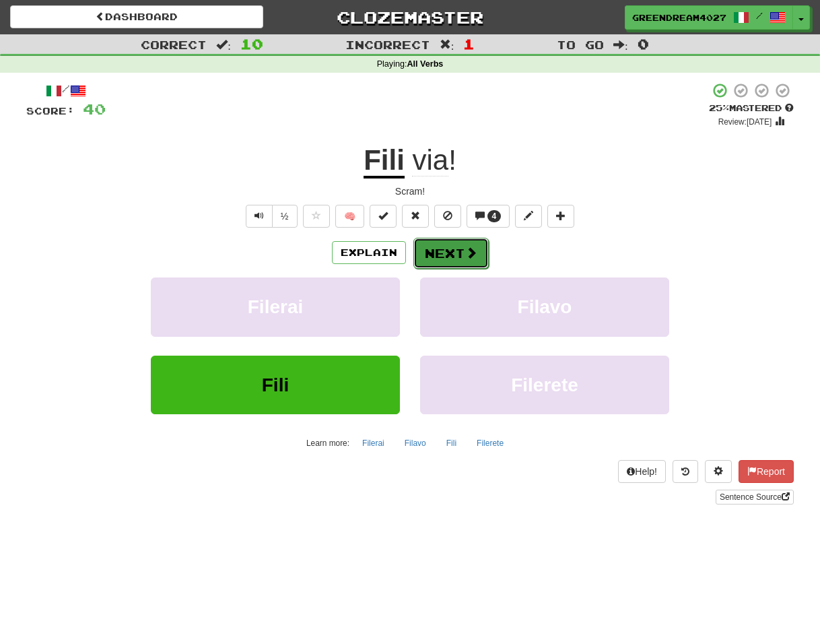
click at [444, 255] on button "Next" at bounding box center [450, 253] width 75 height 31
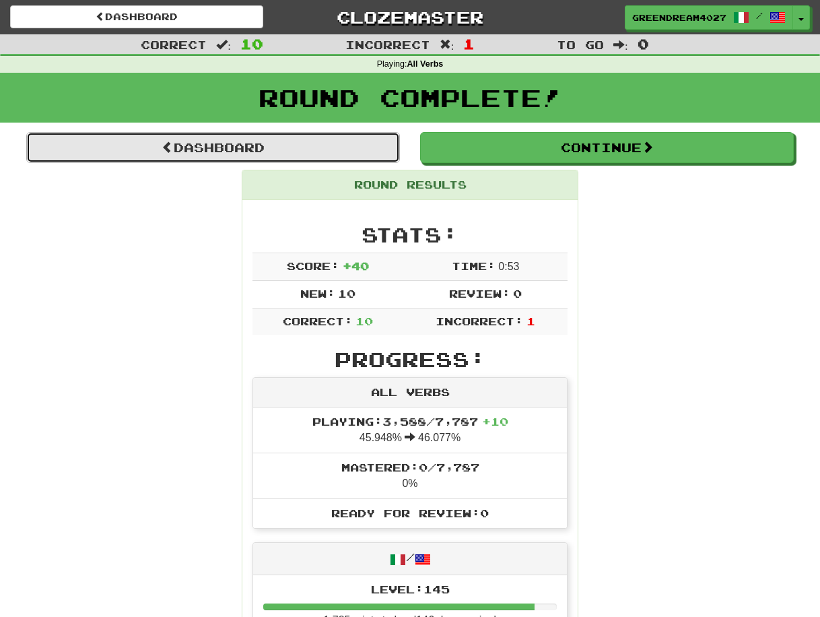
click at [248, 143] on link "Dashboard" at bounding box center [213, 147] width 374 height 31
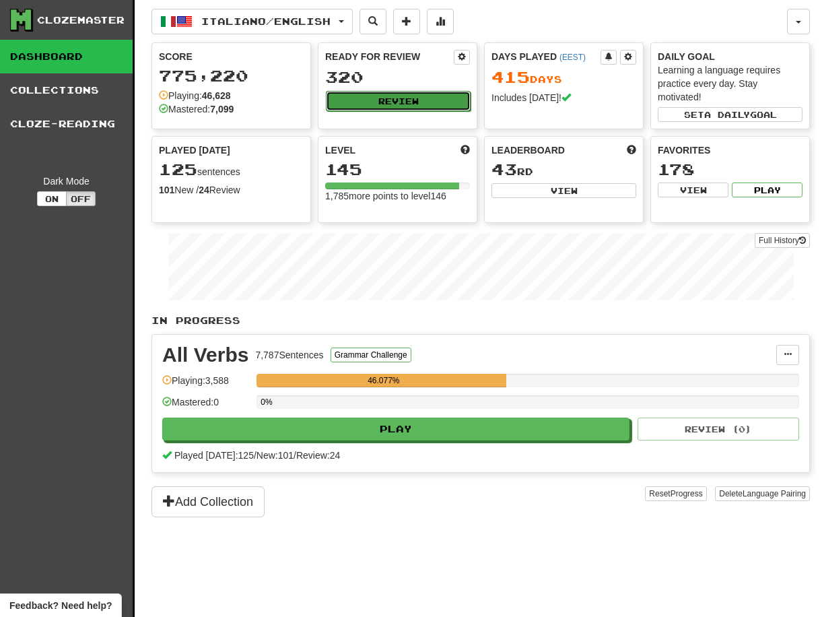
click at [410, 99] on button "Review" at bounding box center [398, 101] width 145 height 20
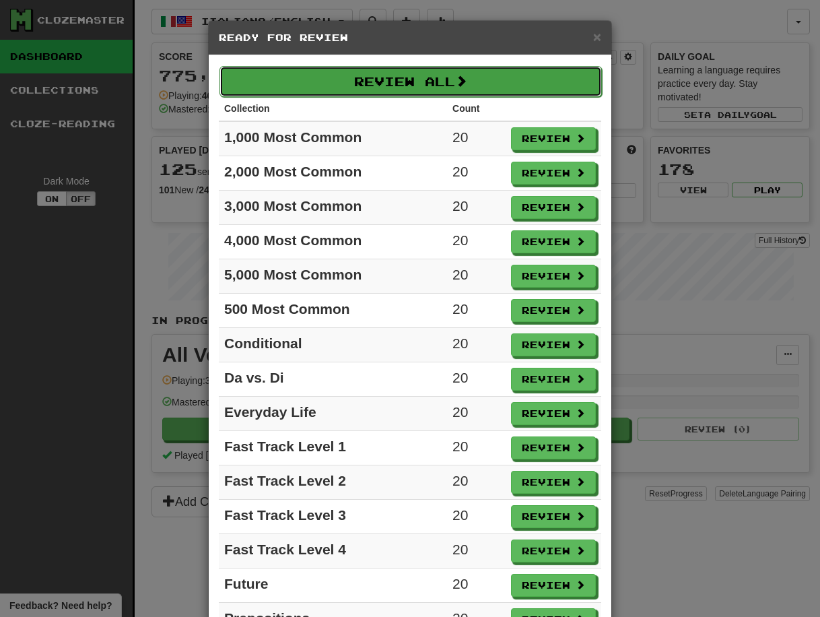
click at [409, 77] on button "Review All" at bounding box center [411, 81] width 382 height 31
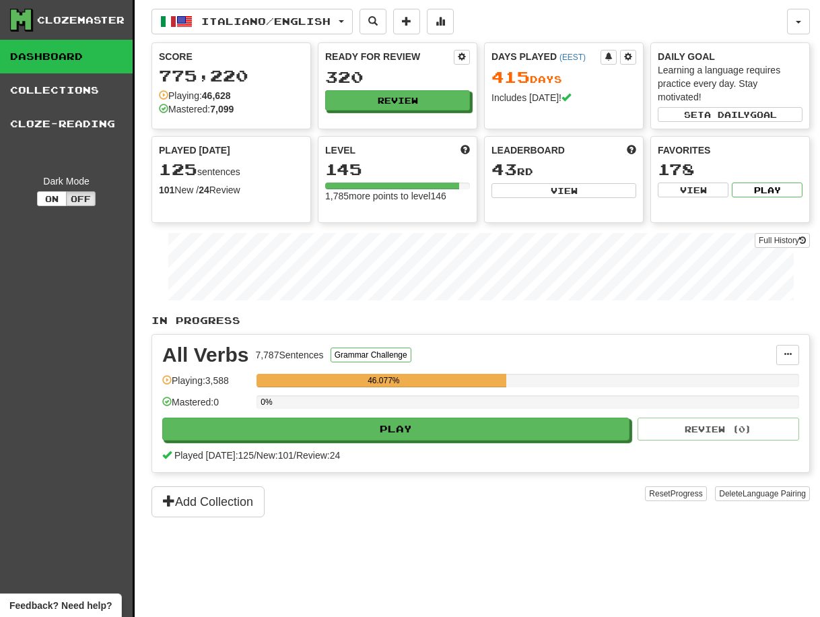
select select "**"
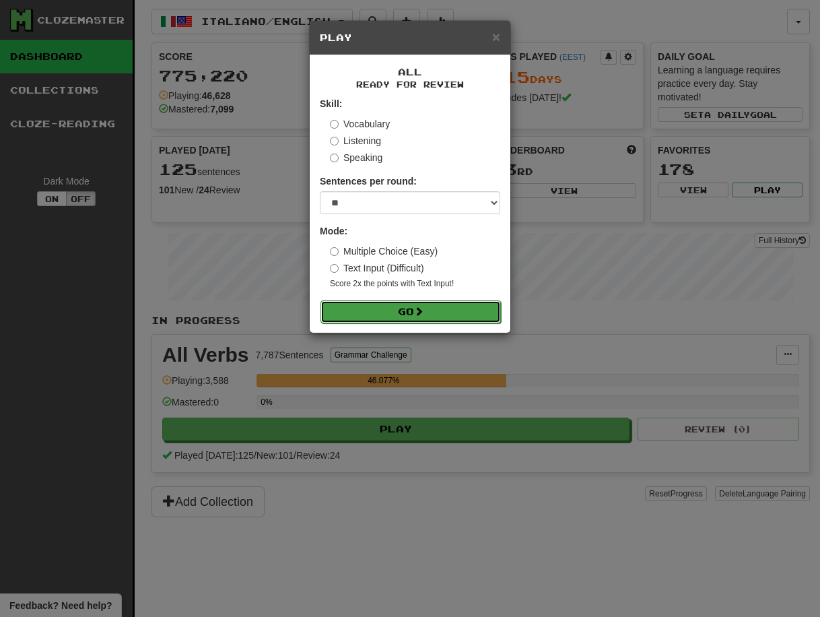
click at [401, 312] on button "Go" at bounding box center [410, 311] width 180 height 23
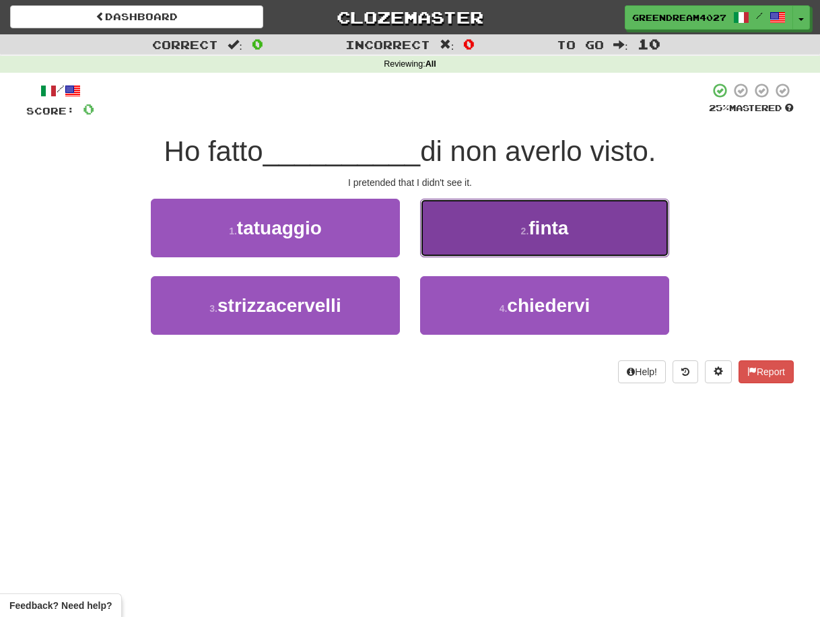
click at [534, 232] on span "finta" at bounding box center [549, 227] width 40 height 21
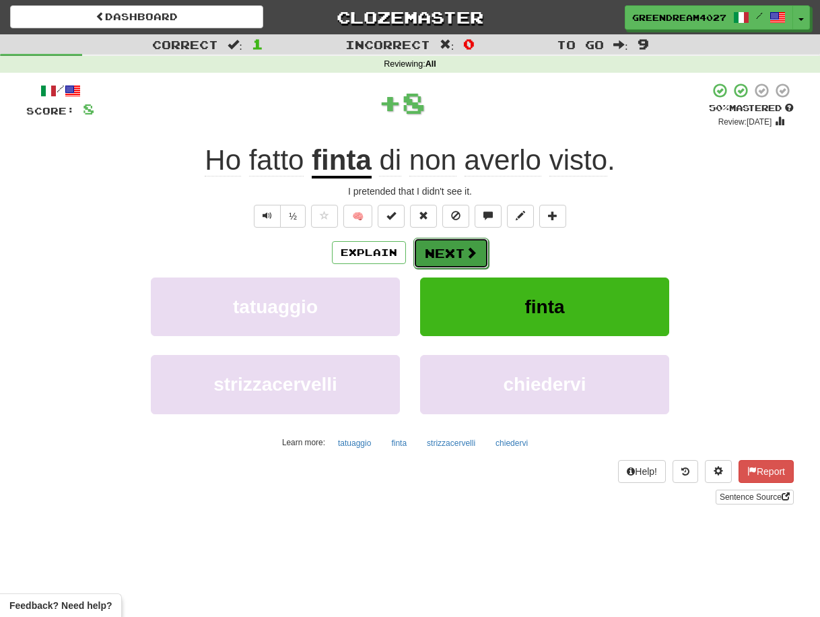
click at [450, 252] on button "Next" at bounding box center [450, 253] width 75 height 31
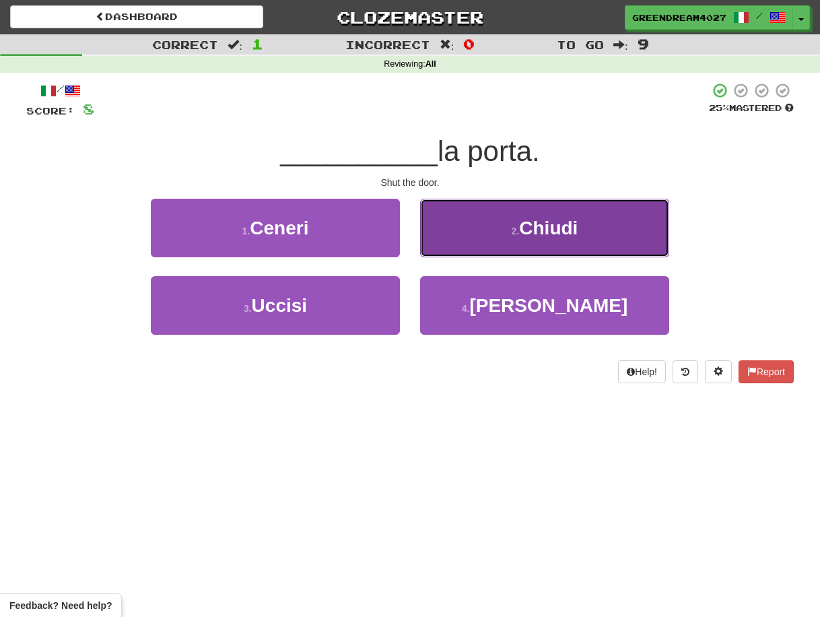
click at [481, 240] on button "2 . [GEOGRAPHIC_DATA]" at bounding box center [544, 228] width 249 height 59
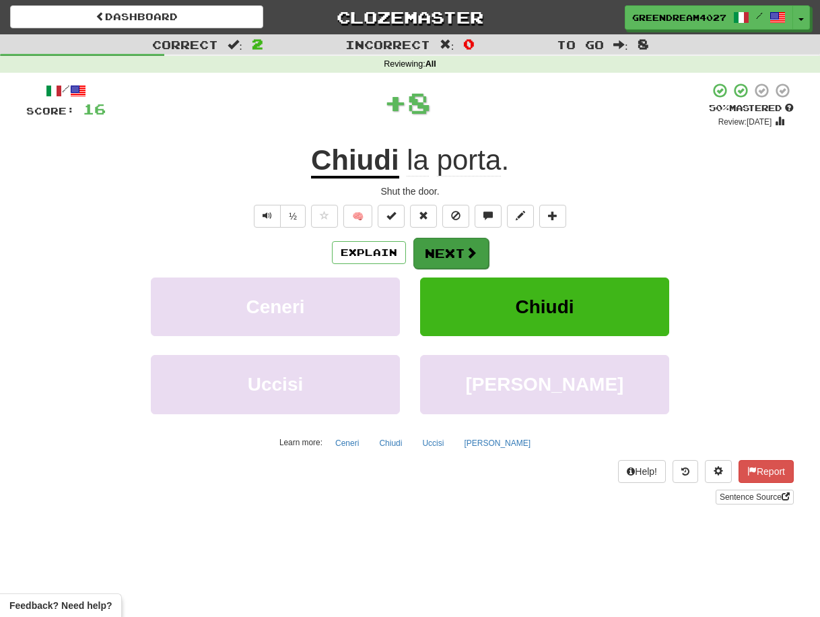
click at [462, 255] on button "Next" at bounding box center [450, 253] width 75 height 31
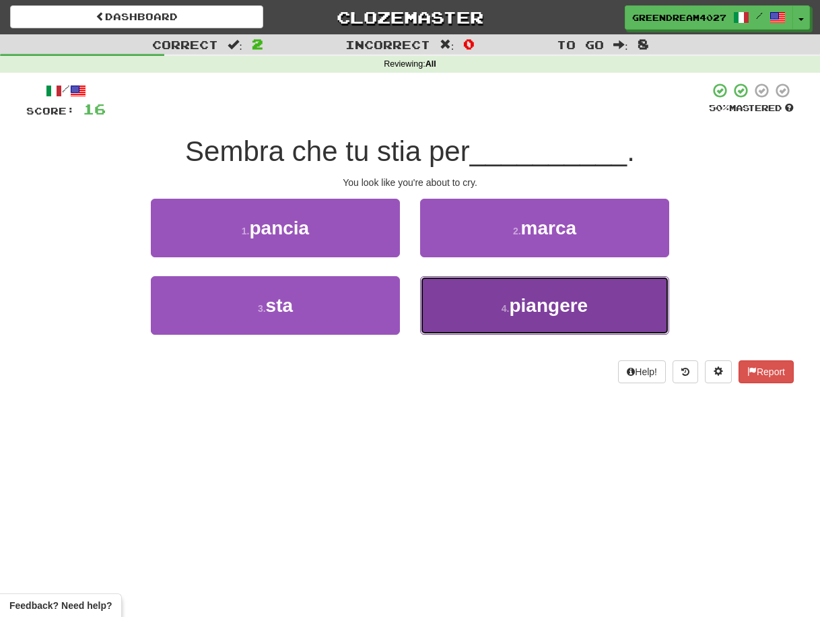
click at [496, 309] on button "4 . piangere" at bounding box center [544, 305] width 249 height 59
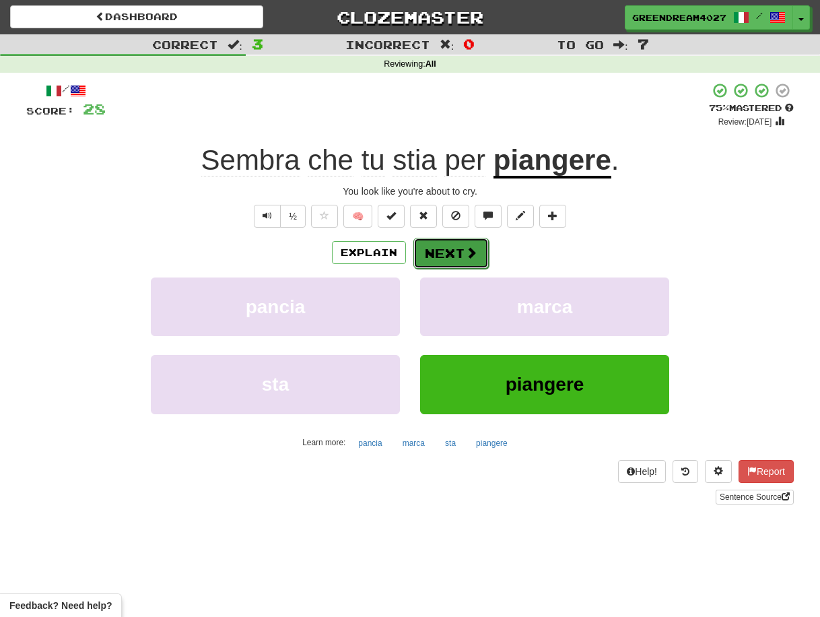
click at [463, 252] on button "Next" at bounding box center [450, 253] width 75 height 31
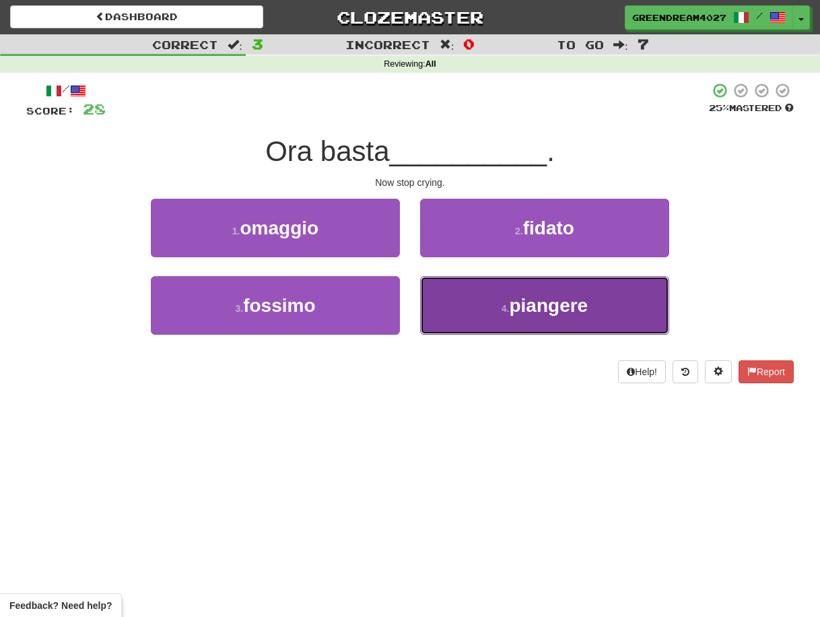
click at [487, 306] on button "4 . piangere" at bounding box center [544, 305] width 249 height 59
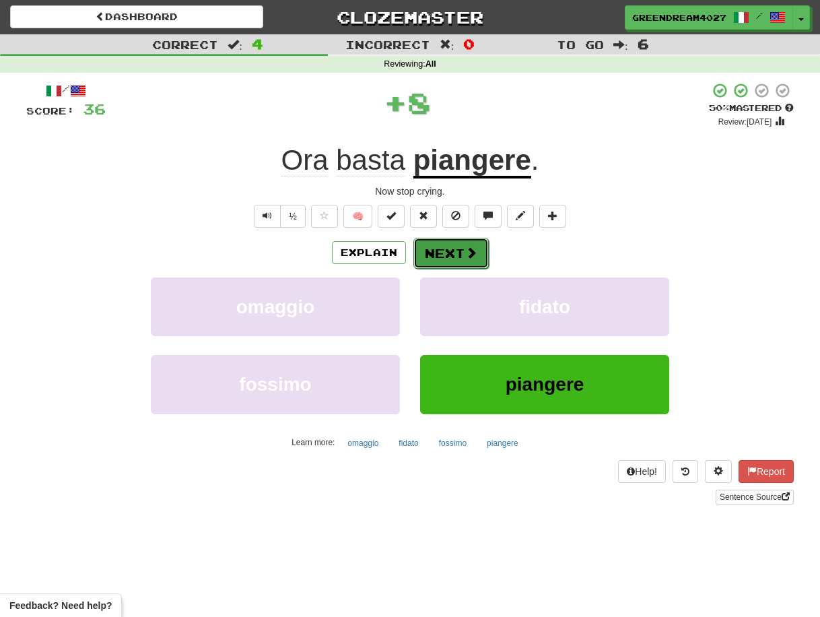
click at [458, 250] on button "Next" at bounding box center [450, 253] width 75 height 31
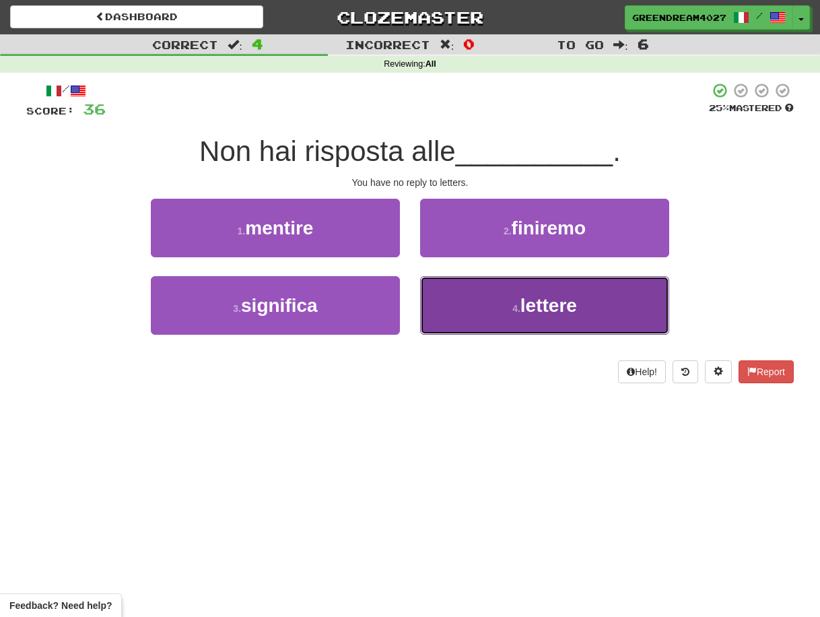
click at [465, 312] on button "4 . lettere" at bounding box center [544, 305] width 249 height 59
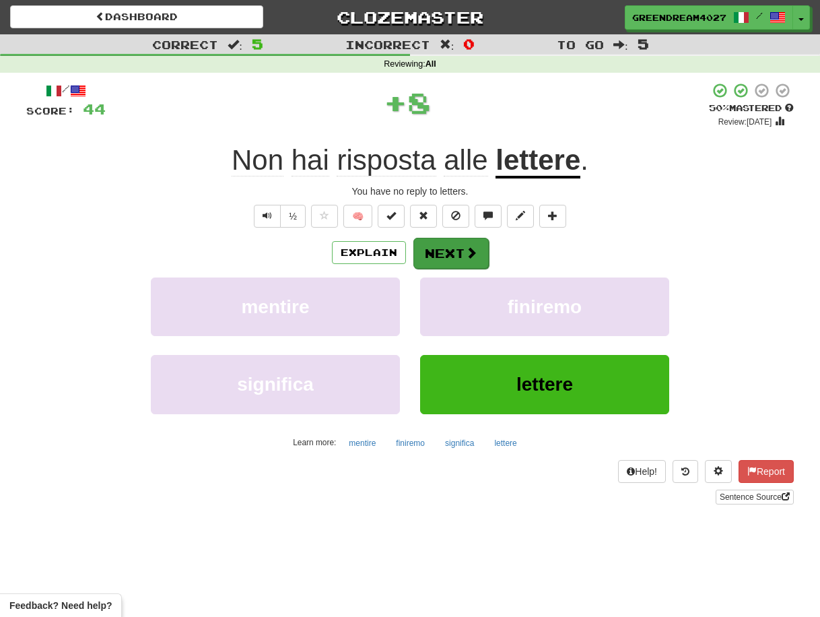
click at [444, 254] on button "Next" at bounding box center [450, 253] width 75 height 31
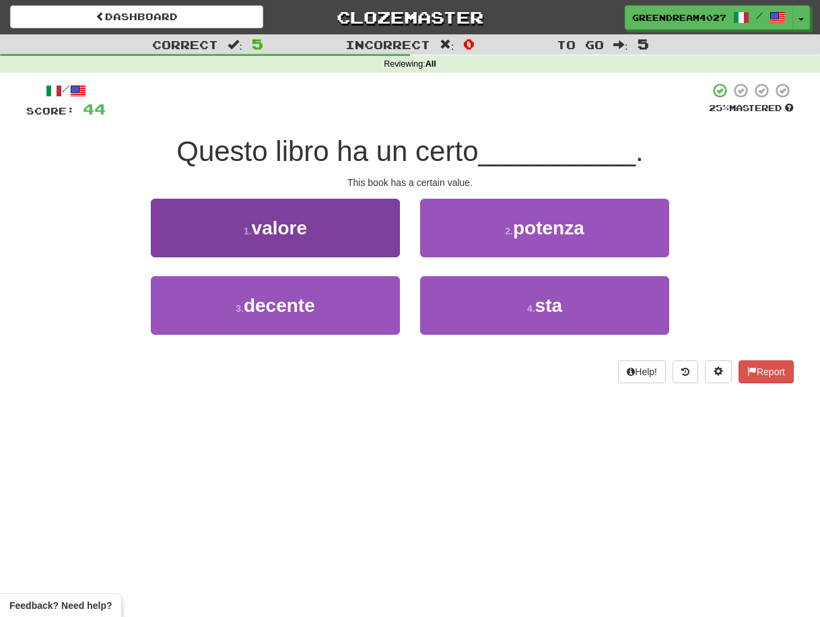
click at [339, 238] on button "1 . valore" at bounding box center [275, 228] width 249 height 59
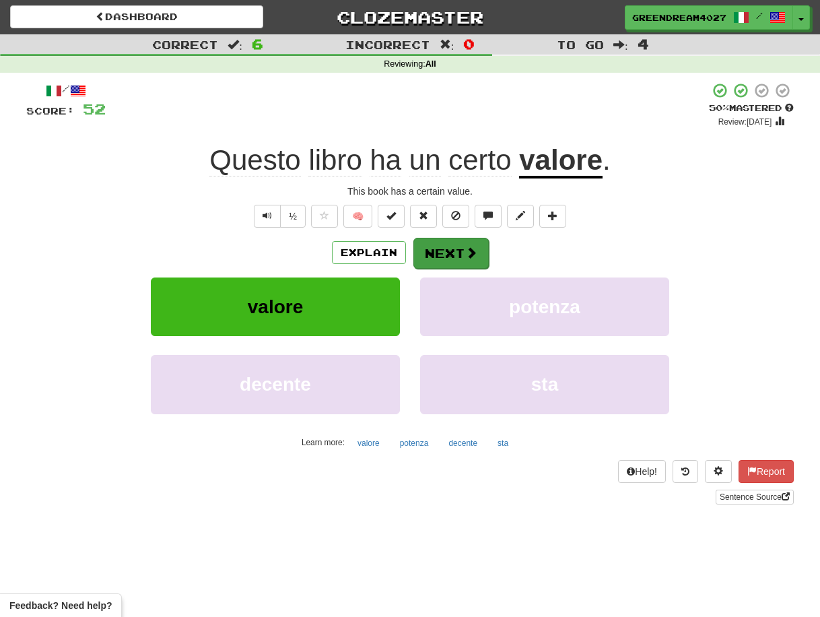
click at [448, 253] on button "Next" at bounding box center [450, 253] width 75 height 31
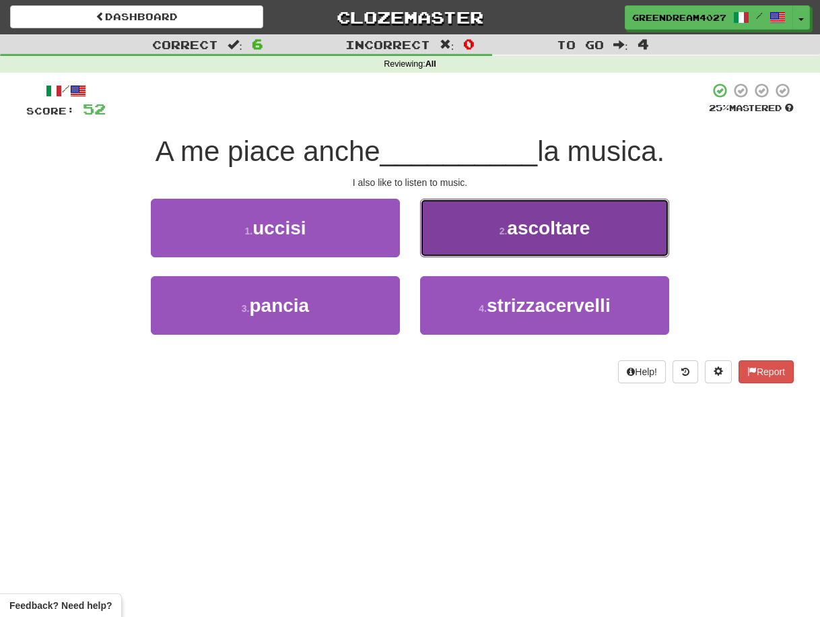
click at [514, 235] on span "ascoltare" at bounding box center [548, 227] width 83 height 21
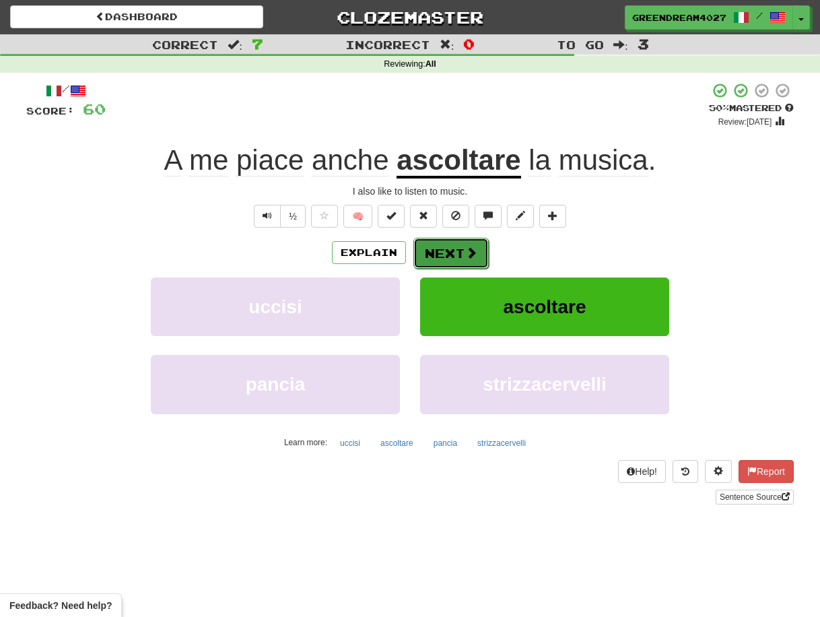
click at [444, 249] on button "Next" at bounding box center [450, 253] width 75 height 31
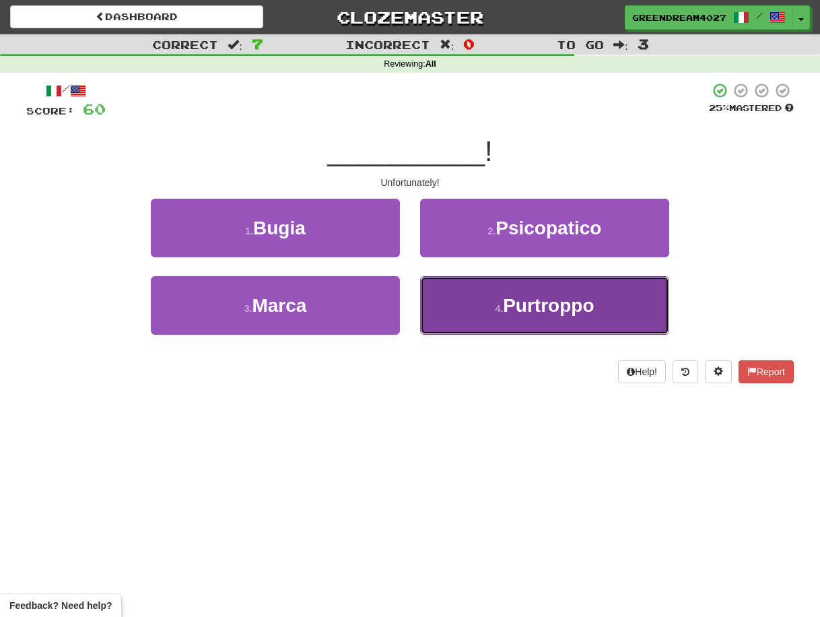
click at [491, 312] on button "4 . Purtroppo" at bounding box center [544, 305] width 249 height 59
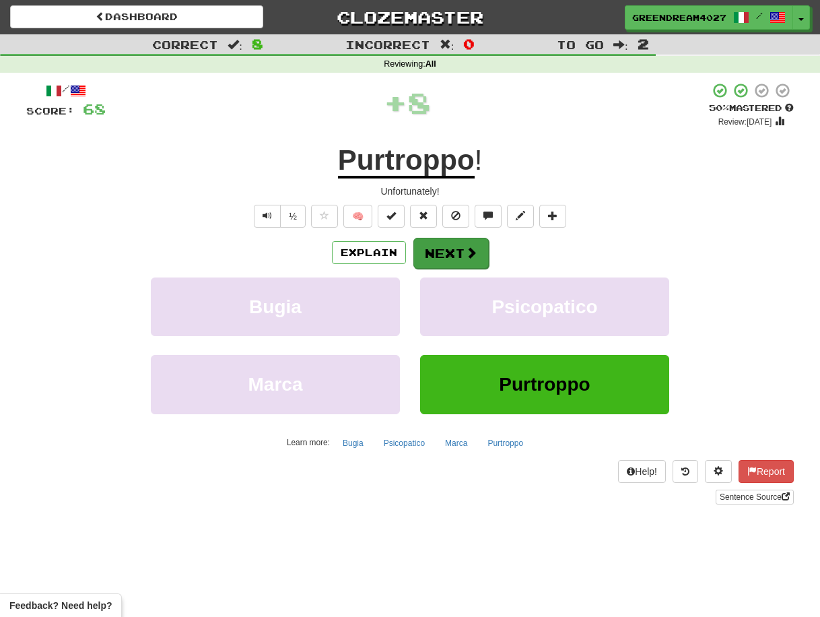
click at [463, 256] on button "Next" at bounding box center [450, 253] width 75 height 31
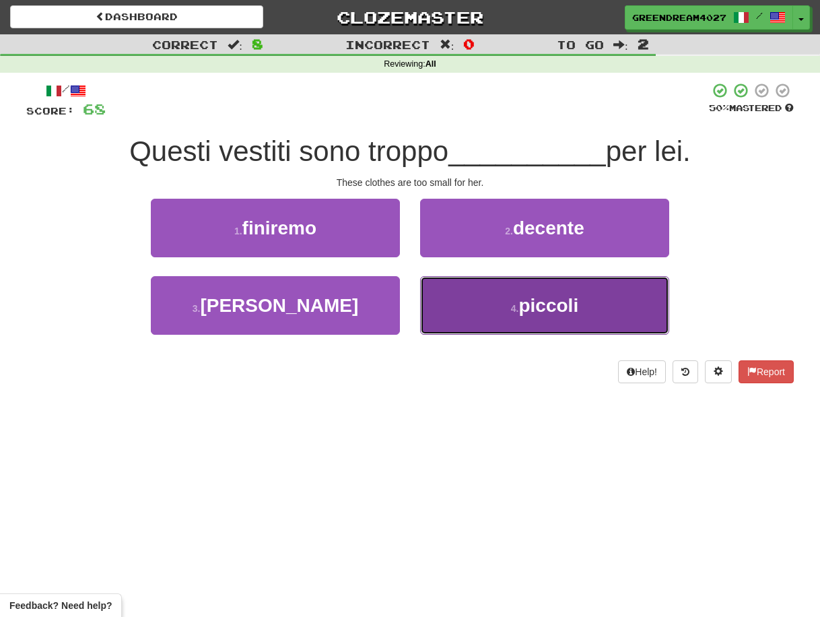
click at [474, 308] on button "4 . piccoli" at bounding box center [544, 305] width 249 height 59
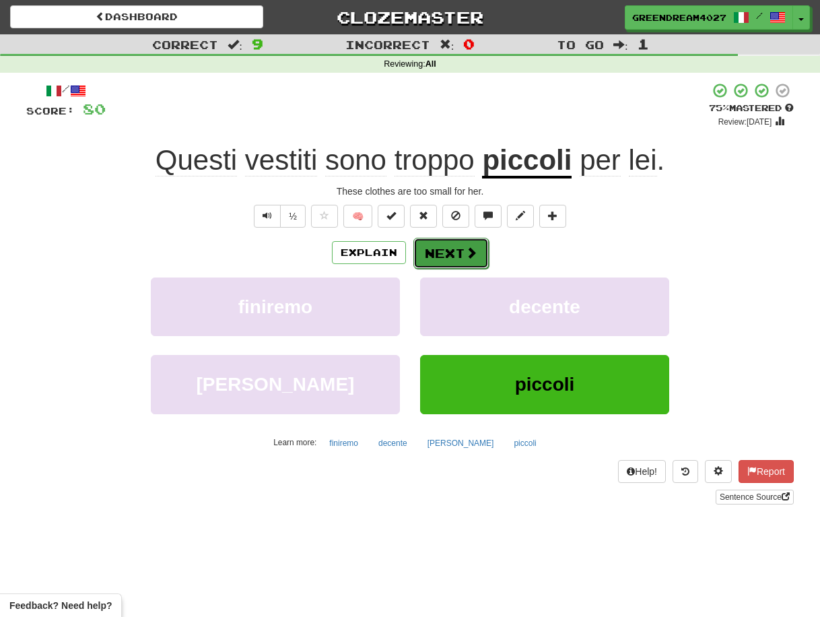
click at [465, 255] on span at bounding box center [471, 252] width 12 height 12
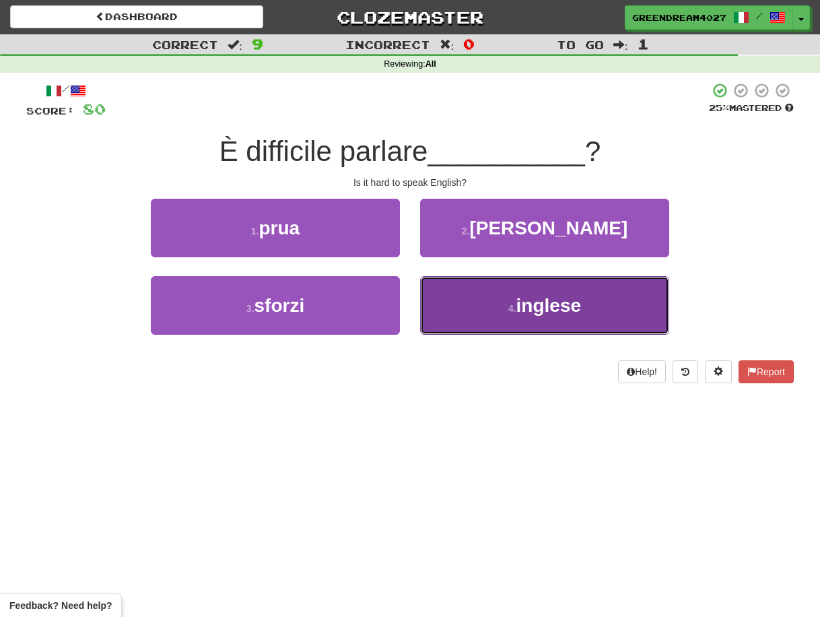
click at [463, 305] on button "4 . inglese" at bounding box center [544, 305] width 249 height 59
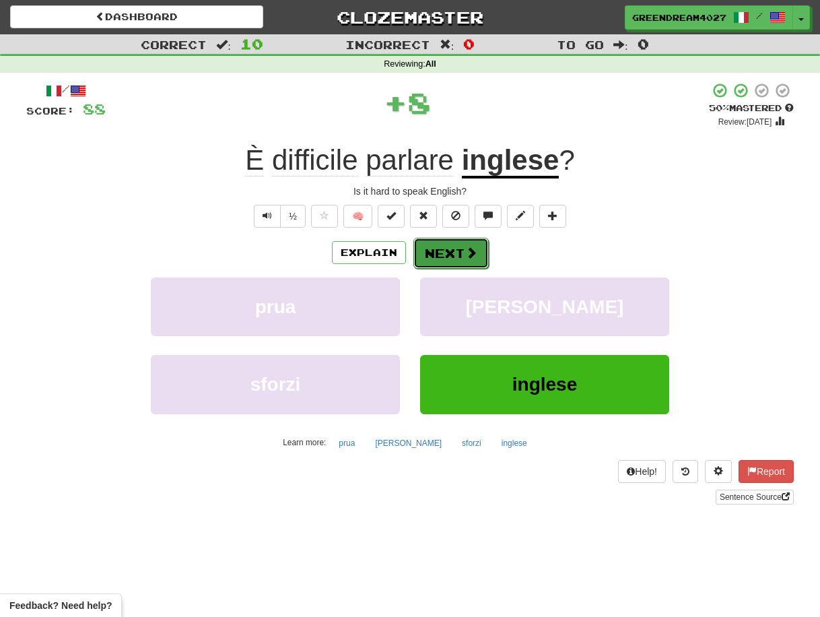
click at [450, 251] on button "Next" at bounding box center [450, 253] width 75 height 31
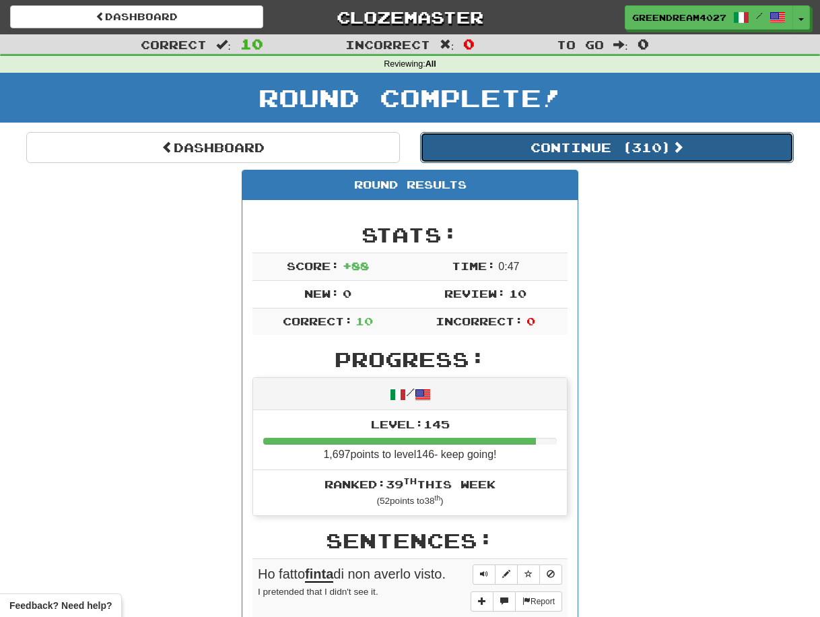
click at [553, 151] on button "Continue ( 310 )" at bounding box center [607, 147] width 374 height 31
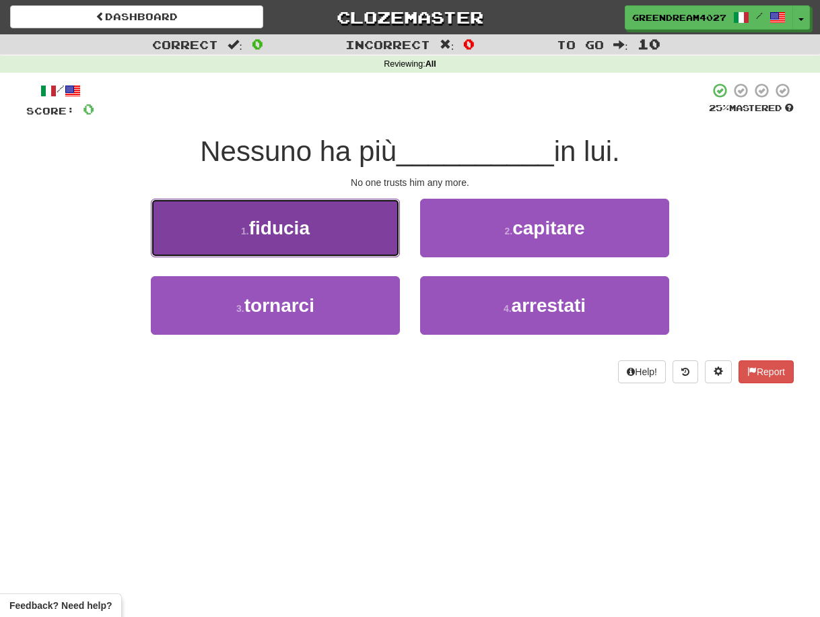
click at [356, 232] on button "1 . fiducia" at bounding box center [275, 228] width 249 height 59
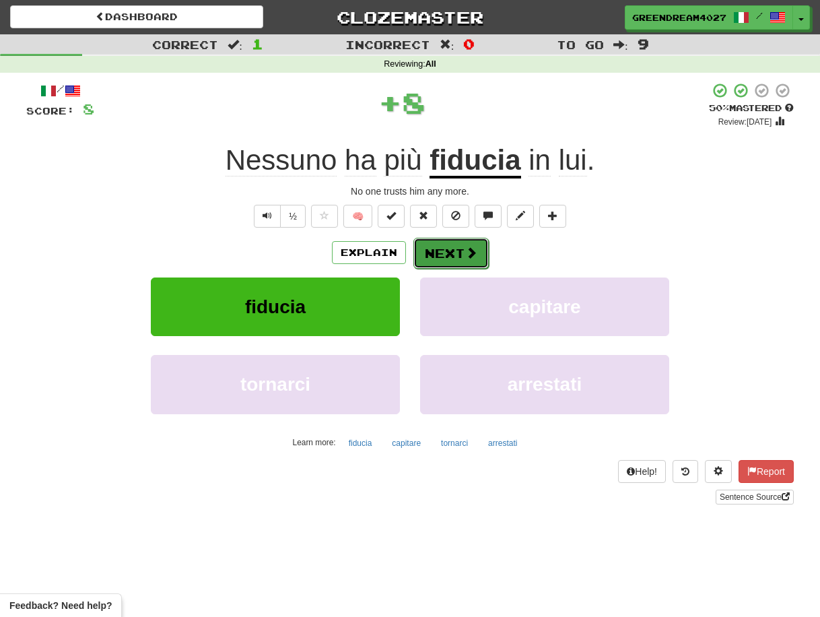
click at [452, 253] on button "Next" at bounding box center [450, 253] width 75 height 31
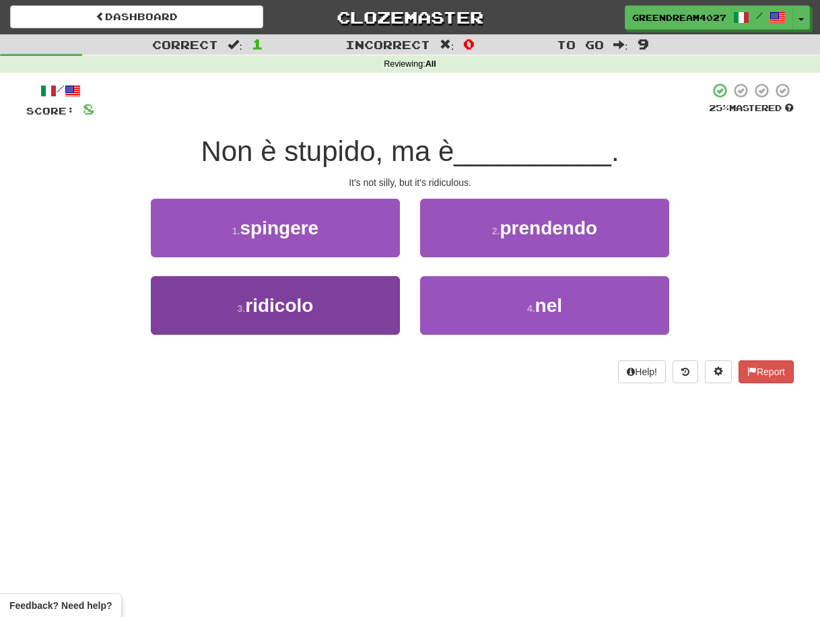
click at [353, 308] on button "3 . ridicolo" at bounding box center [275, 305] width 249 height 59
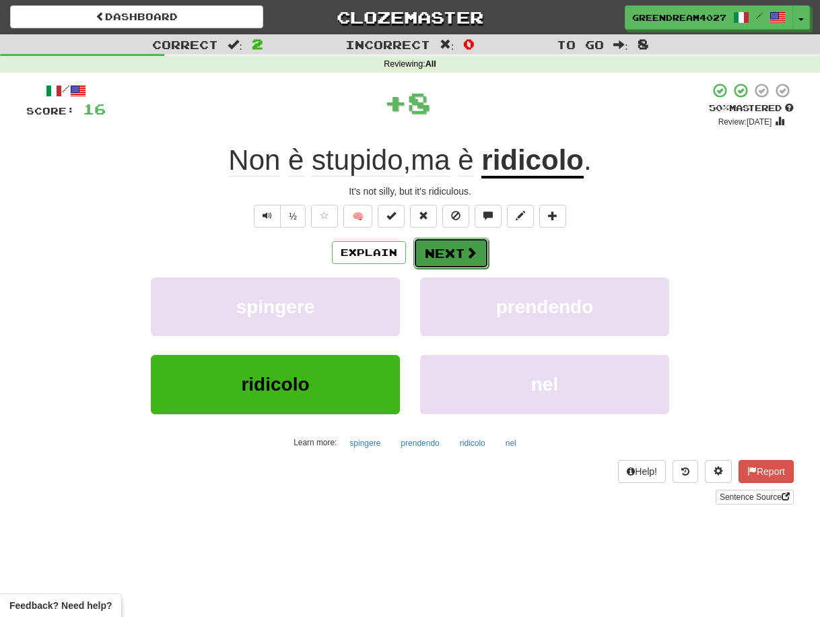
click at [446, 254] on button "Next" at bounding box center [450, 253] width 75 height 31
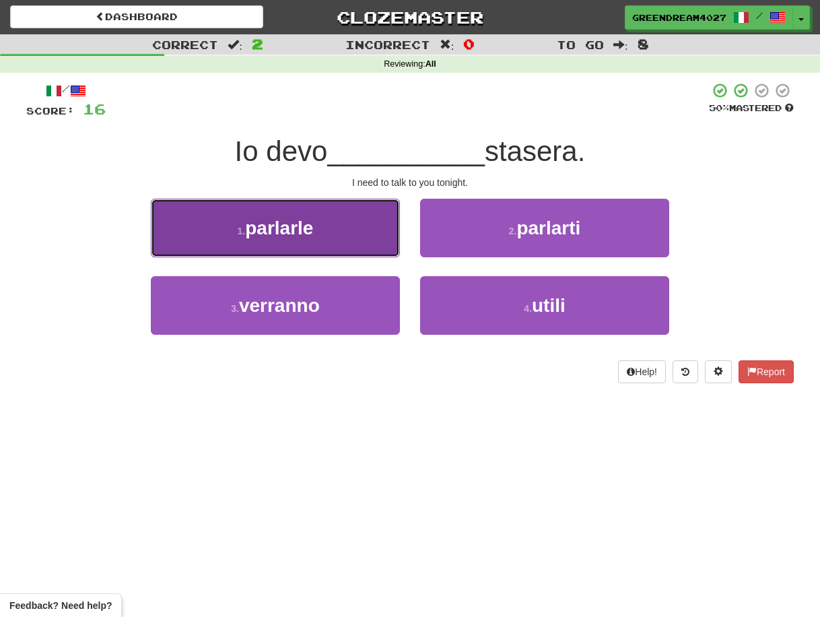
click at [327, 234] on button "1 . parlarle" at bounding box center [275, 228] width 249 height 59
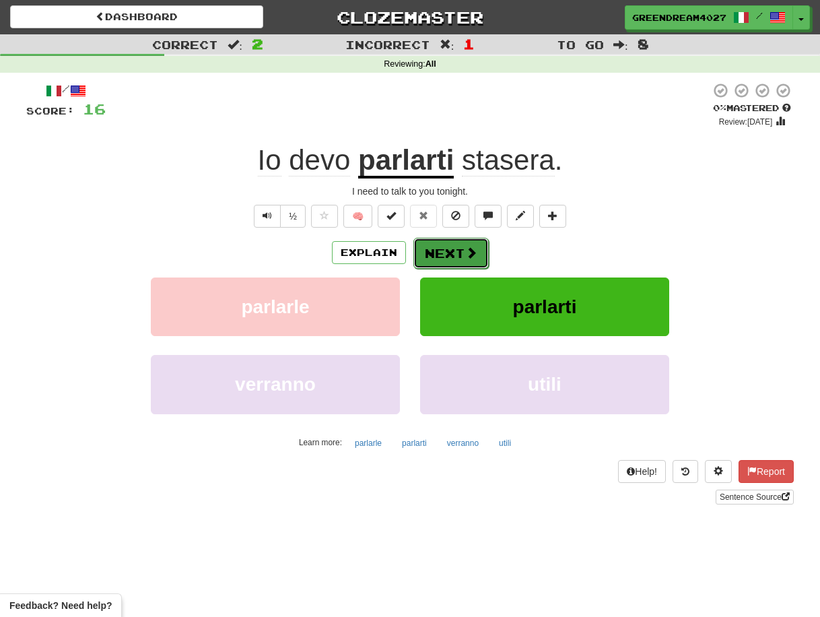
click at [451, 247] on button "Next" at bounding box center [450, 253] width 75 height 31
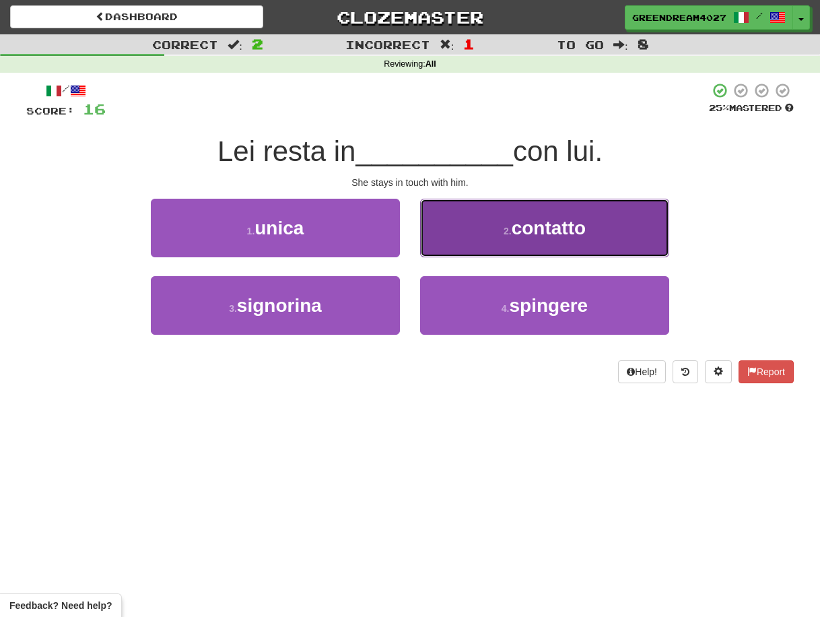
click at [508, 236] on small "2 ." at bounding box center [508, 231] width 8 height 11
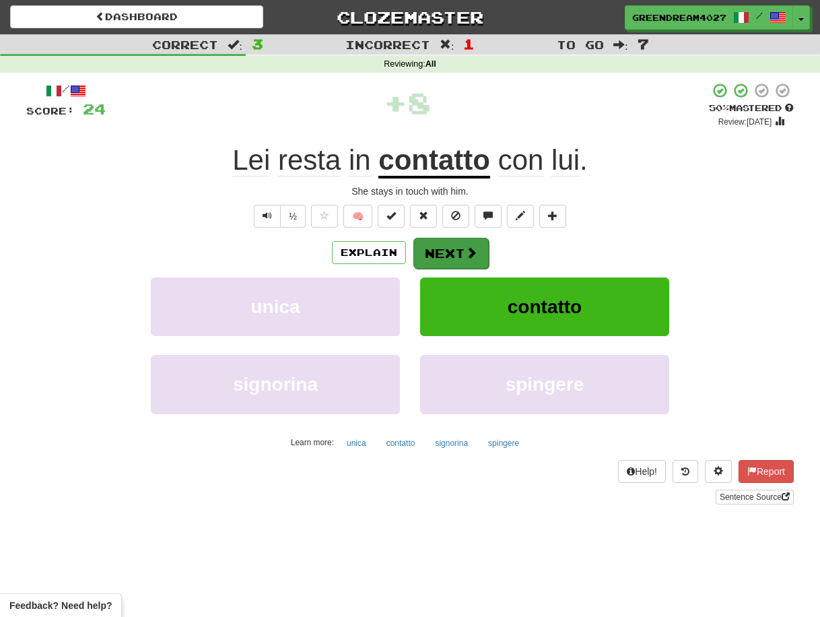
click at [452, 250] on button "Next" at bounding box center [450, 253] width 75 height 31
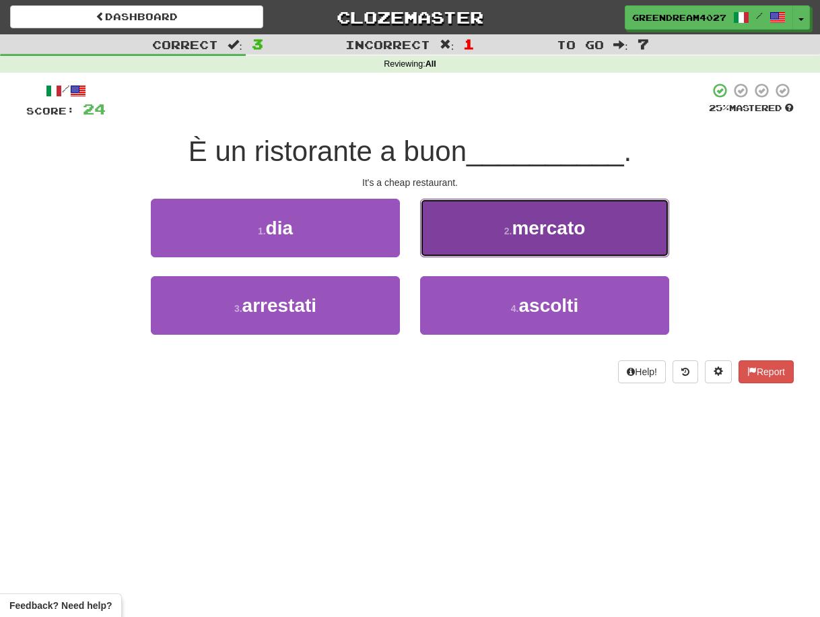
click at [503, 237] on button "2 . mercato" at bounding box center [544, 228] width 249 height 59
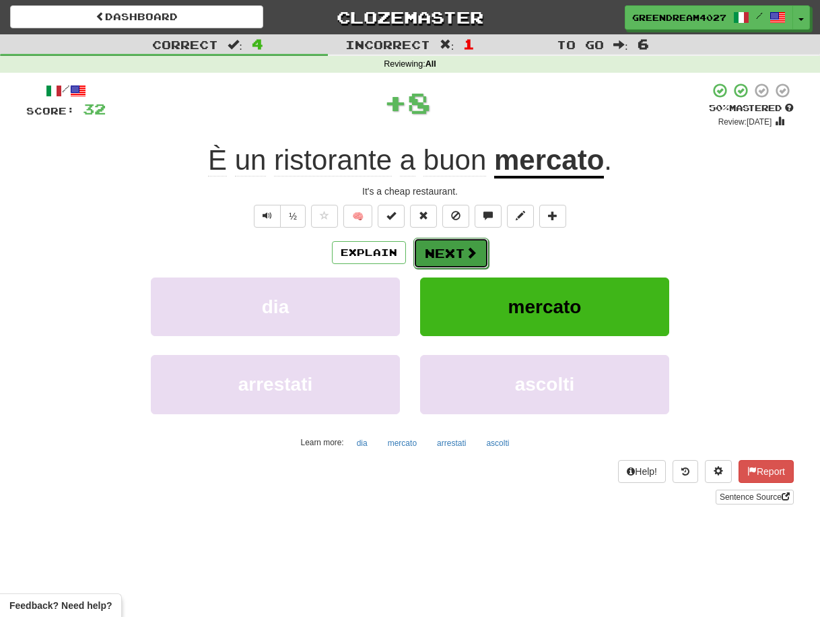
click at [448, 252] on button "Next" at bounding box center [450, 253] width 75 height 31
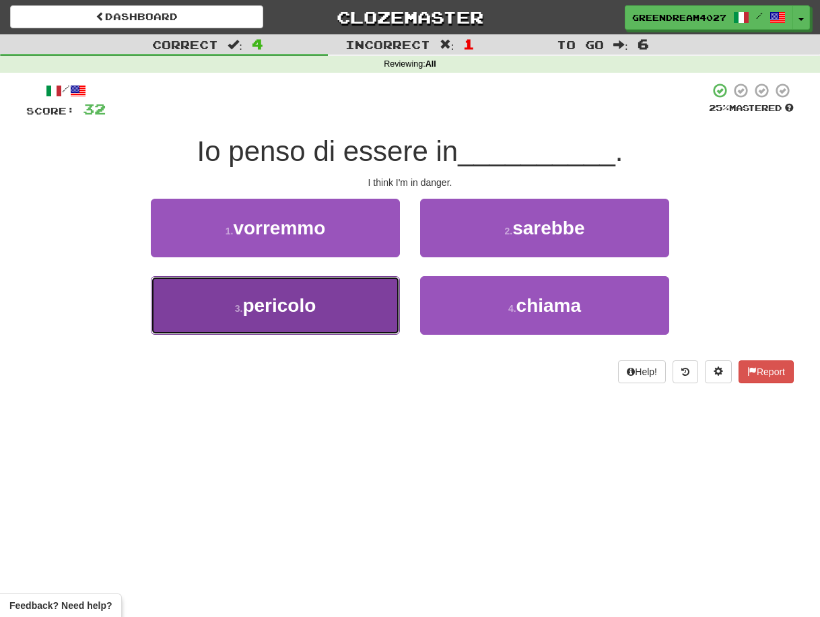
click at [368, 314] on button "3 . pericolo" at bounding box center [275, 305] width 249 height 59
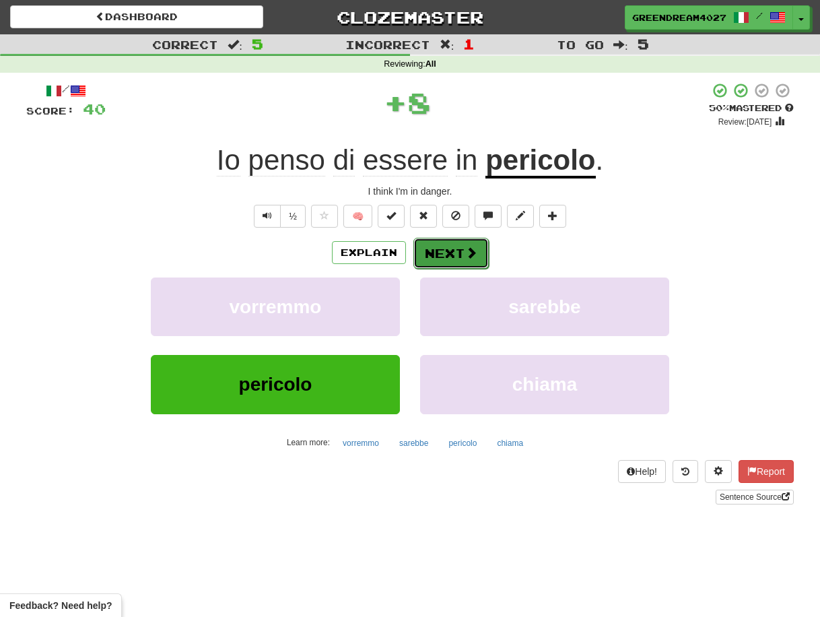
click at [444, 254] on button "Next" at bounding box center [450, 253] width 75 height 31
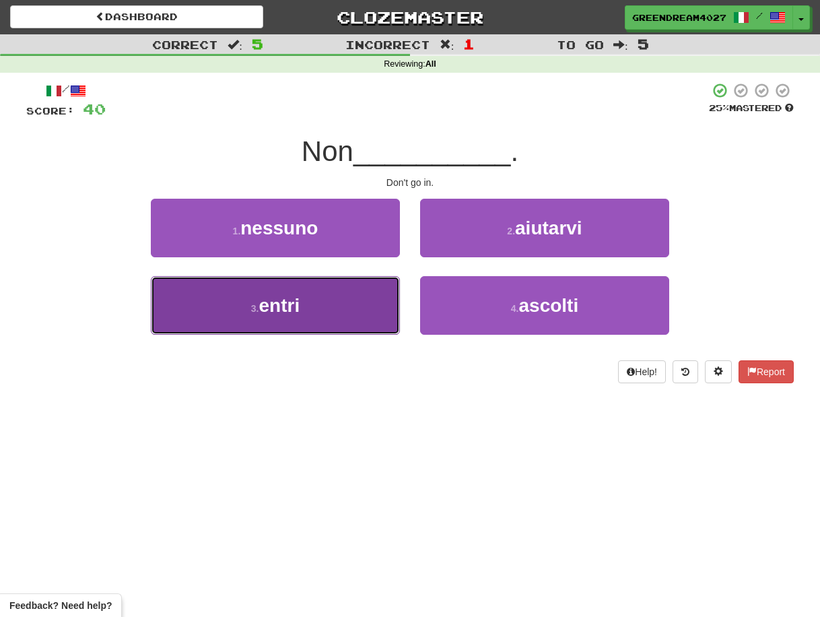
click at [329, 313] on button "3 . entri" at bounding box center [275, 305] width 249 height 59
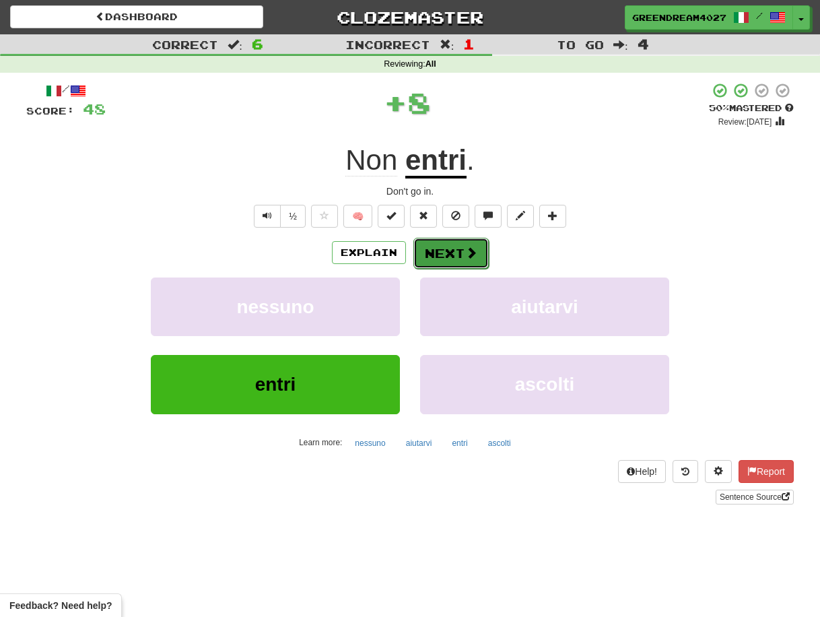
click at [434, 251] on button "Next" at bounding box center [450, 253] width 75 height 31
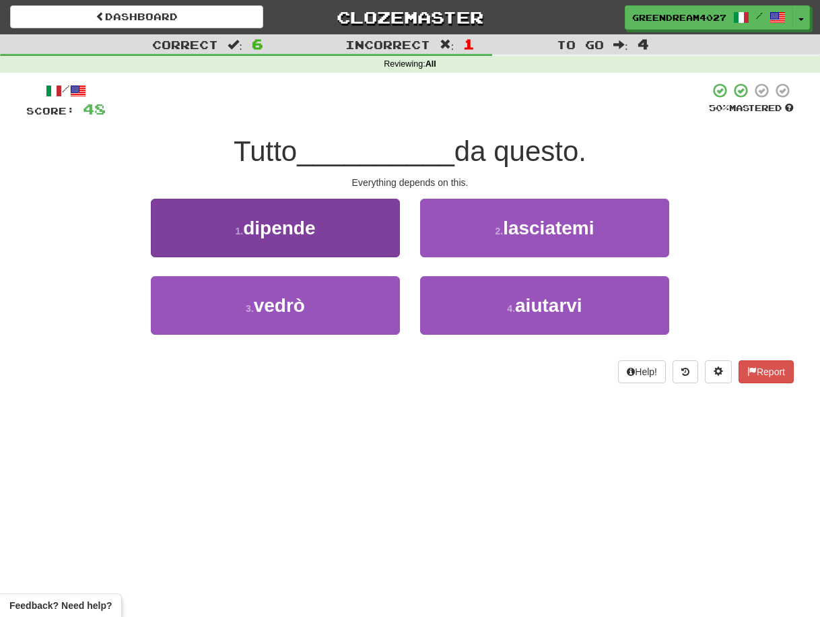
click at [342, 231] on button "1 . dipende" at bounding box center [275, 228] width 249 height 59
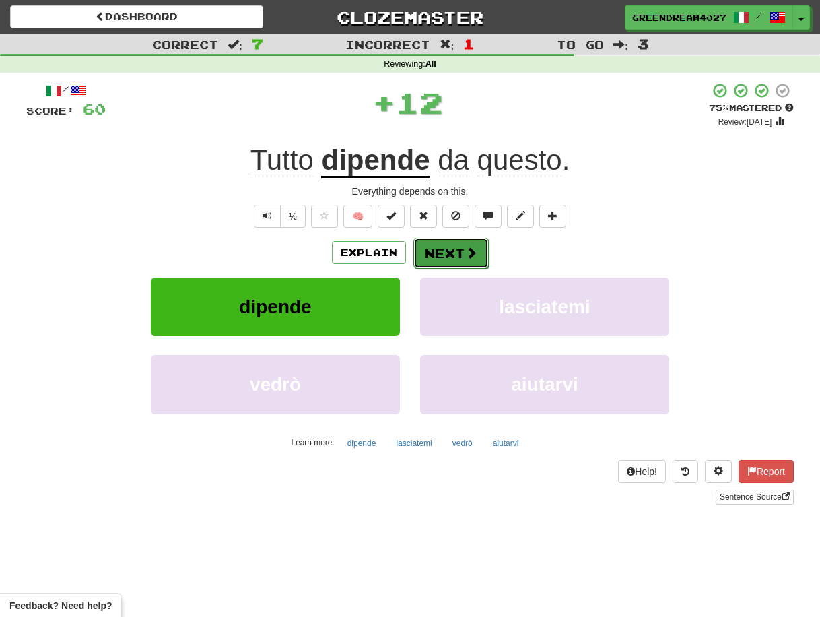
click at [453, 248] on button "Next" at bounding box center [450, 253] width 75 height 31
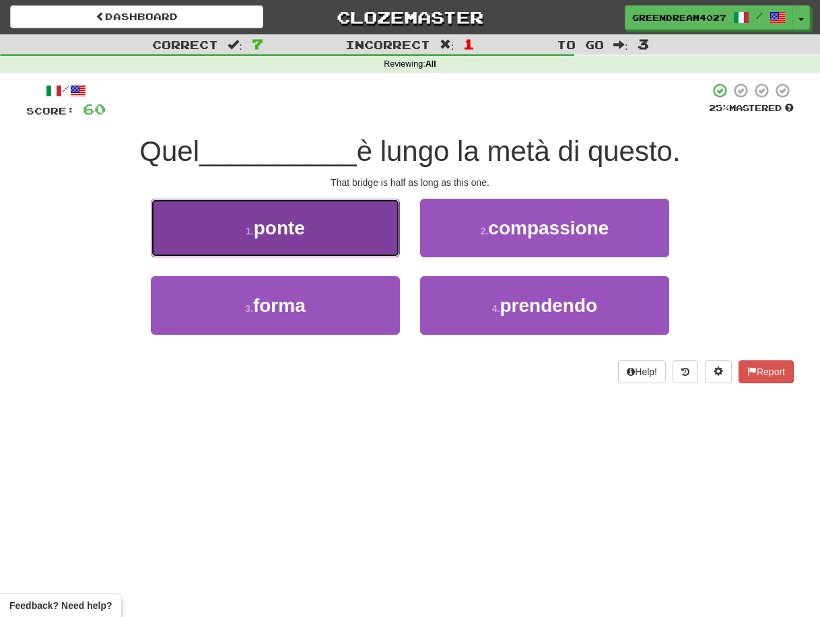
click at [325, 230] on button "1 . ponte" at bounding box center [275, 228] width 249 height 59
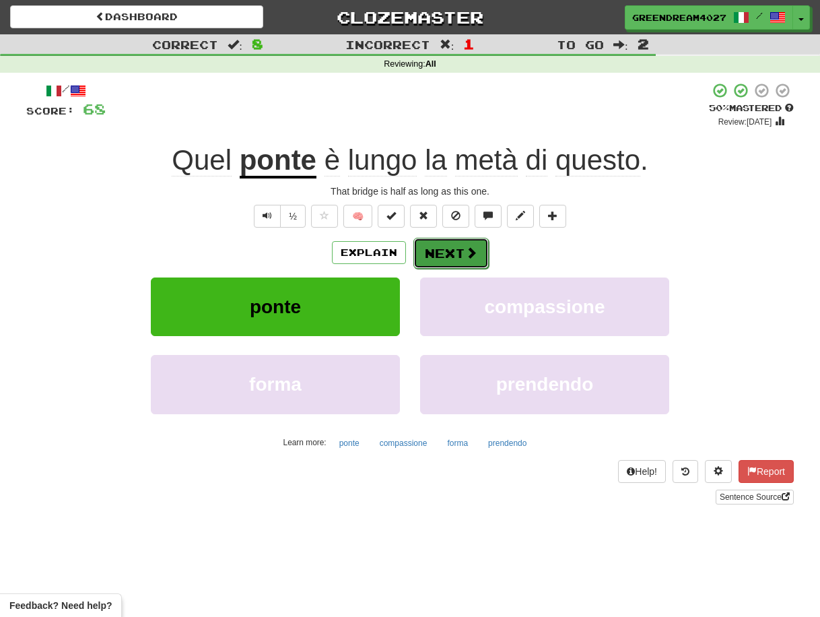
click at [455, 254] on button "Next" at bounding box center [450, 253] width 75 height 31
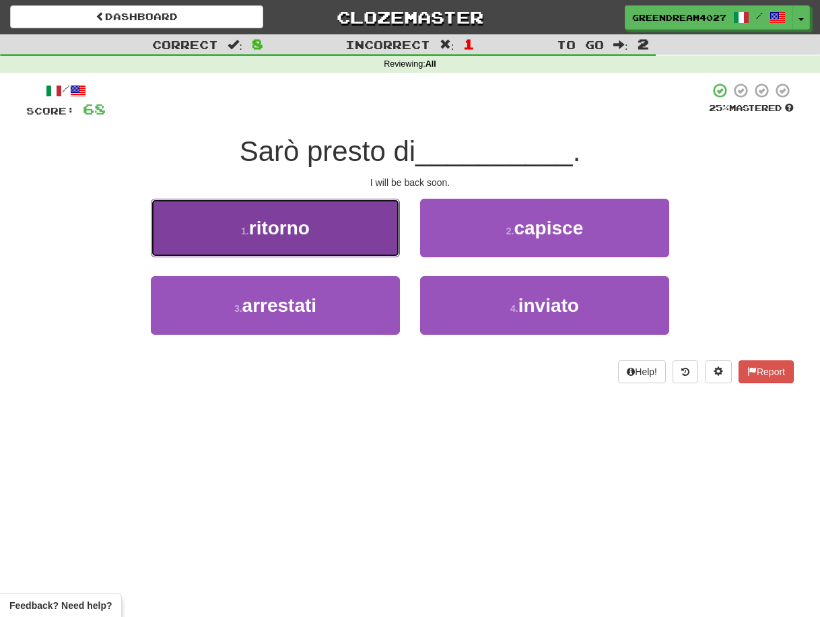
click at [344, 241] on button "1 . ritorno" at bounding box center [275, 228] width 249 height 59
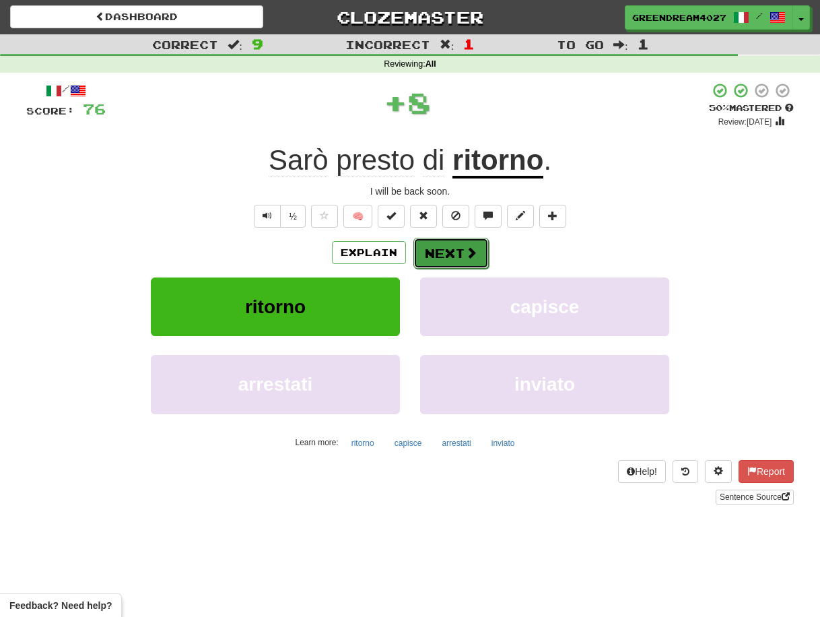
click at [448, 251] on button "Next" at bounding box center [450, 253] width 75 height 31
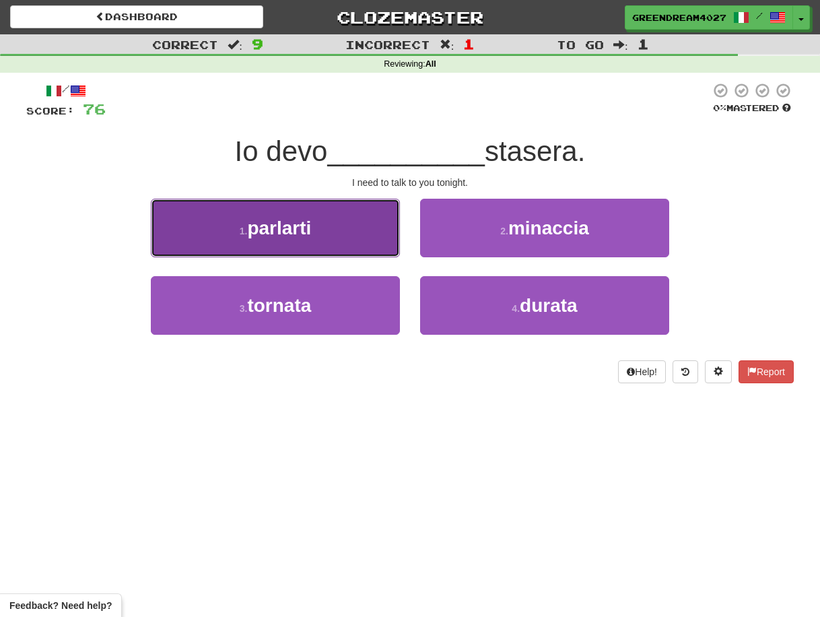
click at [340, 238] on button "1 . parlarti" at bounding box center [275, 228] width 249 height 59
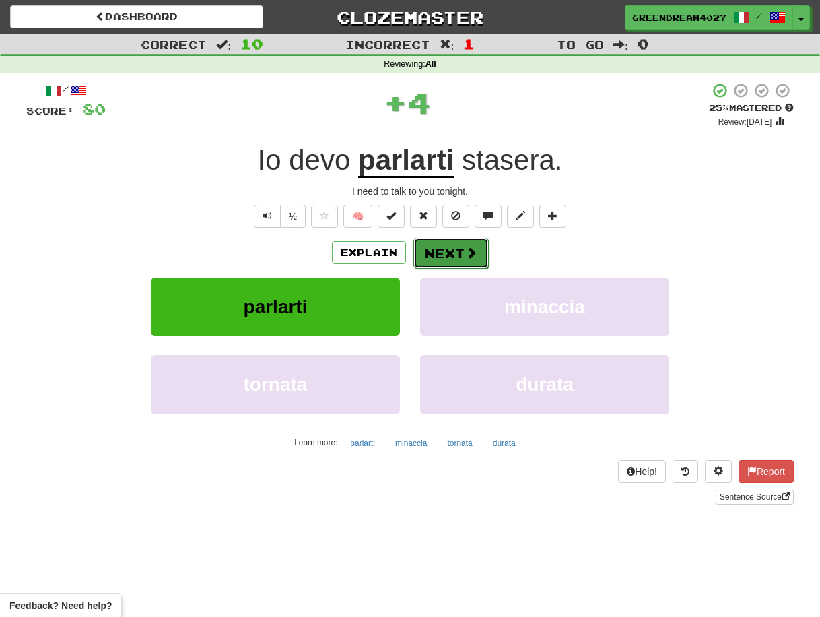
click at [452, 249] on button "Next" at bounding box center [450, 253] width 75 height 31
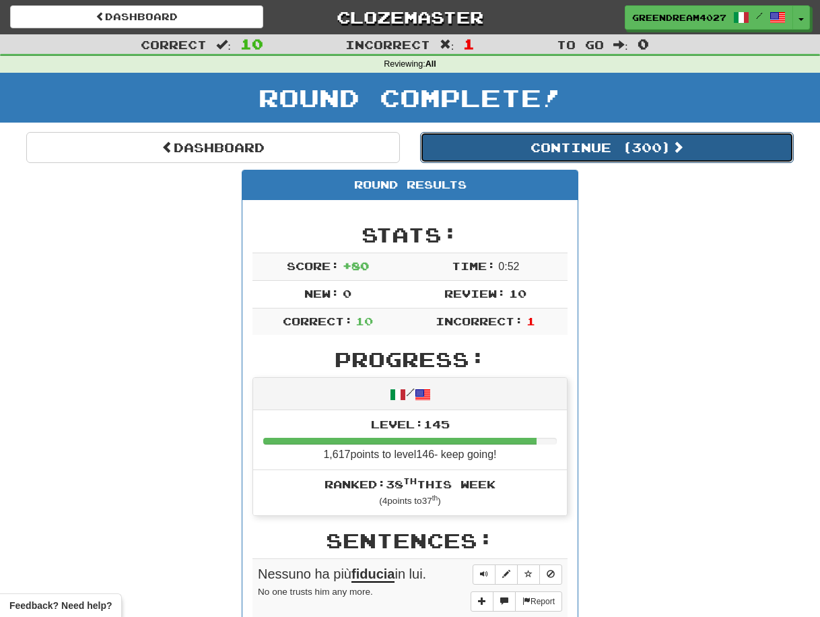
click at [545, 145] on button "Continue ( 300 )" at bounding box center [607, 147] width 374 height 31
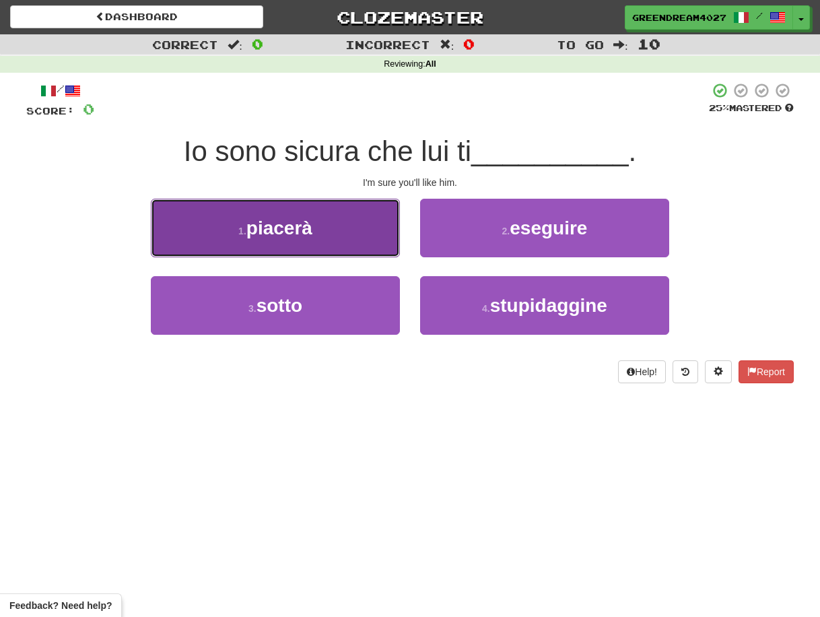
click at [325, 236] on button "1 . [GEOGRAPHIC_DATA]" at bounding box center [275, 228] width 249 height 59
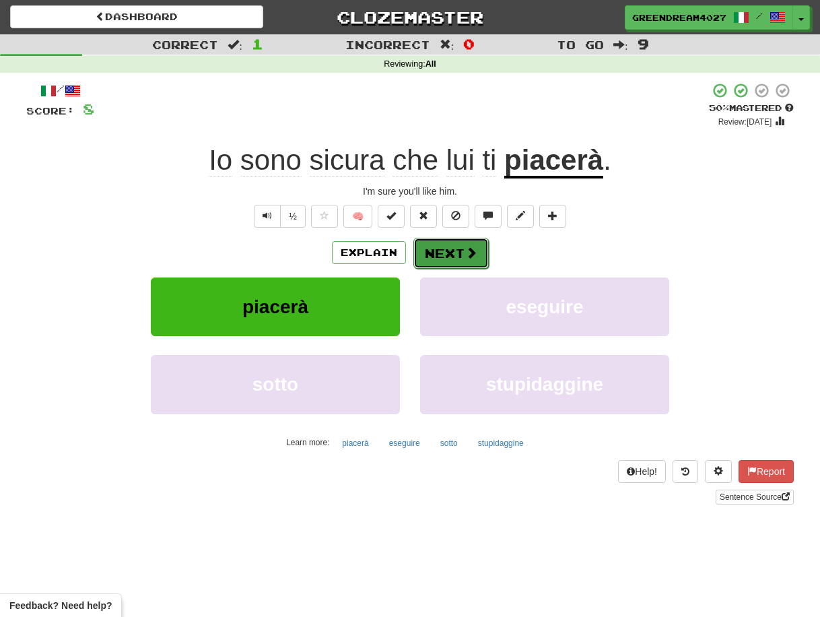
click at [448, 248] on button "Next" at bounding box center [450, 253] width 75 height 31
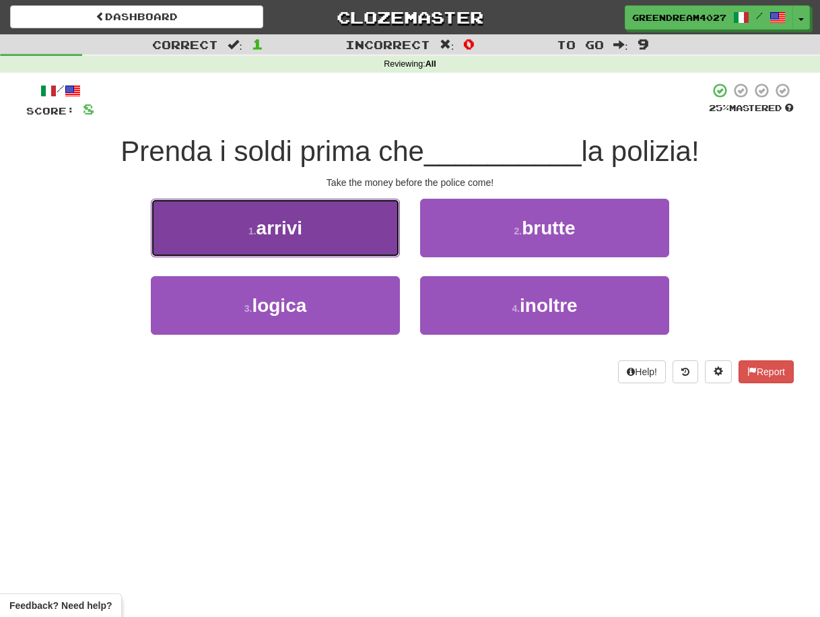
click at [349, 239] on button "1 . arrivi" at bounding box center [275, 228] width 249 height 59
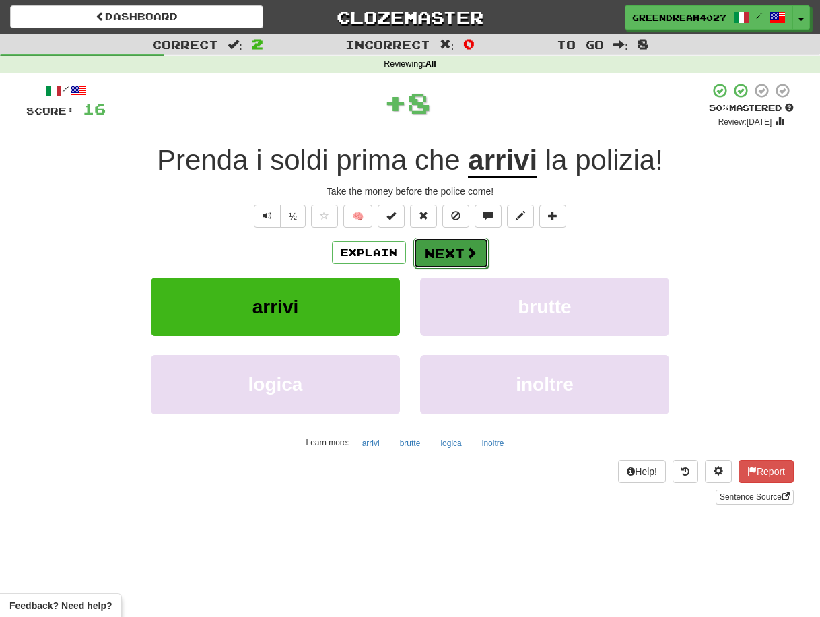
click at [454, 251] on button "Next" at bounding box center [450, 253] width 75 height 31
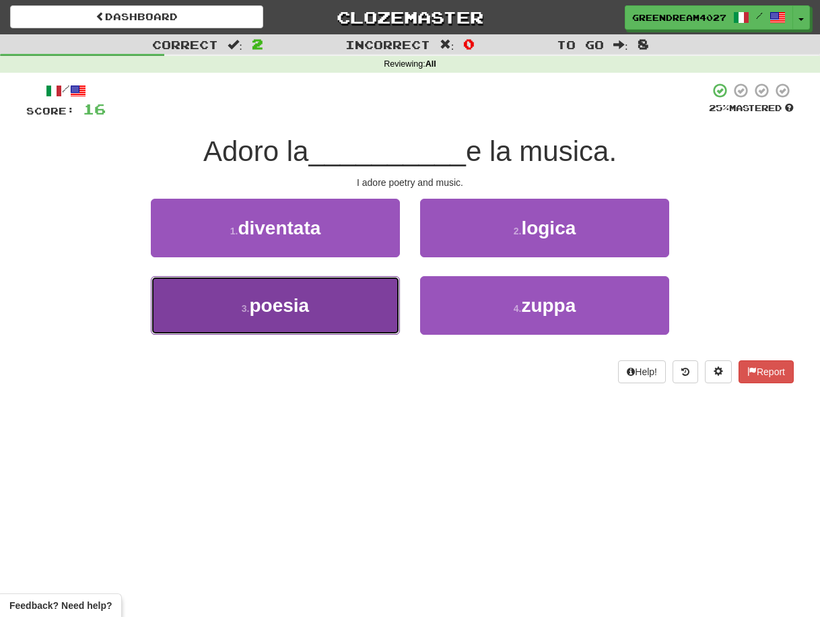
click at [335, 316] on button "3 . poesia" at bounding box center [275, 305] width 249 height 59
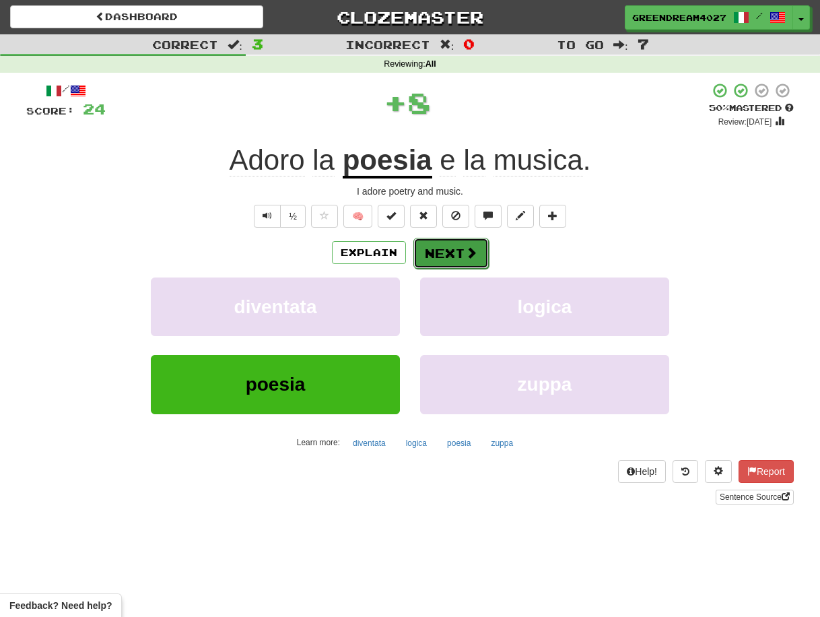
click at [449, 254] on button "Next" at bounding box center [450, 253] width 75 height 31
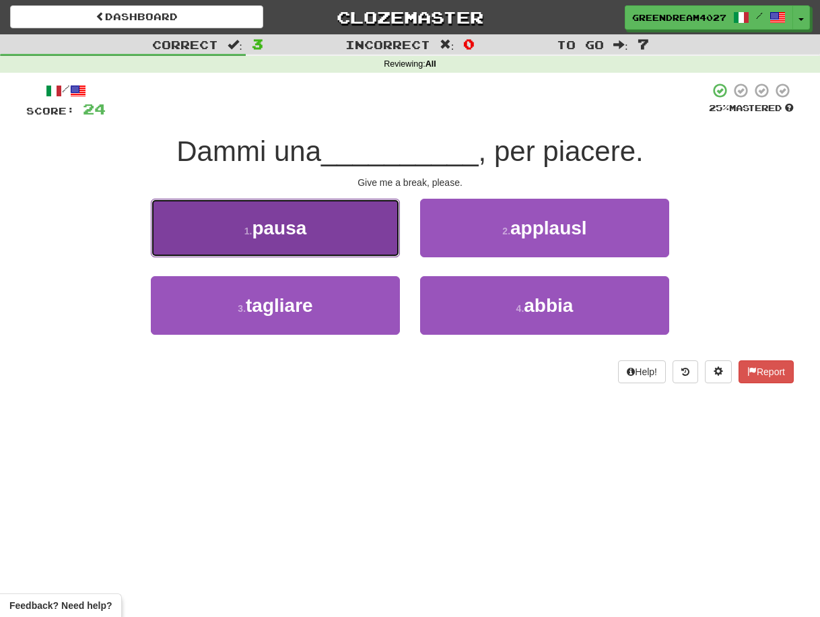
click at [328, 240] on button "1 . pausa" at bounding box center [275, 228] width 249 height 59
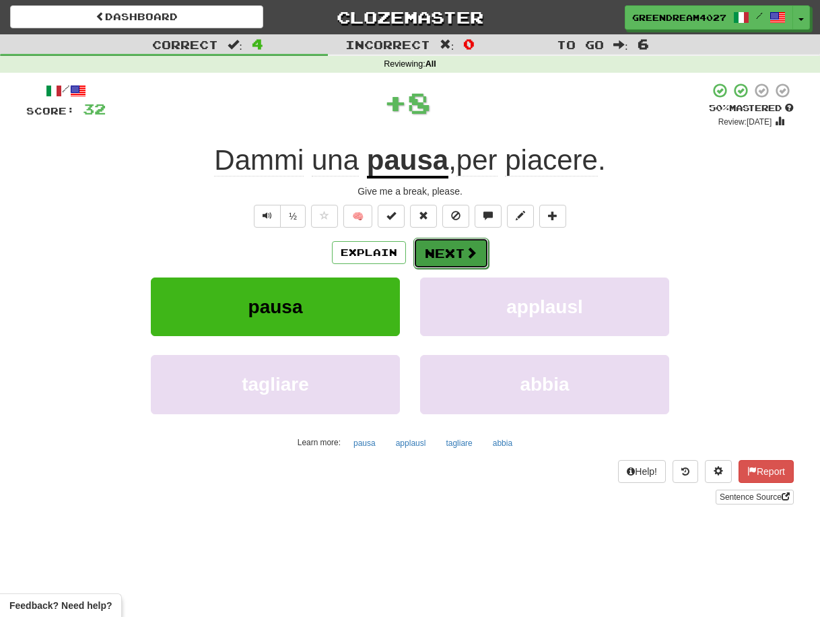
click at [447, 250] on button "Next" at bounding box center [450, 253] width 75 height 31
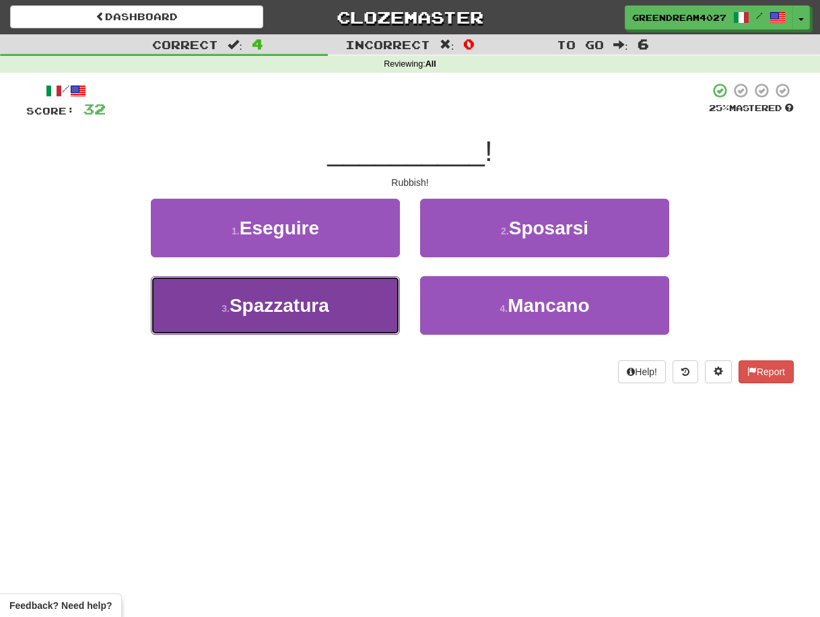
click at [343, 316] on button "3 . Spazzatura" at bounding box center [275, 305] width 249 height 59
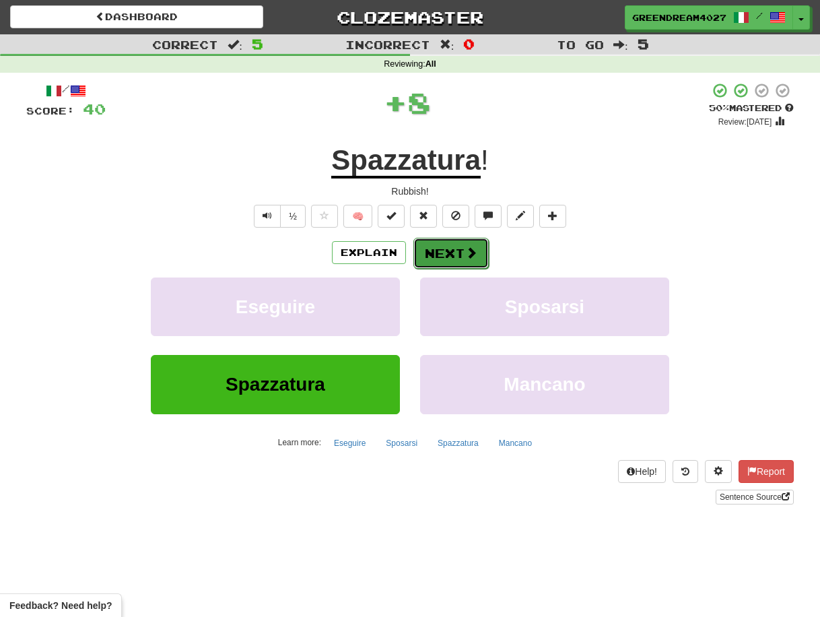
click at [443, 252] on button "Next" at bounding box center [450, 253] width 75 height 31
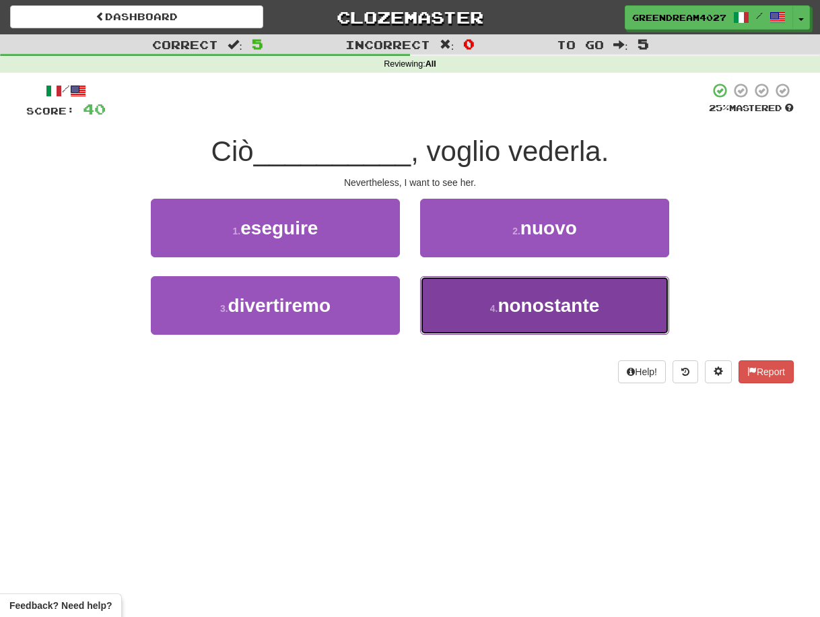
click at [475, 307] on button "4 . nonostante" at bounding box center [544, 305] width 249 height 59
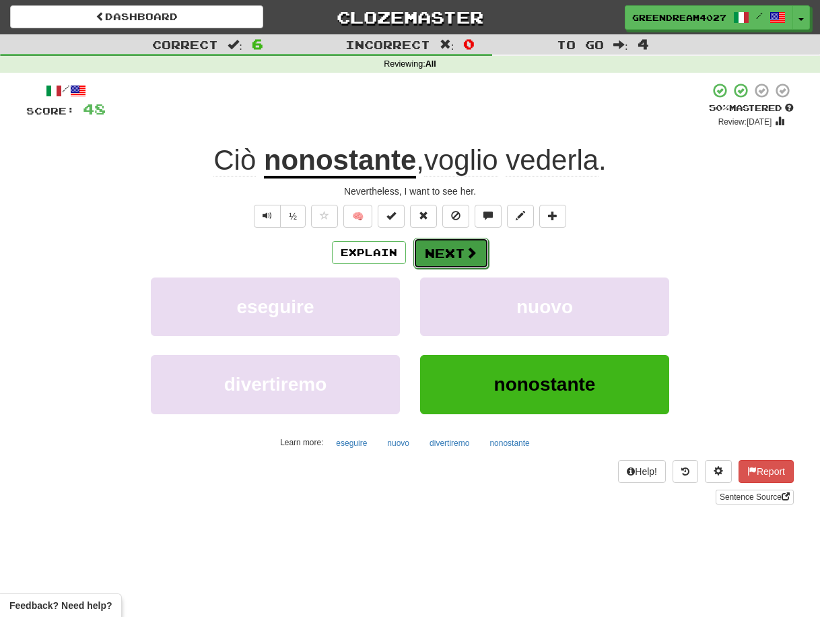
click at [448, 252] on button "Next" at bounding box center [450, 253] width 75 height 31
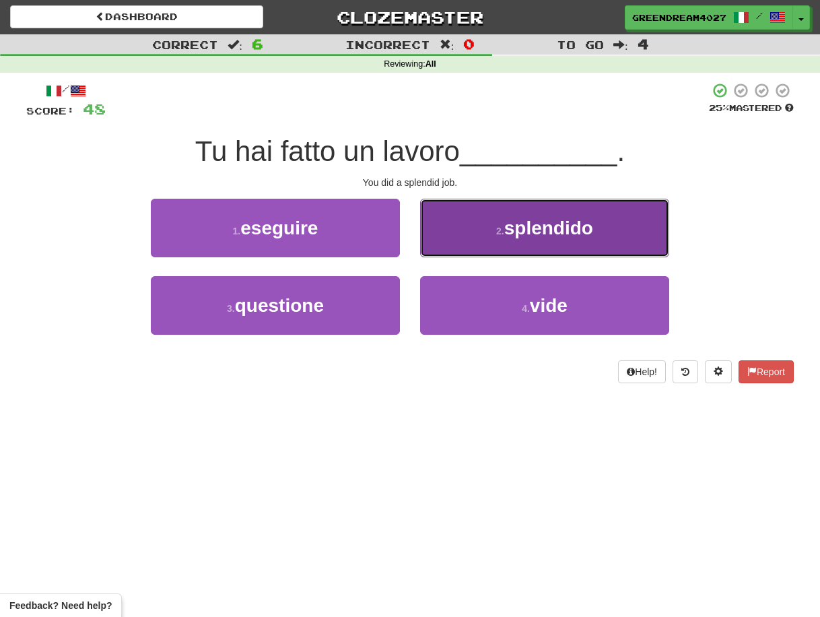
click at [497, 234] on small "2 ." at bounding box center [500, 231] width 8 height 11
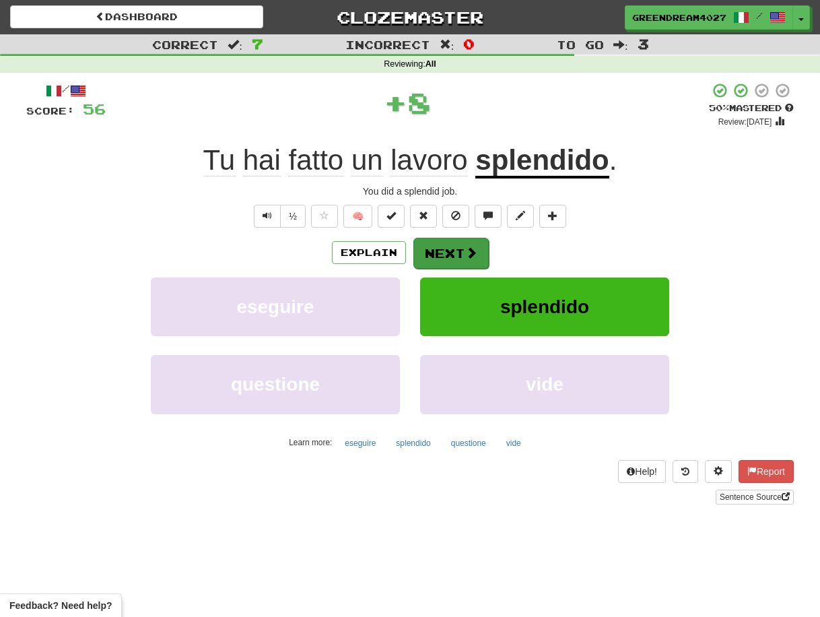
click at [454, 255] on button "Next" at bounding box center [450, 253] width 75 height 31
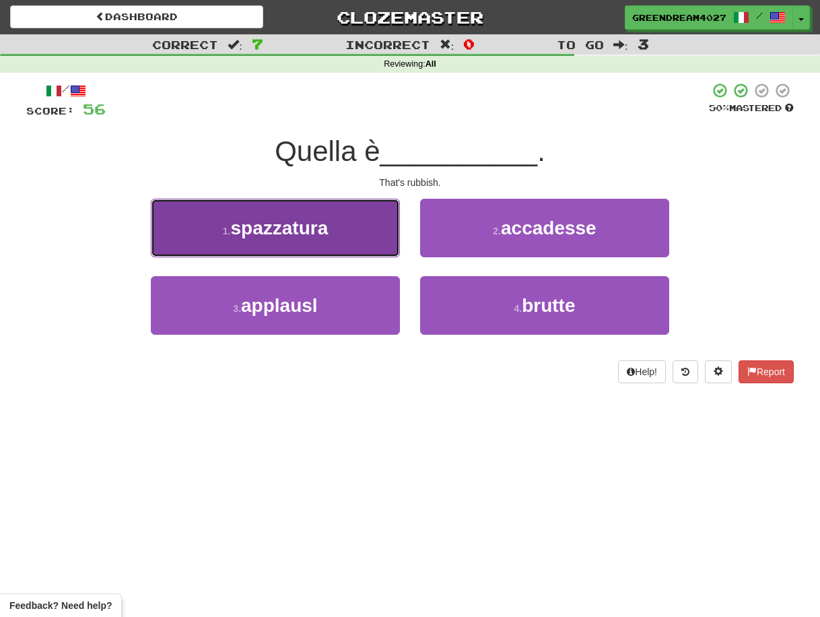
click at [343, 233] on button "1 . spazzatura" at bounding box center [275, 228] width 249 height 59
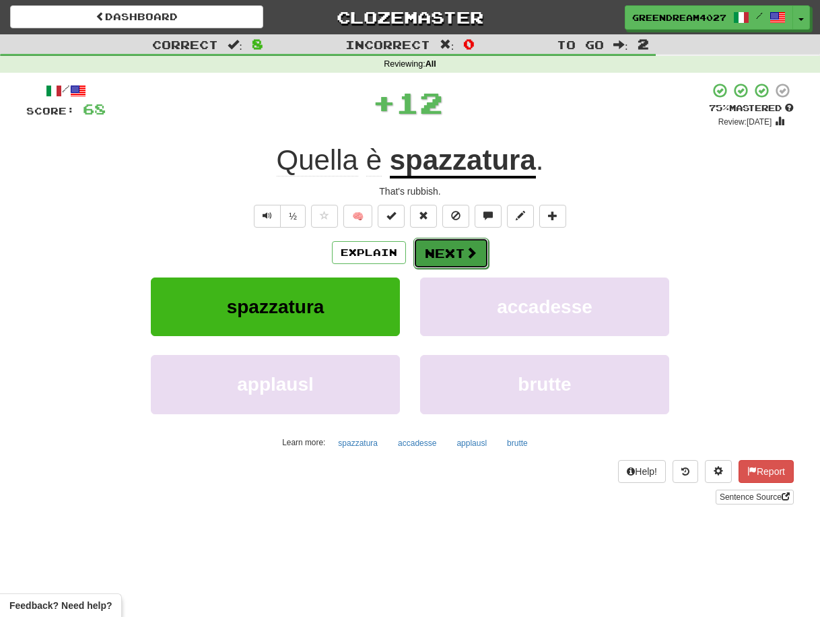
click at [449, 247] on button "Next" at bounding box center [450, 253] width 75 height 31
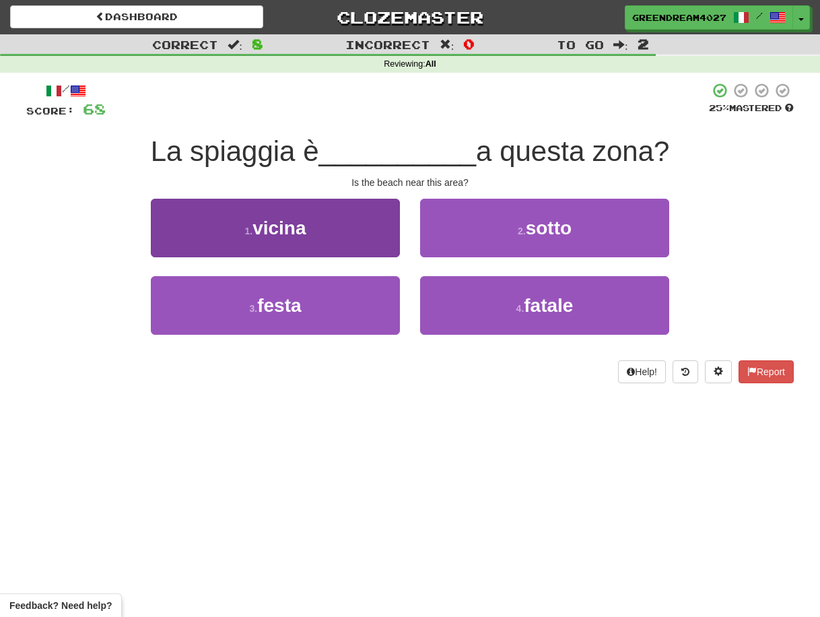
click at [338, 226] on button "1 . vicina" at bounding box center [275, 228] width 249 height 59
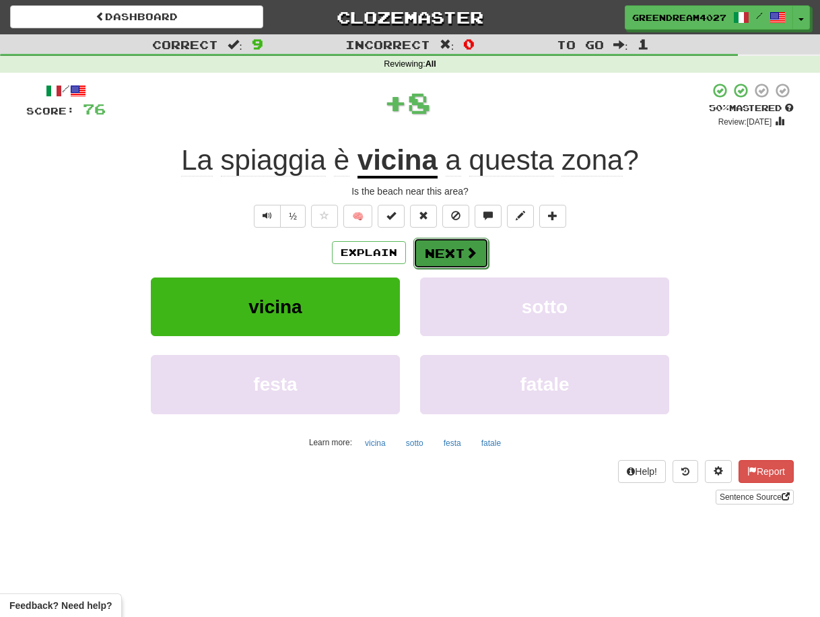
click at [447, 247] on button "Next" at bounding box center [450, 253] width 75 height 31
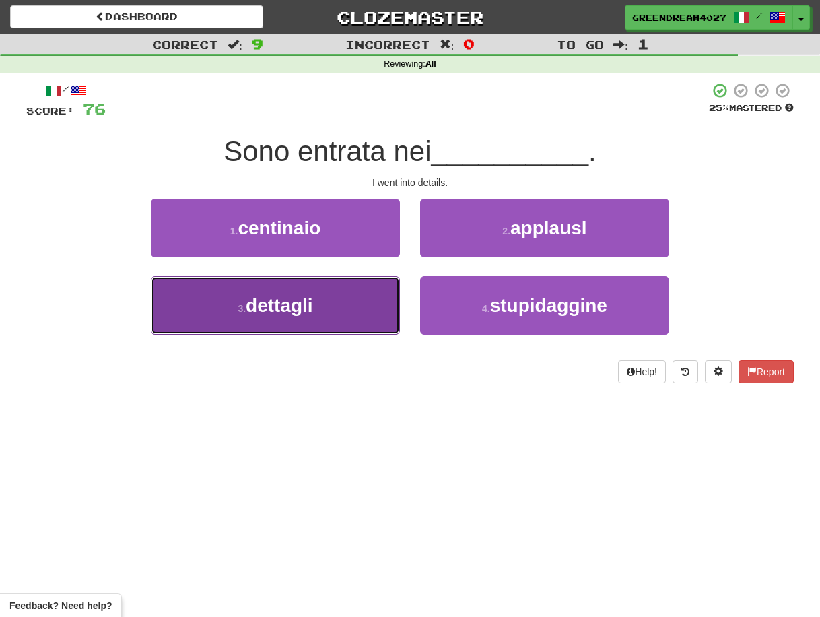
click at [353, 321] on button "3 . dettagli" at bounding box center [275, 305] width 249 height 59
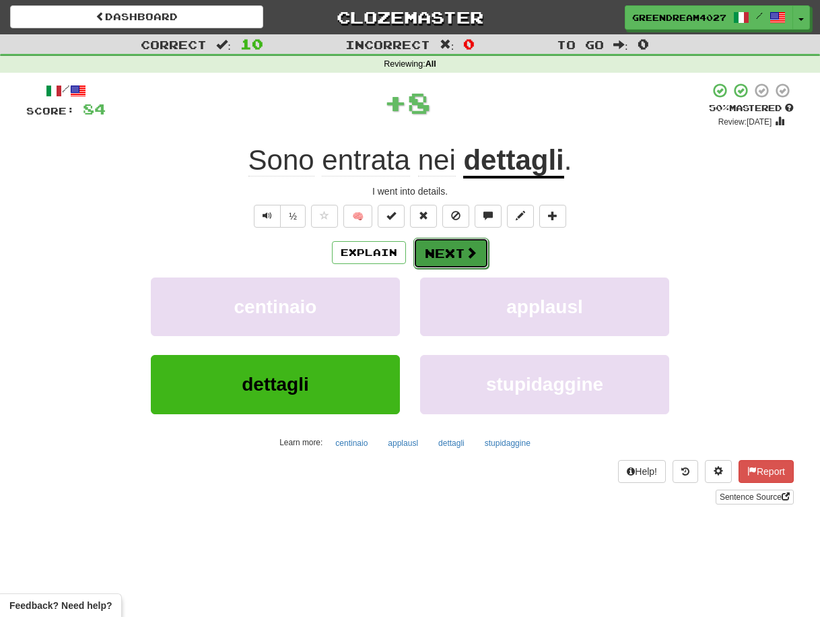
click at [448, 251] on button "Next" at bounding box center [450, 253] width 75 height 31
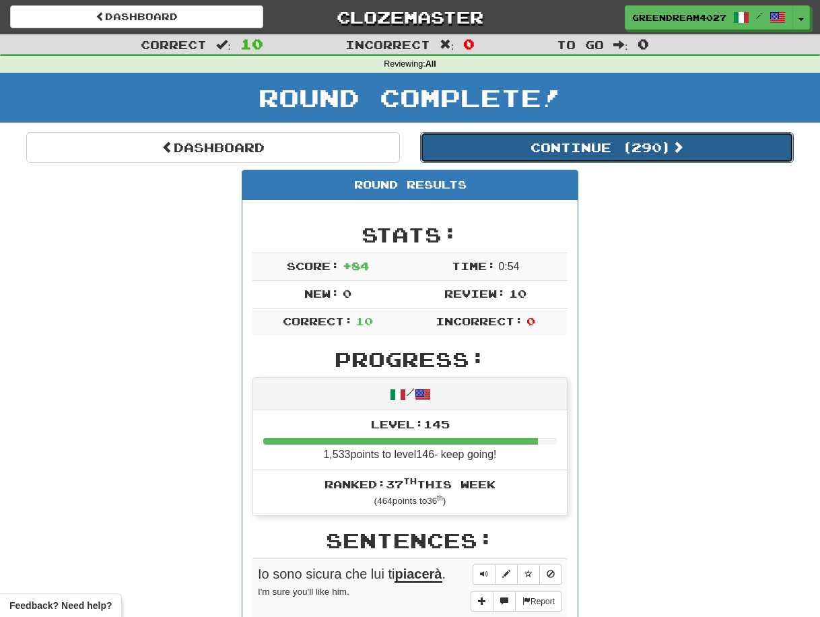
click at [620, 148] on button "Continue ( 290 )" at bounding box center [607, 147] width 374 height 31
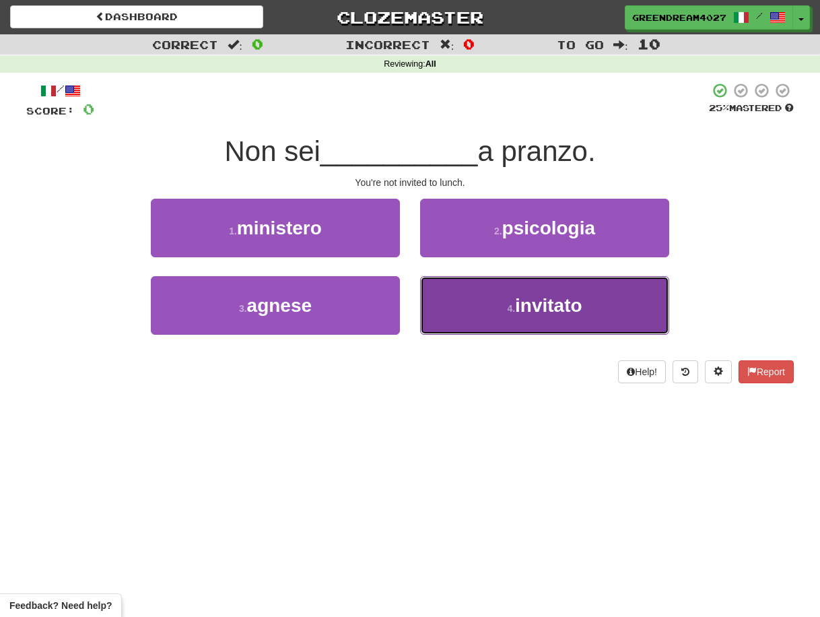
click at [483, 300] on button "4 . invitato" at bounding box center [544, 305] width 249 height 59
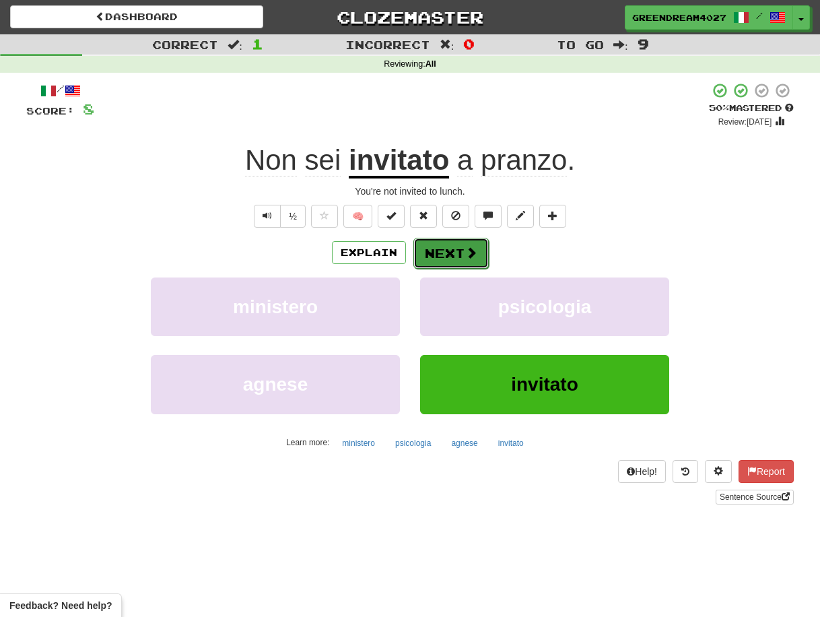
click at [442, 253] on button "Next" at bounding box center [450, 253] width 75 height 31
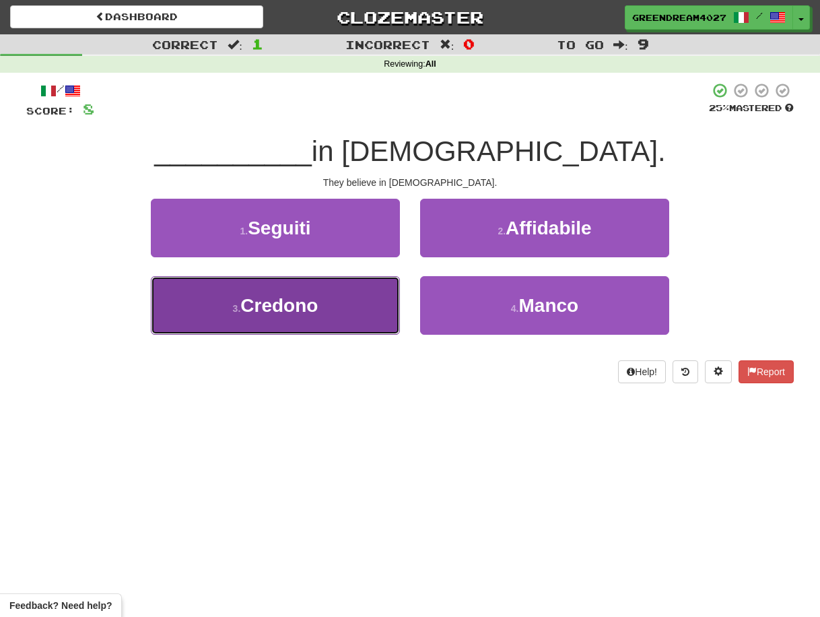
click at [351, 314] on button "3 . [GEOGRAPHIC_DATA]" at bounding box center [275, 305] width 249 height 59
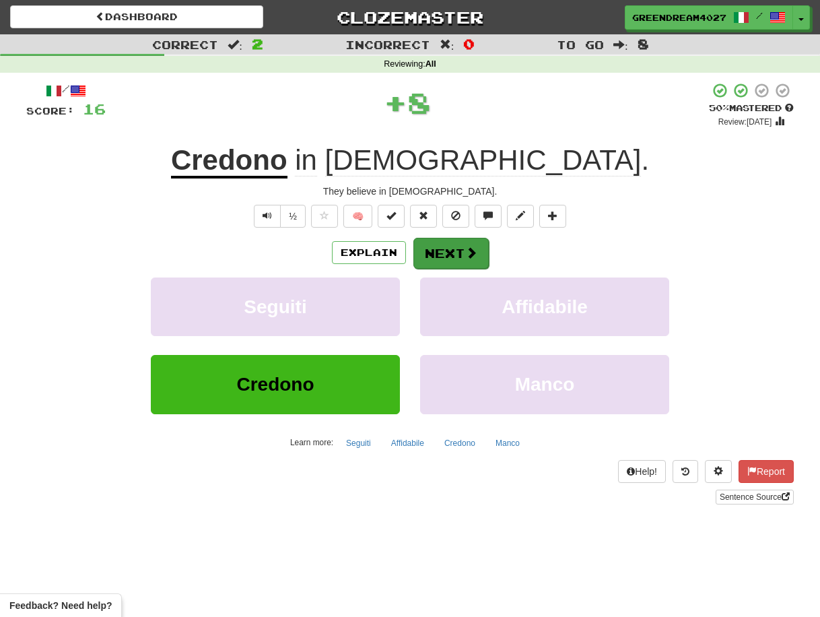
click at [442, 255] on button "Next" at bounding box center [450, 253] width 75 height 31
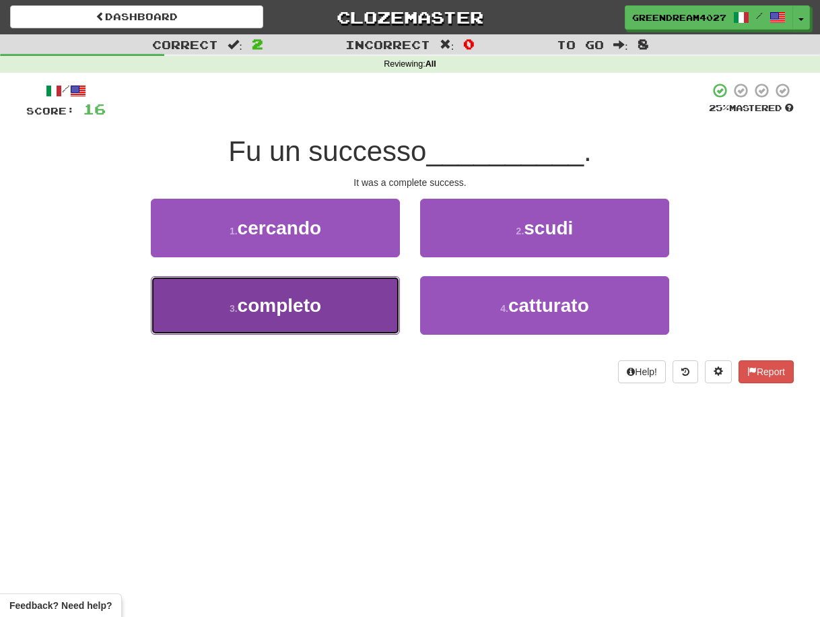
click at [333, 314] on button "3 . completo" at bounding box center [275, 305] width 249 height 59
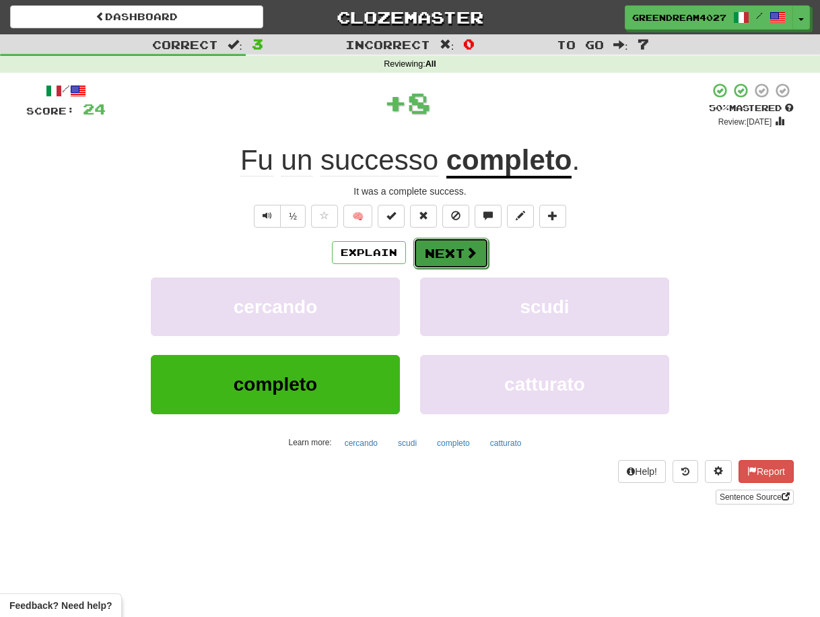
click at [446, 250] on button "Next" at bounding box center [450, 253] width 75 height 31
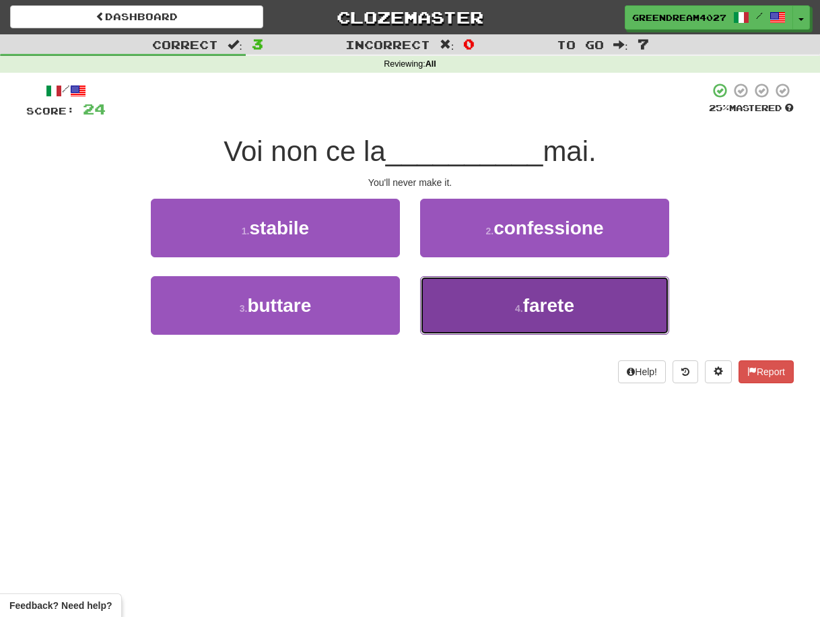
click at [490, 312] on button "4 . farete" at bounding box center [544, 305] width 249 height 59
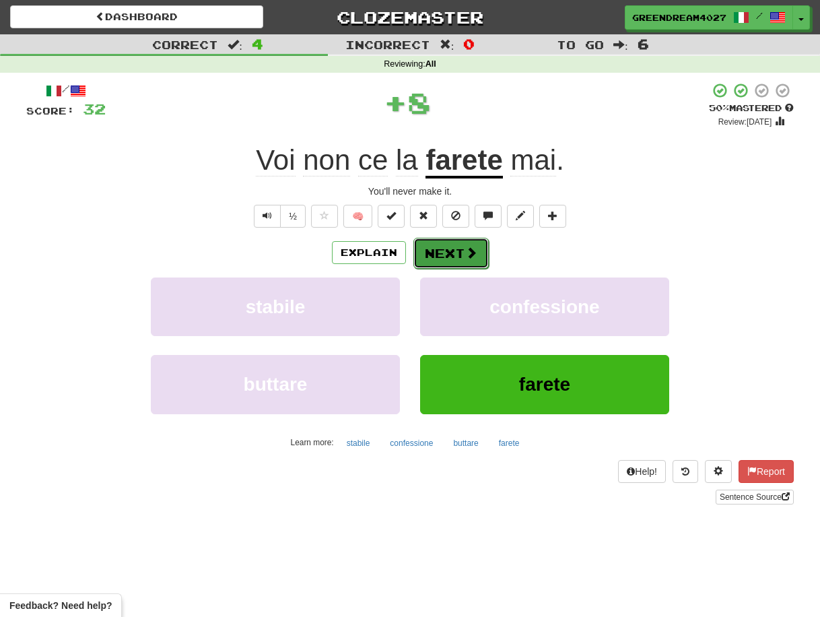
click at [448, 253] on button "Next" at bounding box center [450, 253] width 75 height 31
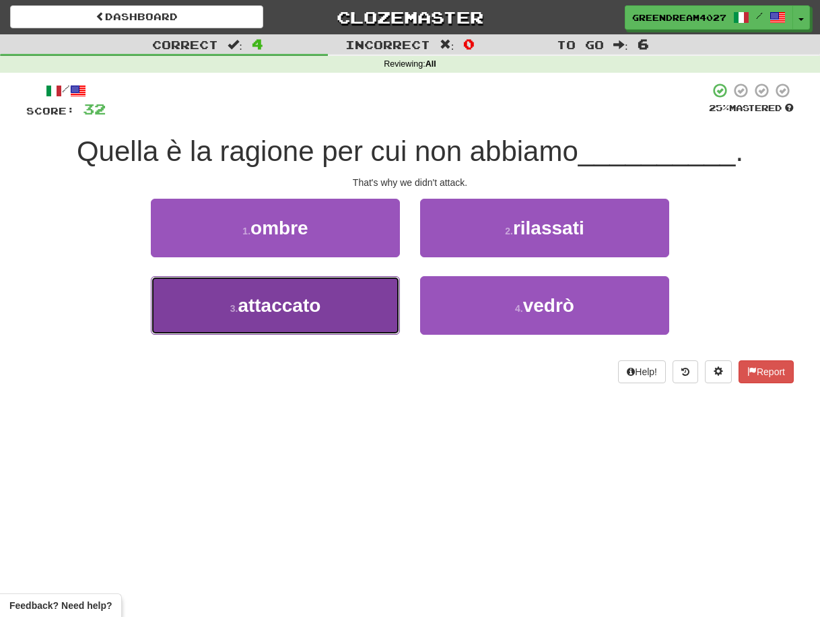
click at [345, 310] on button "3 . attaccato" at bounding box center [275, 305] width 249 height 59
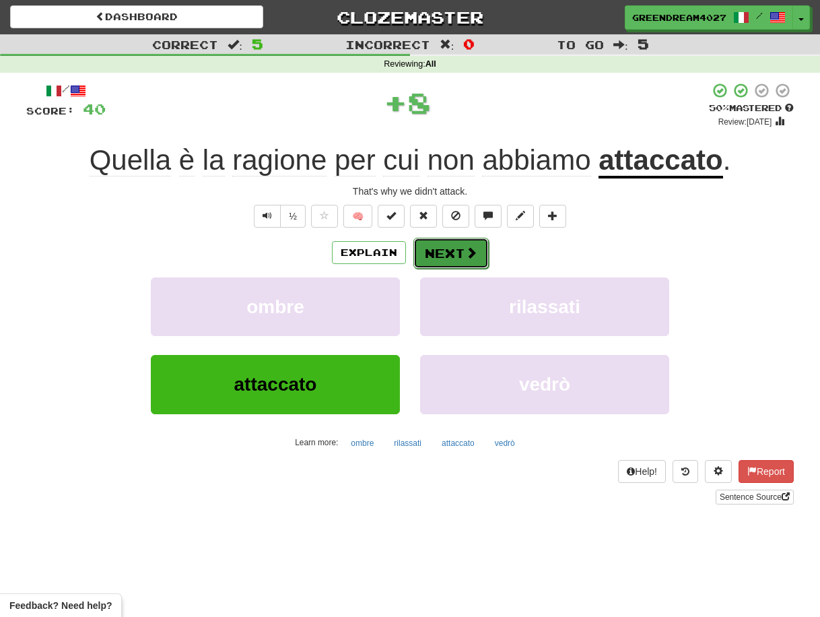
click at [440, 252] on button "Next" at bounding box center [450, 253] width 75 height 31
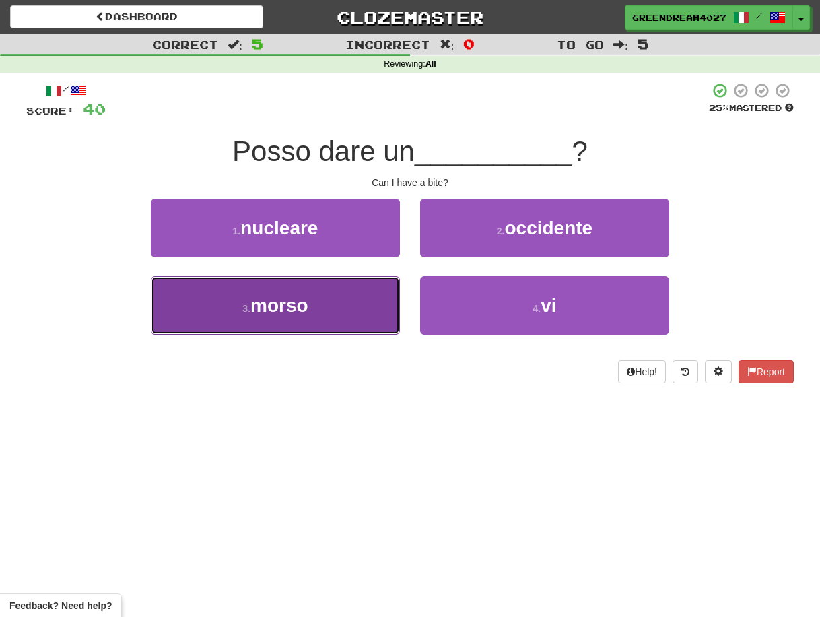
click at [341, 317] on button "3 . [GEOGRAPHIC_DATA]" at bounding box center [275, 305] width 249 height 59
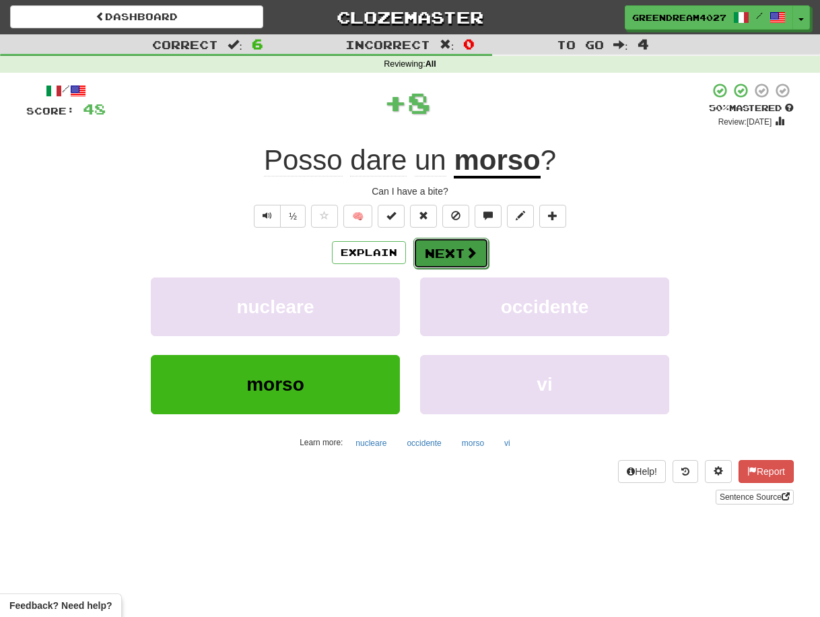
click at [437, 249] on button "Next" at bounding box center [450, 253] width 75 height 31
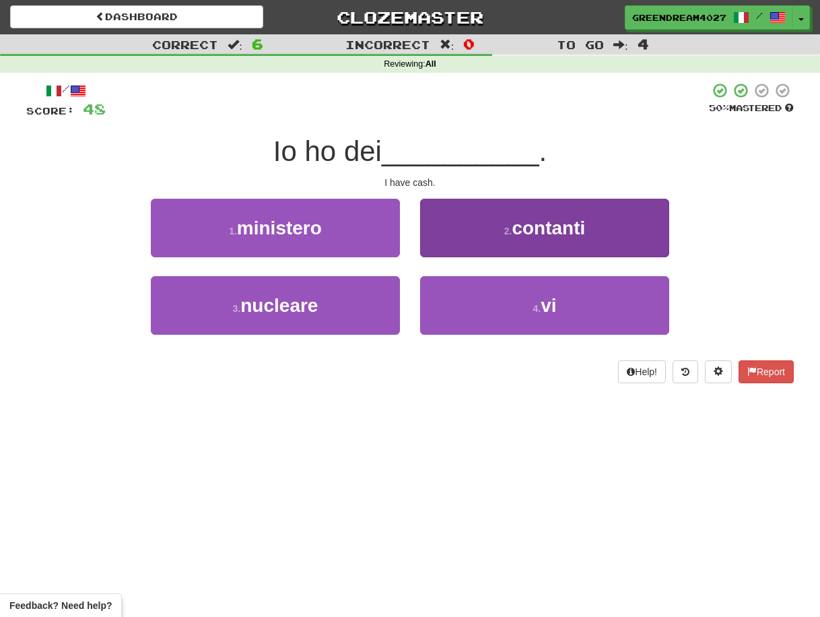
click at [486, 234] on button "2 . contanti" at bounding box center [544, 228] width 249 height 59
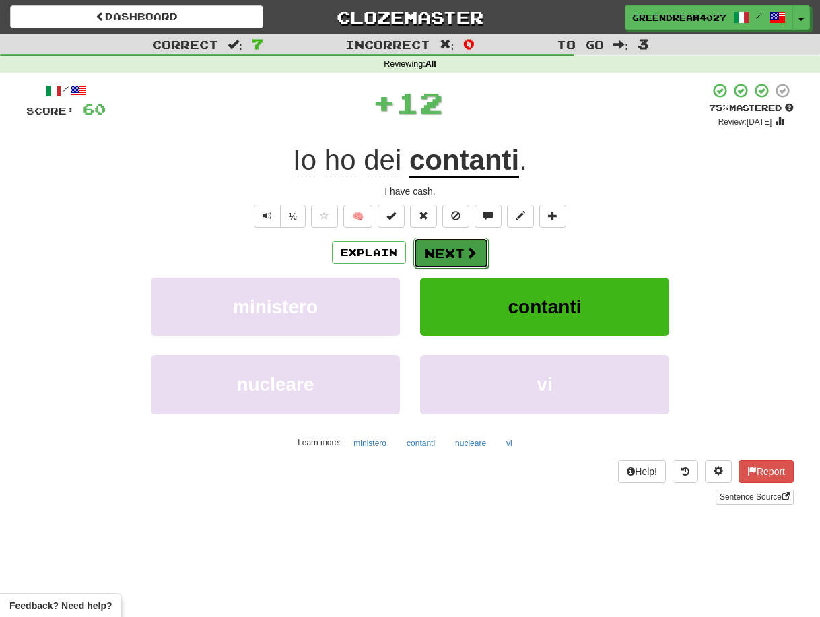
click at [453, 254] on button "Next" at bounding box center [450, 253] width 75 height 31
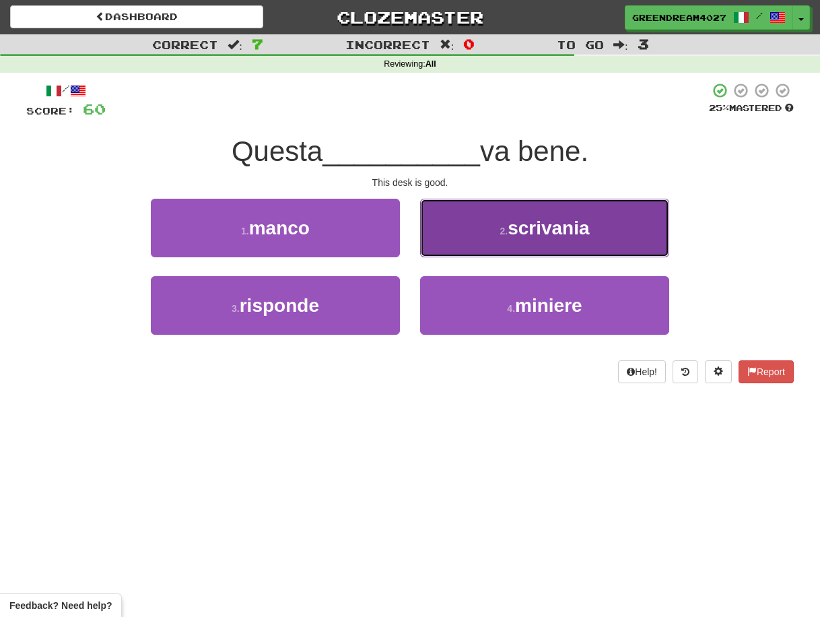
click at [493, 237] on button "2 . scrivania" at bounding box center [544, 228] width 249 height 59
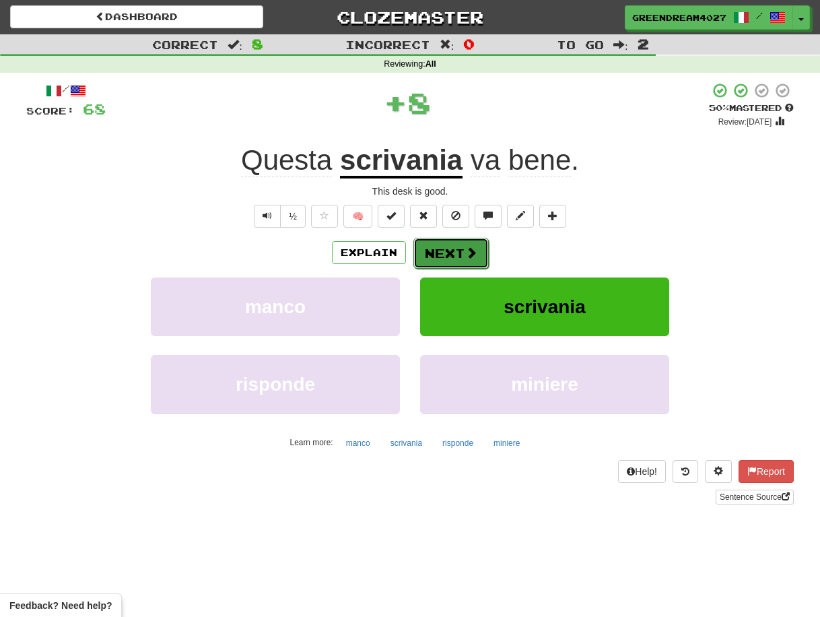
click at [450, 254] on button "Next" at bounding box center [450, 253] width 75 height 31
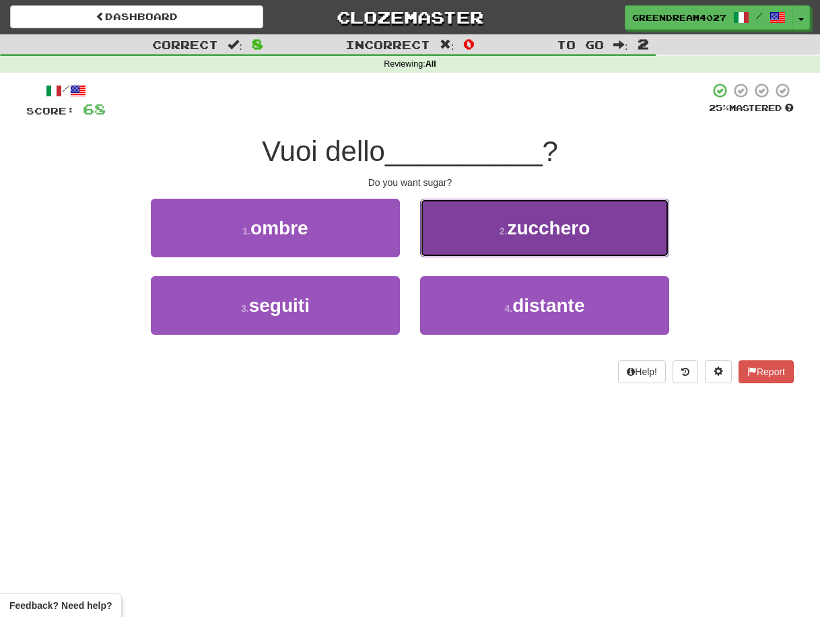
click at [481, 221] on button "2 . zucchero" at bounding box center [544, 228] width 249 height 59
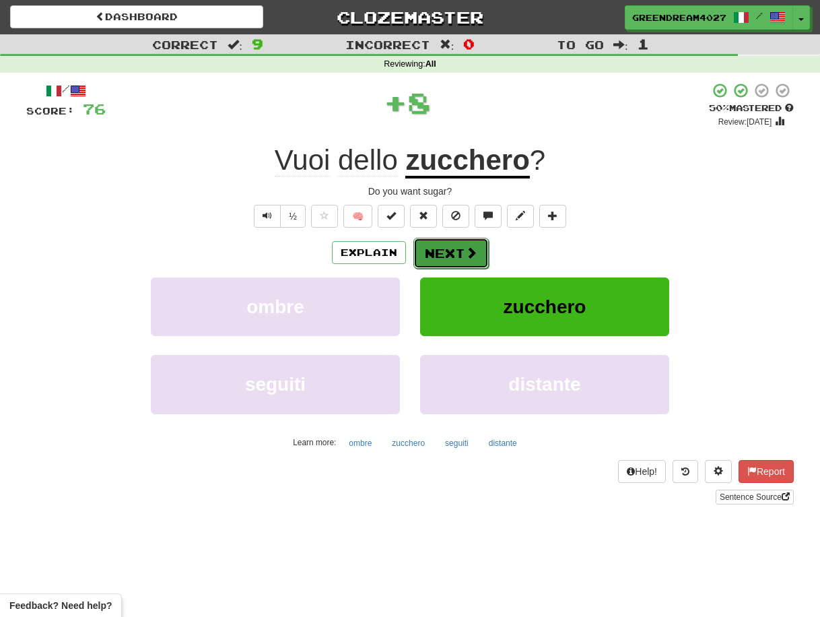
click at [453, 248] on button "Next" at bounding box center [450, 253] width 75 height 31
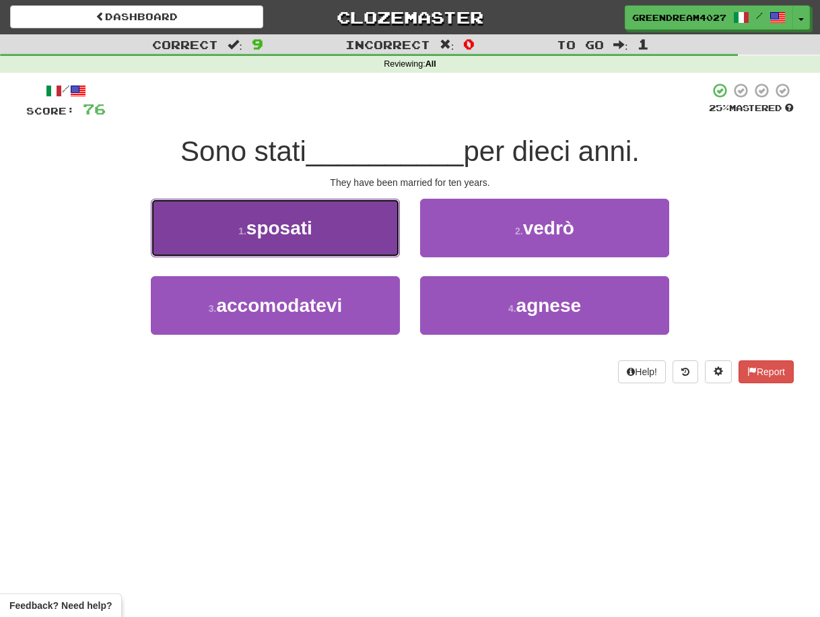
click at [340, 247] on button "1 . sposati" at bounding box center [275, 228] width 249 height 59
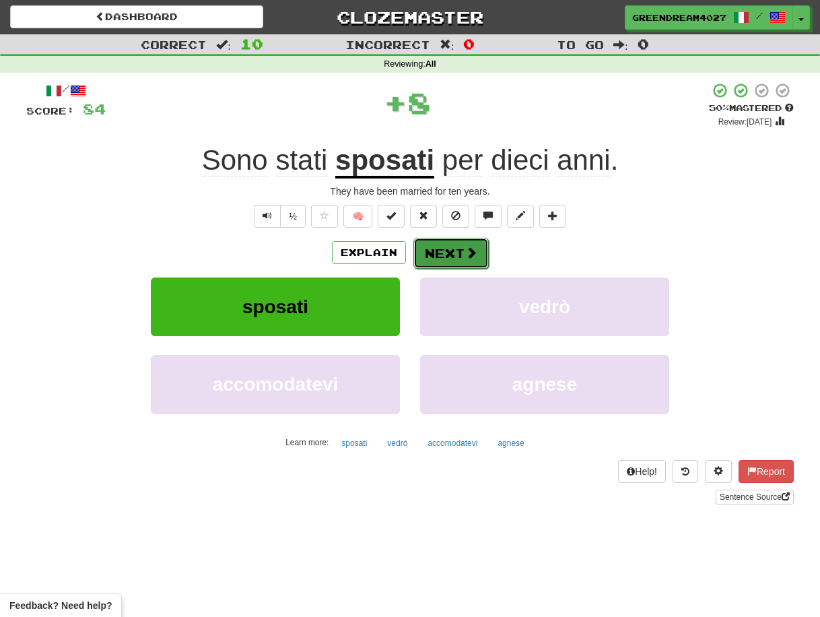
click at [448, 251] on button "Next" at bounding box center [450, 253] width 75 height 31
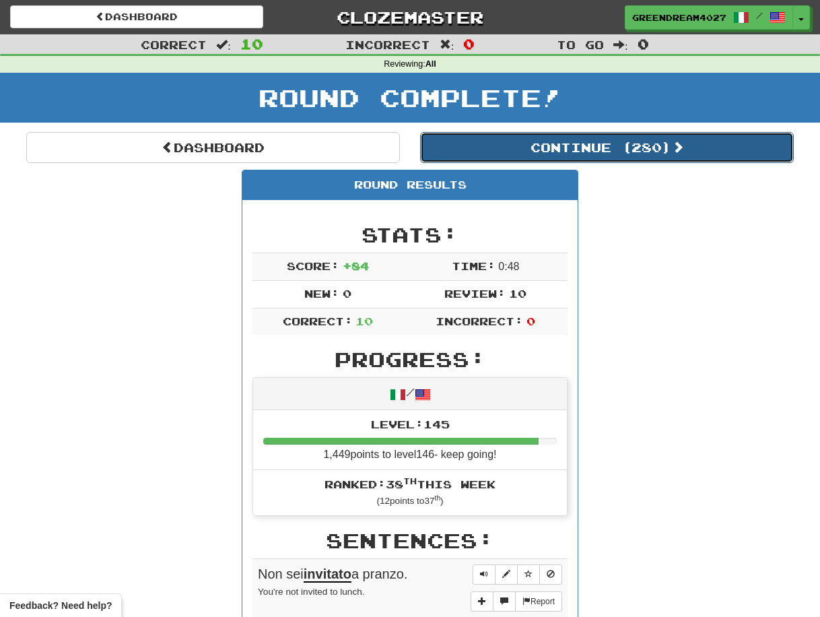
click at [580, 146] on button "Continue ( 280 )" at bounding box center [607, 147] width 374 height 31
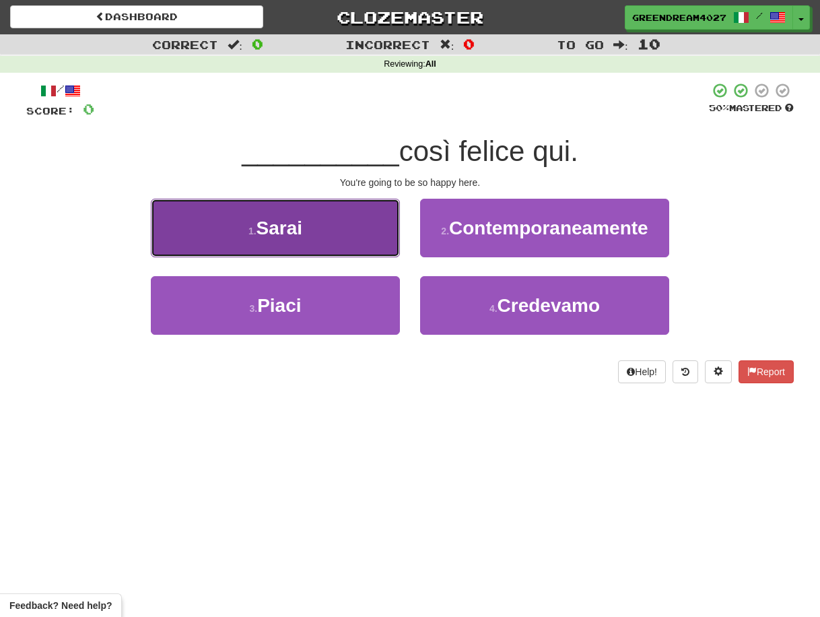
click at [350, 234] on button "1 . [GEOGRAPHIC_DATA]" at bounding box center [275, 228] width 249 height 59
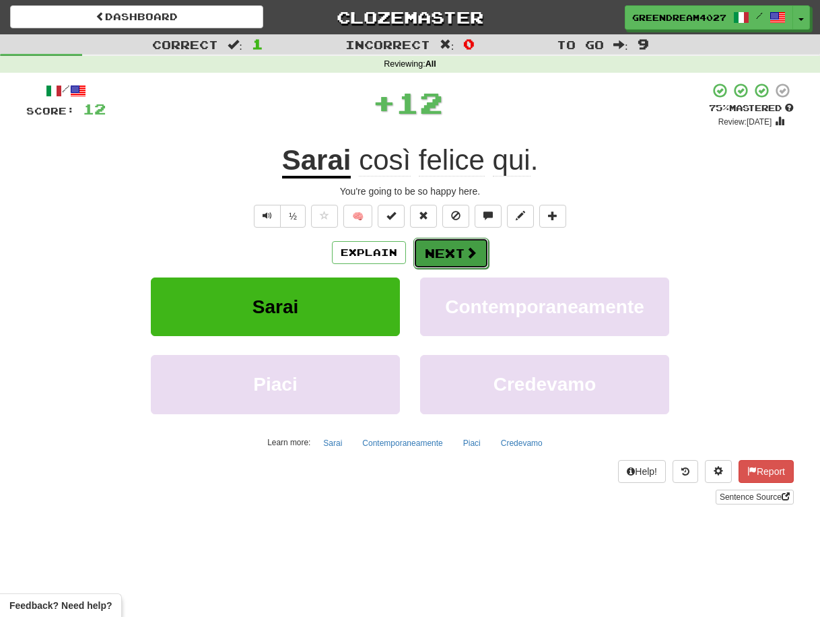
click at [444, 250] on button "Next" at bounding box center [450, 253] width 75 height 31
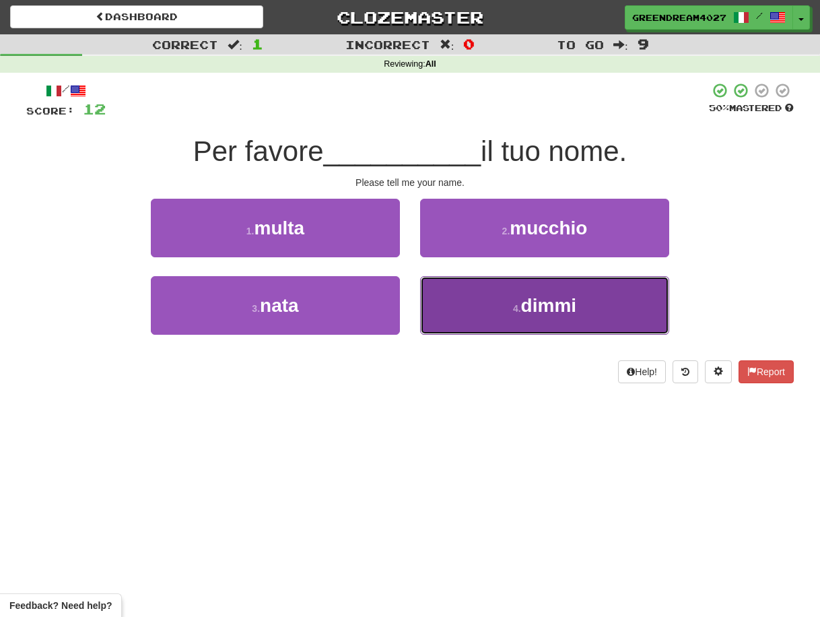
click at [487, 308] on button "4 . dimmi" at bounding box center [544, 305] width 249 height 59
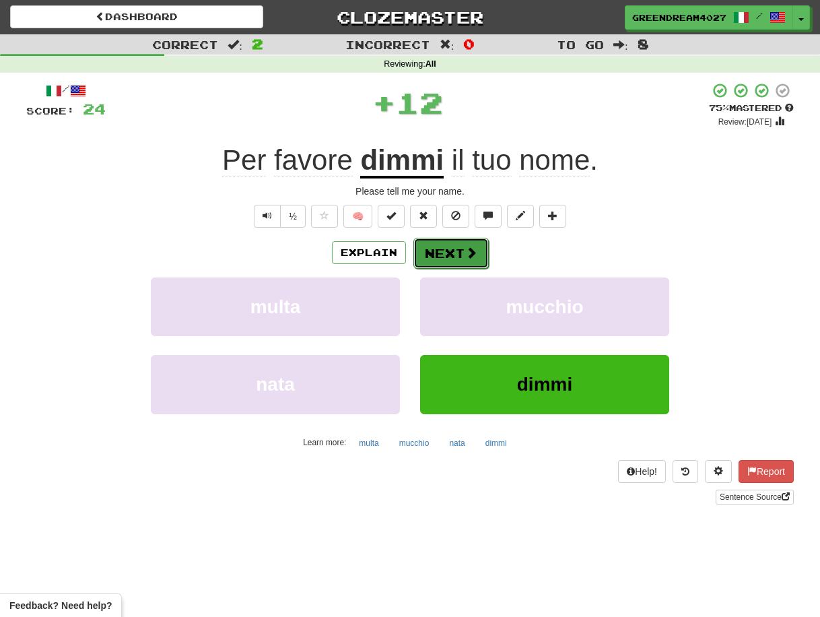
click at [451, 252] on button "Next" at bounding box center [450, 253] width 75 height 31
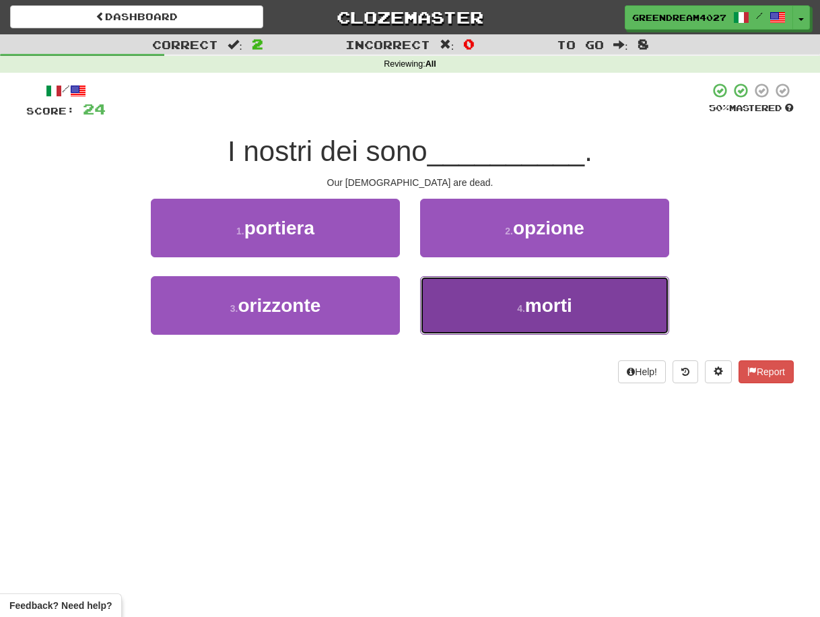
click at [467, 304] on button "4 . morti" at bounding box center [544, 305] width 249 height 59
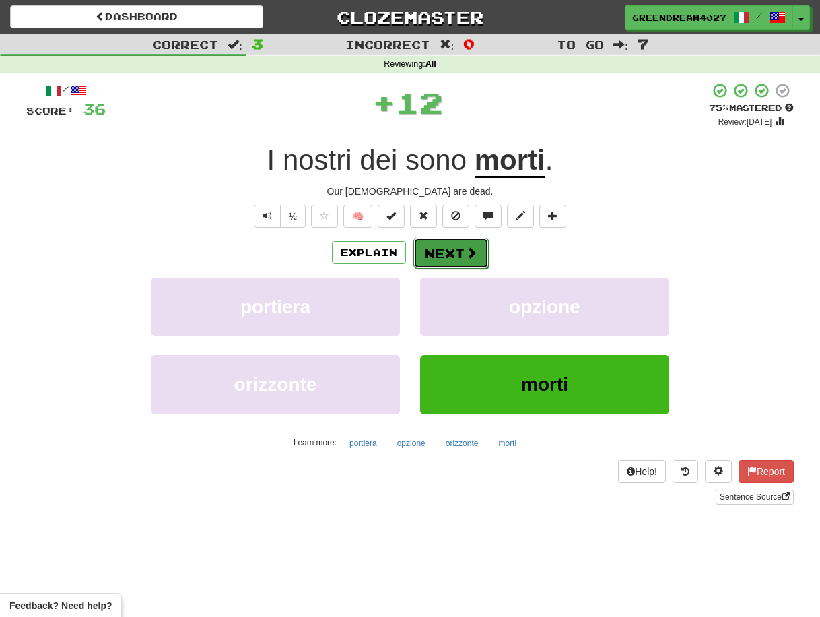
click at [449, 253] on button "Next" at bounding box center [450, 253] width 75 height 31
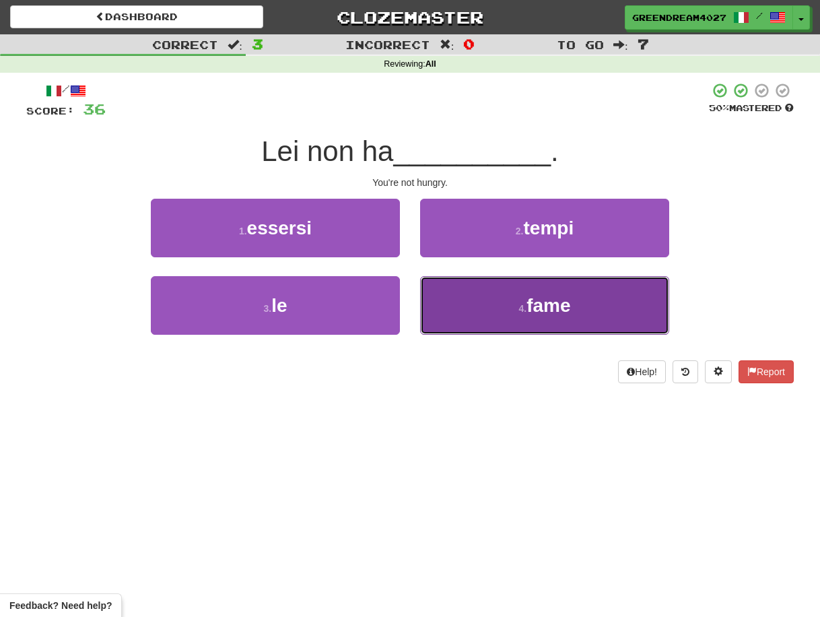
click at [464, 314] on button "4 . fame" at bounding box center [544, 305] width 249 height 59
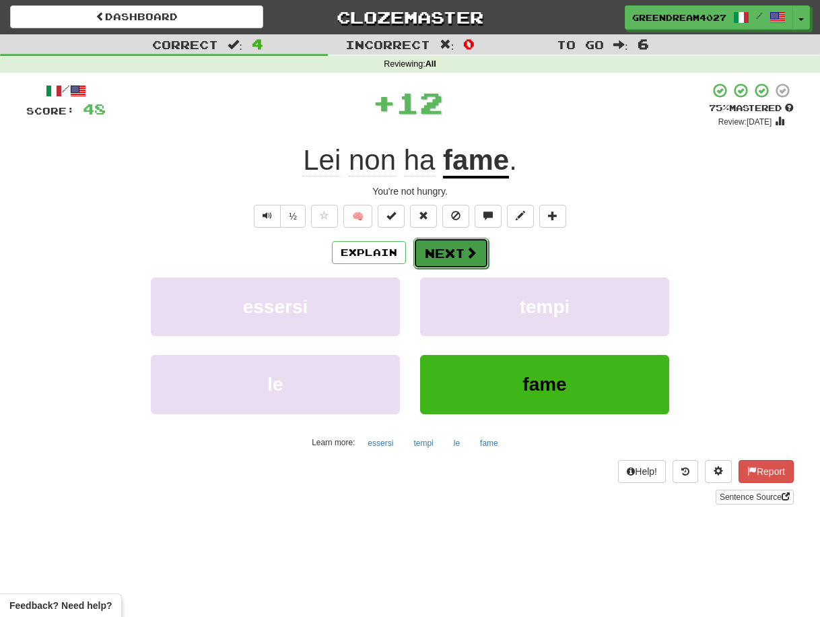
click at [455, 252] on button "Next" at bounding box center [450, 253] width 75 height 31
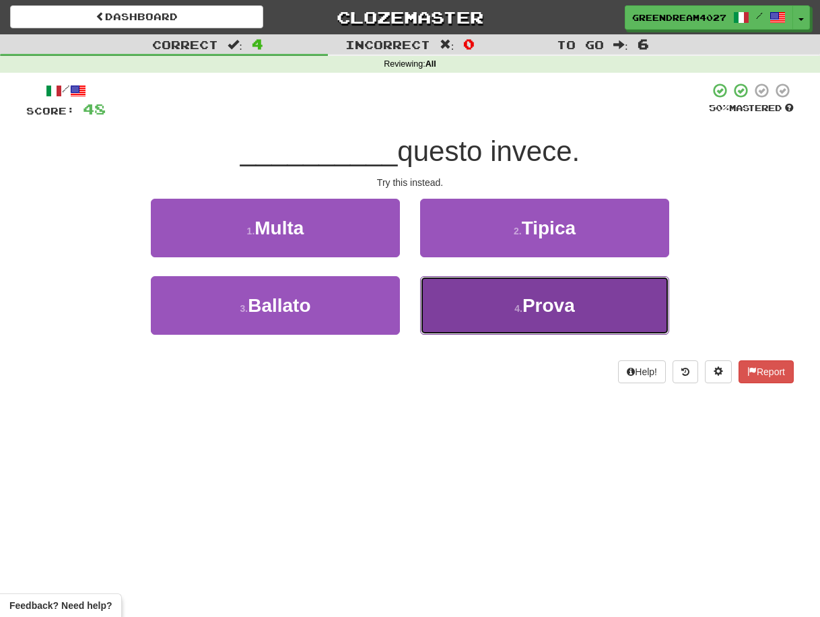
click at [469, 309] on button "4 . Prova" at bounding box center [544, 305] width 249 height 59
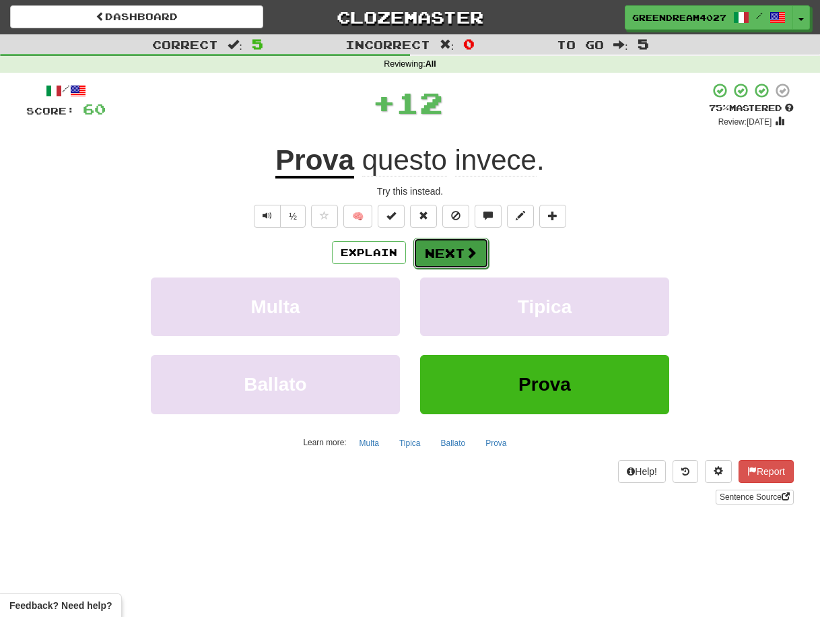
click at [451, 252] on button "Next" at bounding box center [450, 253] width 75 height 31
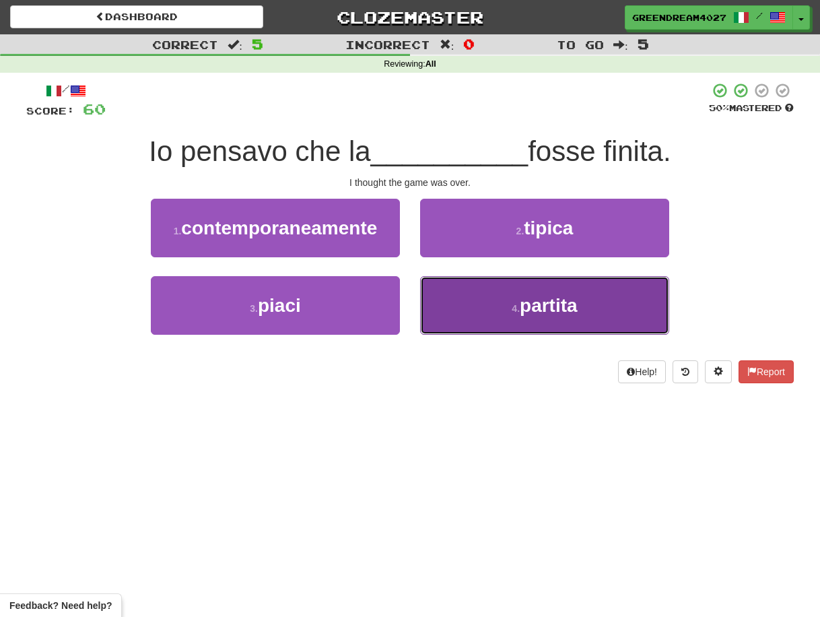
click at [471, 303] on button "4 . partita" at bounding box center [544, 305] width 249 height 59
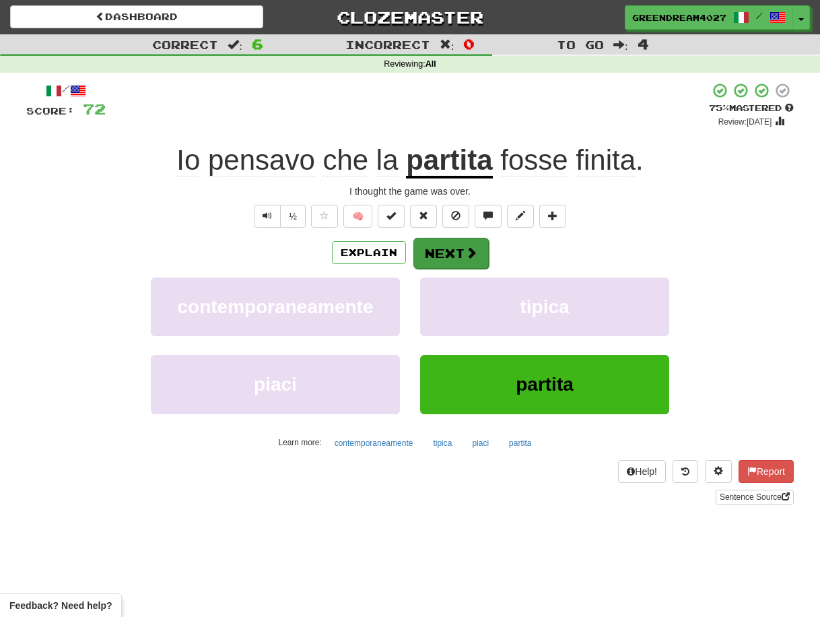
click at [446, 250] on button "Next" at bounding box center [450, 253] width 75 height 31
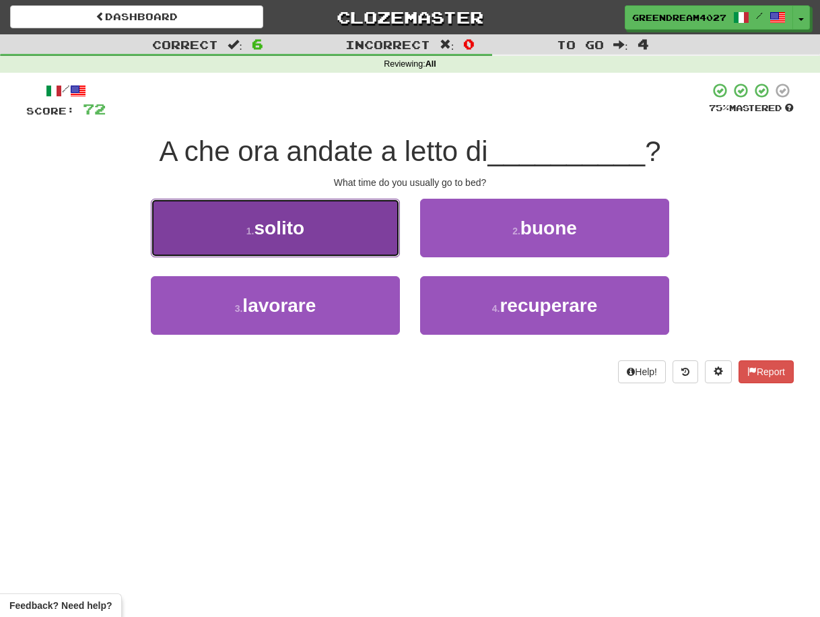
click at [338, 232] on button "1 . solito" at bounding box center [275, 228] width 249 height 59
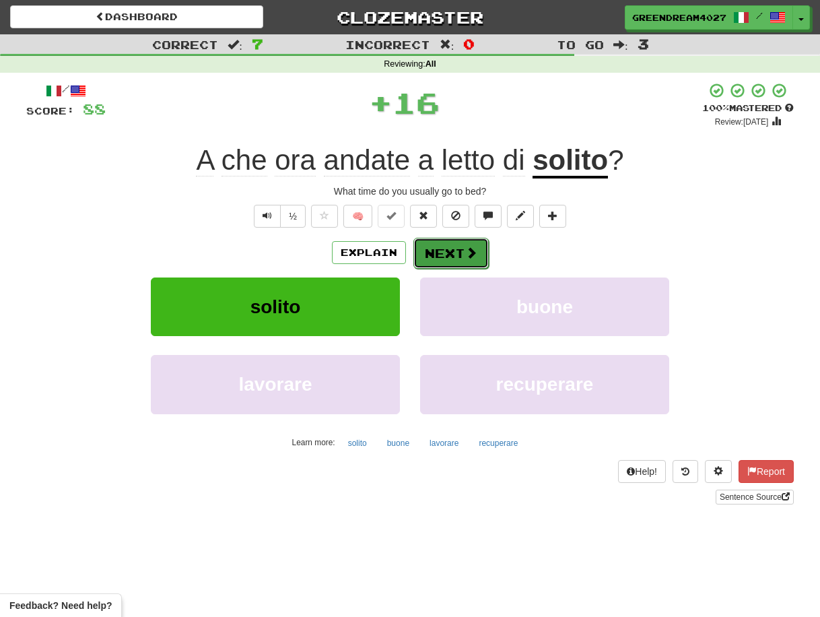
click at [450, 250] on button "Next" at bounding box center [450, 253] width 75 height 31
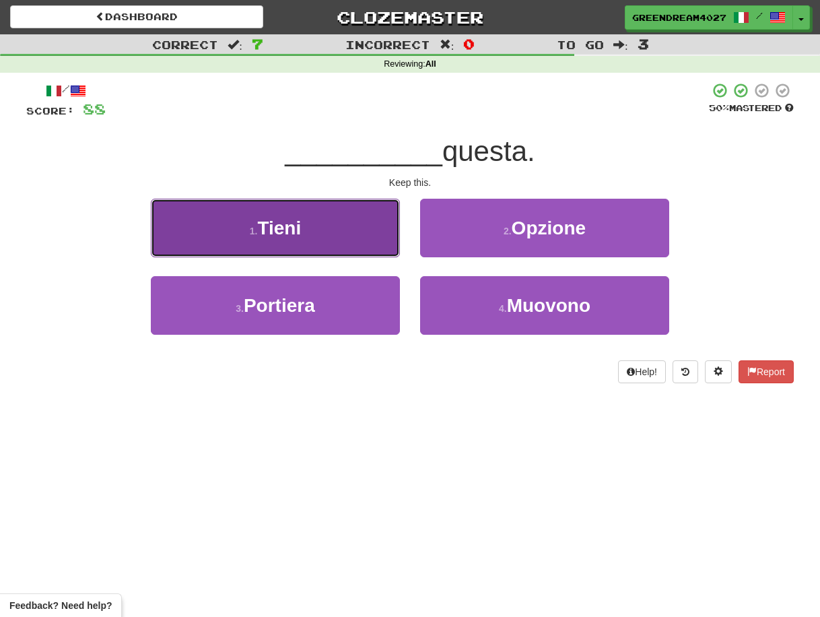
click at [347, 234] on button "1 . Tieni" at bounding box center [275, 228] width 249 height 59
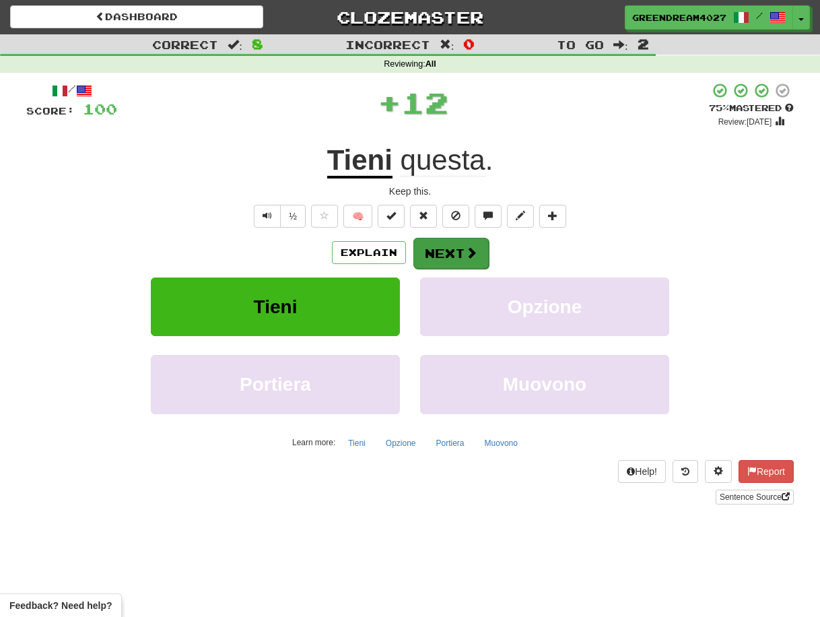
click at [444, 251] on button "Next" at bounding box center [450, 253] width 75 height 31
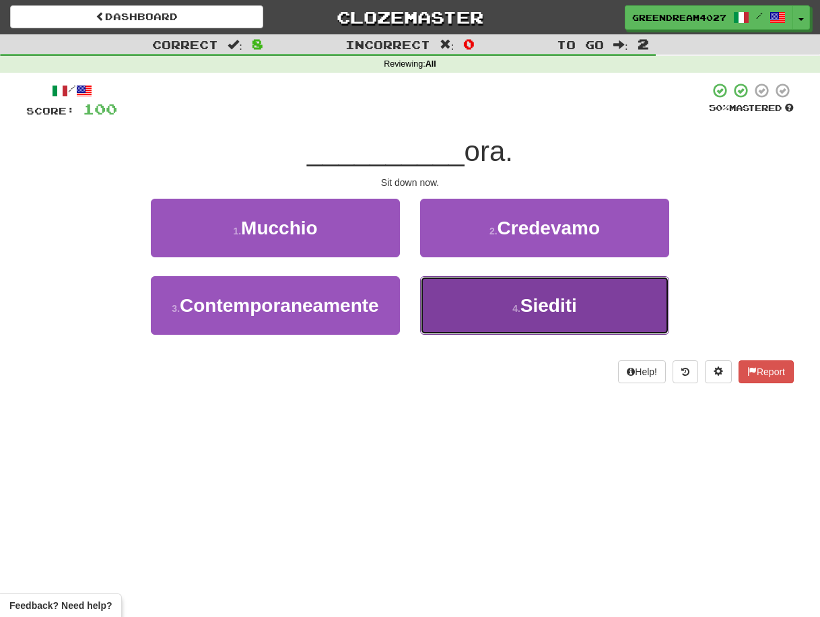
click at [460, 304] on button "4 . Siediti" at bounding box center [544, 305] width 249 height 59
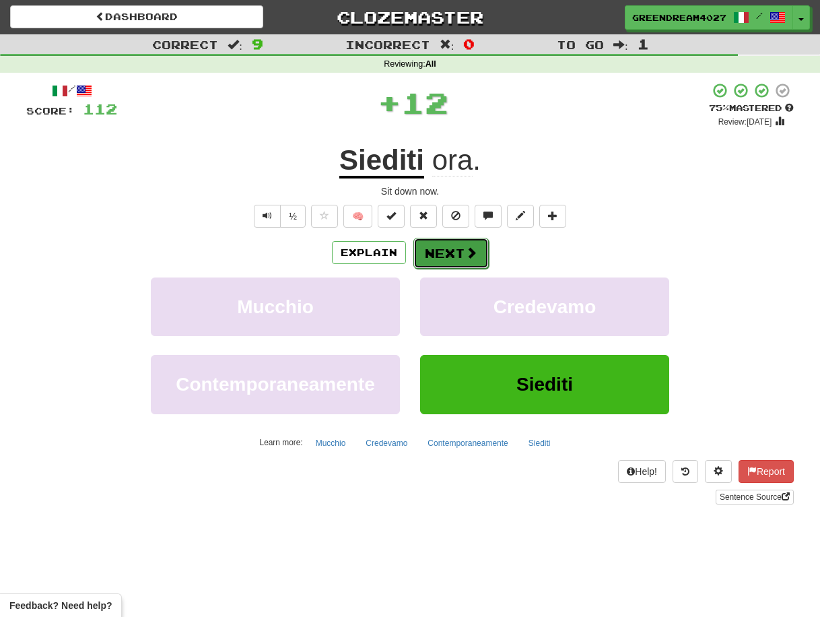
click at [437, 247] on button "Next" at bounding box center [450, 253] width 75 height 31
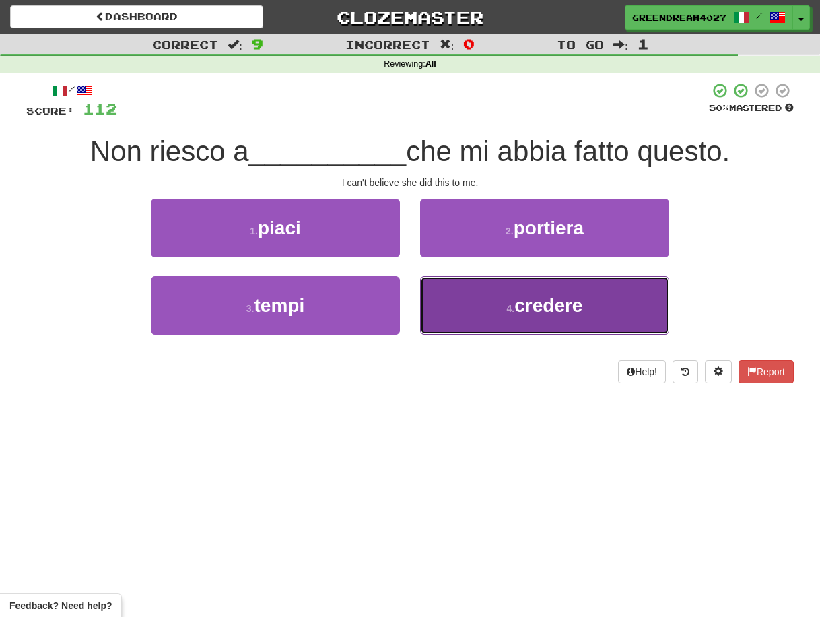
click at [460, 306] on button "4 . credere" at bounding box center [544, 305] width 249 height 59
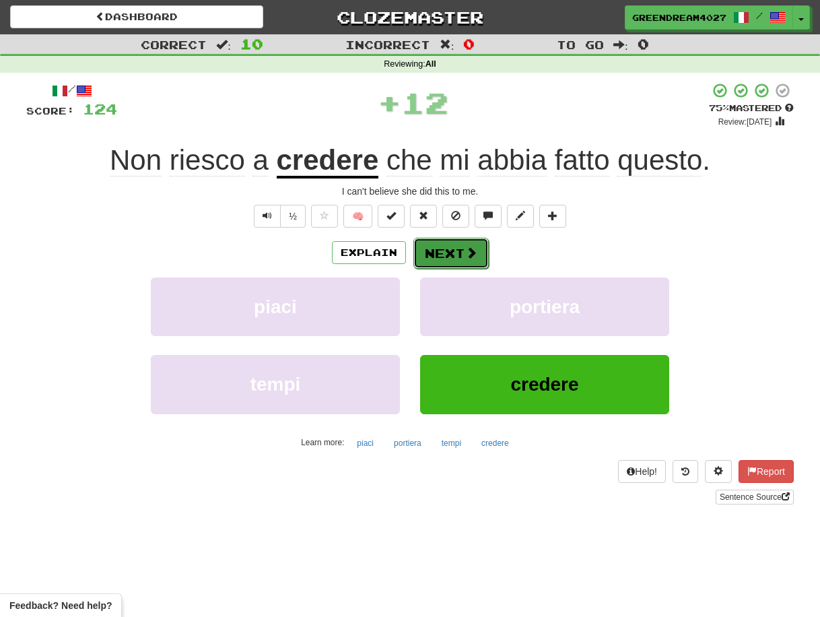
click at [453, 252] on button "Next" at bounding box center [450, 253] width 75 height 31
